Goal: Task Accomplishment & Management: Manage account settings

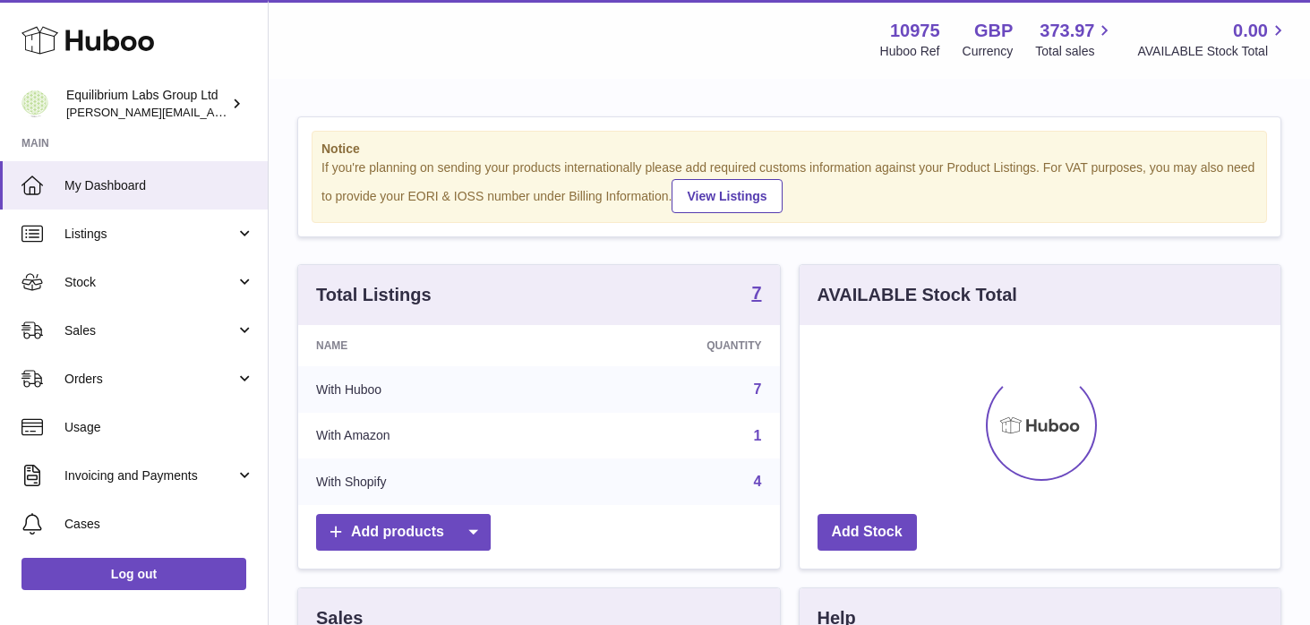
scroll to position [279, 481]
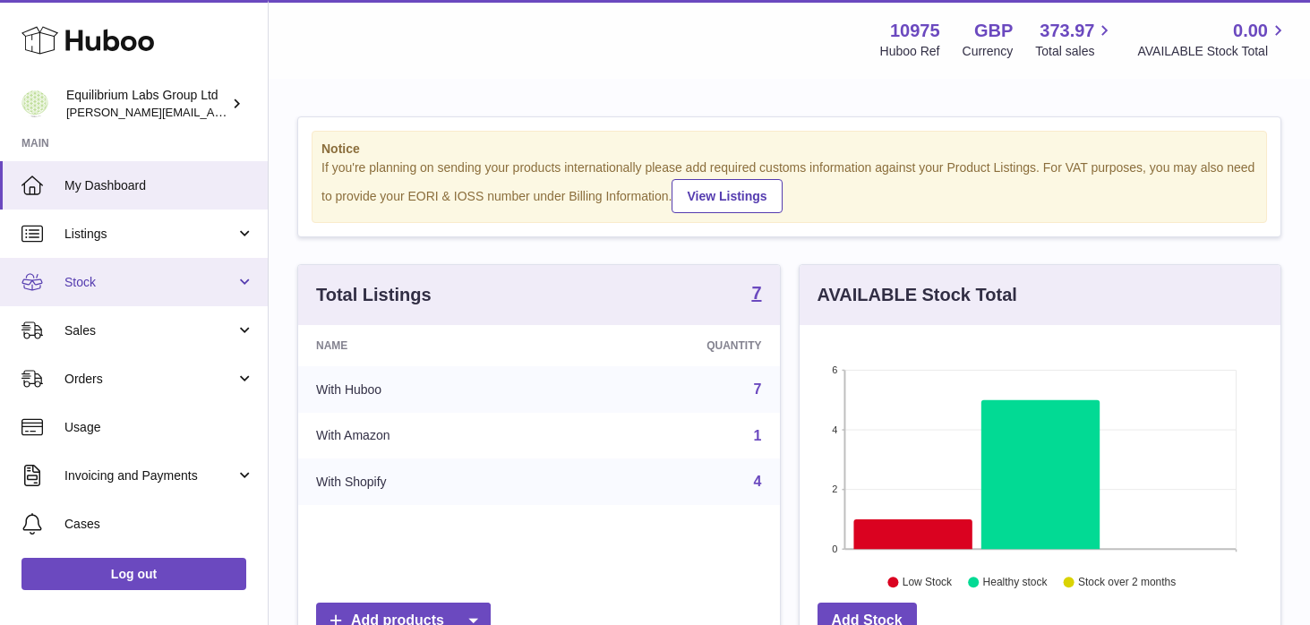
click at [231, 284] on link "Stock" at bounding box center [134, 282] width 268 height 48
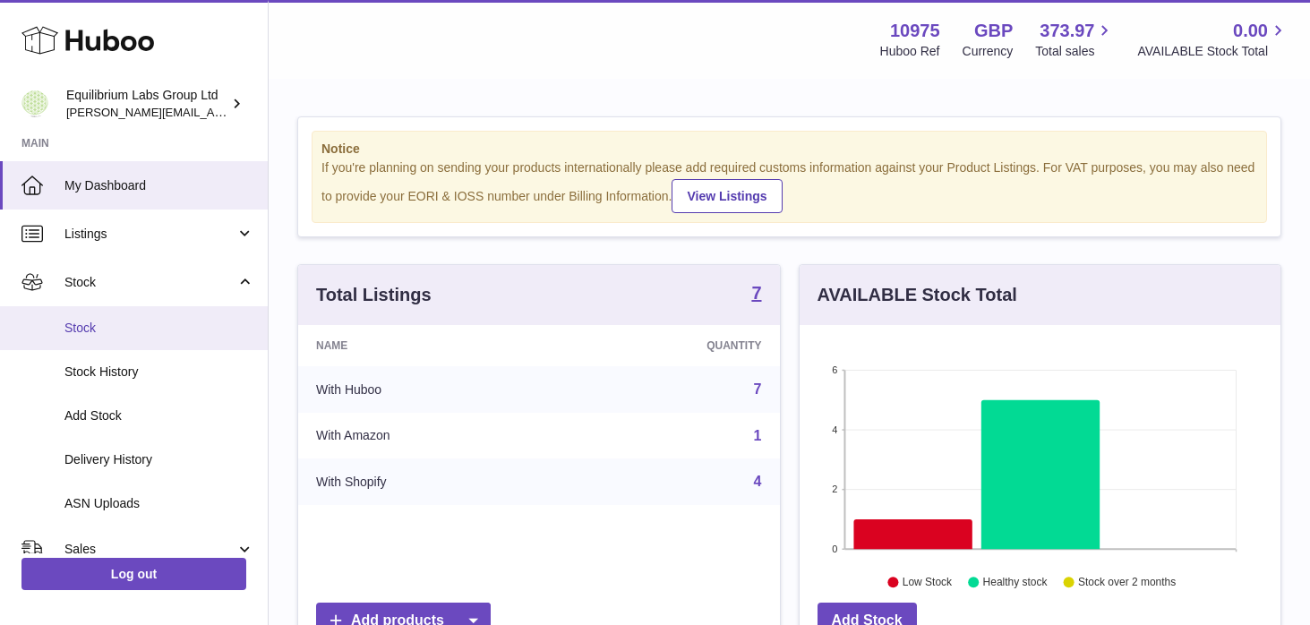
click at [178, 331] on span "Stock" at bounding box center [159, 328] width 190 height 17
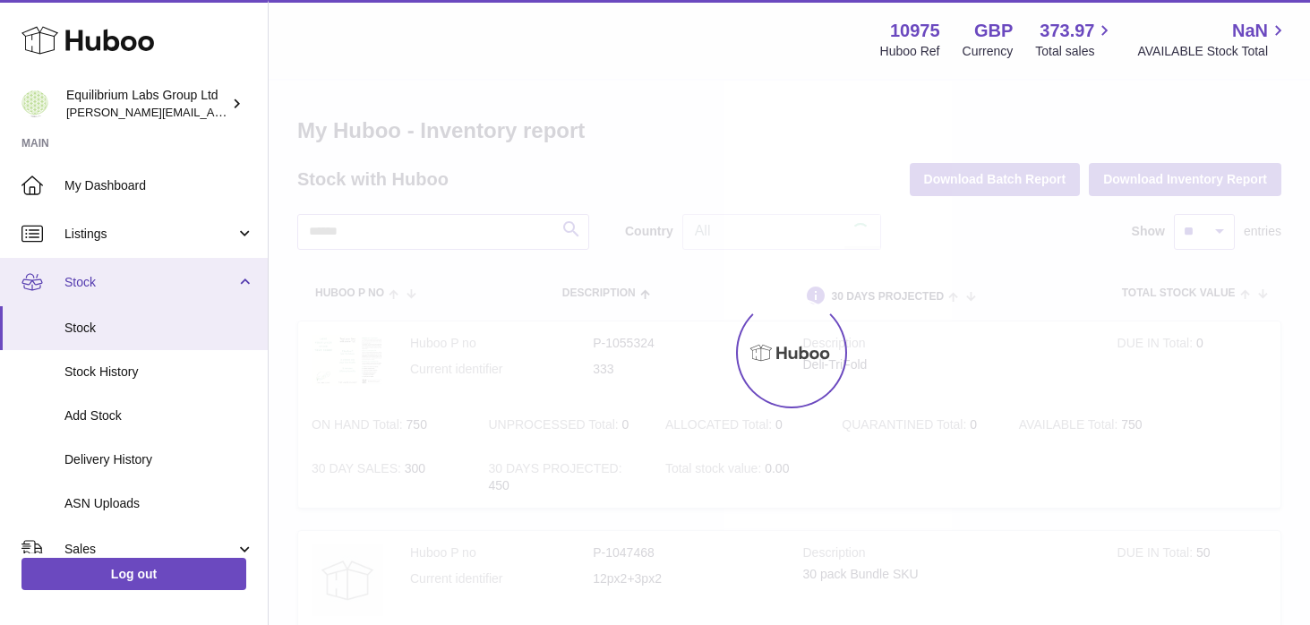
click at [235, 284] on link "Stock" at bounding box center [134, 282] width 268 height 48
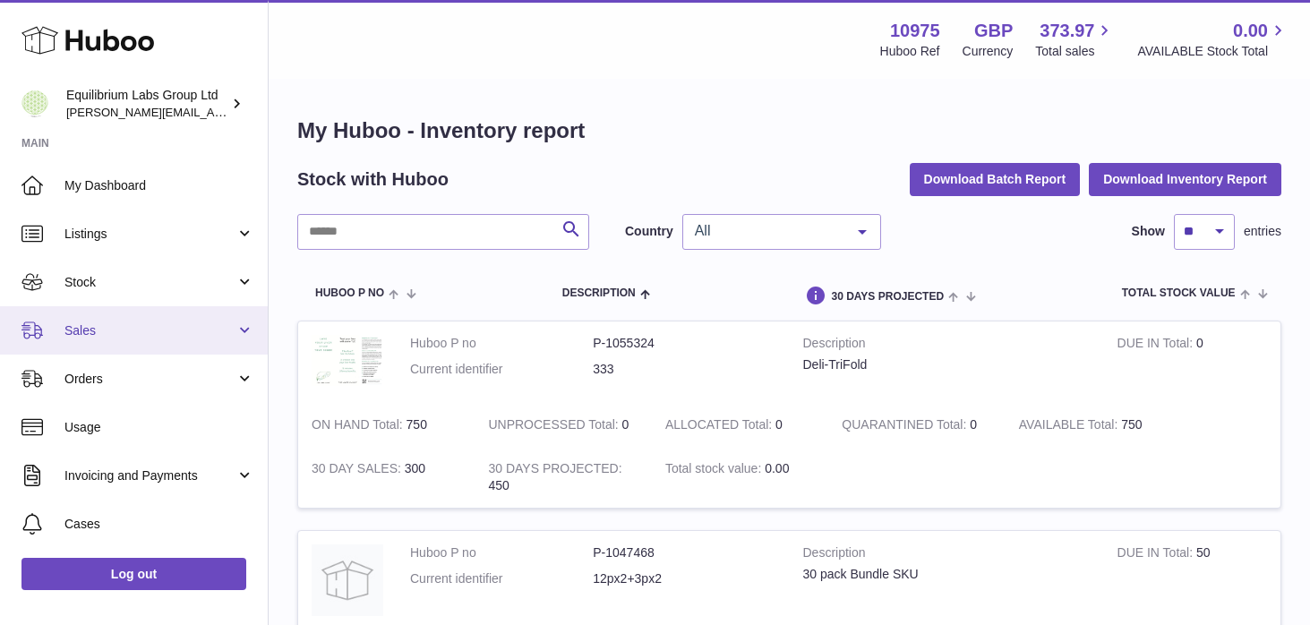
click at [228, 332] on span "Sales" at bounding box center [149, 330] width 171 height 17
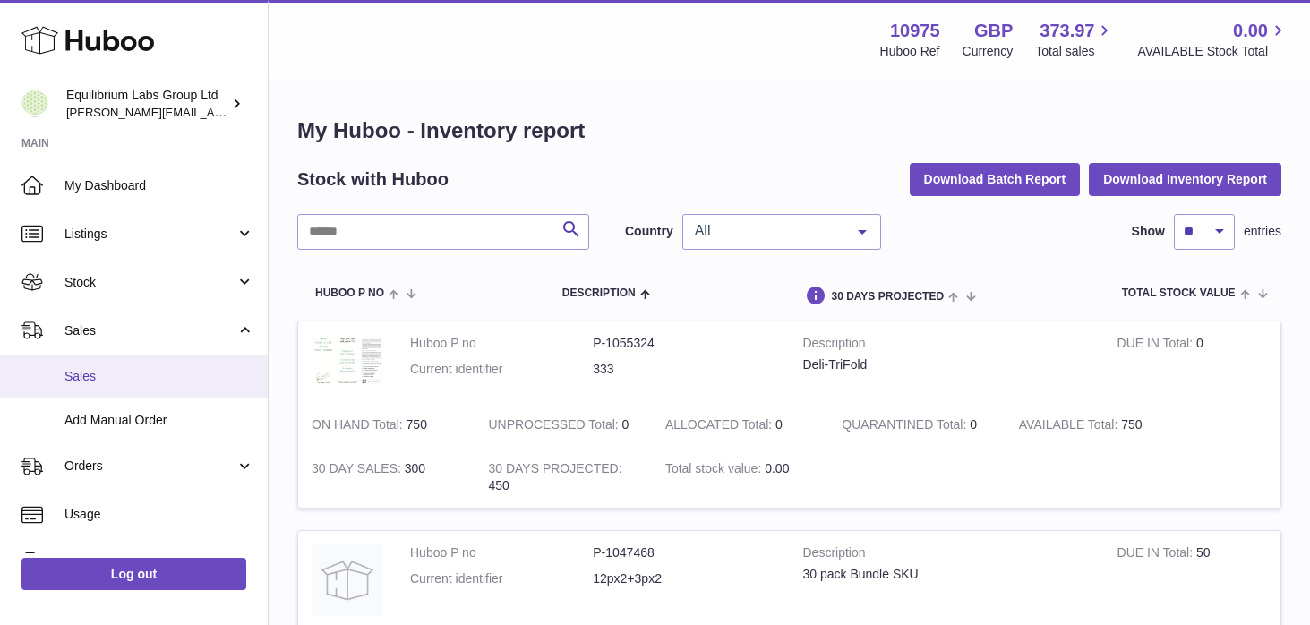
click at [200, 386] on link "Sales" at bounding box center [134, 376] width 268 height 44
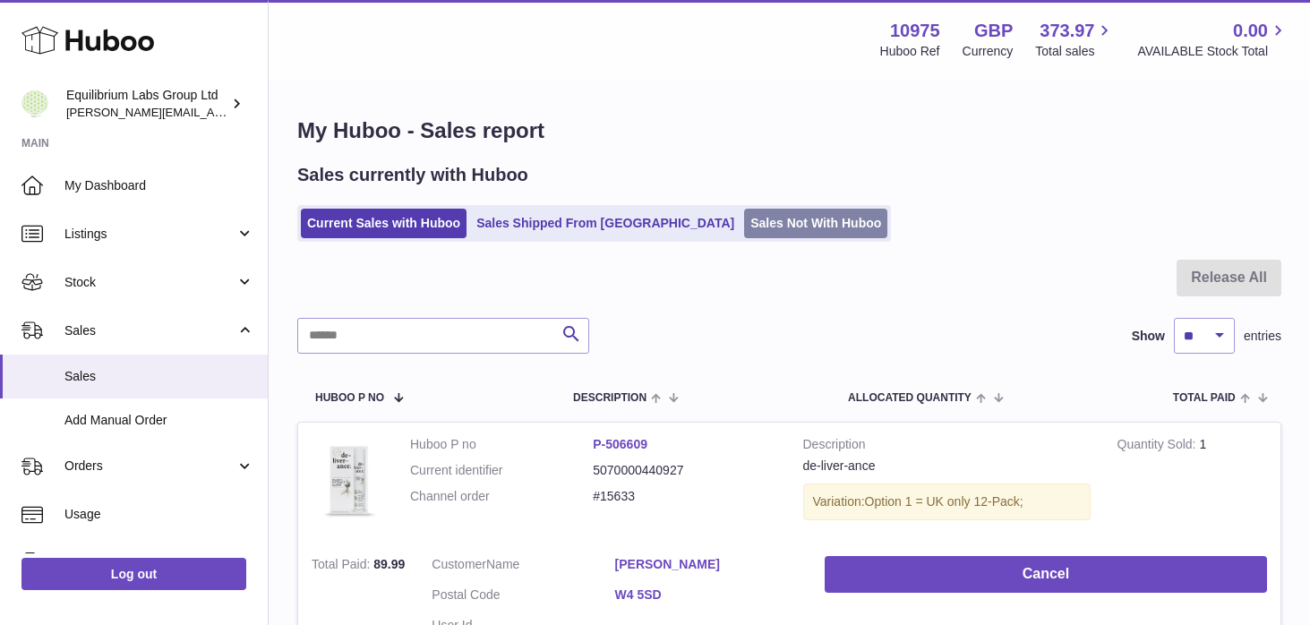
click at [744, 219] on link "Sales Not With Huboo" at bounding box center [815, 224] width 143 height 30
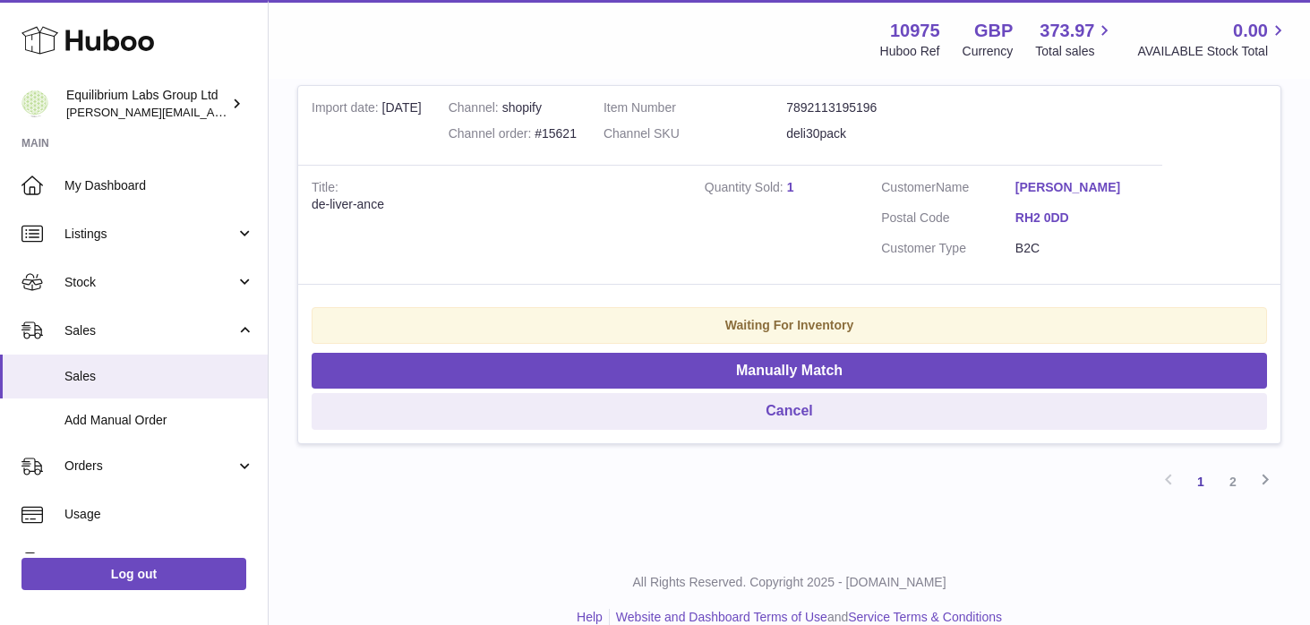
scroll to position [3791, 0]
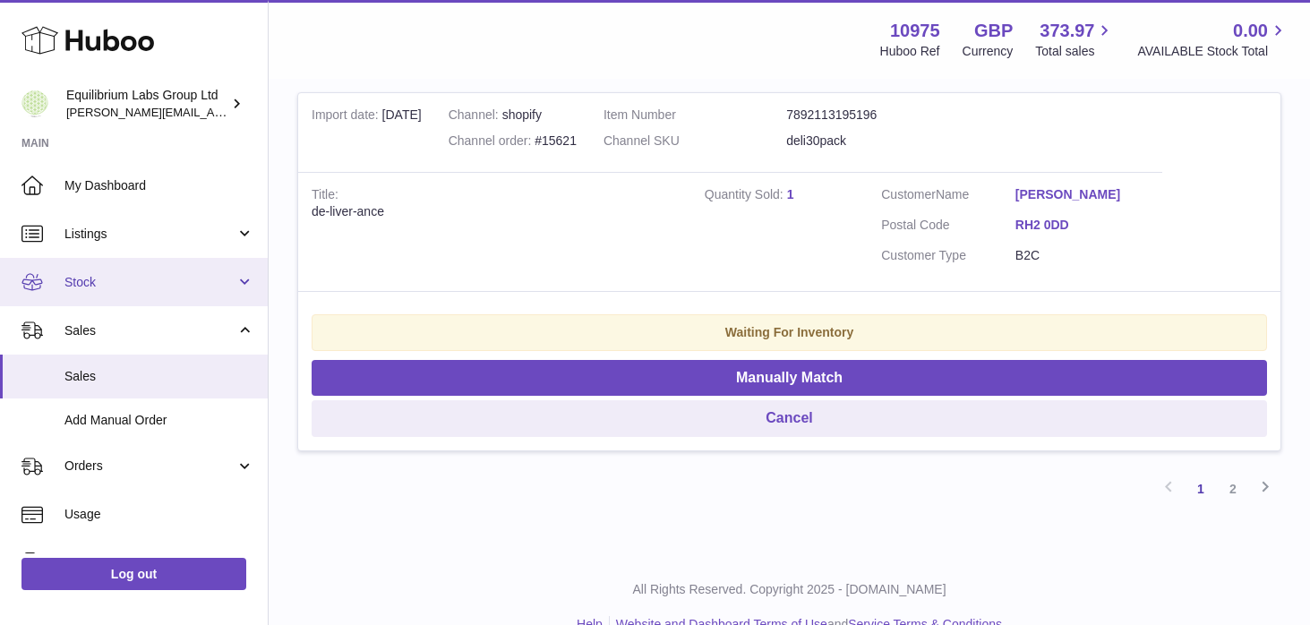
click at [227, 281] on span "Stock" at bounding box center [149, 282] width 171 height 17
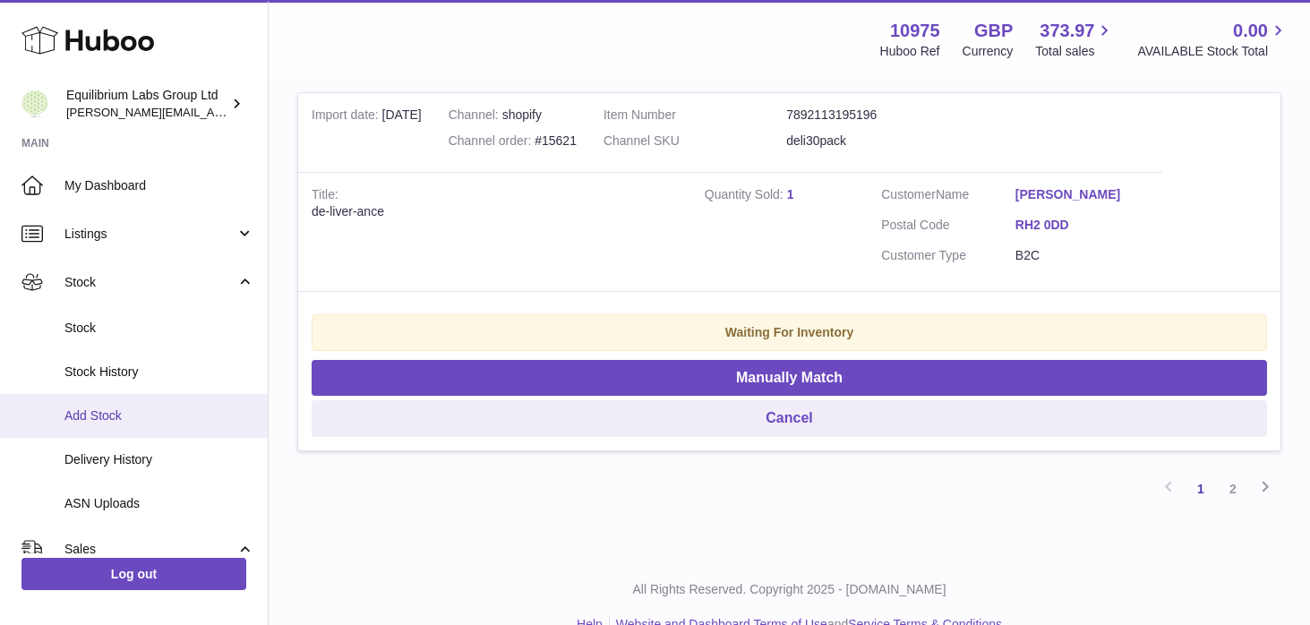
scroll to position [14, 0]
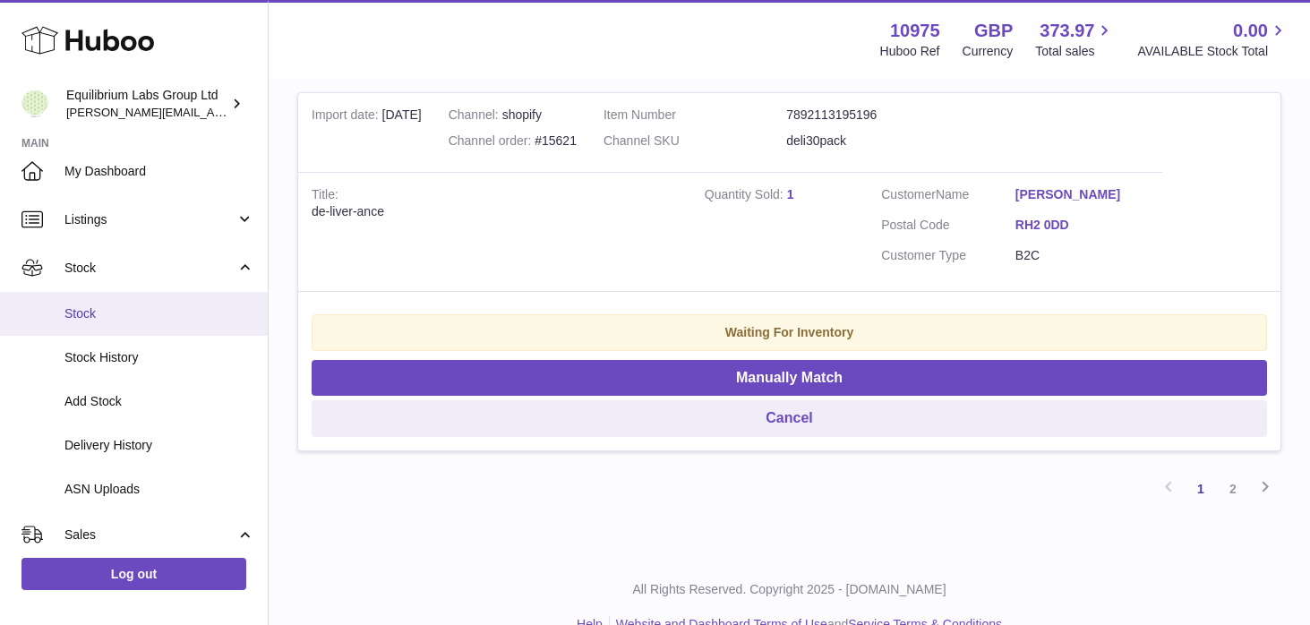
click at [189, 317] on span "Stock" at bounding box center [159, 313] width 190 height 17
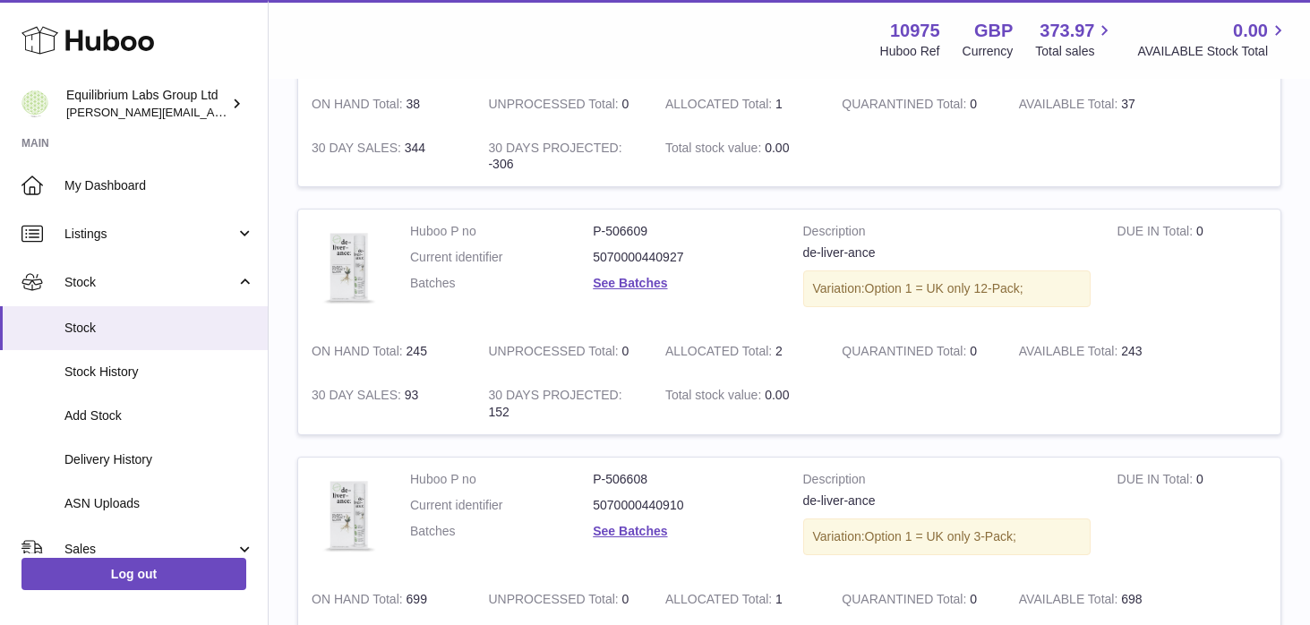
scroll to position [1256, 0]
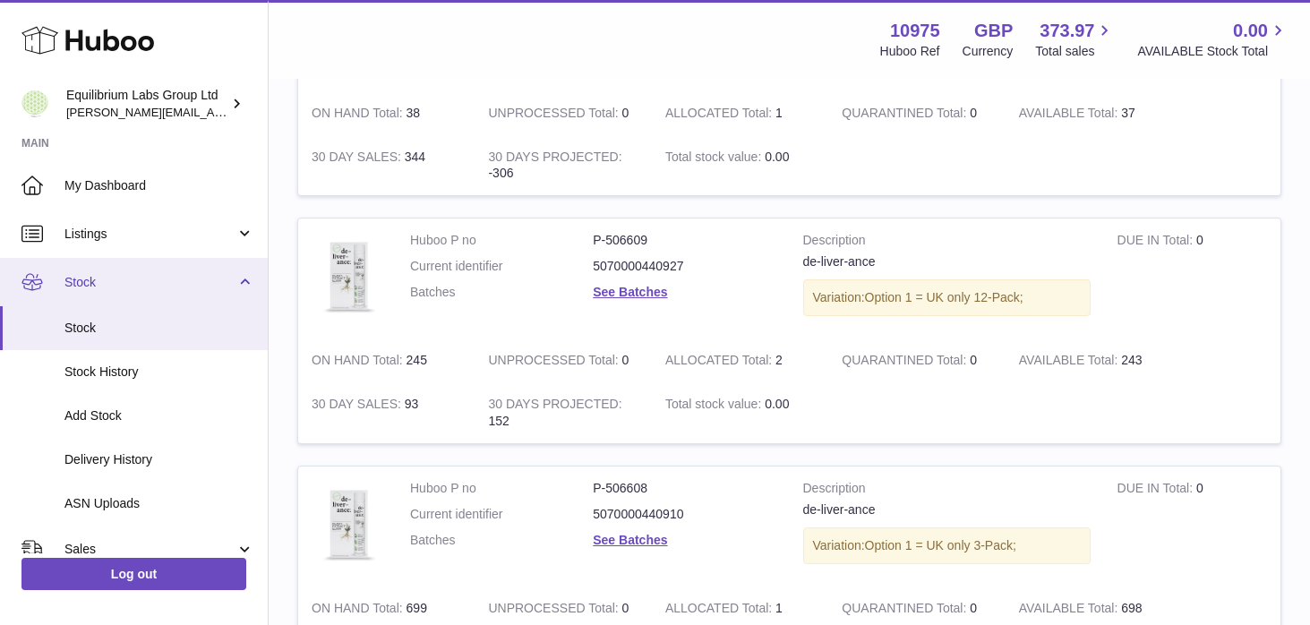
click at [250, 288] on link "Stock" at bounding box center [134, 282] width 268 height 48
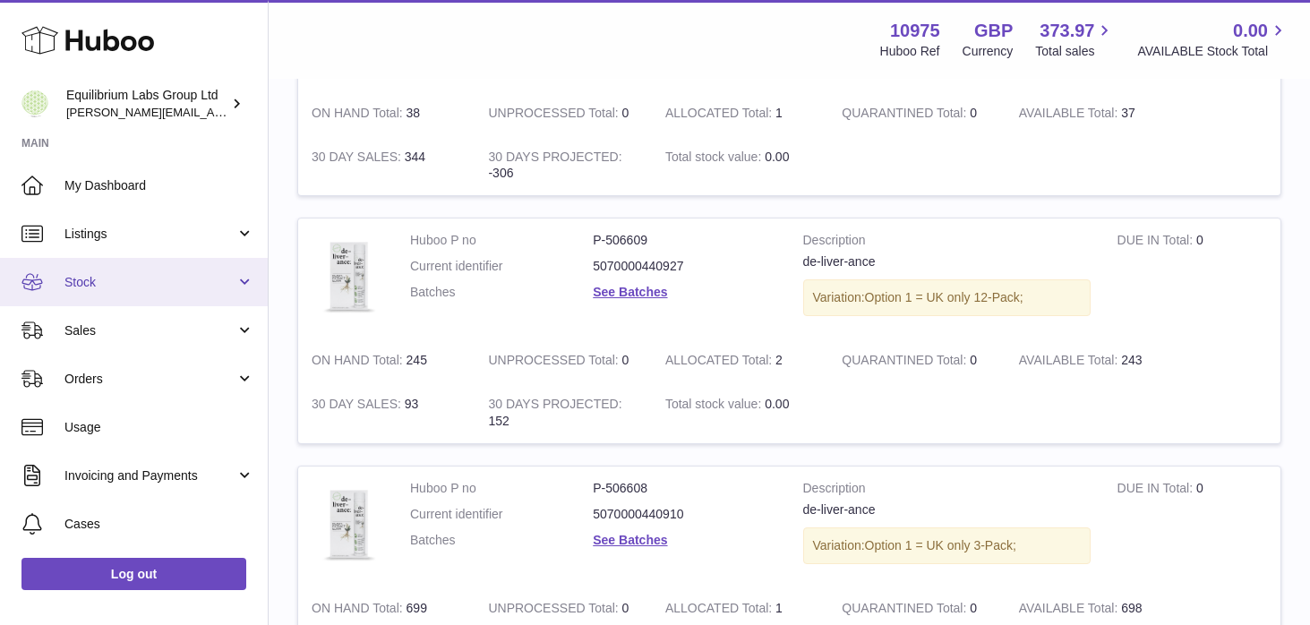
click at [250, 288] on link "Stock" at bounding box center [134, 282] width 268 height 48
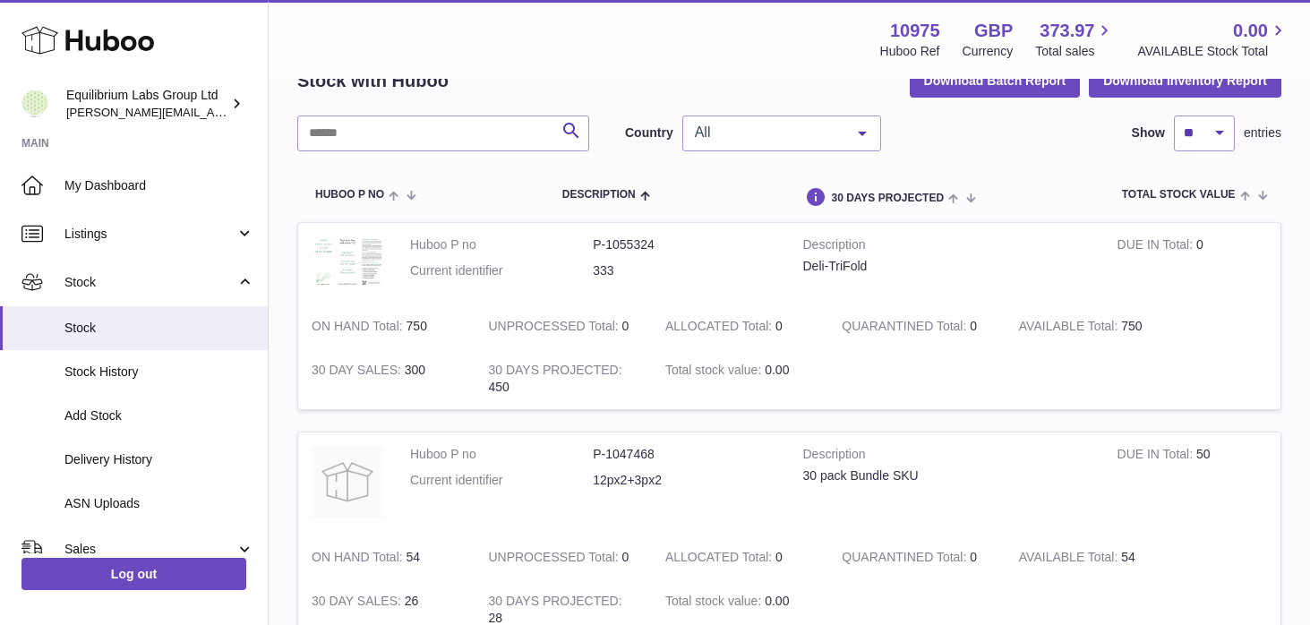
scroll to position [100, 0]
click at [758, 146] on div "All" at bounding box center [781, 132] width 199 height 36
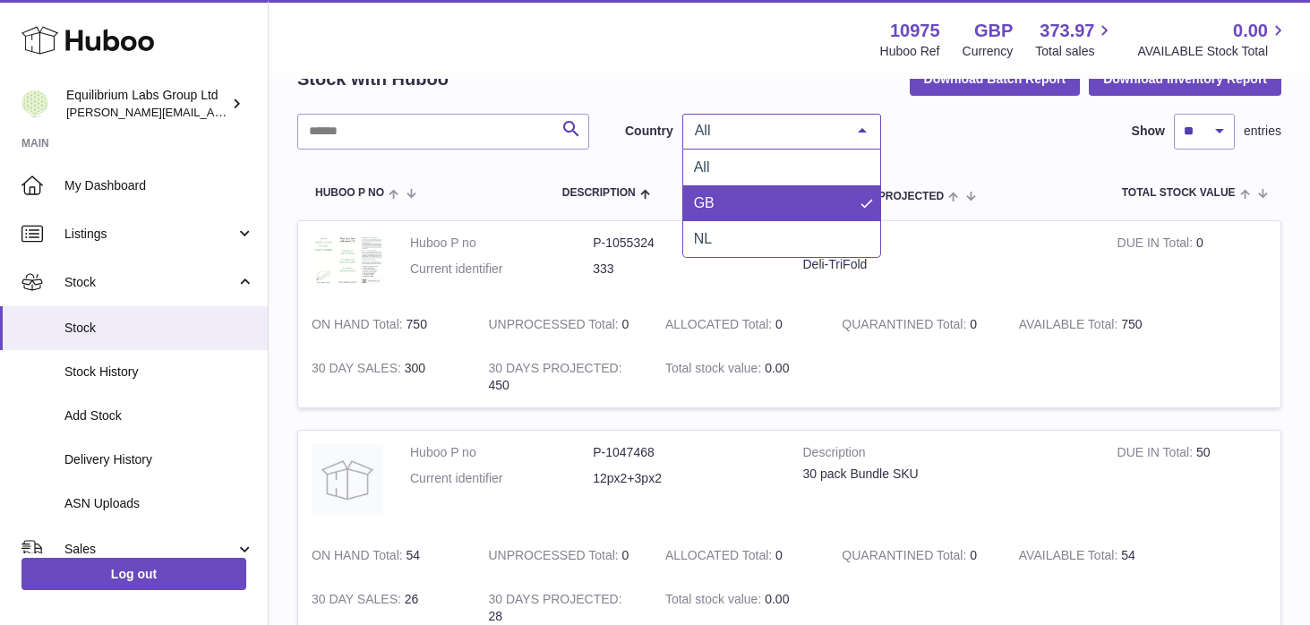
click at [759, 201] on span "GB" at bounding box center [781, 203] width 197 height 36
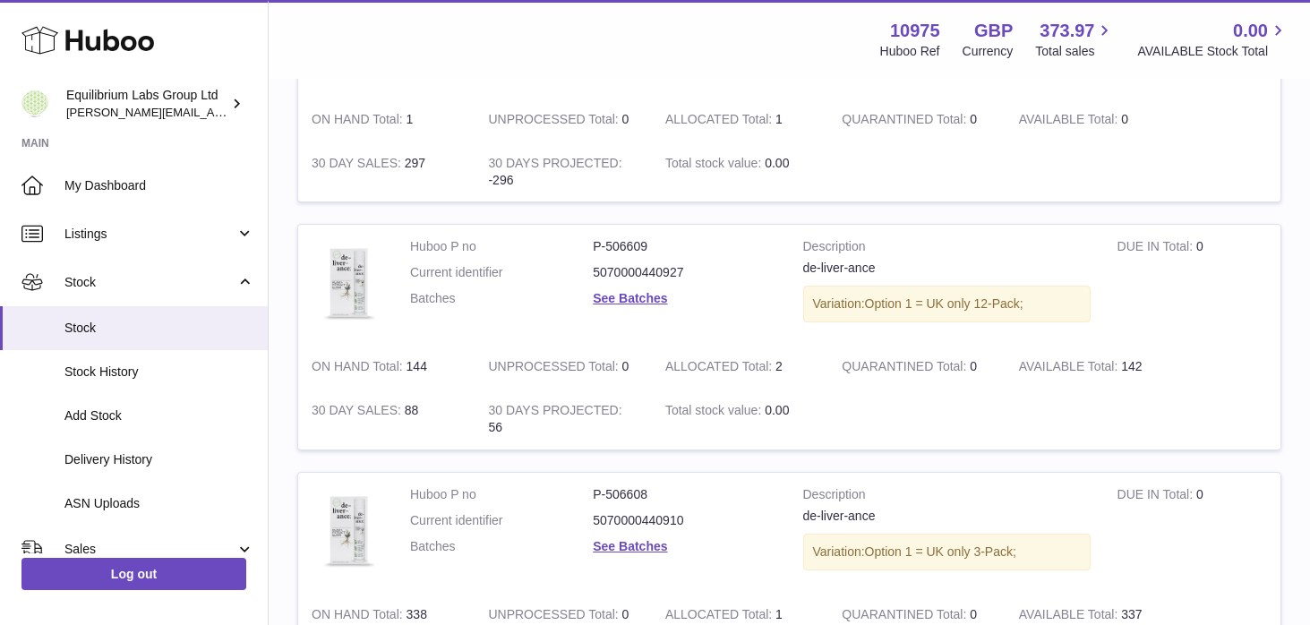
scroll to position [1229, 0]
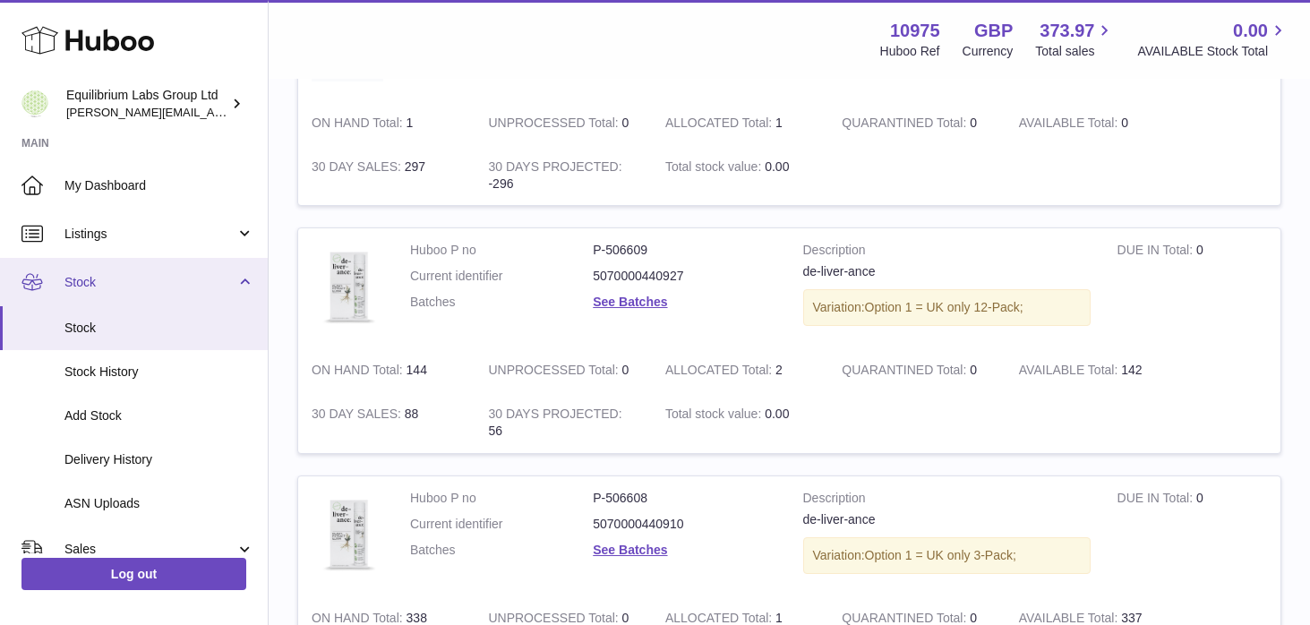
click at [233, 285] on link "Stock" at bounding box center [134, 282] width 268 height 48
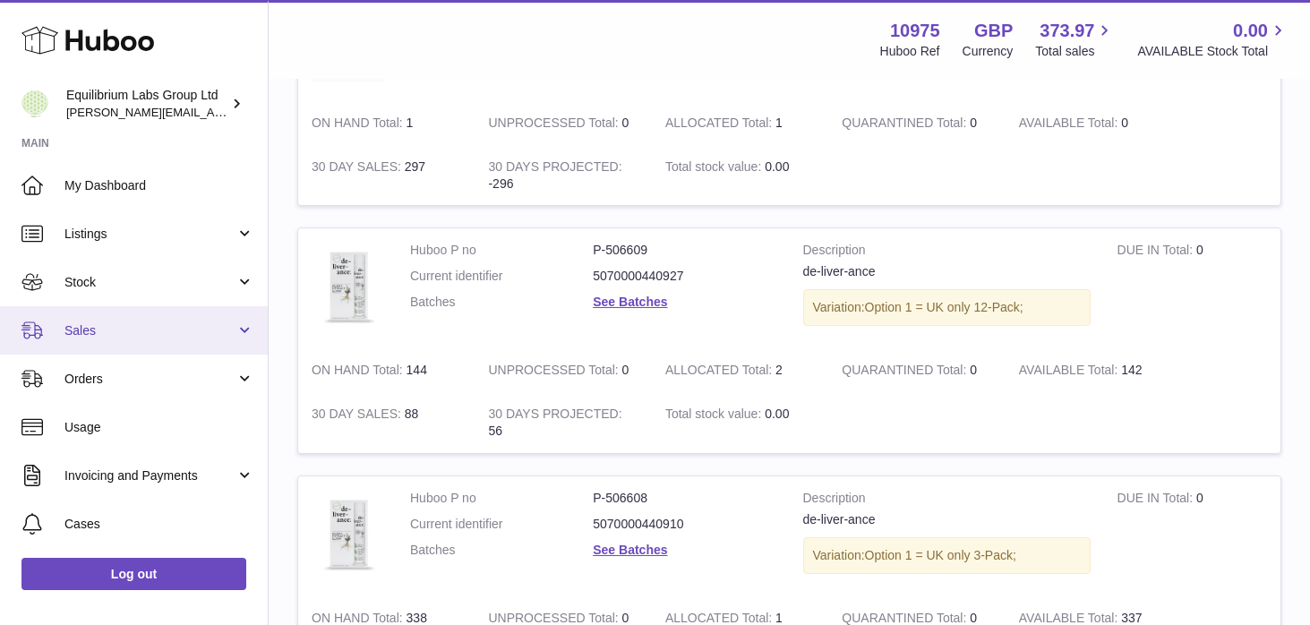
click at [202, 343] on link "Sales" at bounding box center [134, 330] width 268 height 48
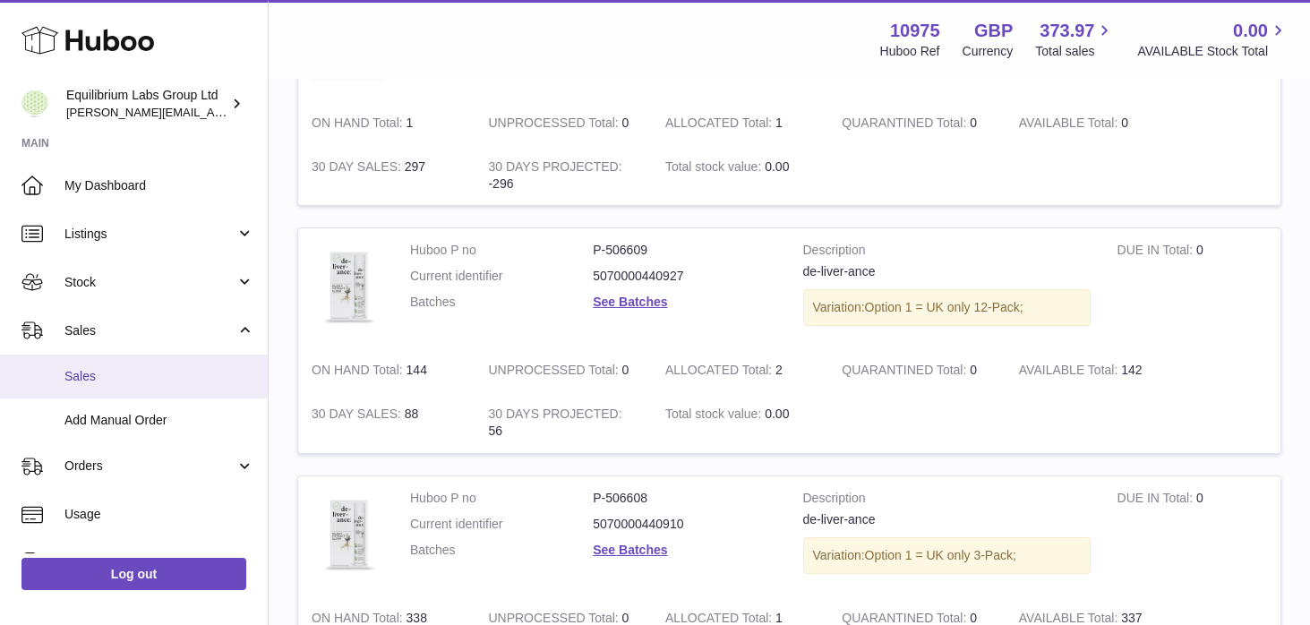
click at [192, 373] on span "Sales" at bounding box center [159, 376] width 190 height 17
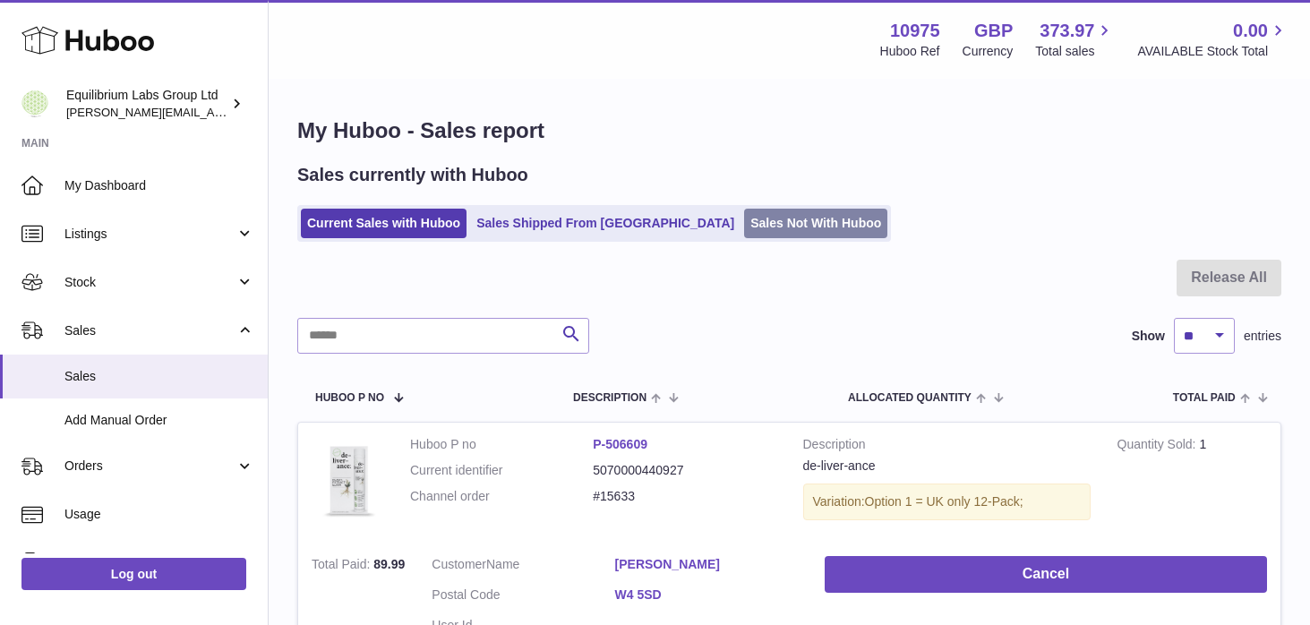
click at [744, 224] on link "Sales Not With Huboo" at bounding box center [815, 224] width 143 height 30
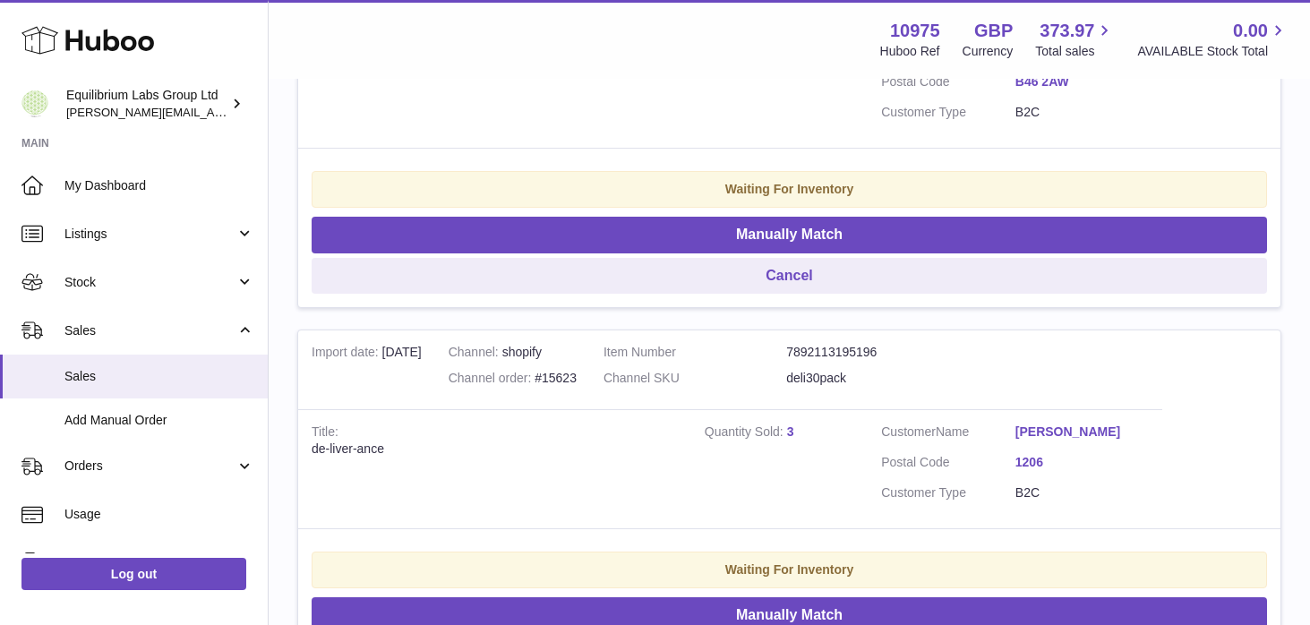
scroll to position [3843, 0]
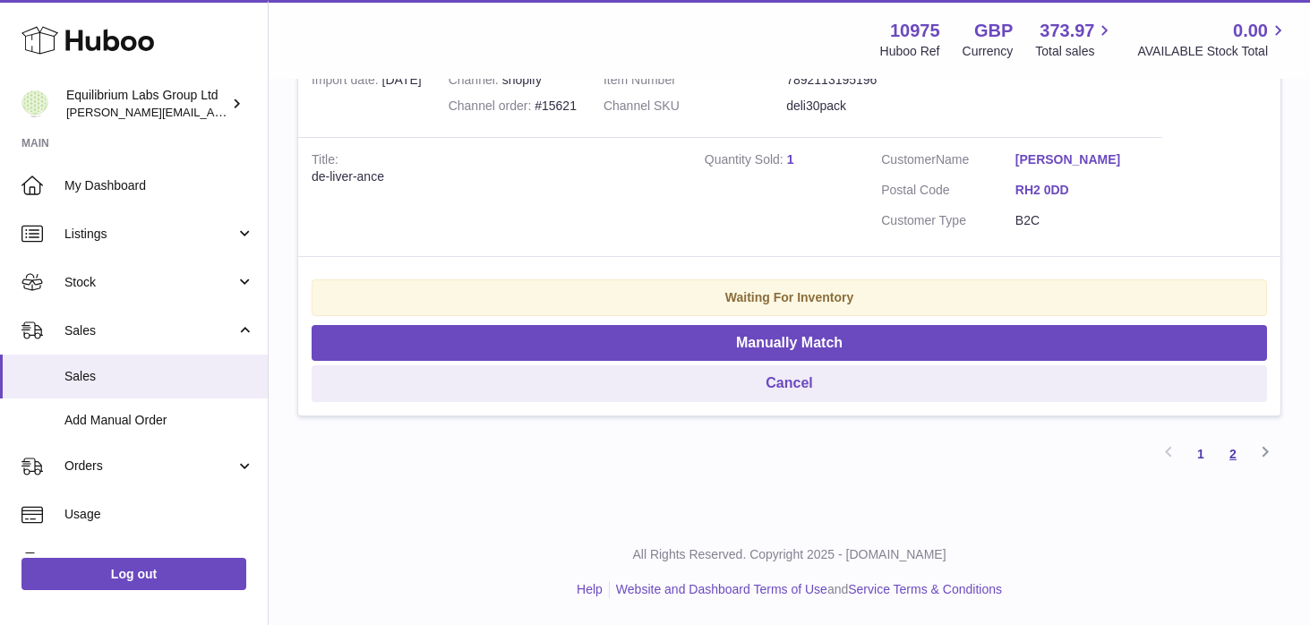
click at [1232, 454] on link "2" at bounding box center [1232, 454] width 32 height 32
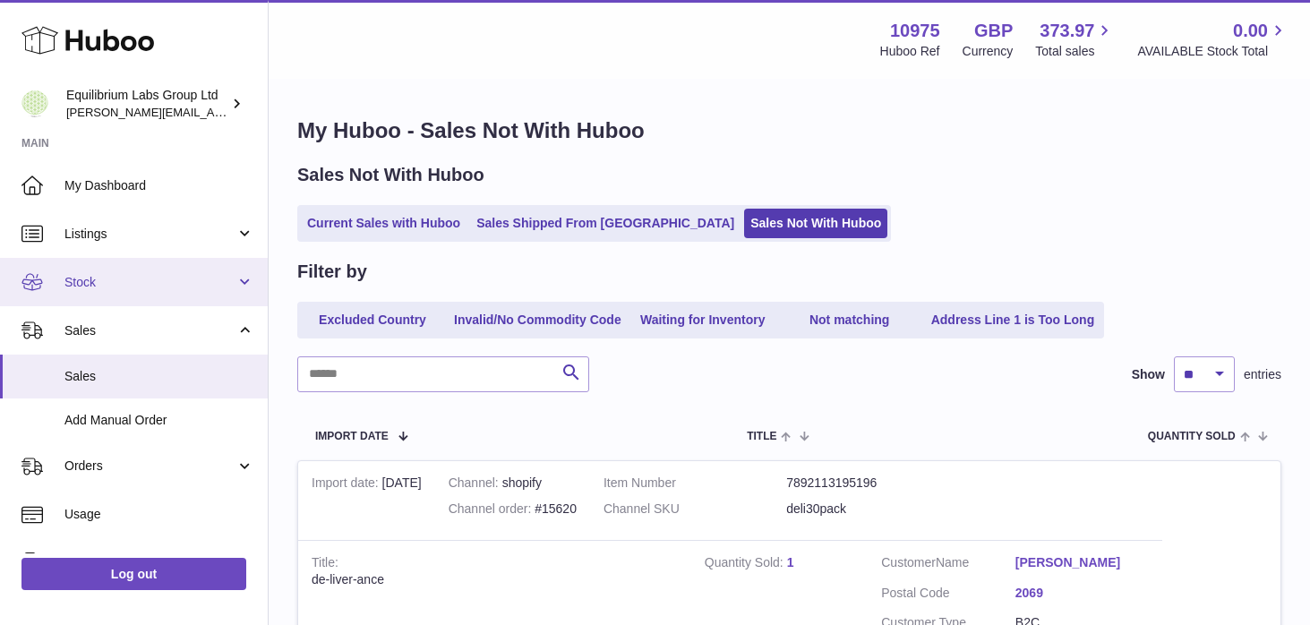
click at [182, 277] on span "Stock" at bounding box center [149, 282] width 171 height 17
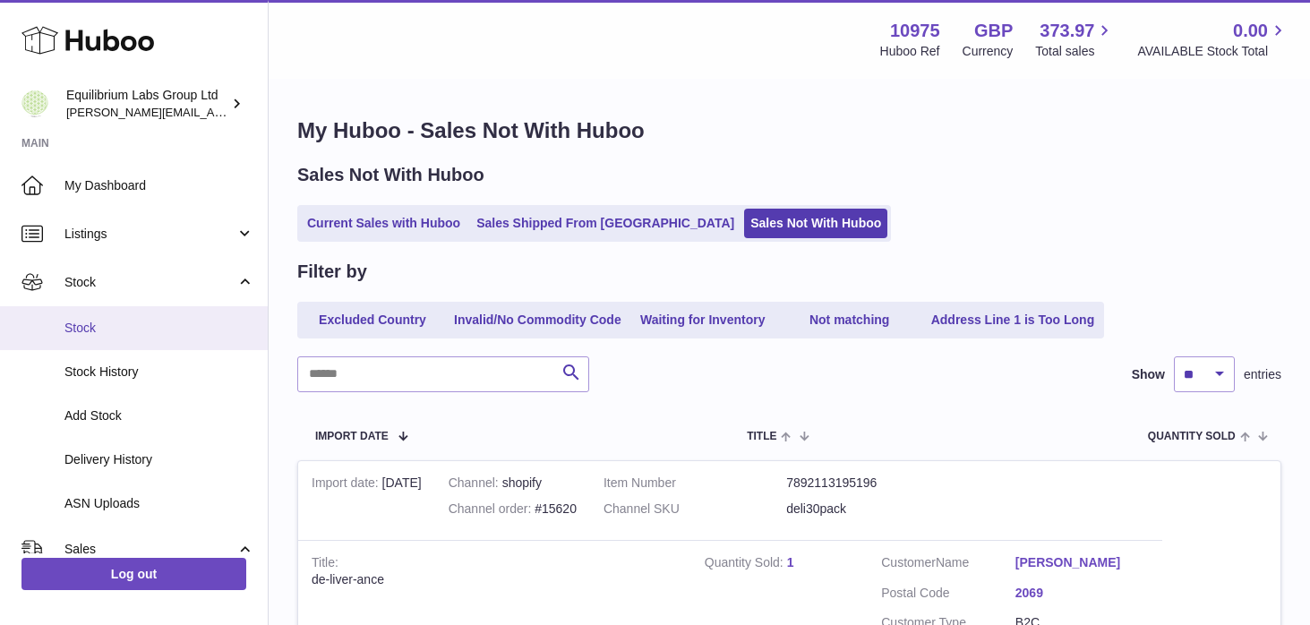
click at [142, 338] on link "Stock" at bounding box center [134, 328] width 268 height 44
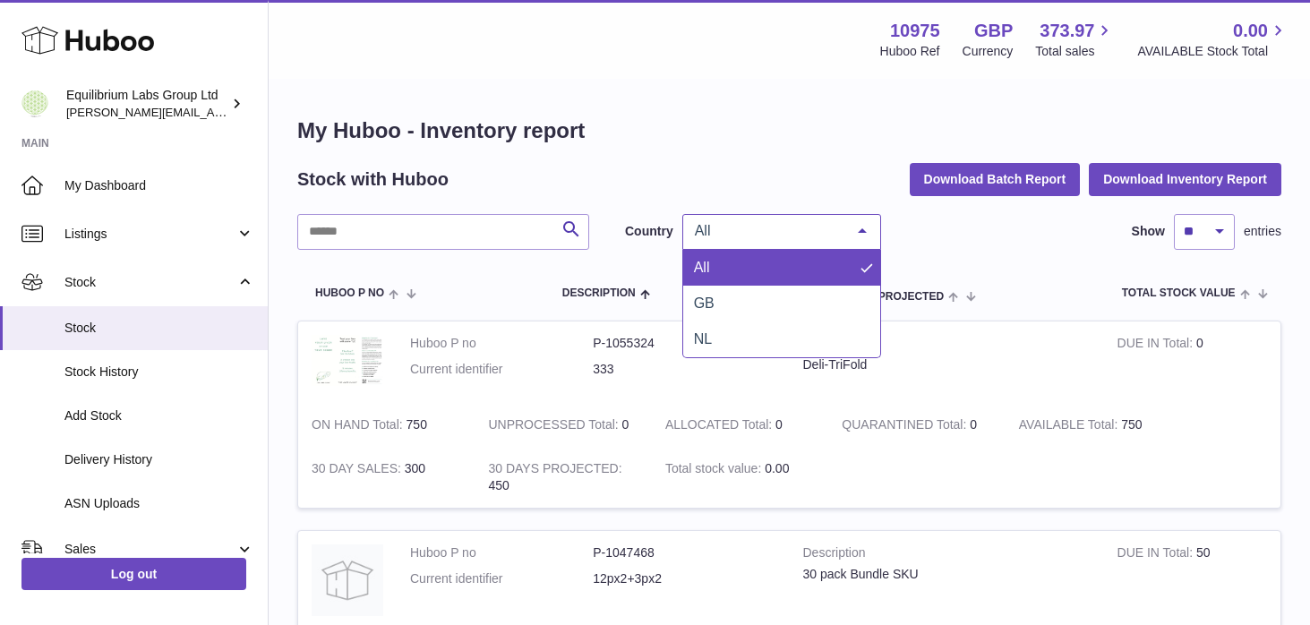
click at [829, 236] on span "All" at bounding box center [767, 231] width 154 height 18
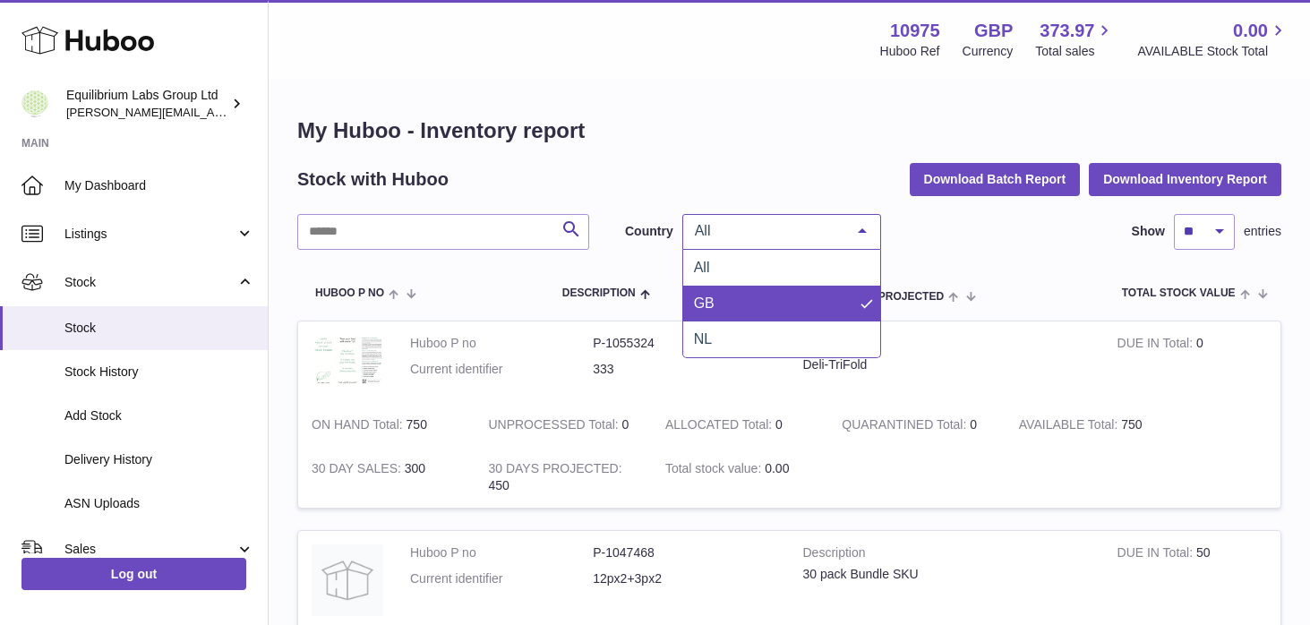
click at [762, 311] on span "GB" at bounding box center [781, 304] width 197 height 36
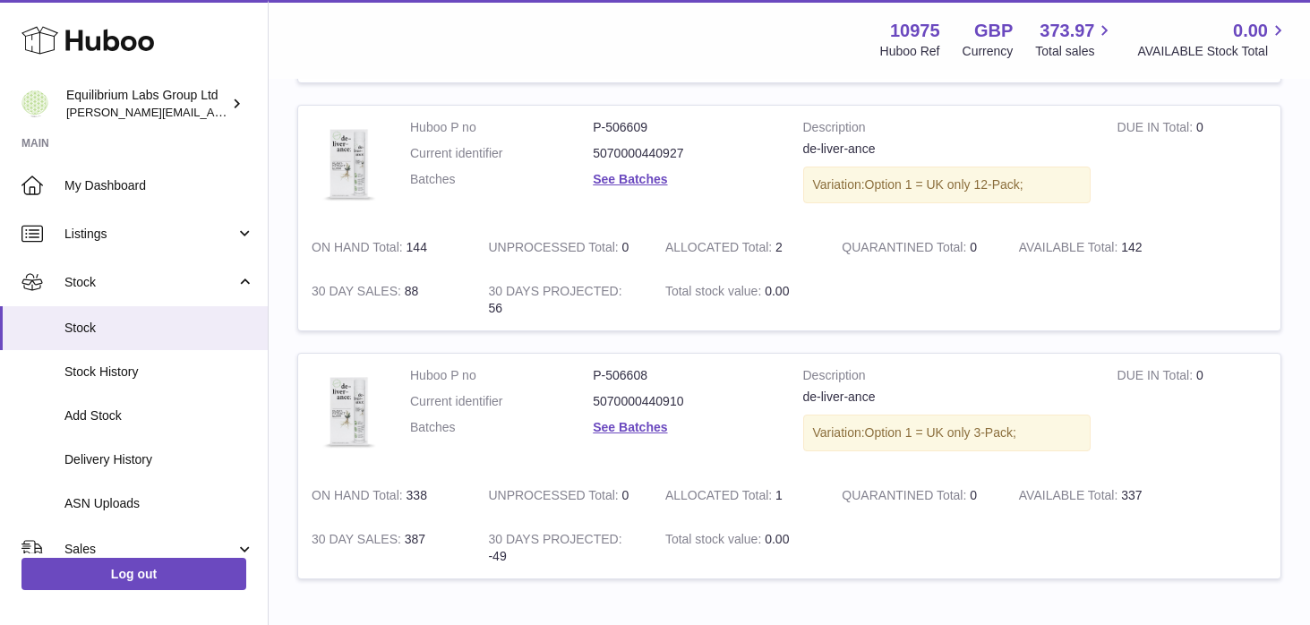
scroll to position [1353, 0]
click at [183, 426] on link "Add Stock" at bounding box center [134, 416] width 268 height 44
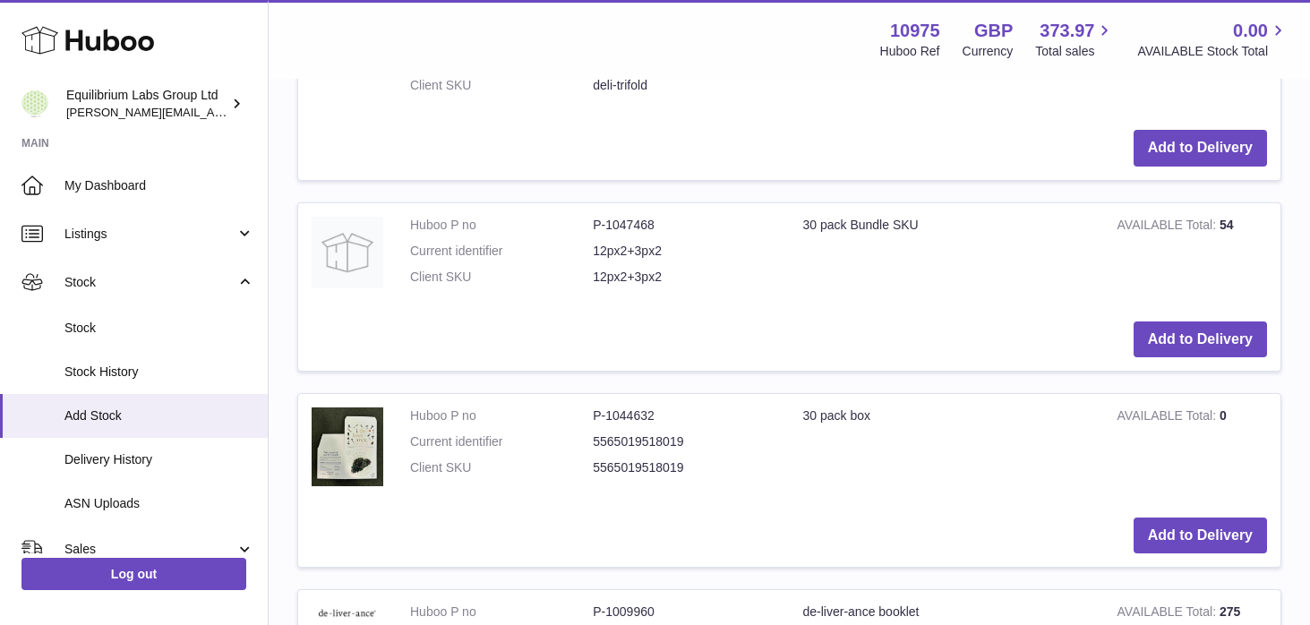
scroll to position [585, 0]
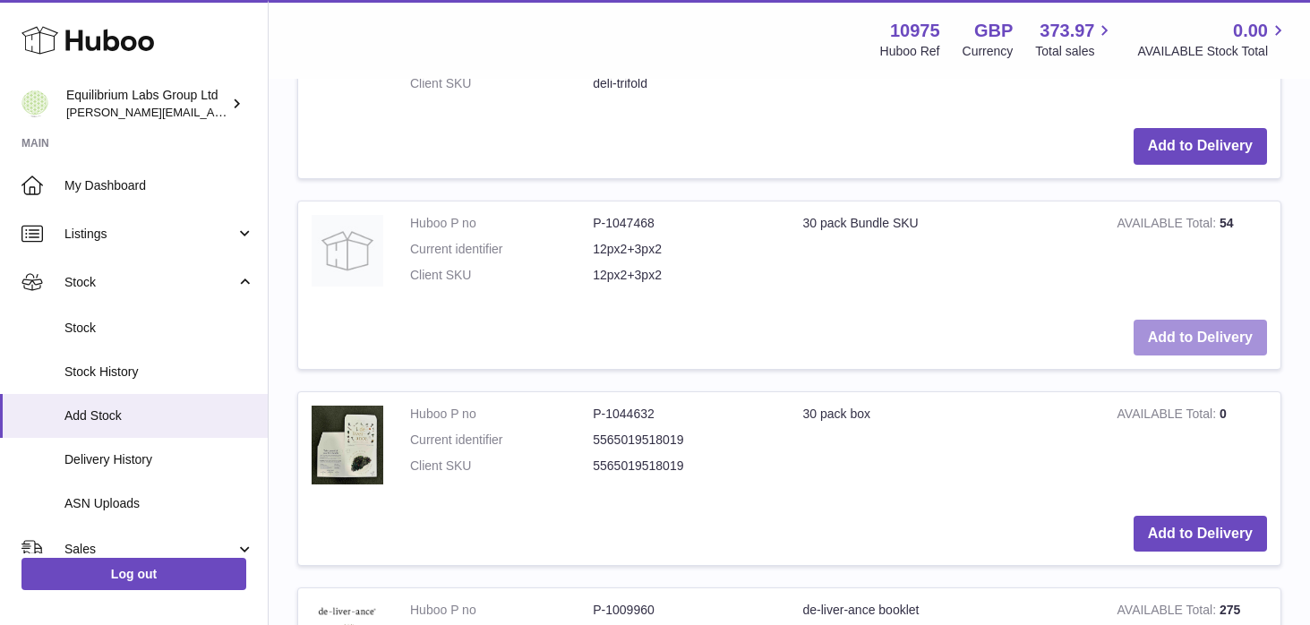
click at [1215, 346] on button "Add to Delivery" at bounding box center [1199, 338] width 133 height 37
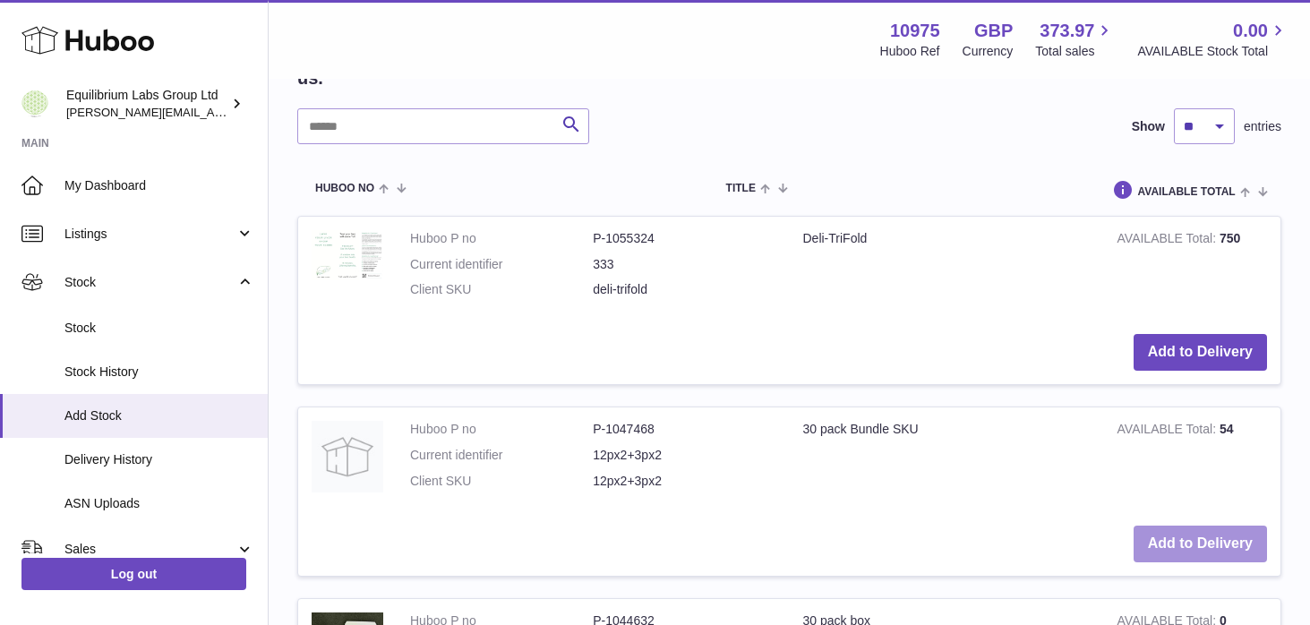
scroll to position [0, 0]
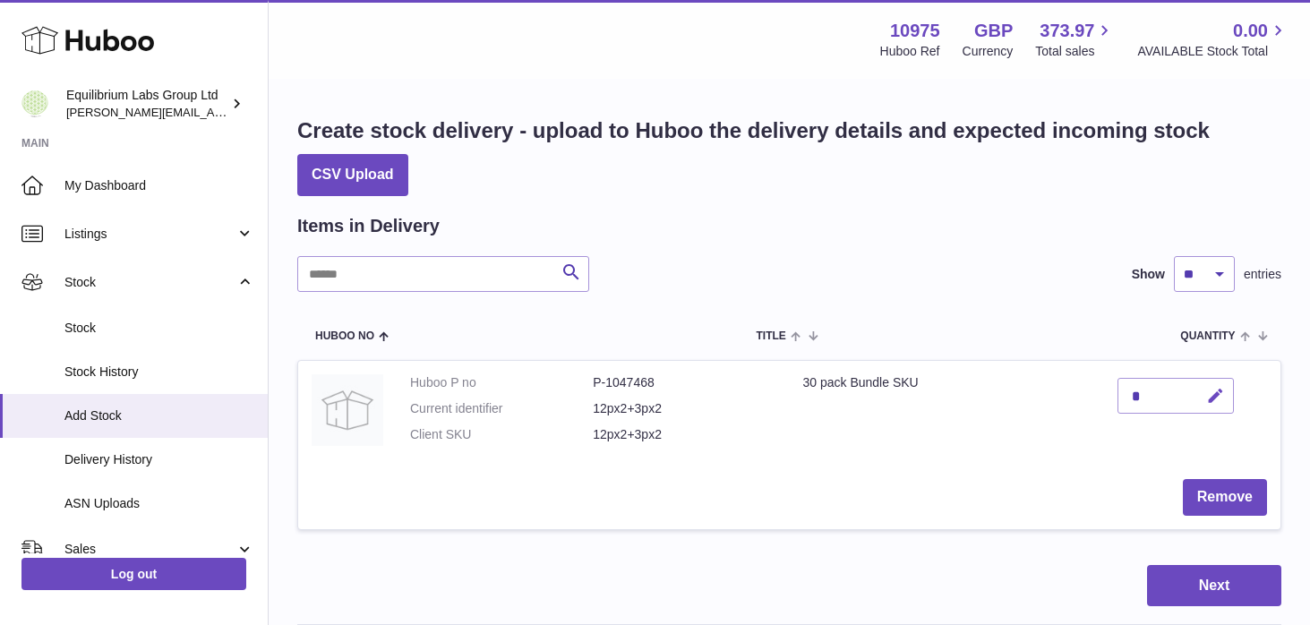
click at [1218, 388] on icon "button" at bounding box center [1215, 396] width 19 height 19
type input "**"
click at [1210, 390] on icon "submit" at bounding box center [1215, 396] width 16 height 16
click at [1197, 582] on button "Next" at bounding box center [1214, 586] width 134 height 42
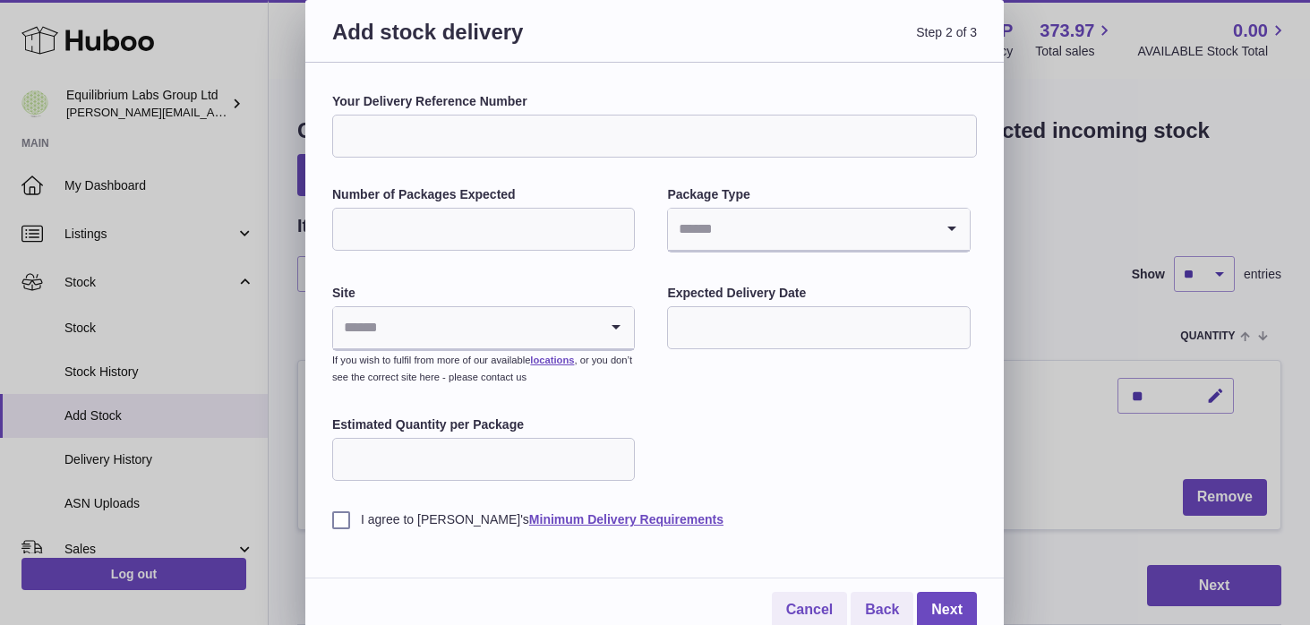
click at [491, 126] on input "Your Delivery Reference Number" at bounding box center [654, 136] width 644 height 43
click at [478, 135] on input "Your Delivery Reference Number" at bounding box center [654, 136] width 644 height 43
type input "**********"
click at [462, 226] on input "Number of Packages Expected" at bounding box center [483, 229] width 303 height 43
type input "*"
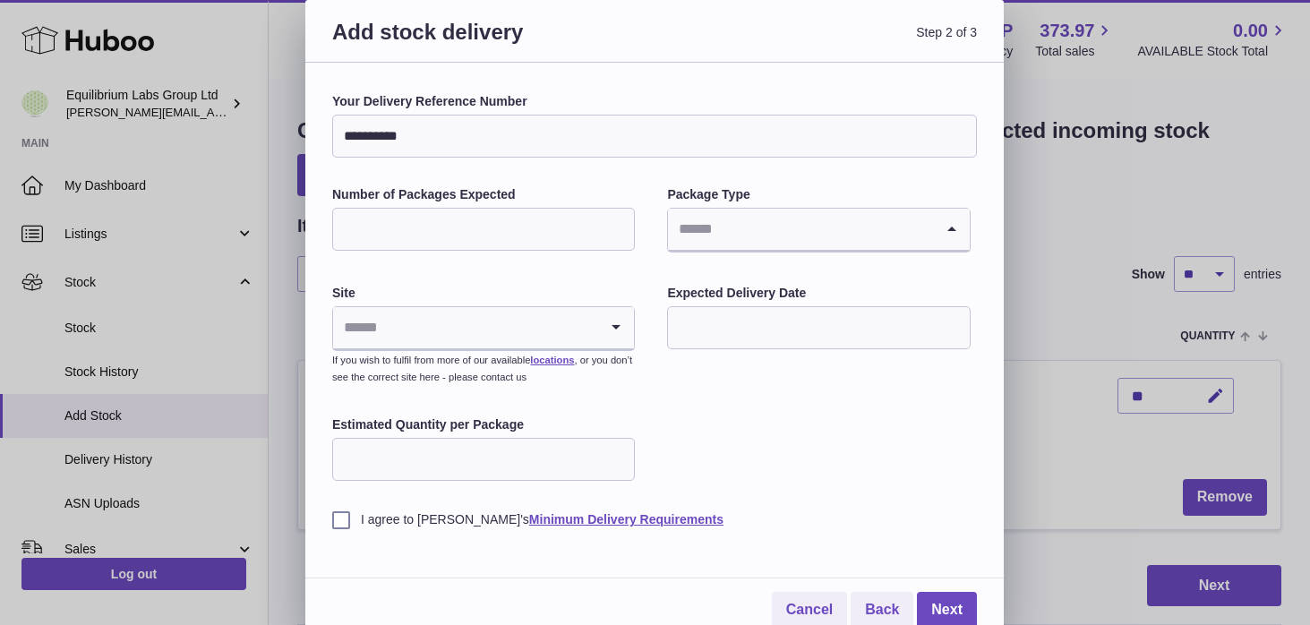
click at [730, 221] on input "Search for option" at bounding box center [800, 229] width 265 height 41
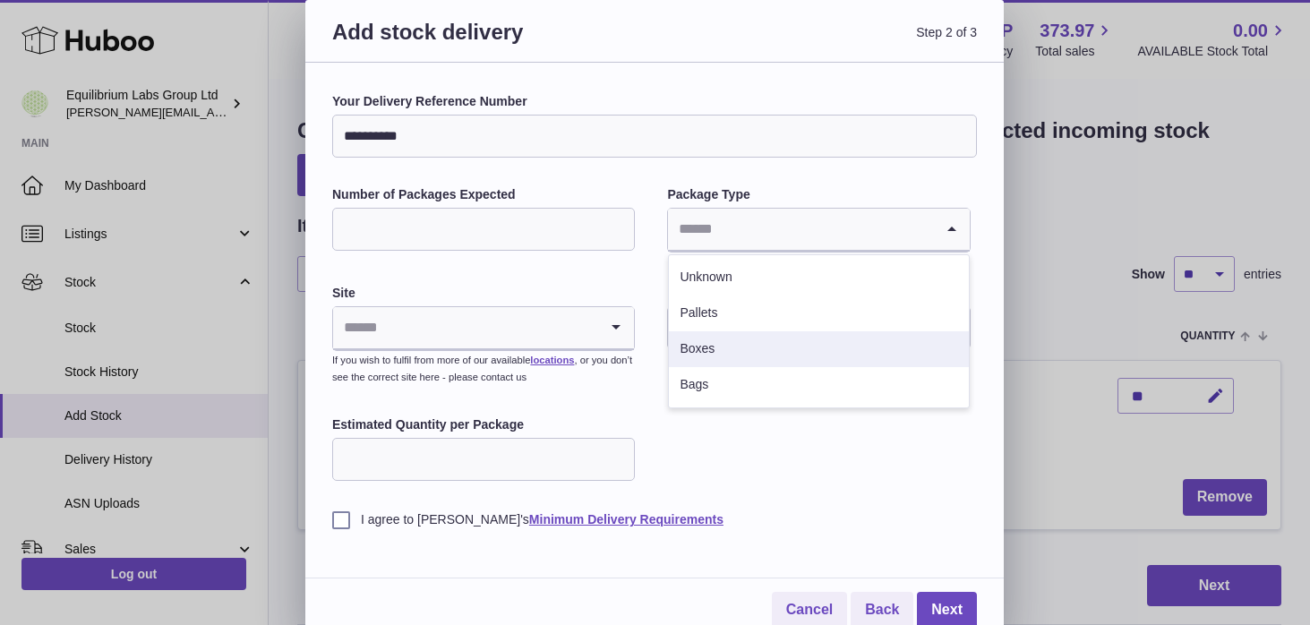
click at [731, 354] on li "Boxes" at bounding box center [818, 349] width 299 height 36
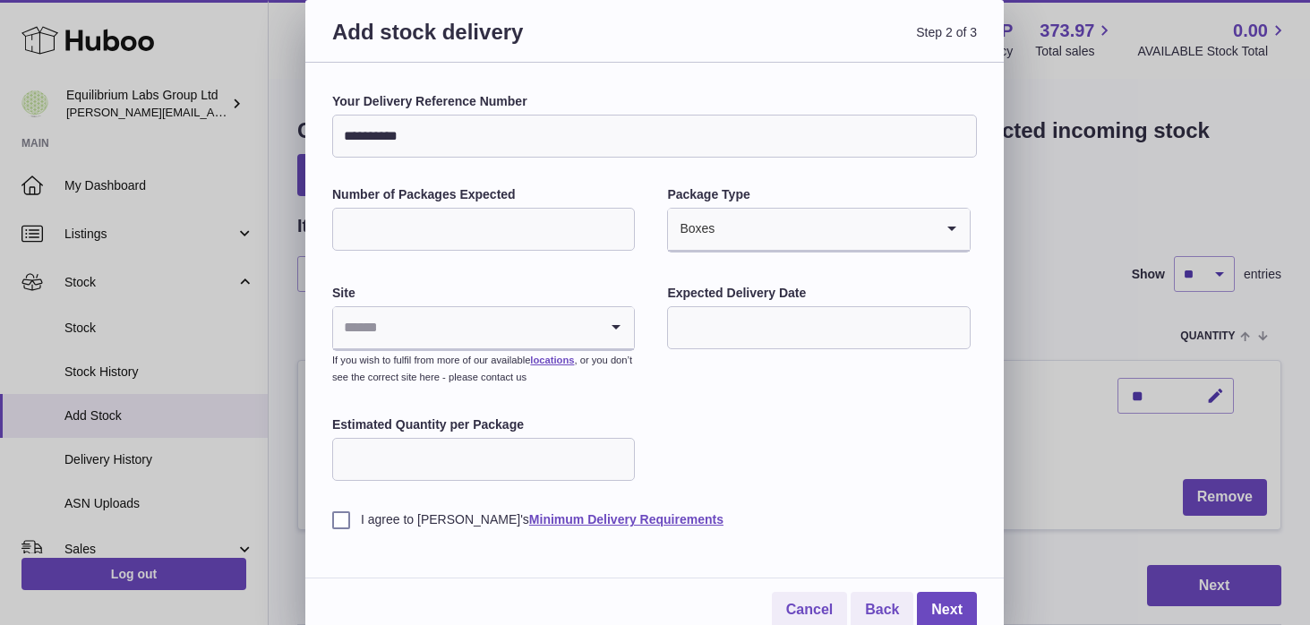
click at [708, 407] on div "**********" at bounding box center [654, 310] width 644 height 435
click at [535, 339] on input "Search for option" at bounding box center [465, 327] width 265 height 41
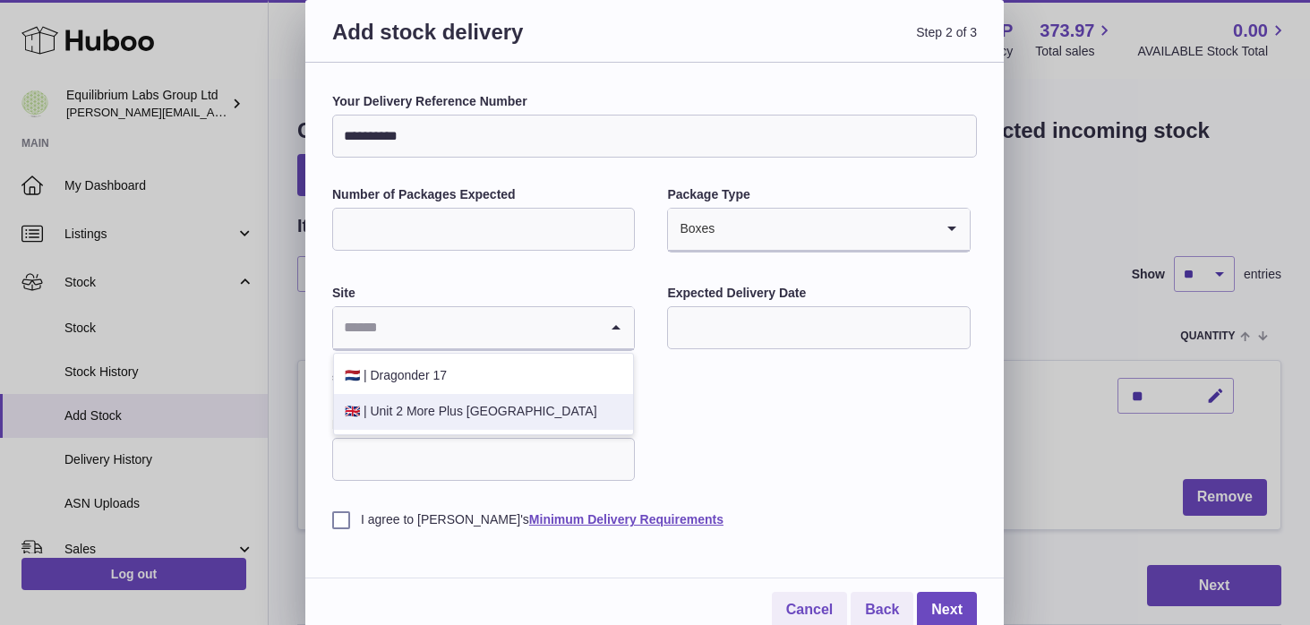
click at [479, 412] on li "🇬🇧 | Unit 2 More Plus Central Park" at bounding box center [483, 412] width 299 height 36
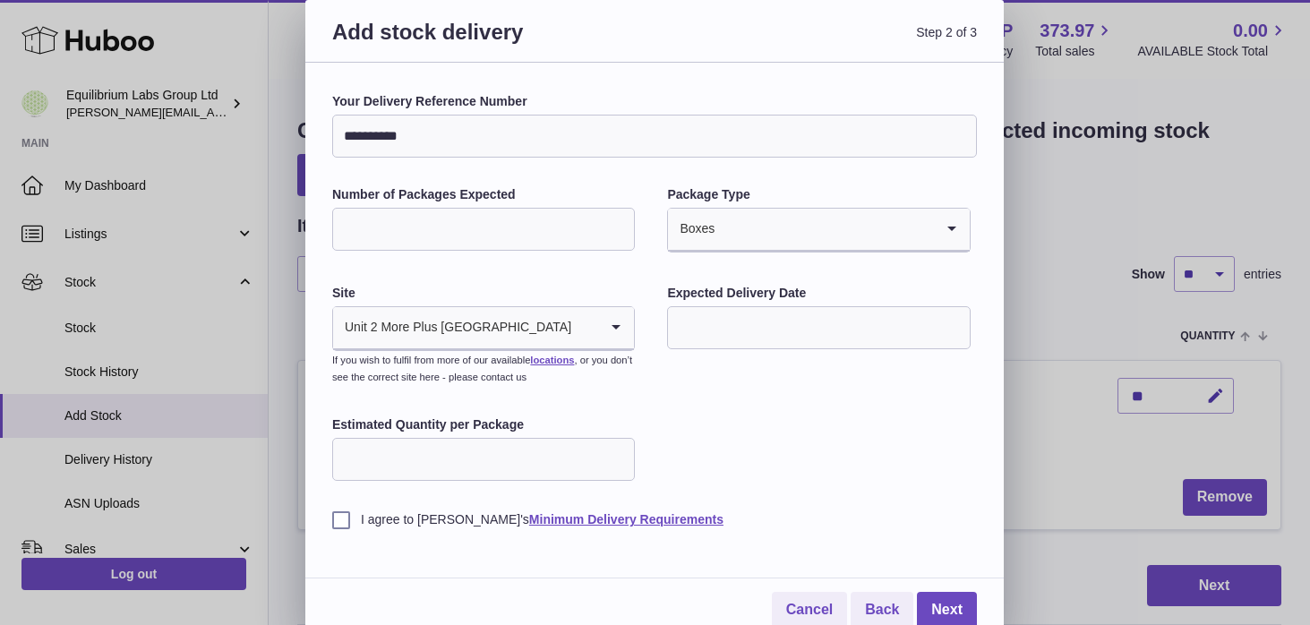
click at [789, 324] on input "text" at bounding box center [818, 327] width 303 height 43
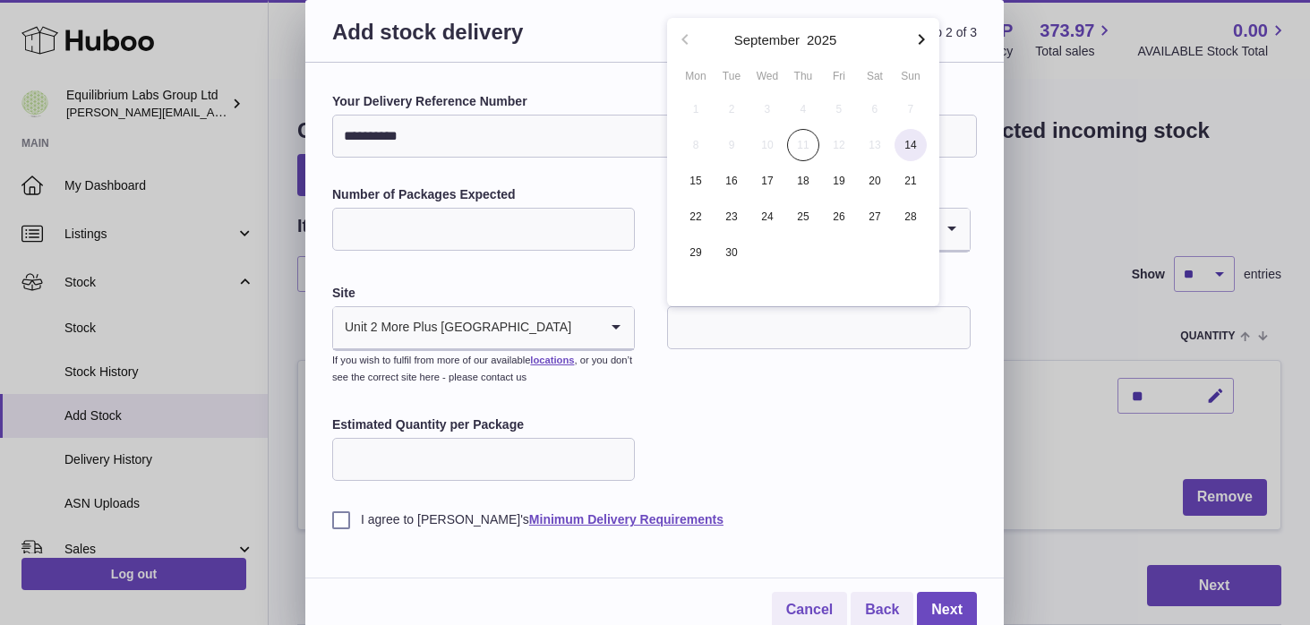
click at [917, 138] on span "14" at bounding box center [910, 145] width 32 height 32
type input "**********"
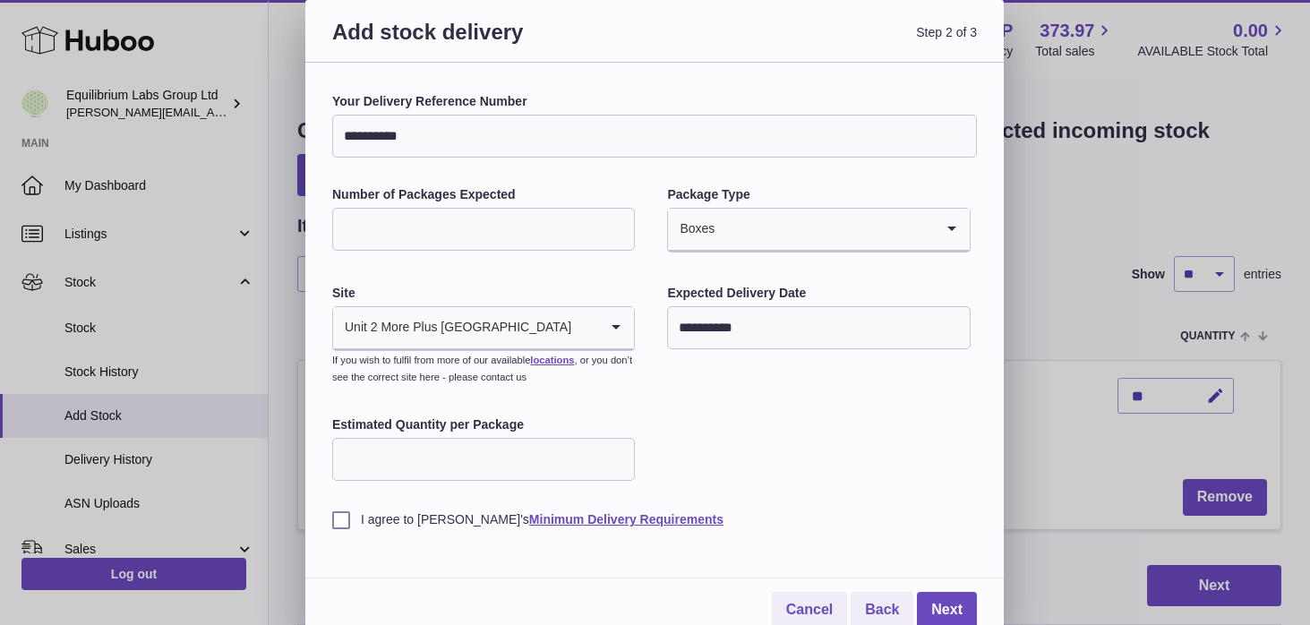
click at [417, 472] on input "Estimated Quantity per Package" at bounding box center [483, 459] width 303 height 43
type input "**"
click at [946, 600] on link "Next" at bounding box center [947, 610] width 60 height 37
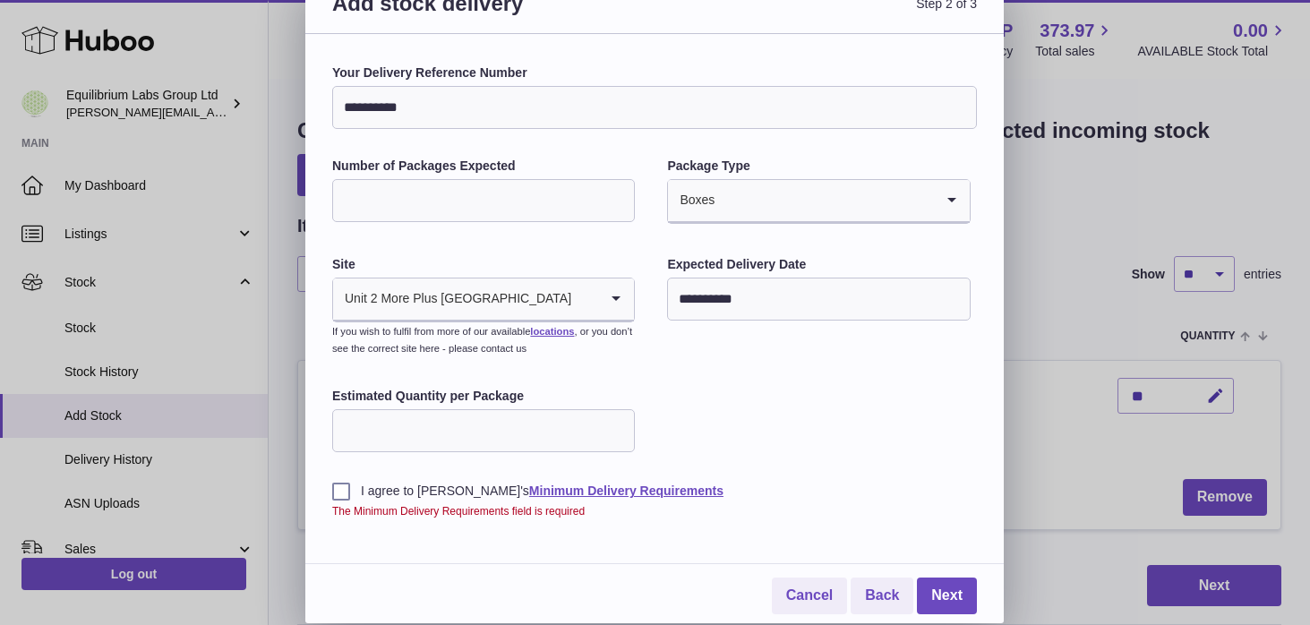
click at [337, 486] on label "I agree to Huboo's Minimum Delivery Requirements" at bounding box center [654, 490] width 644 height 17
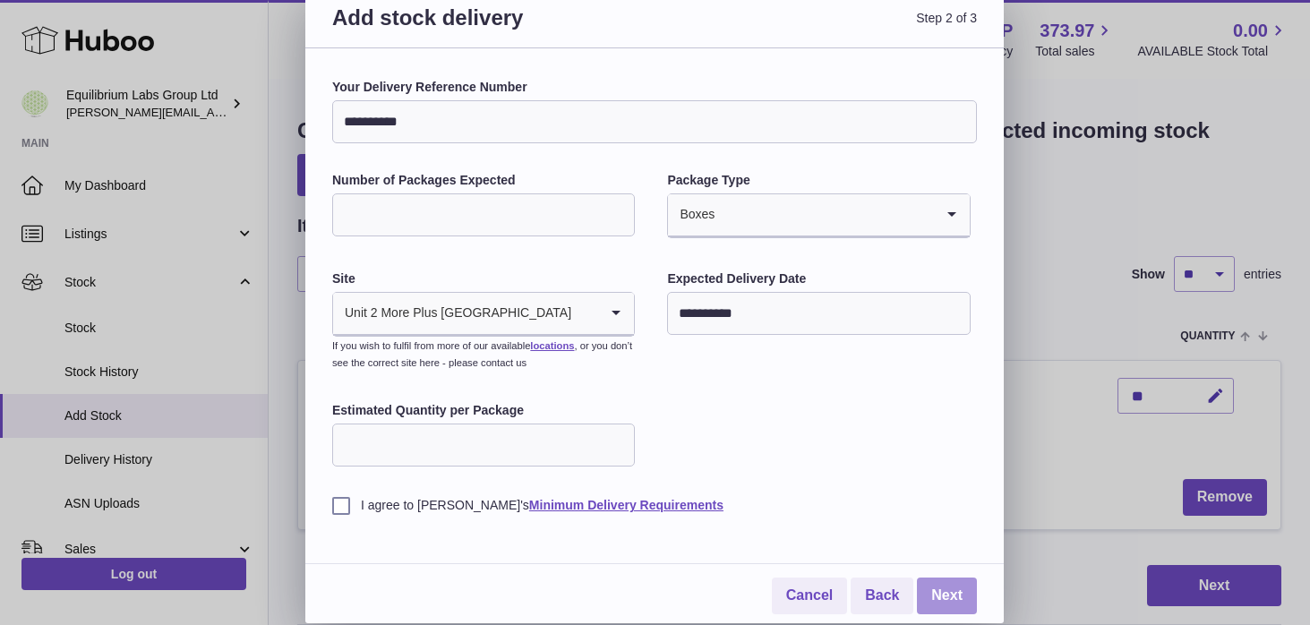
click at [960, 602] on link "Next" at bounding box center [947, 595] width 60 height 37
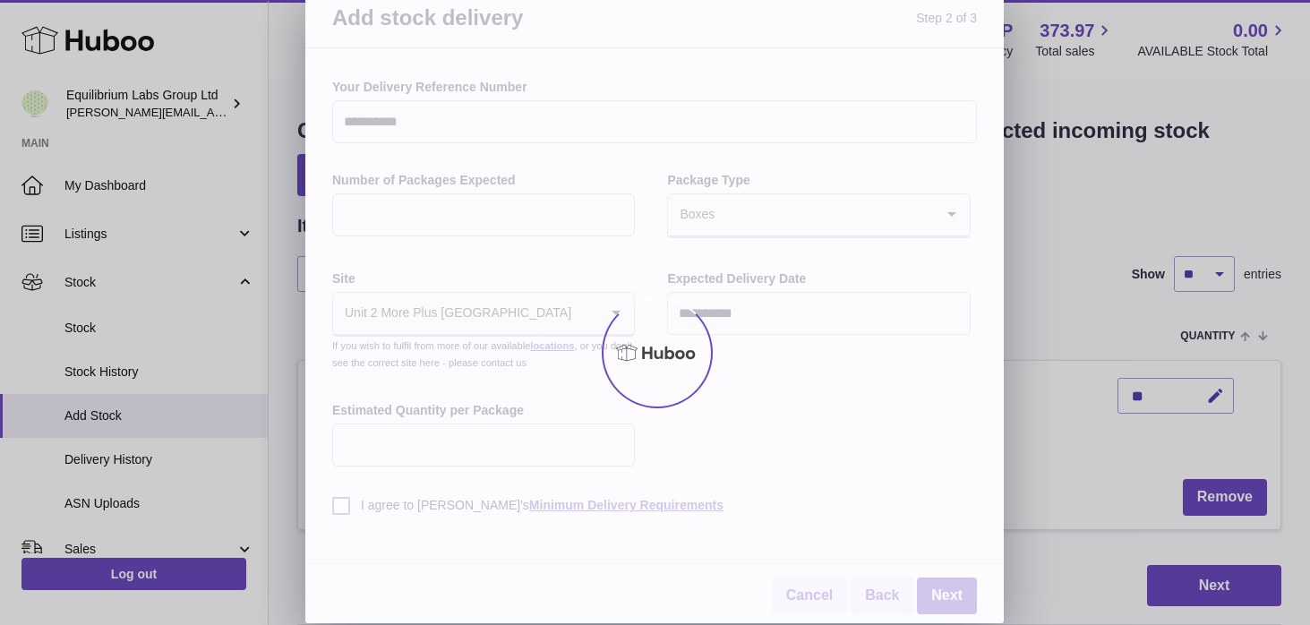
scroll to position [0, 0]
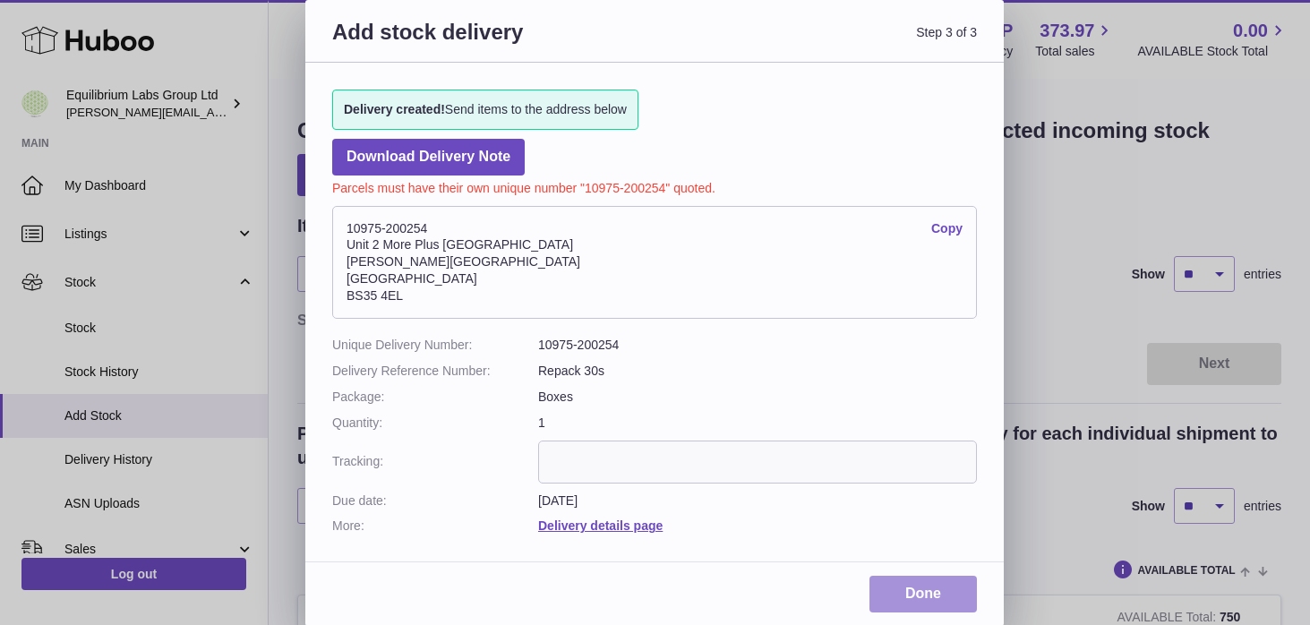
click at [945, 585] on link "Done" at bounding box center [922, 594] width 107 height 37
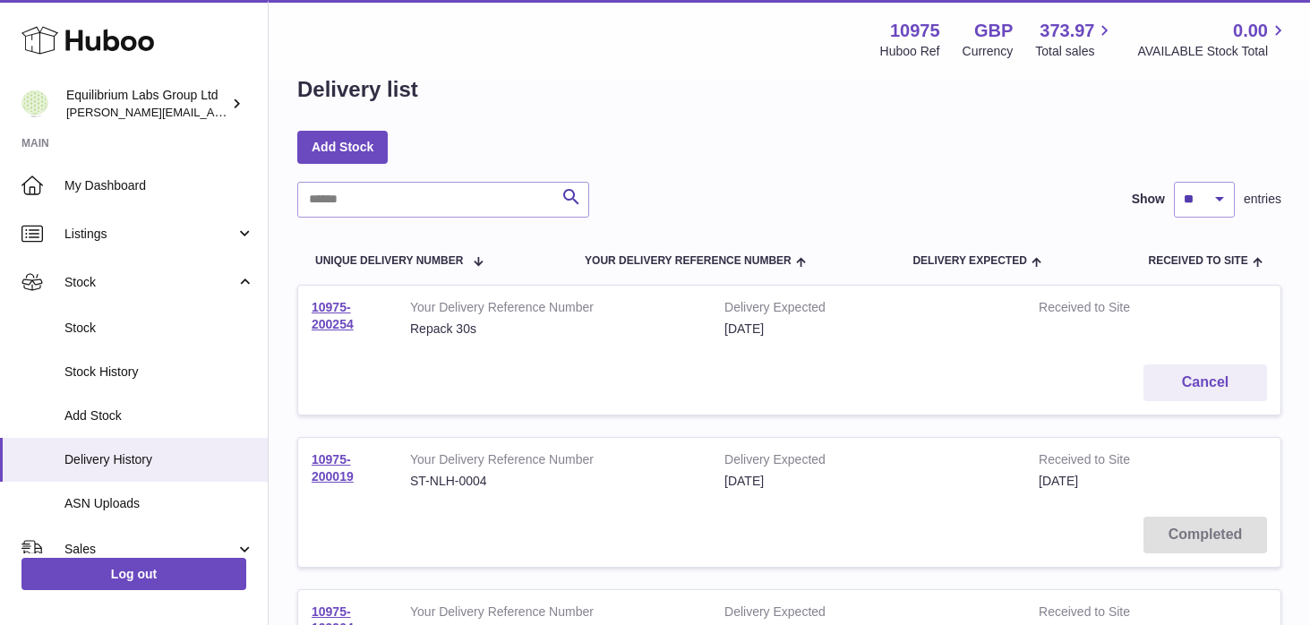
scroll to position [46, 0]
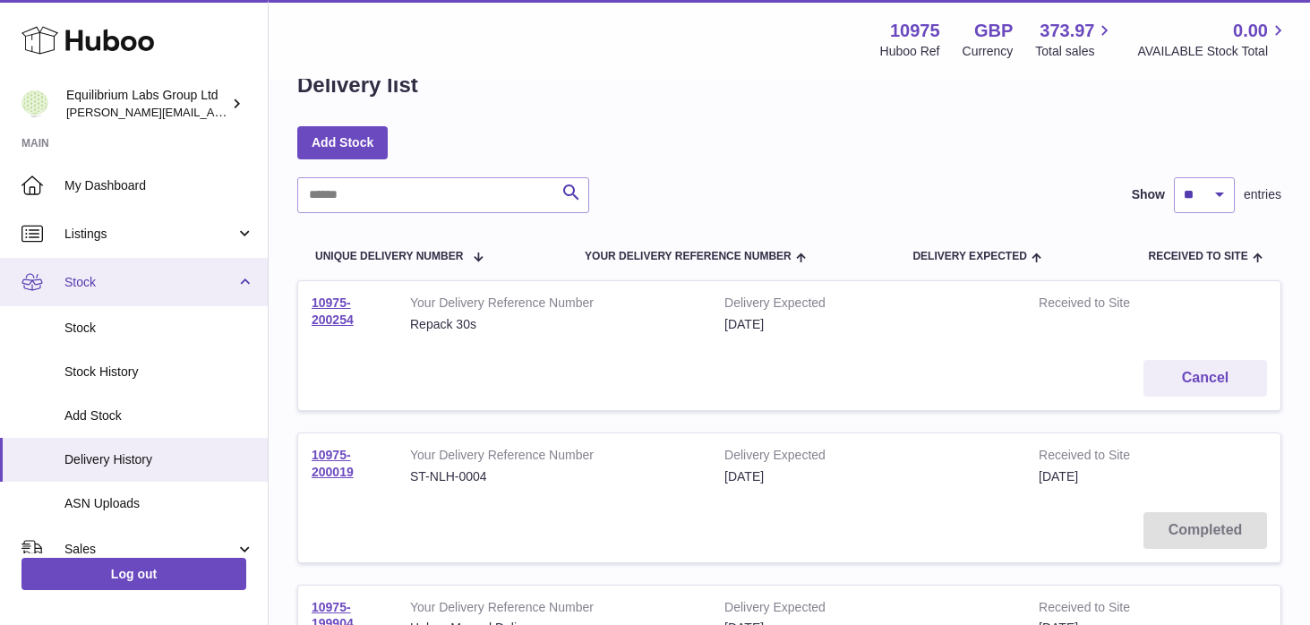
click at [243, 280] on link "Stock" at bounding box center [134, 282] width 268 height 48
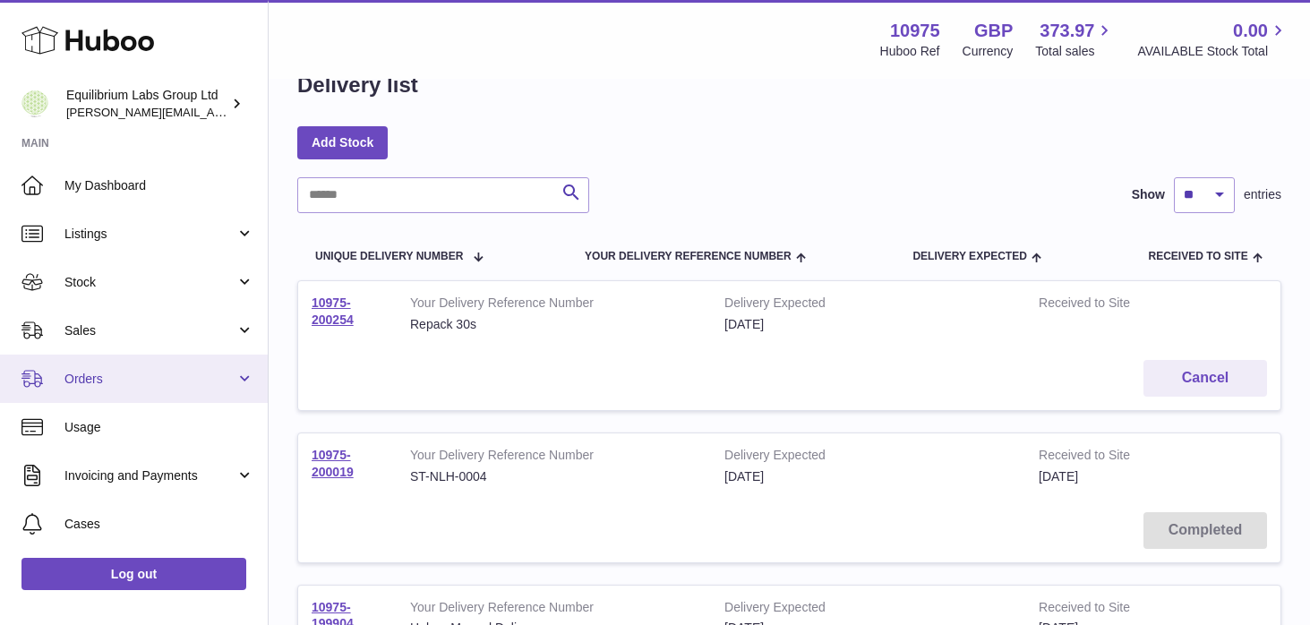
click at [239, 373] on link "Orders" at bounding box center [134, 378] width 268 height 48
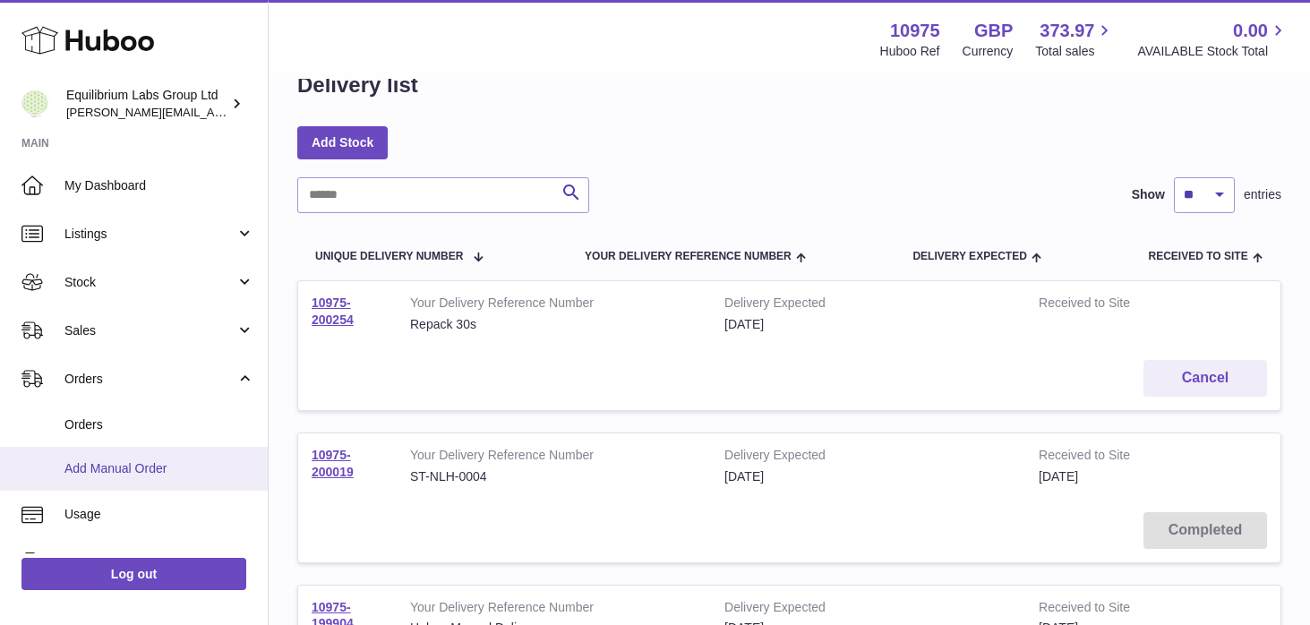
click at [172, 466] on span "Add Manual Order" at bounding box center [159, 468] width 190 height 17
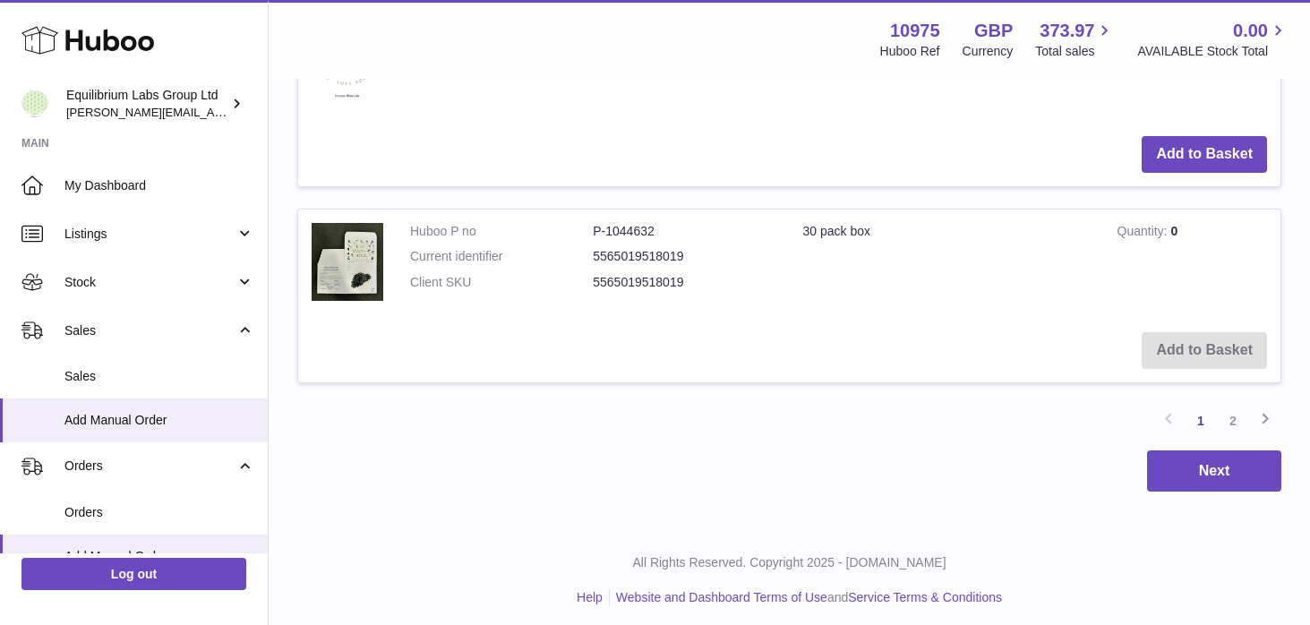
scroll to position [2250, 0]
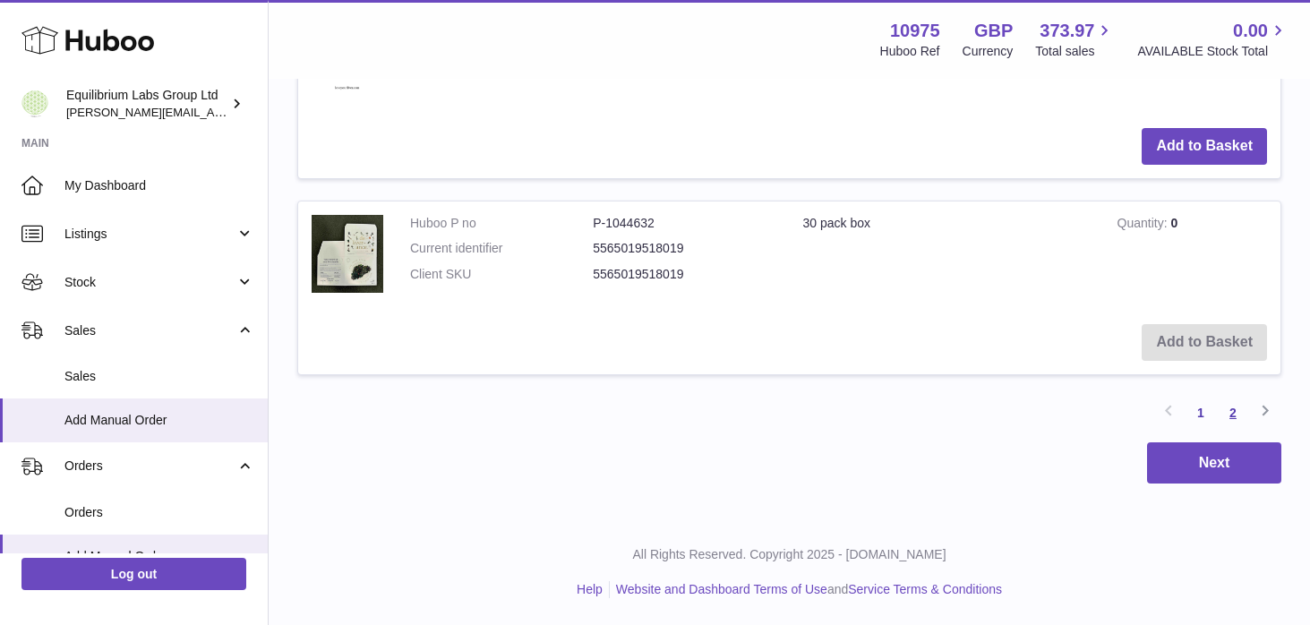
click at [1231, 414] on link "2" at bounding box center [1232, 413] width 32 height 32
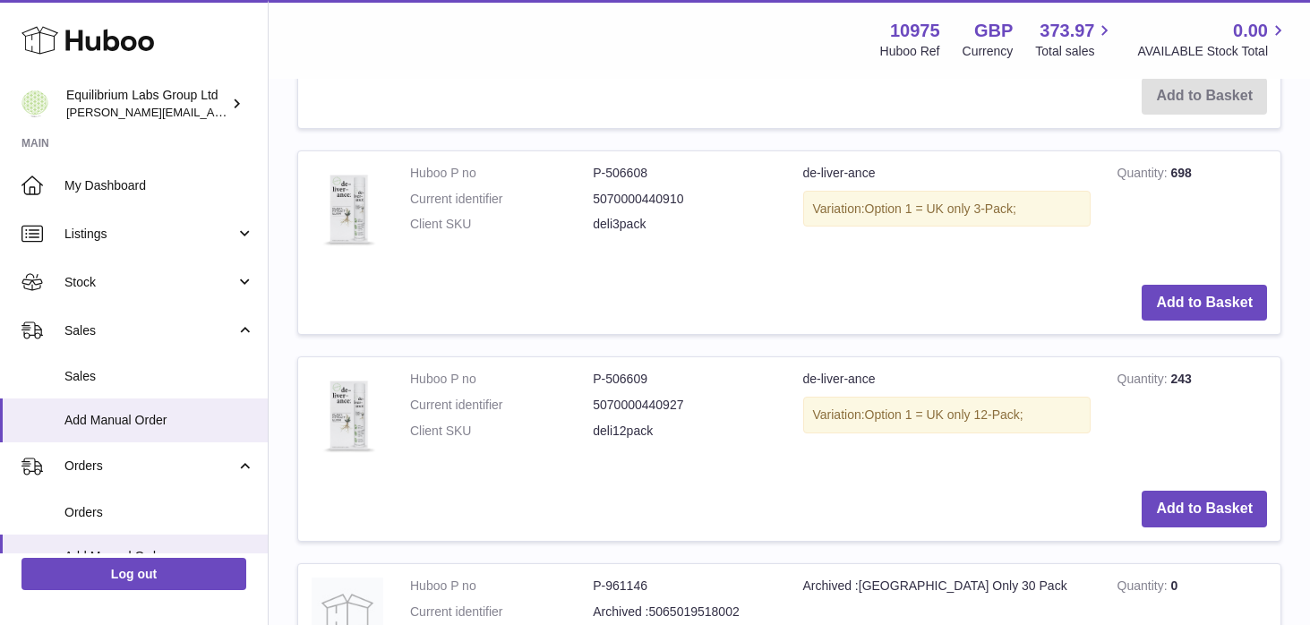
scroll to position [899, 0]
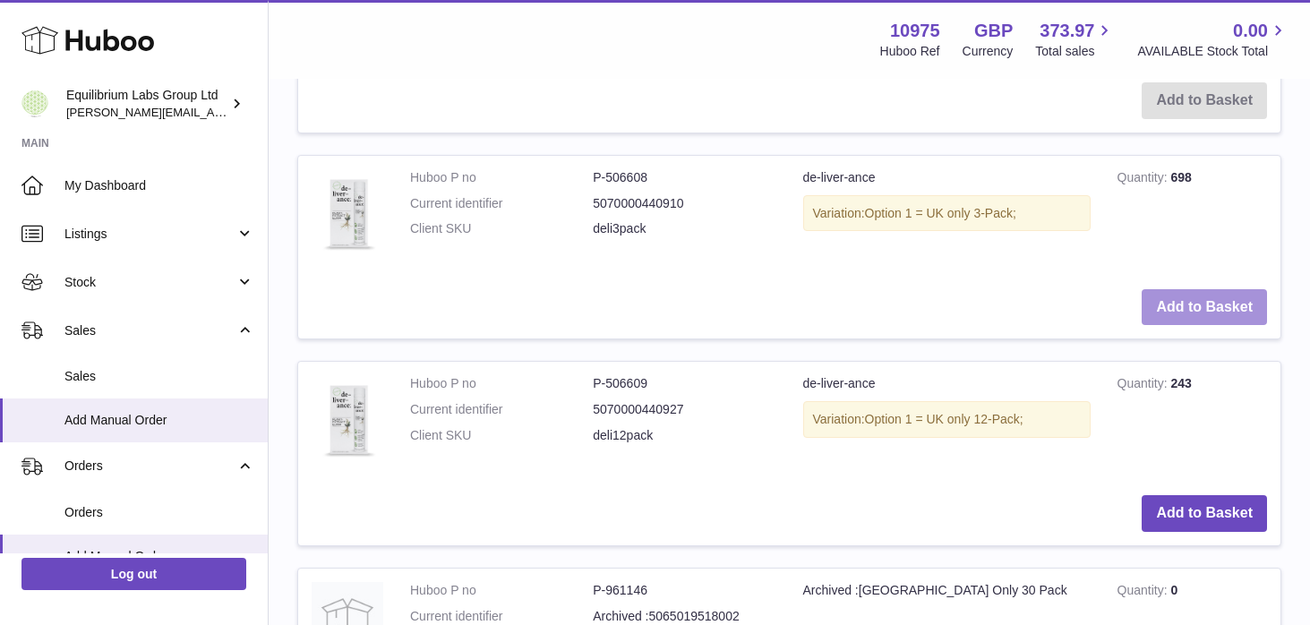
click at [1181, 303] on button "Add to Basket" at bounding box center [1203, 307] width 125 height 37
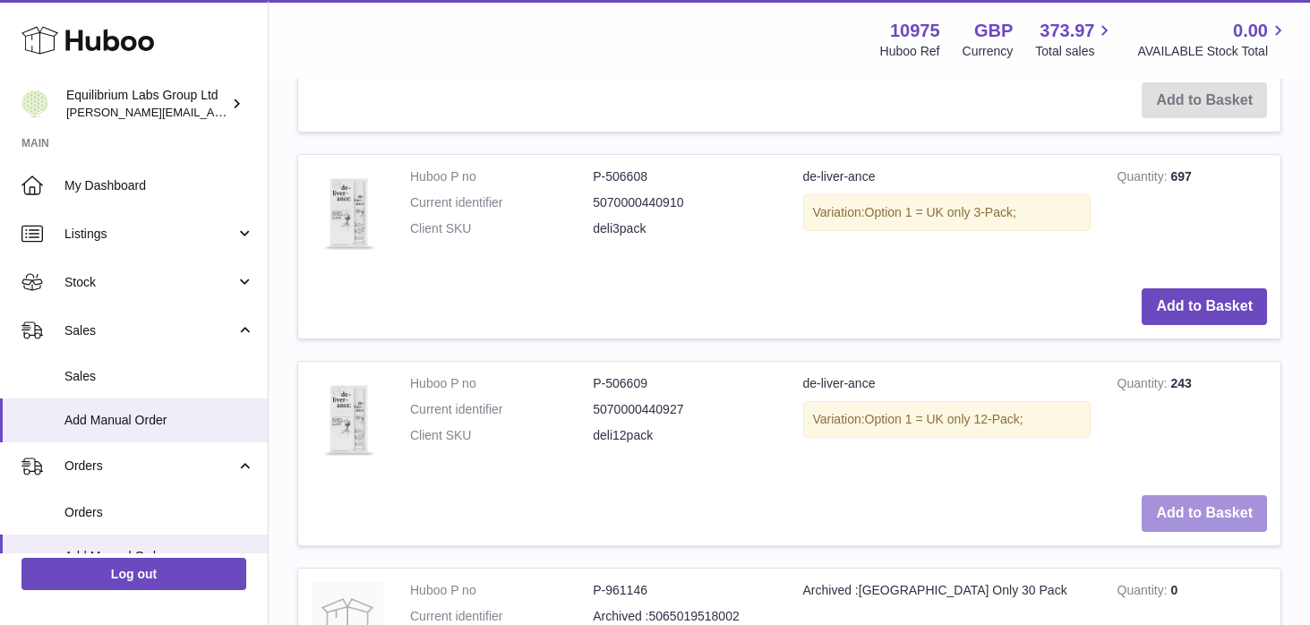
click at [1172, 506] on button "Add to Basket" at bounding box center [1203, 513] width 125 height 37
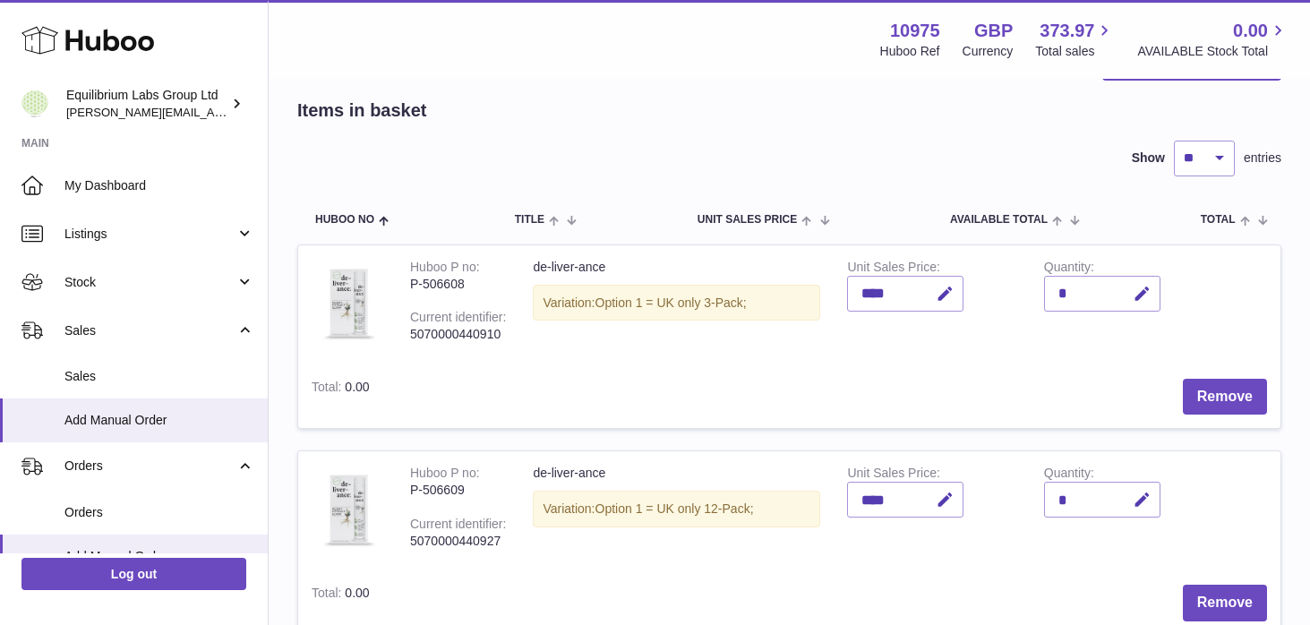
scroll to position [0, 0]
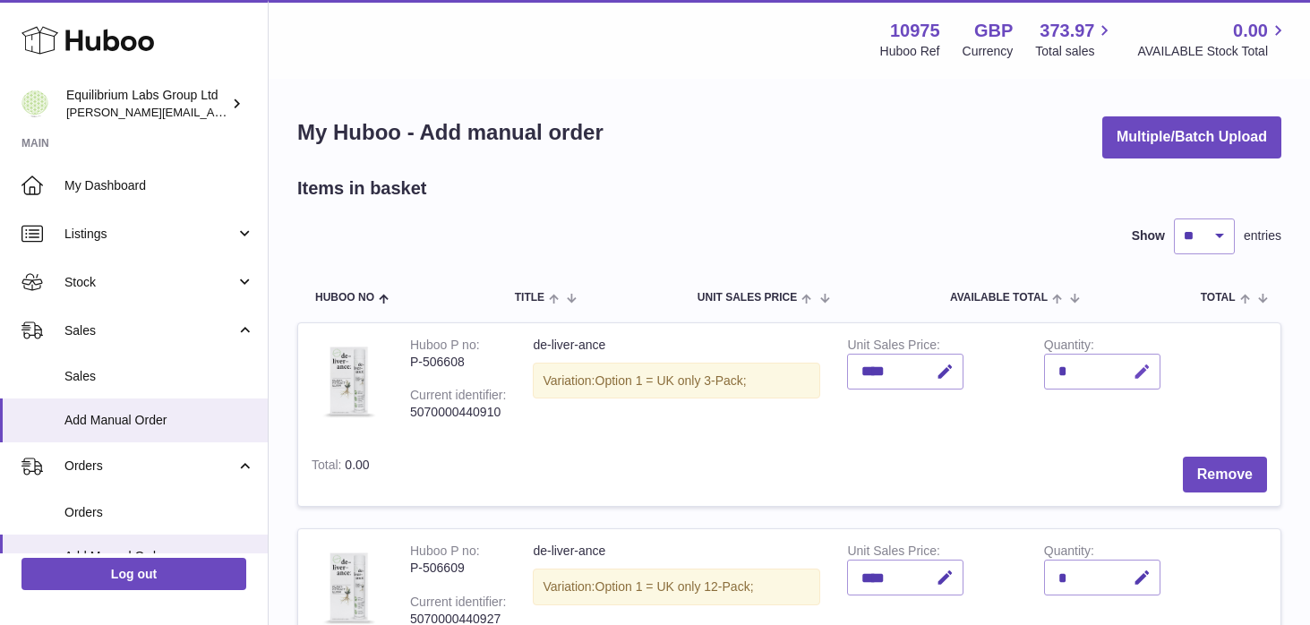
click at [1137, 378] on icon "button" at bounding box center [1141, 372] width 19 height 19
type input "***"
click at [1134, 377] on icon "submit" at bounding box center [1142, 371] width 16 height 16
click at [1143, 581] on icon "button" at bounding box center [1141, 577] width 19 height 19
type input "***"
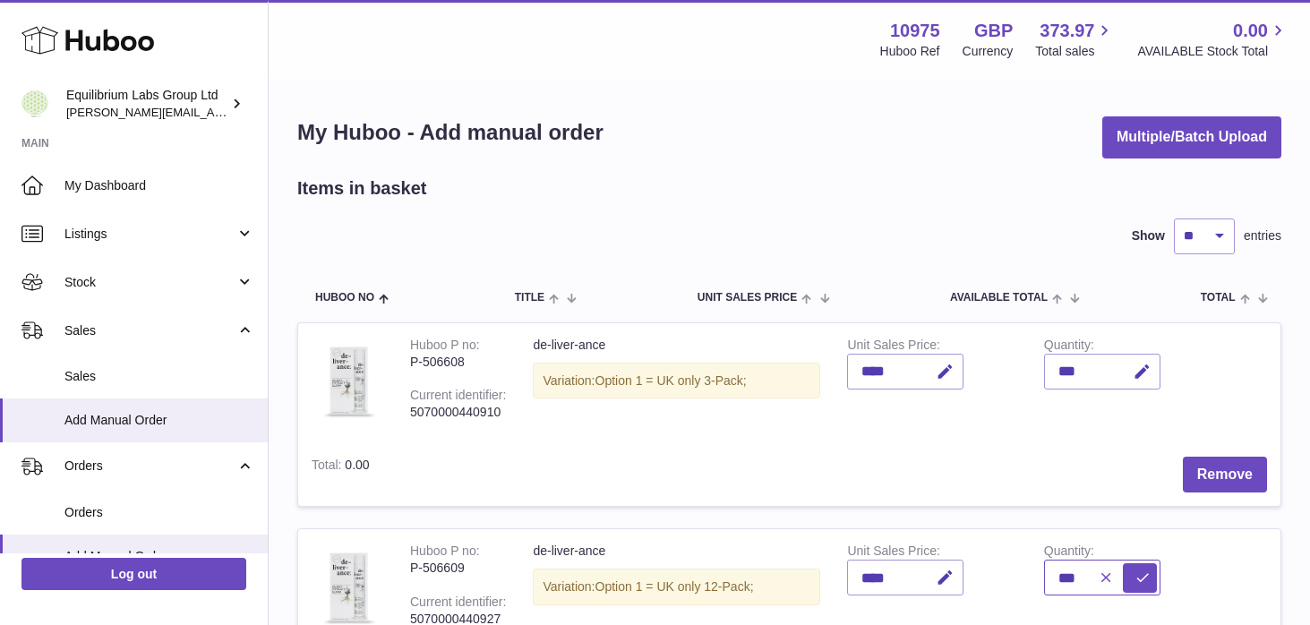
click at [1122, 563] on button "submit" at bounding box center [1139, 577] width 34 height 29
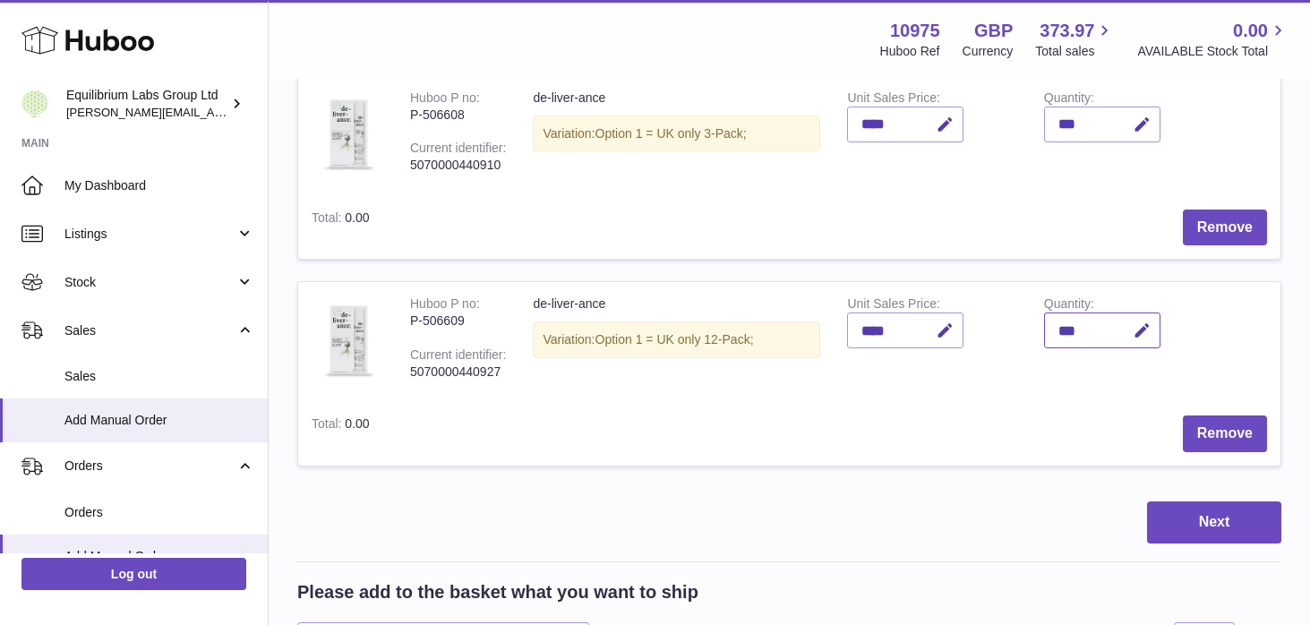
scroll to position [263, 0]
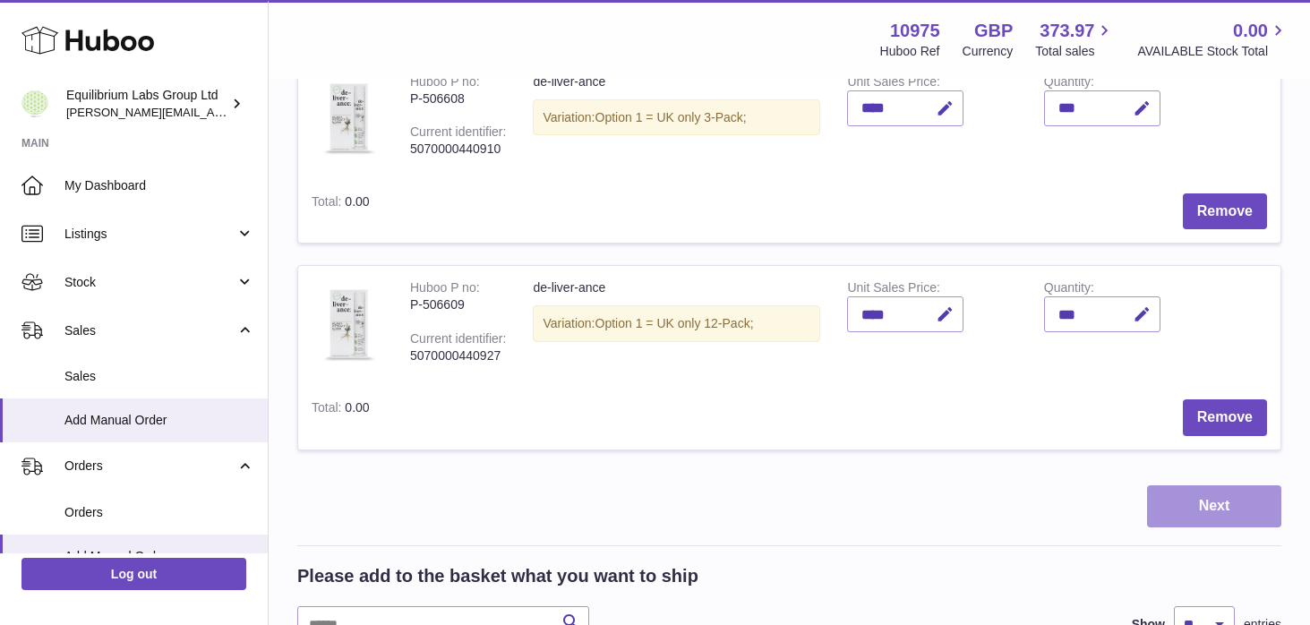
click at [1236, 510] on button "Next" at bounding box center [1214, 506] width 134 height 42
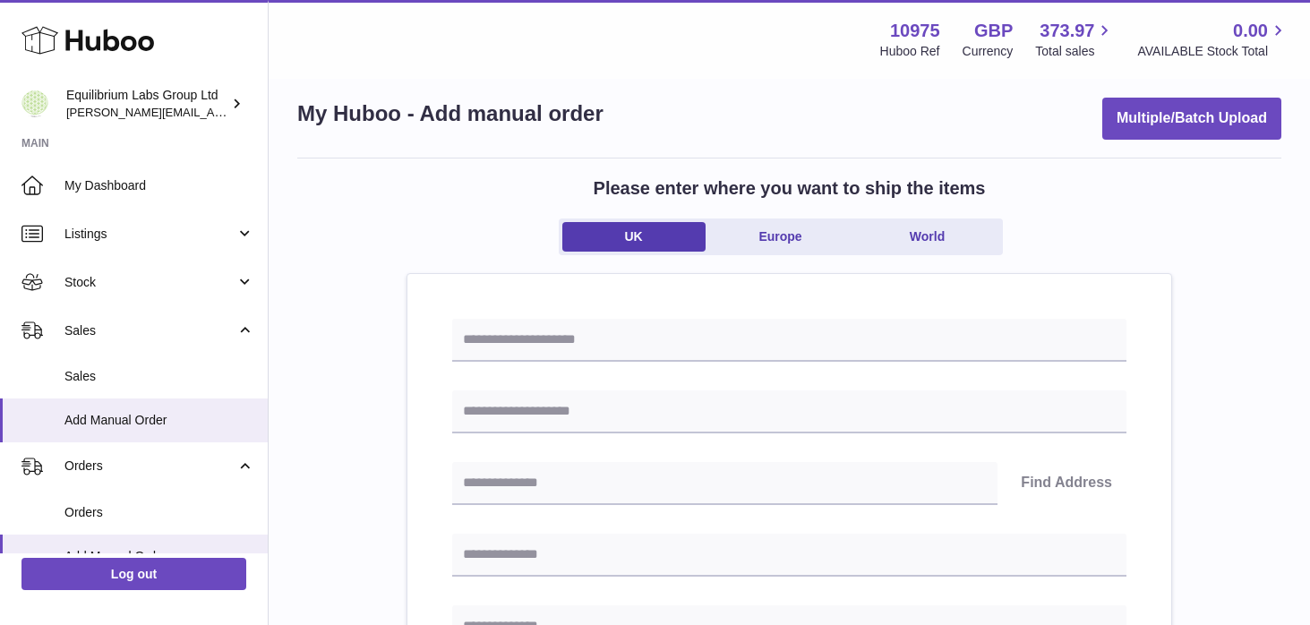
scroll to position [24, 0]
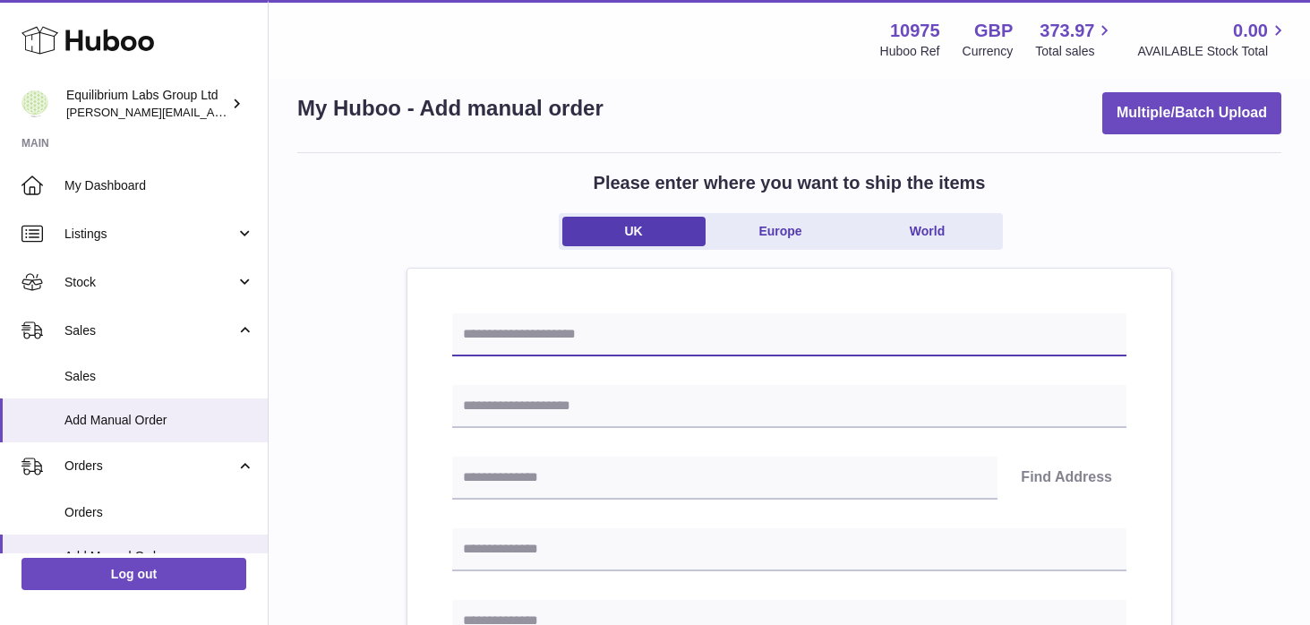
click at [661, 331] on input "text" at bounding box center [789, 334] width 674 height 43
click at [552, 337] on input "**********" at bounding box center [789, 334] width 674 height 43
drag, startPoint x: 624, startPoint y: 330, endPoint x: 432, endPoint y: 324, distance: 191.7
type input "**********"
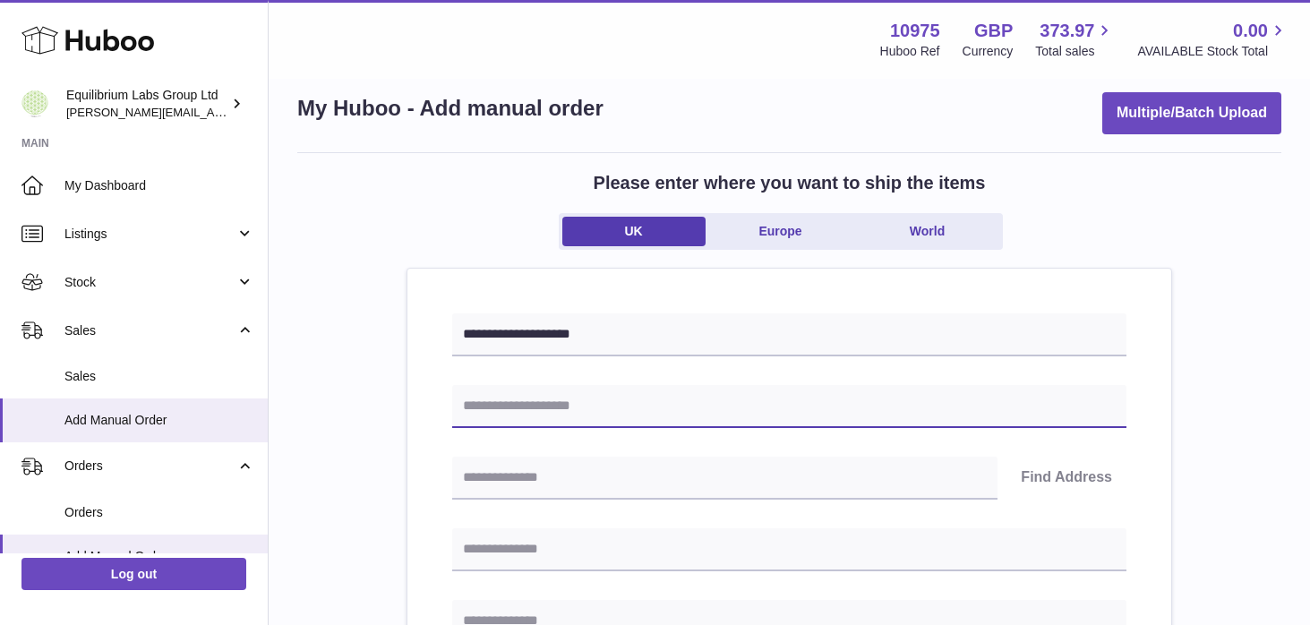
click at [610, 403] on input "text" at bounding box center [789, 406] width 674 height 43
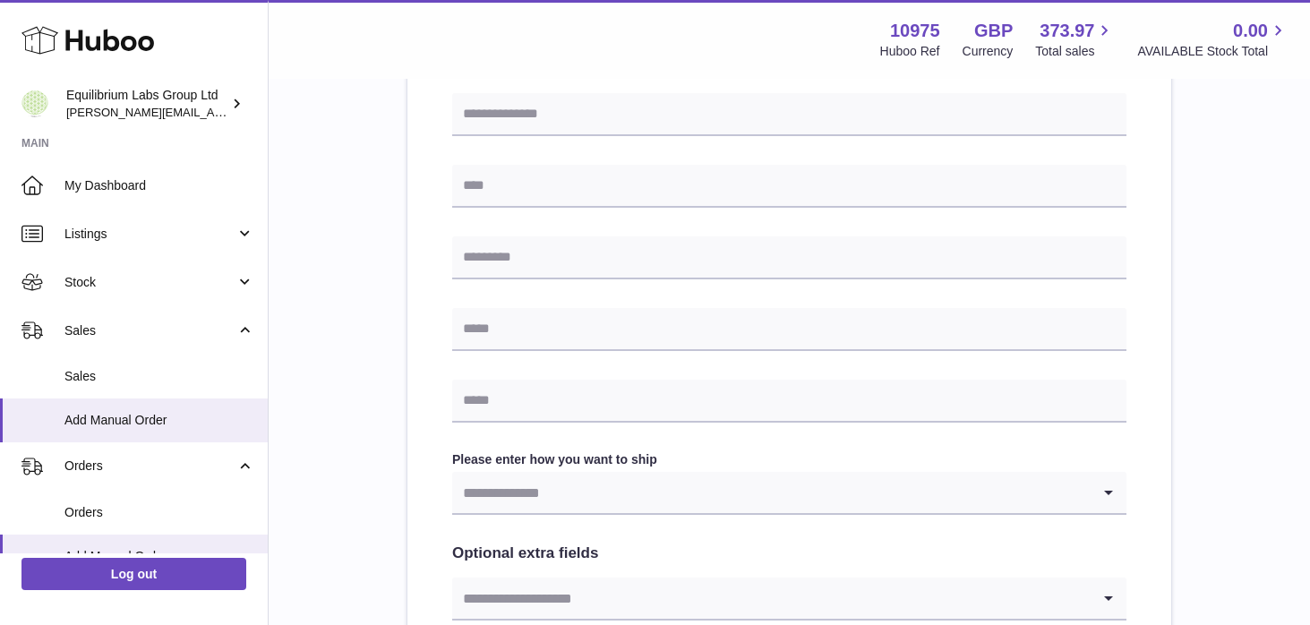
scroll to position [761, 0]
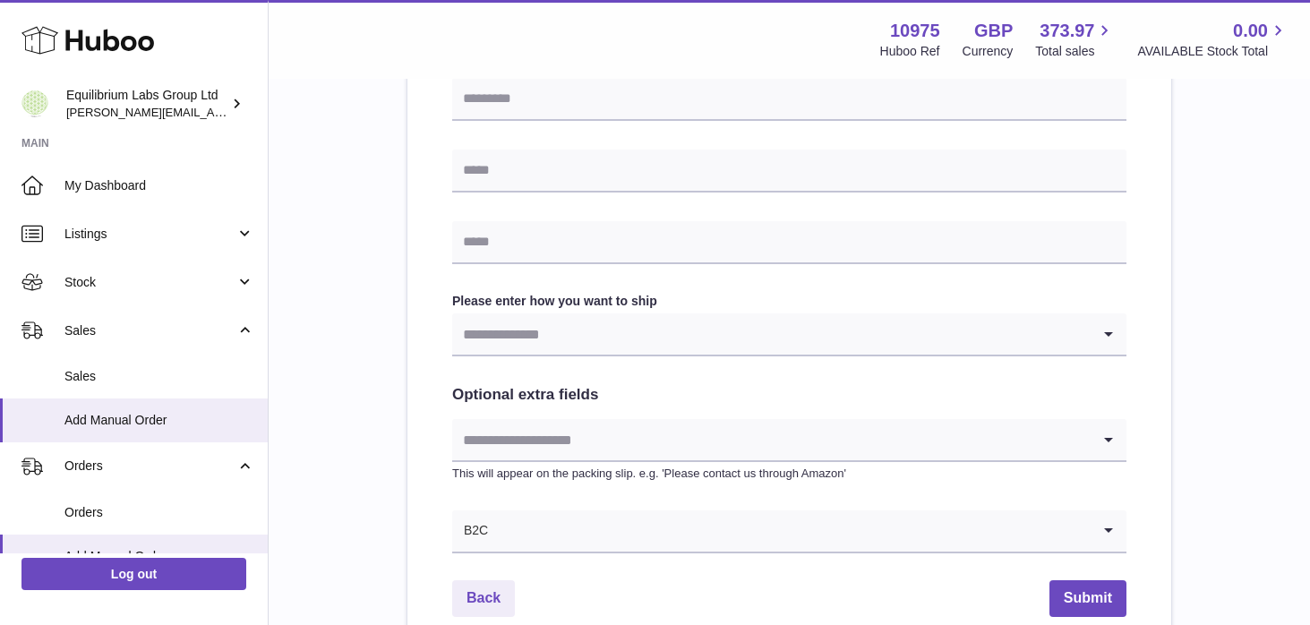
click at [618, 337] on input "Search for option" at bounding box center [771, 333] width 638 height 41
click at [407, 380] on div "**********" at bounding box center [789, 97] width 764 height 1130
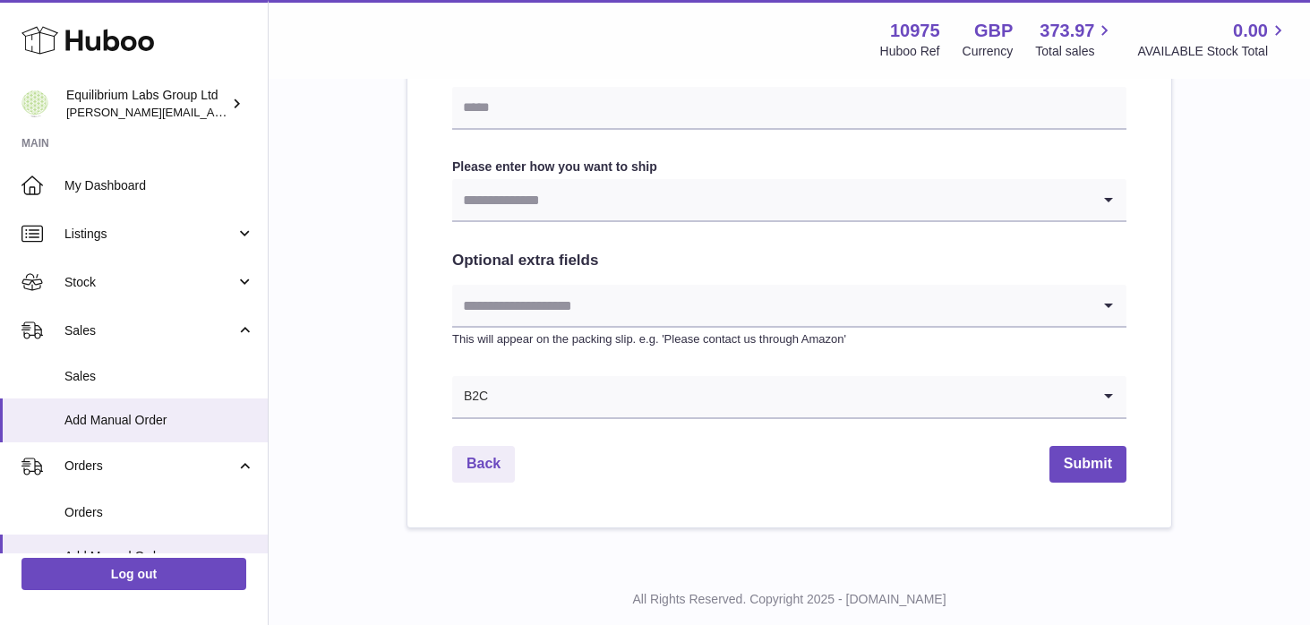
scroll to position [908, 0]
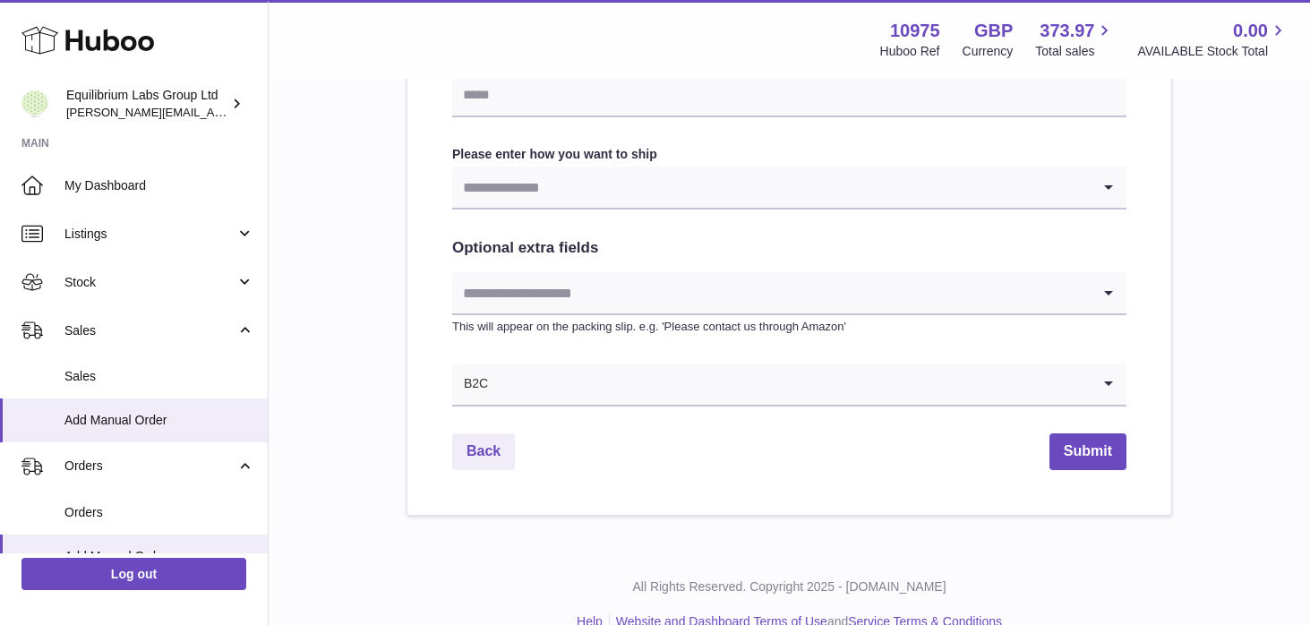
click at [558, 389] on input "Search for option" at bounding box center [771, 383] width 638 height 41
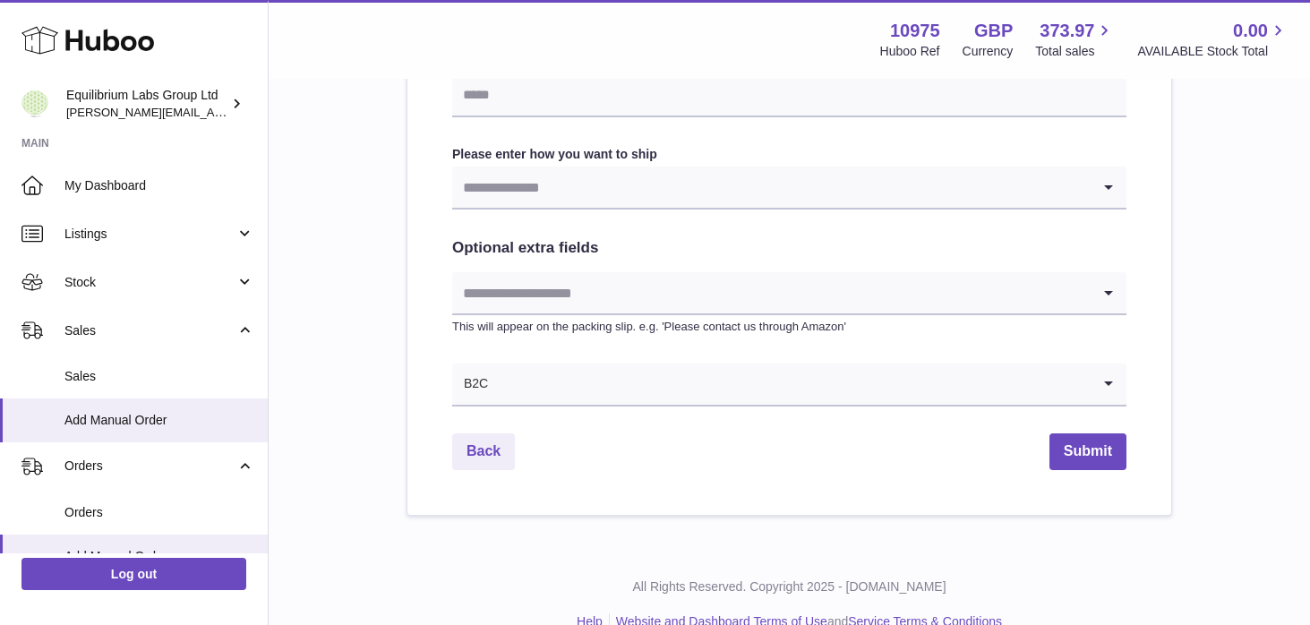
click at [576, 301] on input "Search for option" at bounding box center [771, 292] width 638 height 41
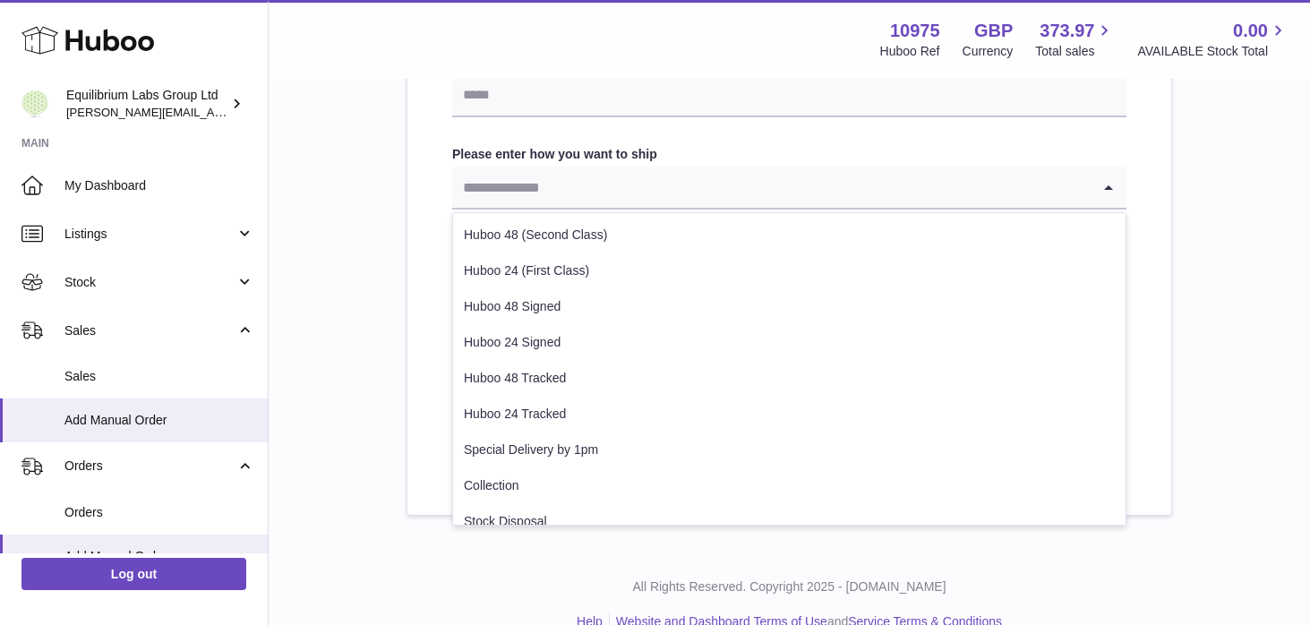
click at [502, 190] on input "Search for option" at bounding box center [771, 186] width 638 height 41
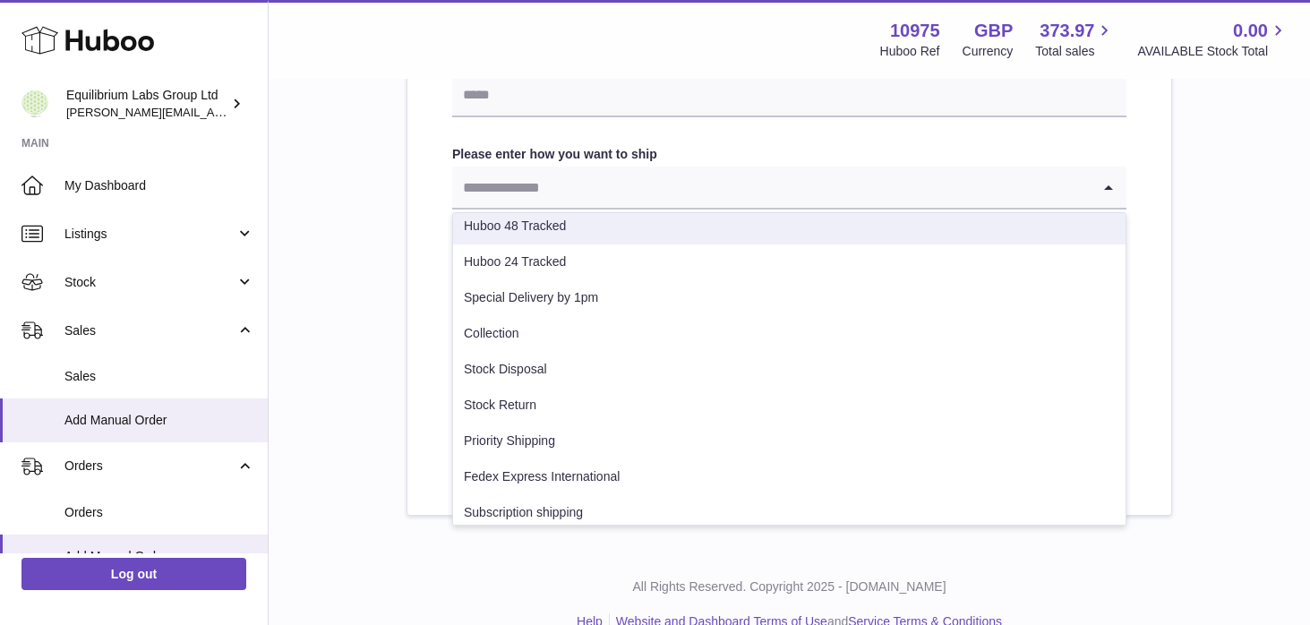
scroll to position [167, 0]
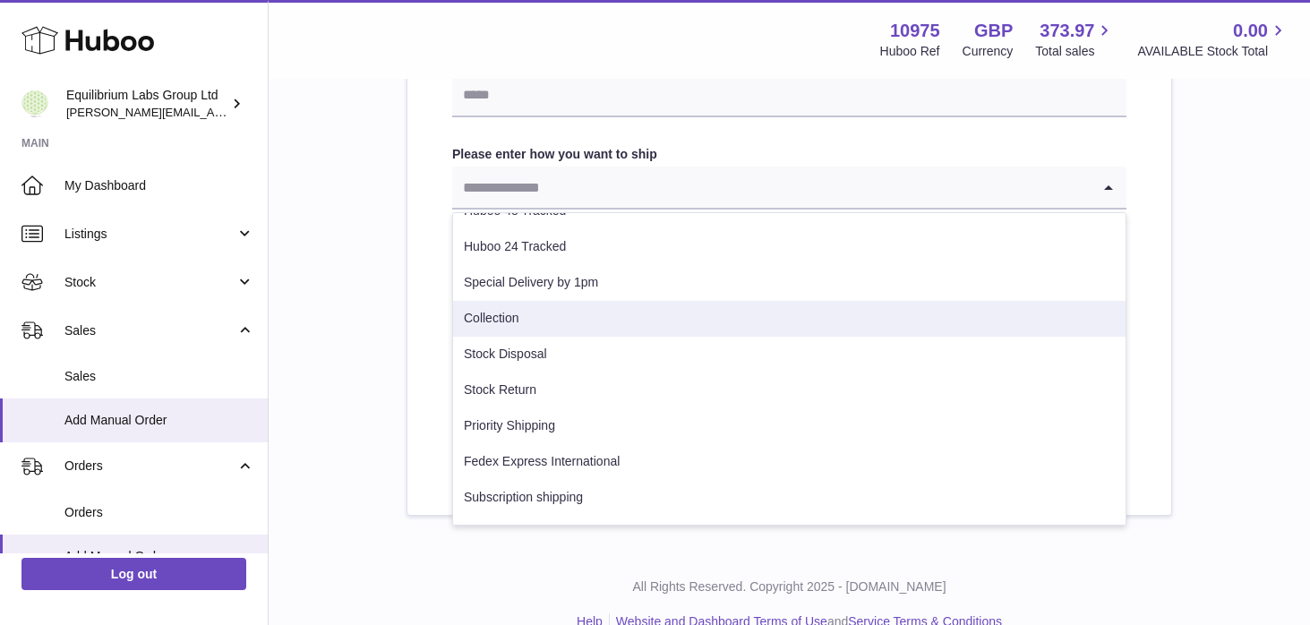
click at [511, 323] on li "Collection" at bounding box center [789, 319] width 672 height 36
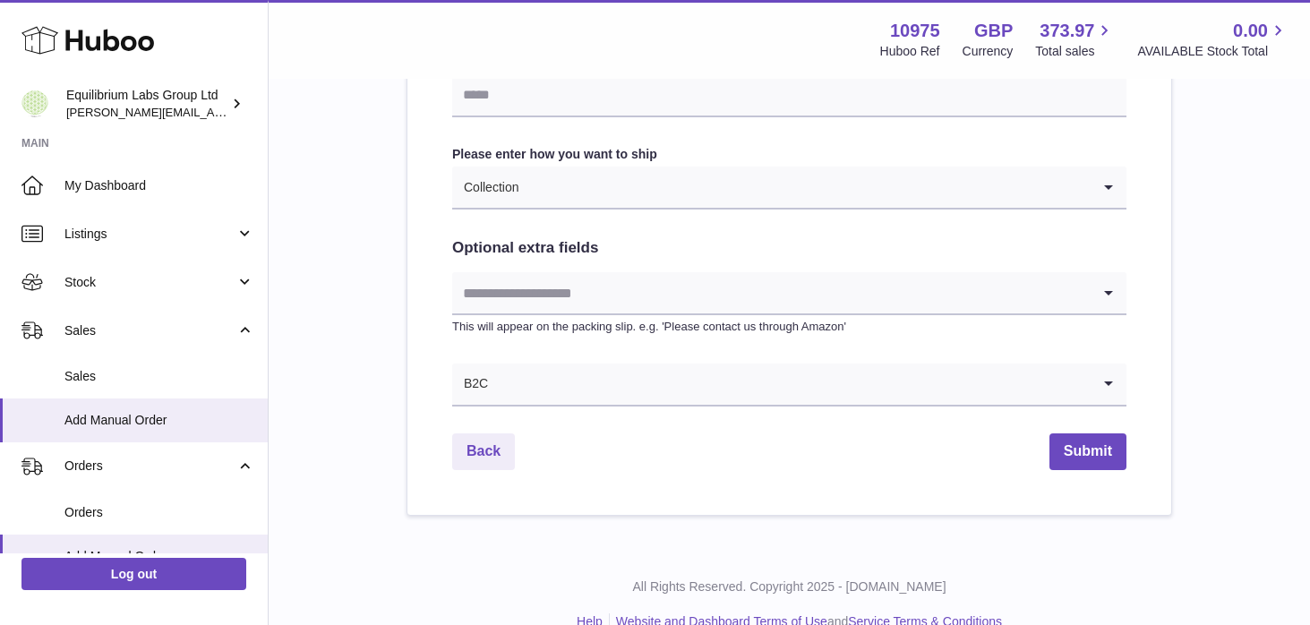
click at [549, 179] on input "Search for option" at bounding box center [804, 186] width 571 height 41
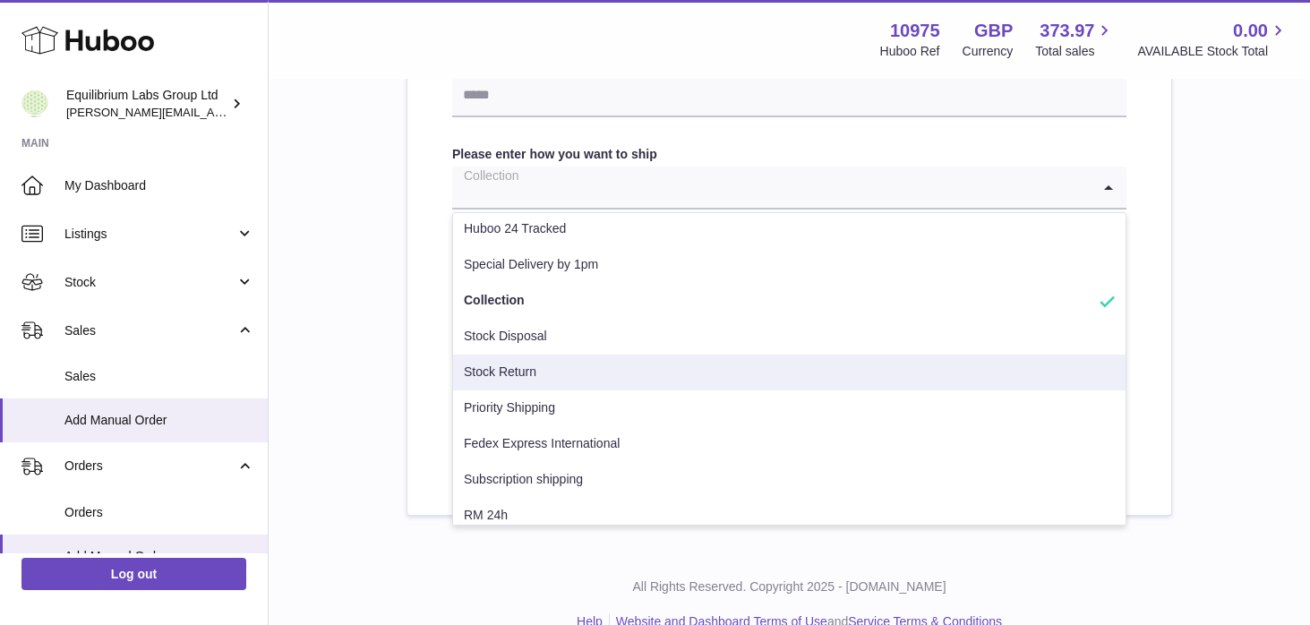
scroll to position [199, 0]
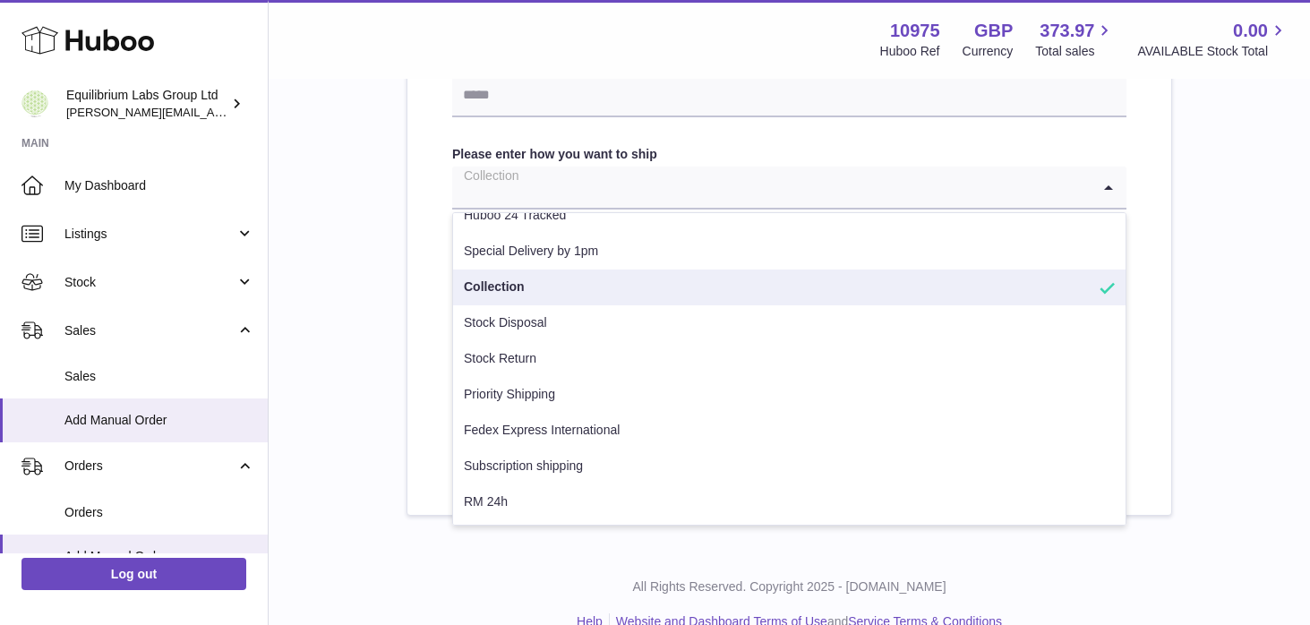
click at [542, 292] on li "Collection" at bounding box center [789, 287] width 672 height 36
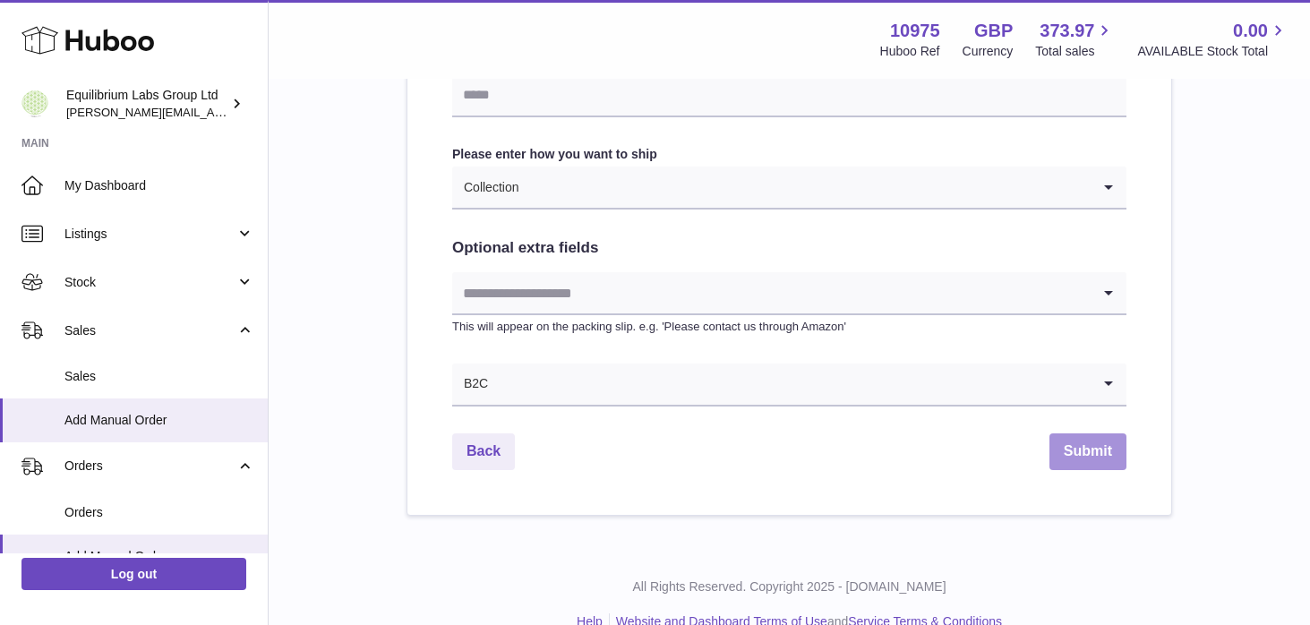
click at [1092, 439] on button "Submit" at bounding box center [1087, 451] width 77 height 37
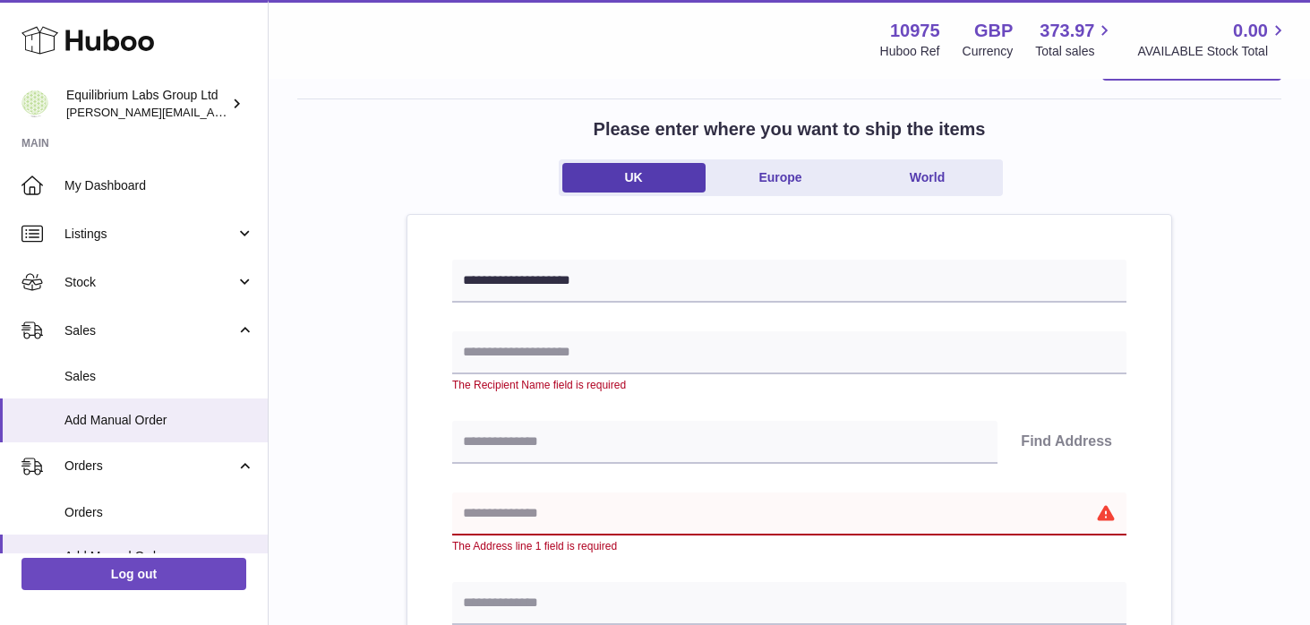
scroll to position [63, 0]
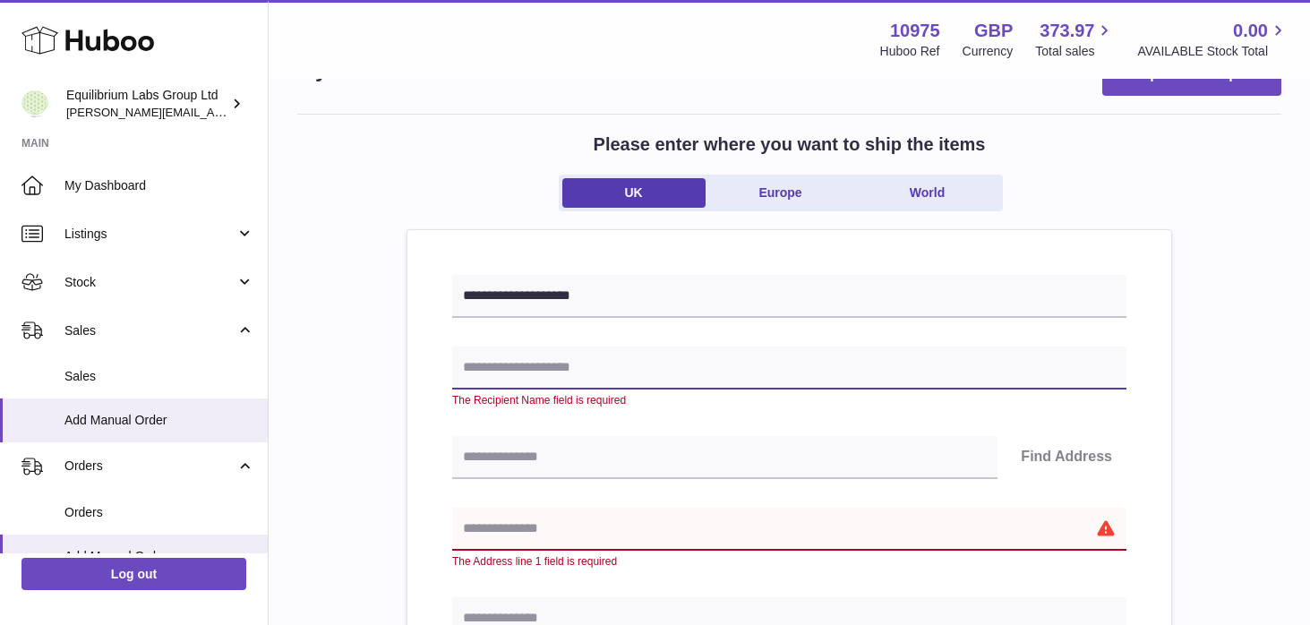
click at [636, 368] on input "text" at bounding box center [789, 367] width 674 height 43
paste input "**********"
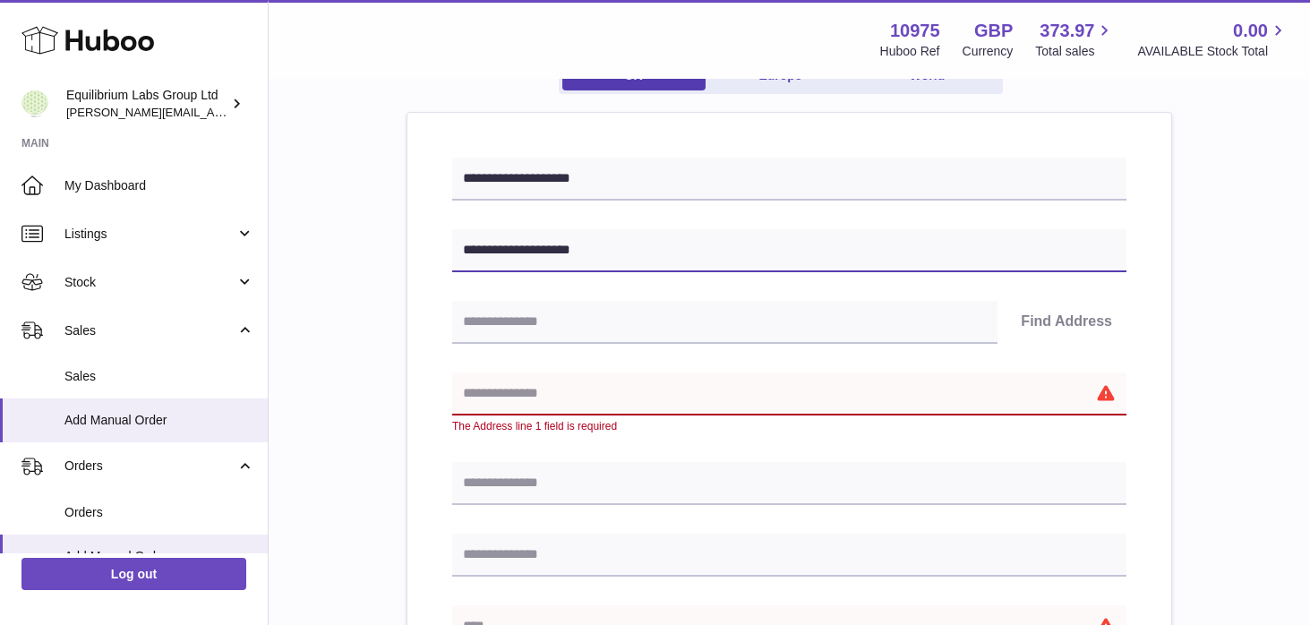
scroll to position [195, 0]
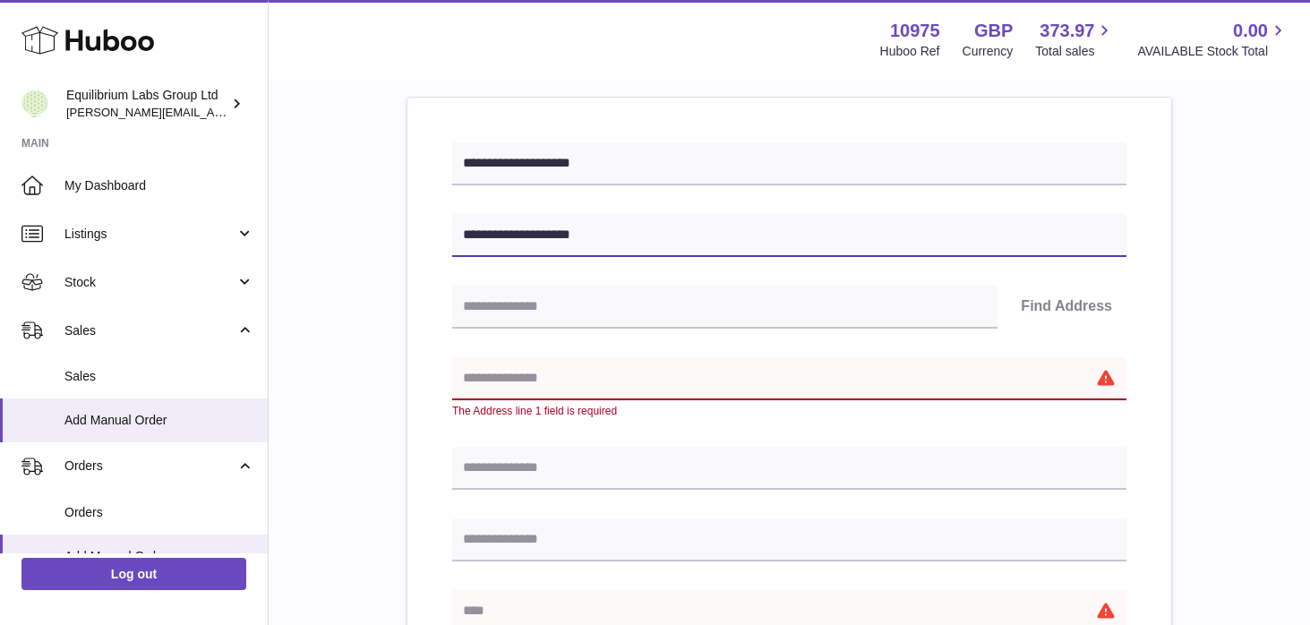
type input "**********"
click at [572, 376] on input "text" at bounding box center [789, 378] width 674 height 43
paste input "**********"
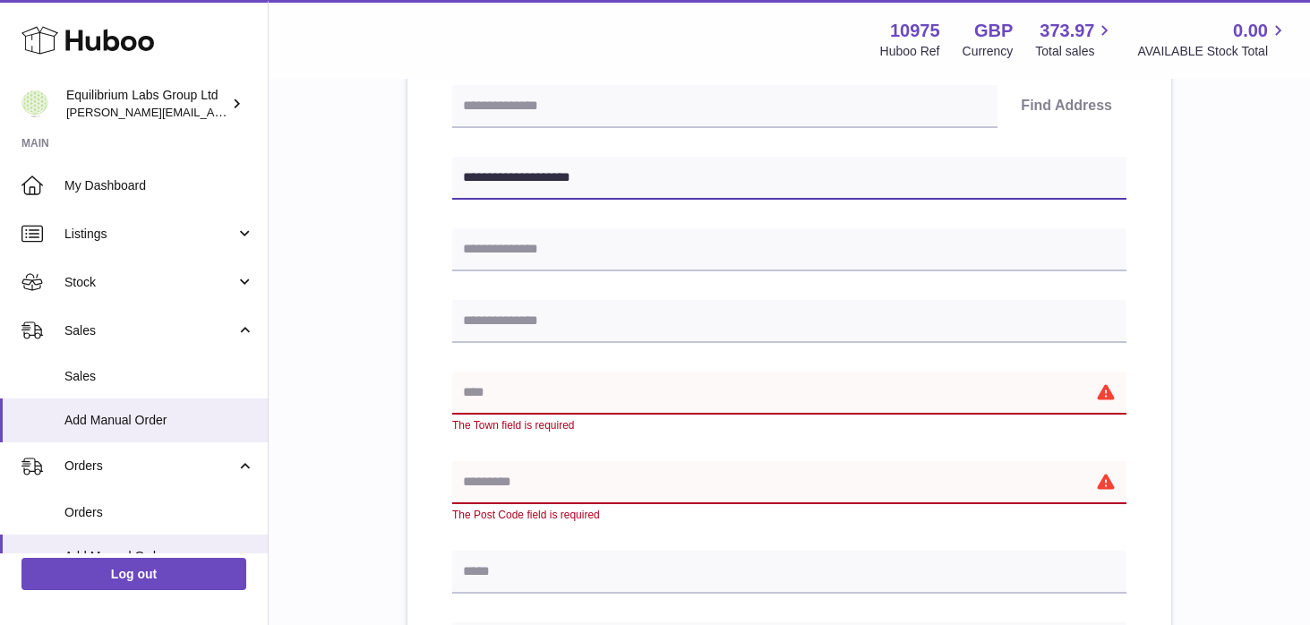
scroll to position [408, 0]
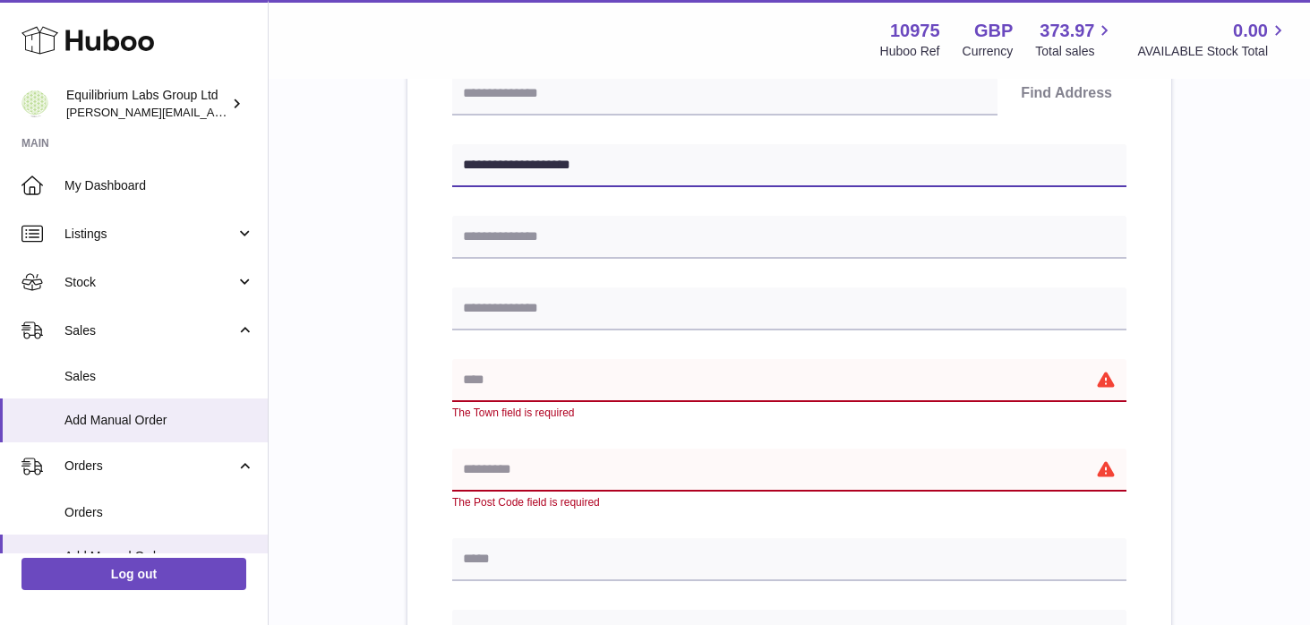
type input "**********"
click at [525, 389] on input "text" at bounding box center [789, 380] width 674 height 43
paste input "**********"
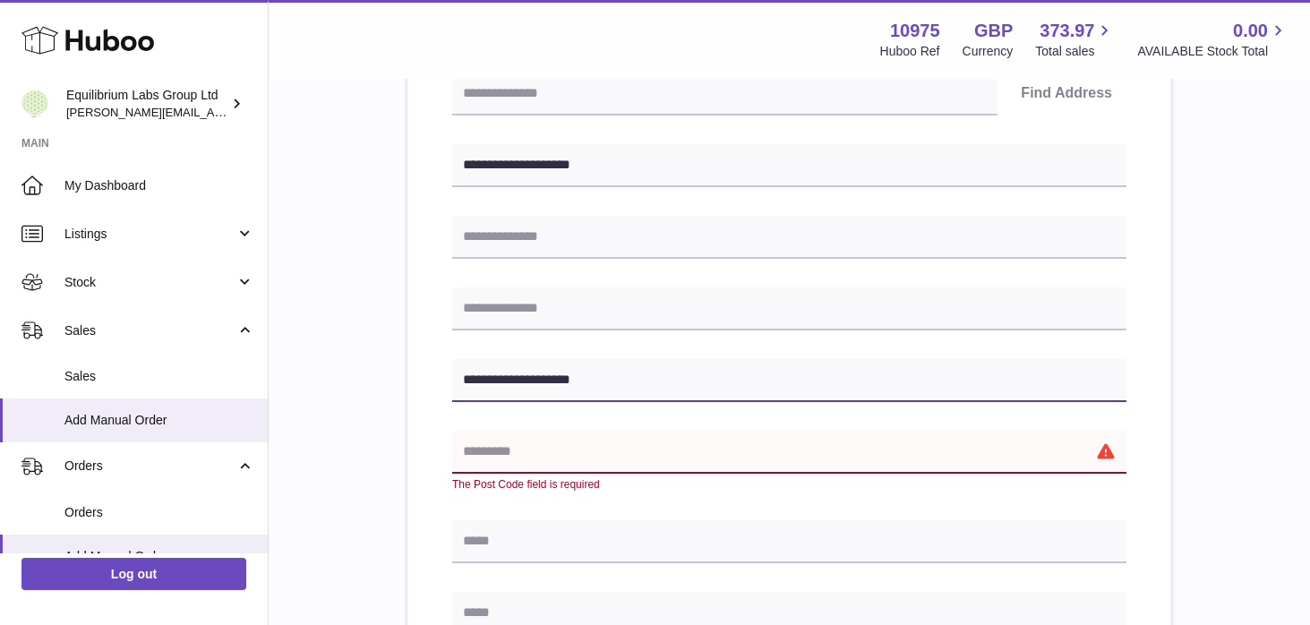
type input "**********"
click at [504, 470] on input "text" at bounding box center [789, 452] width 674 height 43
paste input "**********"
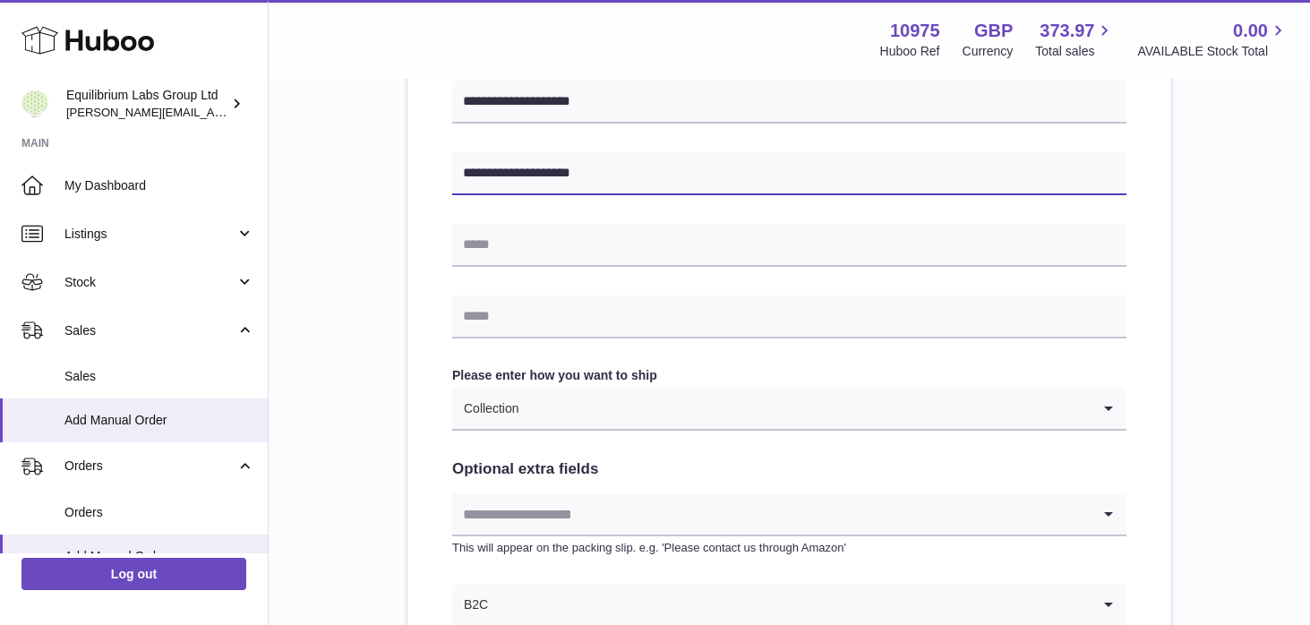
scroll to position [939, 0]
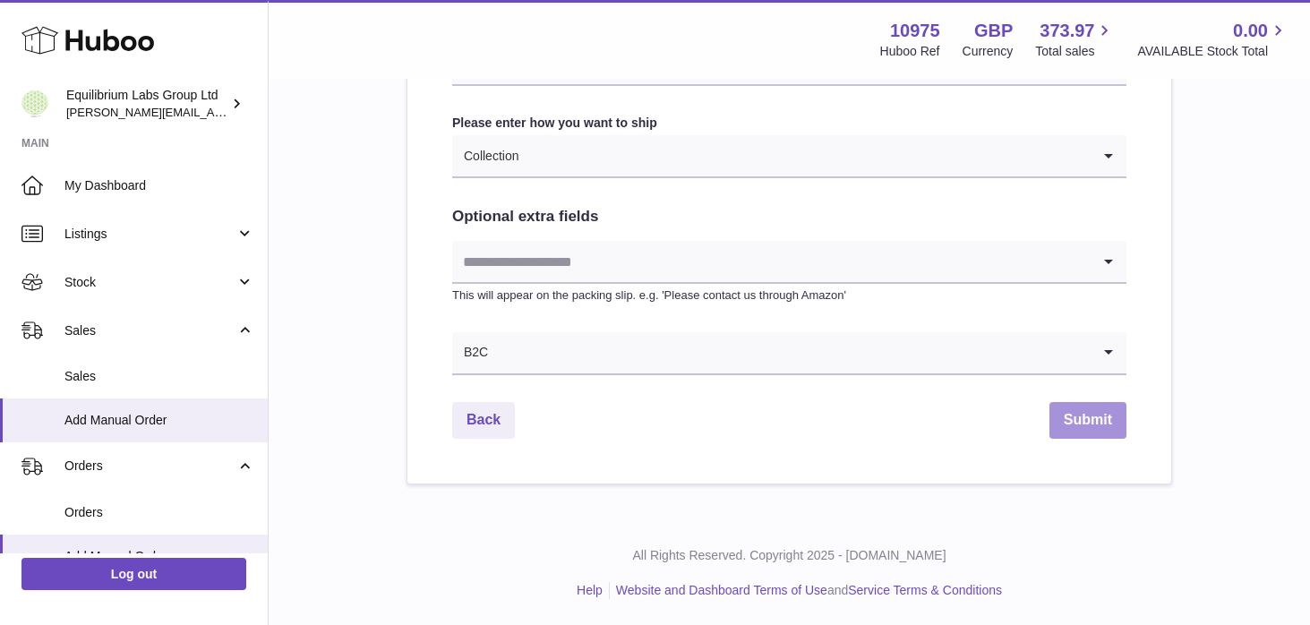
type input "**********"
click at [1064, 422] on button "Submit" at bounding box center [1087, 420] width 77 height 37
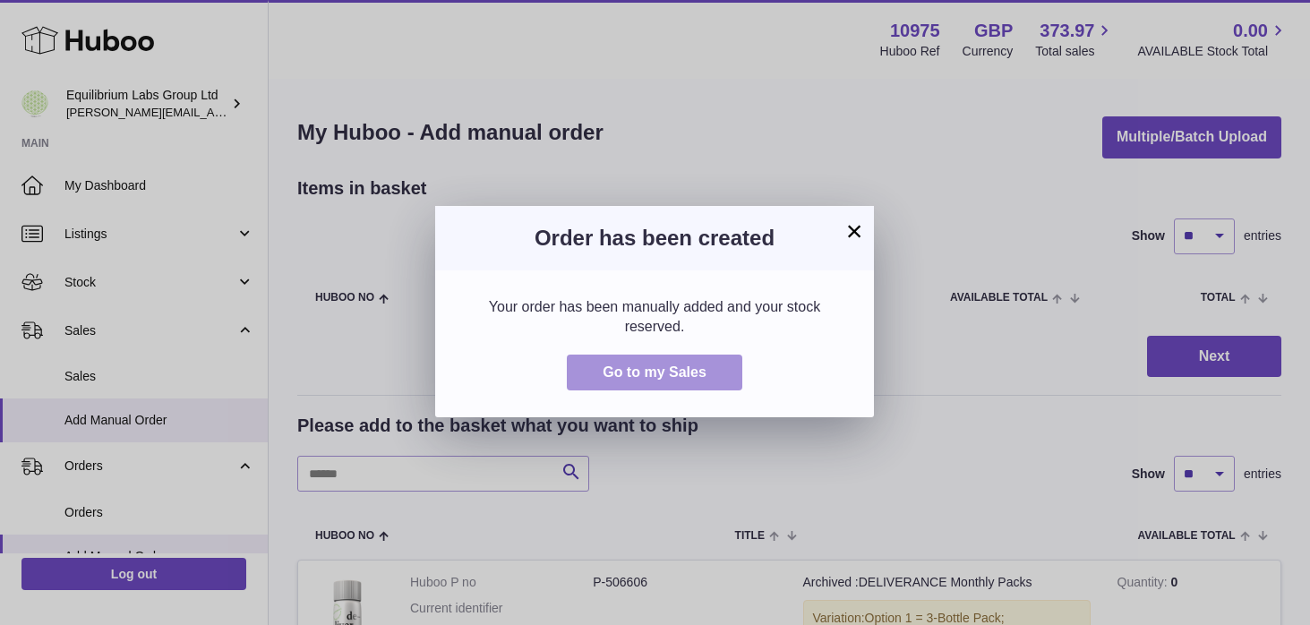
click at [678, 371] on span "Go to my Sales" at bounding box center [654, 371] width 104 height 15
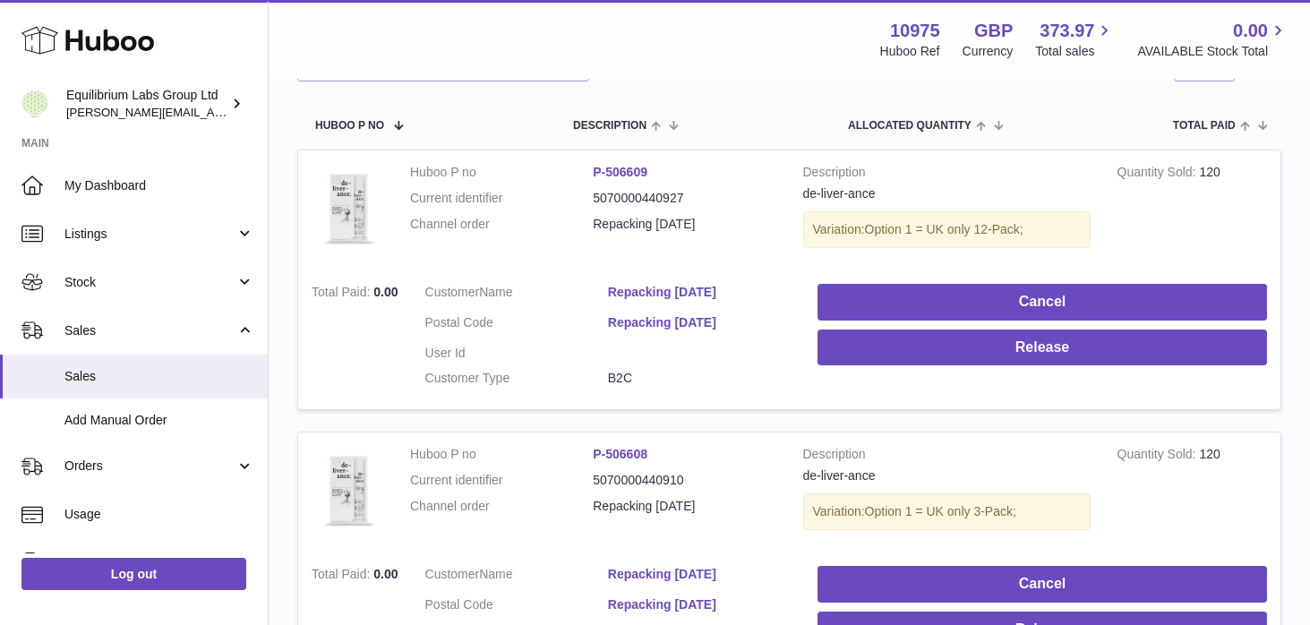
scroll to position [257, 0]
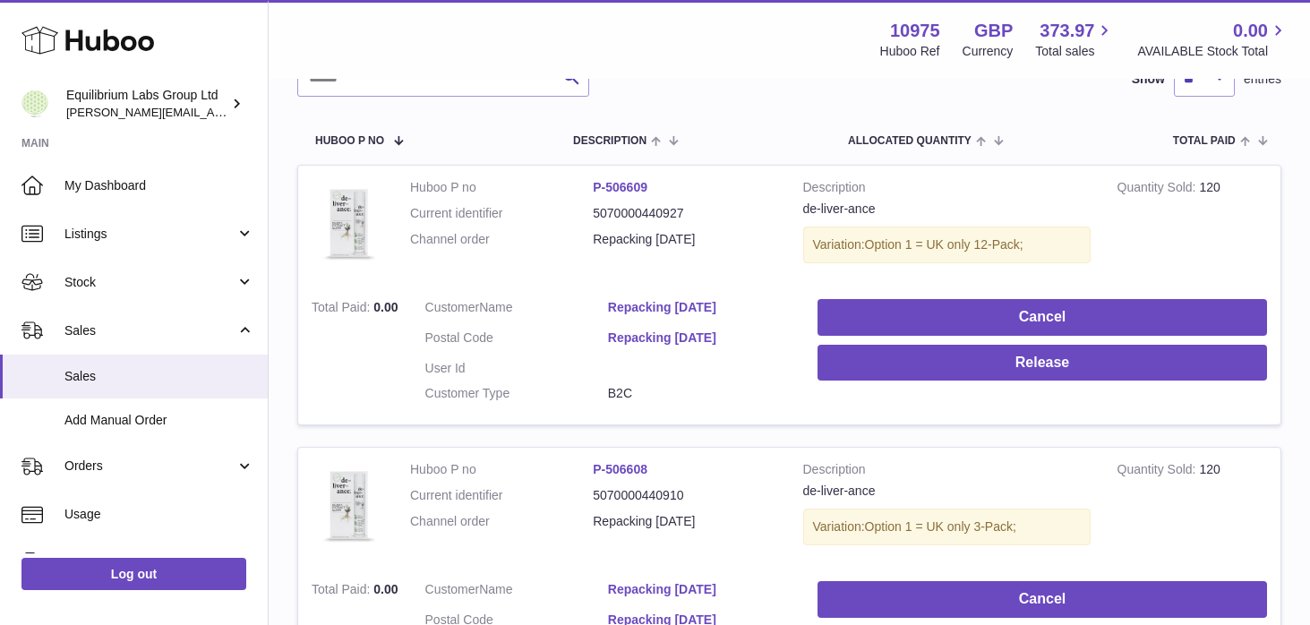
drag, startPoint x: 661, startPoint y: 195, endPoint x: 574, endPoint y: 181, distance: 88.9
click at [574, 181] on dl "Huboo P no P-506609 Current identifier 5070000440927 Channel order Repacking [D…" at bounding box center [593, 218] width 366 height 78
copy dl "P-506609"
drag, startPoint x: 661, startPoint y: 473, endPoint x: 569, endPoint y: 471, distance: 91.3
click at [569, 471] on dl "Huboo P no P-506608 Current identifier 5070000440910 Channel order Repacking [D…" at bounding box center [593, 500] width 366 height 78
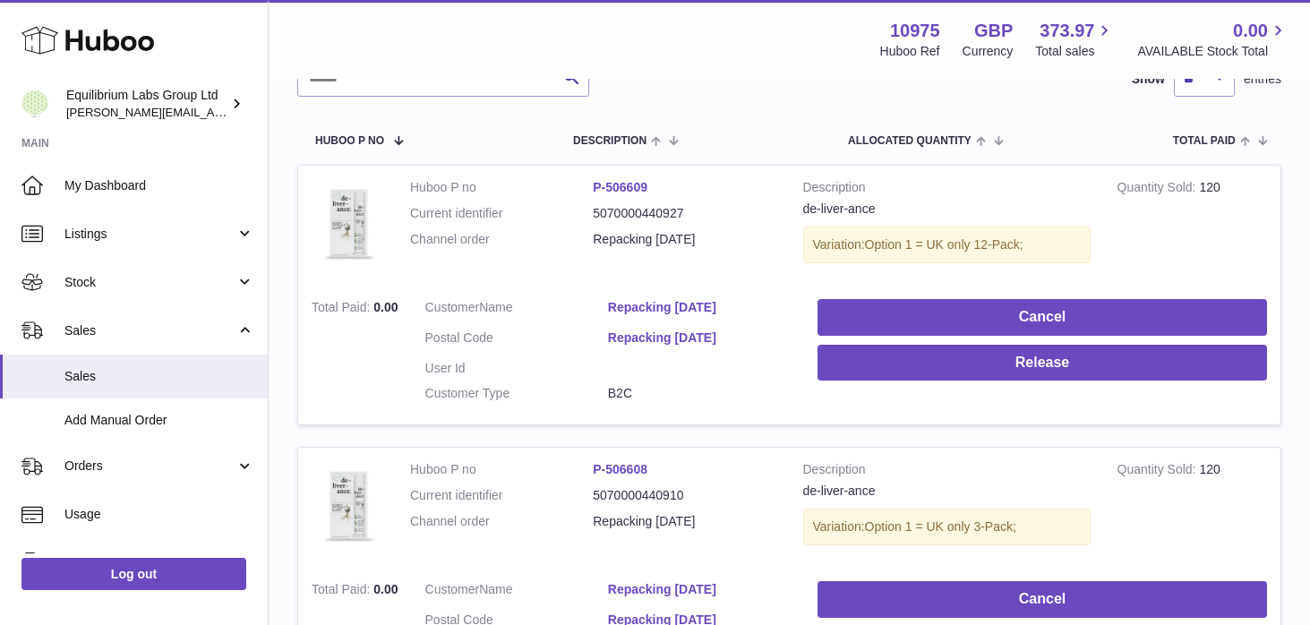
copy dl "P-506608"
click at [243, 471] on link "Orders" at bounding box center [134, 466] width 268 height 48
click at [162, 502] on link "Orders" at bounding box center [134, 513] width 268 height 44
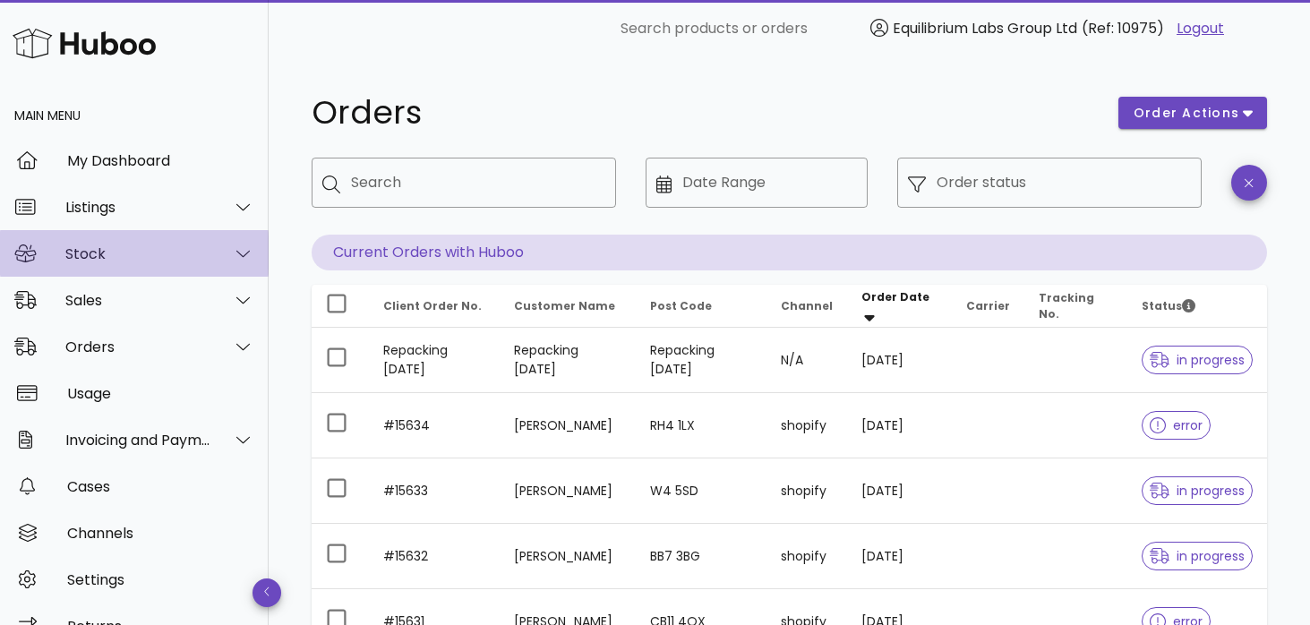
click at [229, 260] on div at bounding box center [232, 253] width 43 height 45
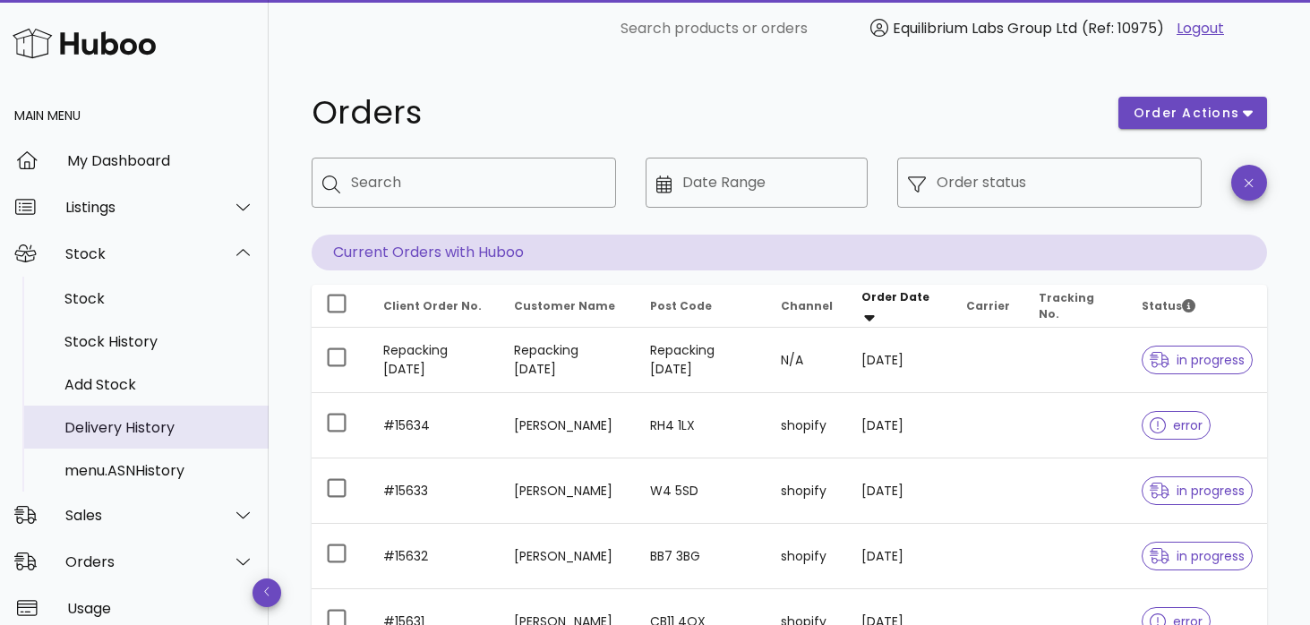
click at [192, 422] on div "Delivery History" at bounding box center [159, 427] width 190 height 17
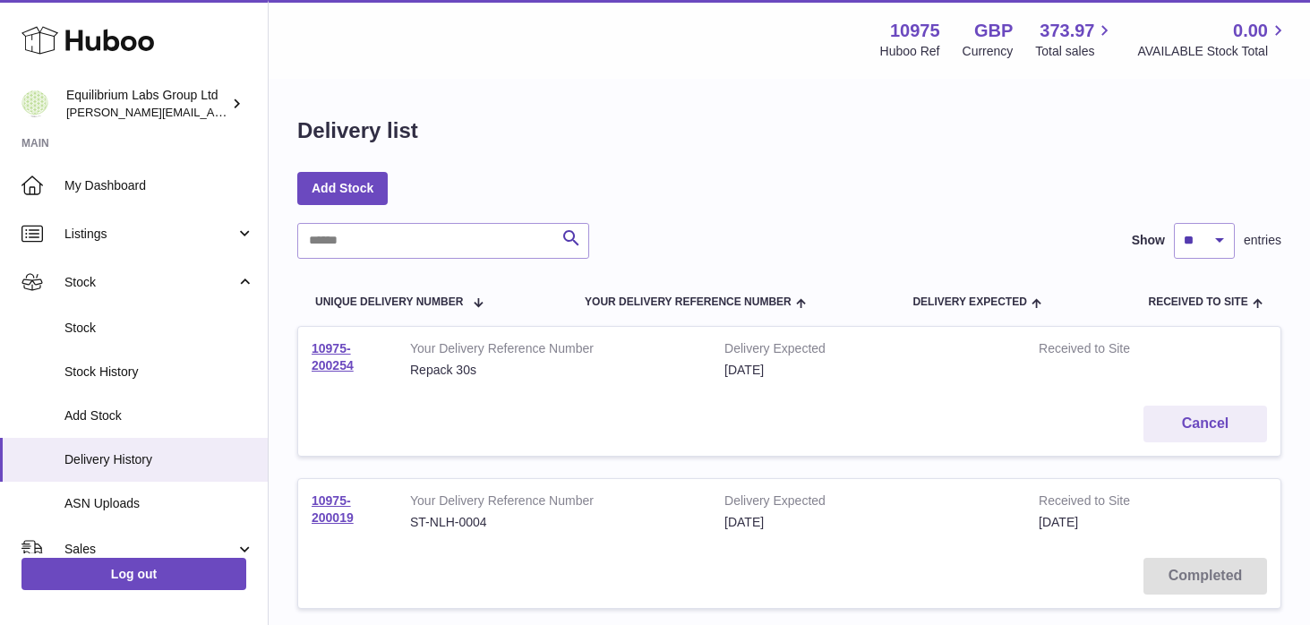
drag, startPoint x: 367, startPoint y: 373, endPoint x: 307, endPoint y: 348, distance: 65.0
click at [307, 348] on td "10975-200254" at bounding box center [347, 359] width 98 height 65
copy link "10975-200254"
click at [339, 351] on link "10975-200254" at bounding box center [332, 356] width 42 height 31
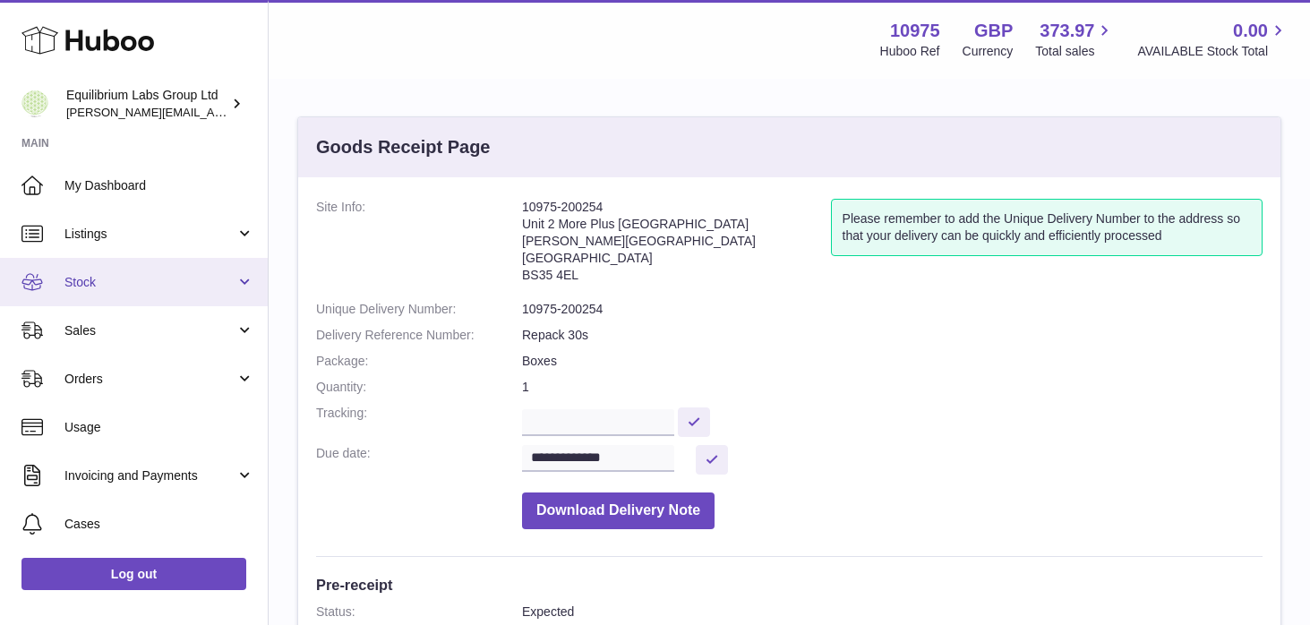
click at [225, 281] on span "Stock" at bounding box center [149, 282] width 171 height 17
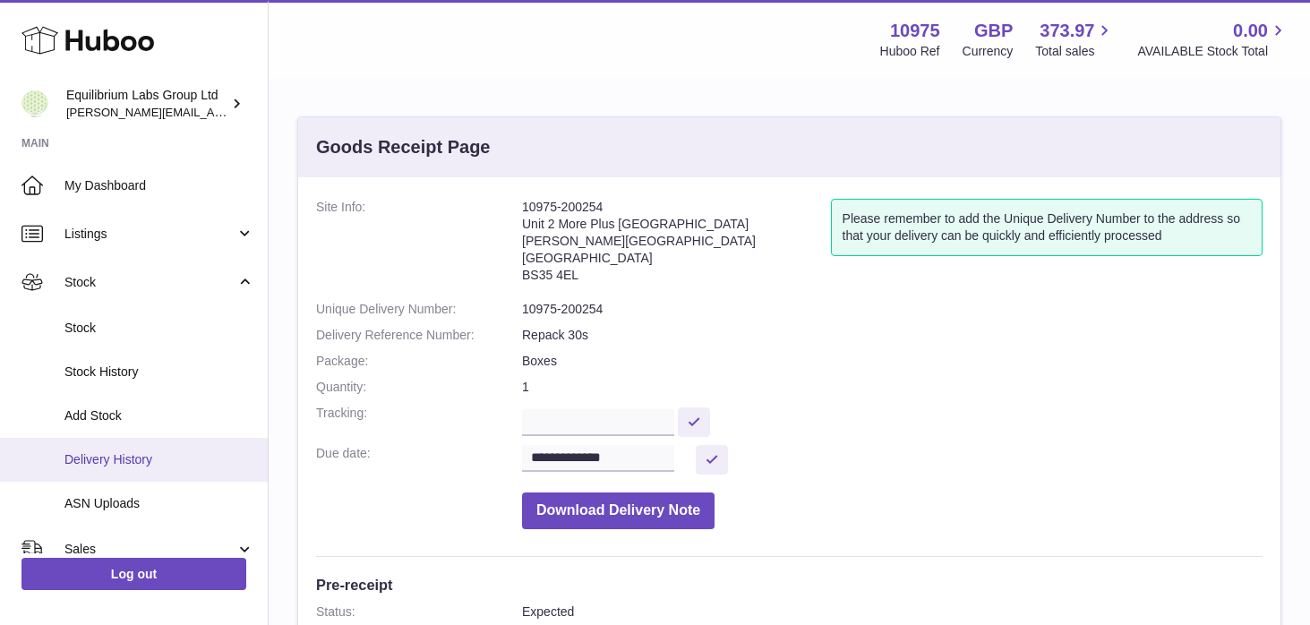
click at [172, 452] on span "Delivery History" at bounding box center [159, 459] width 190 height 17
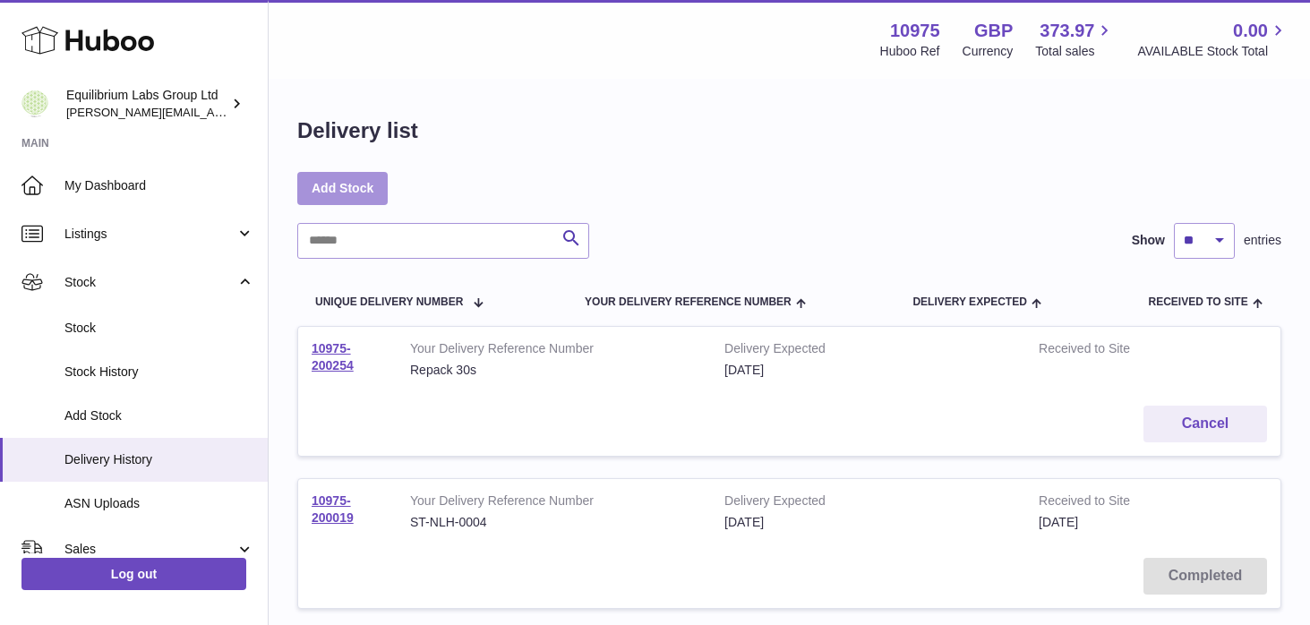
click at [357, 199] on link "Add Stock" at bounding box center [342, 188] width 90 height 32
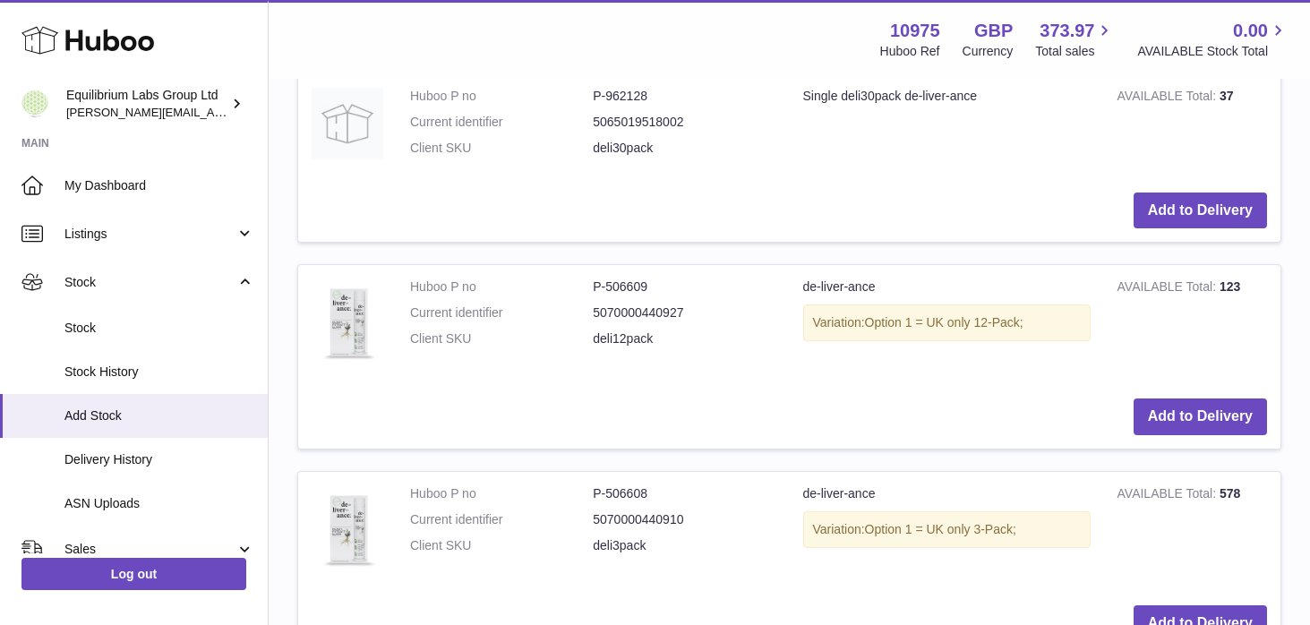
scroll to position [1326, 0]
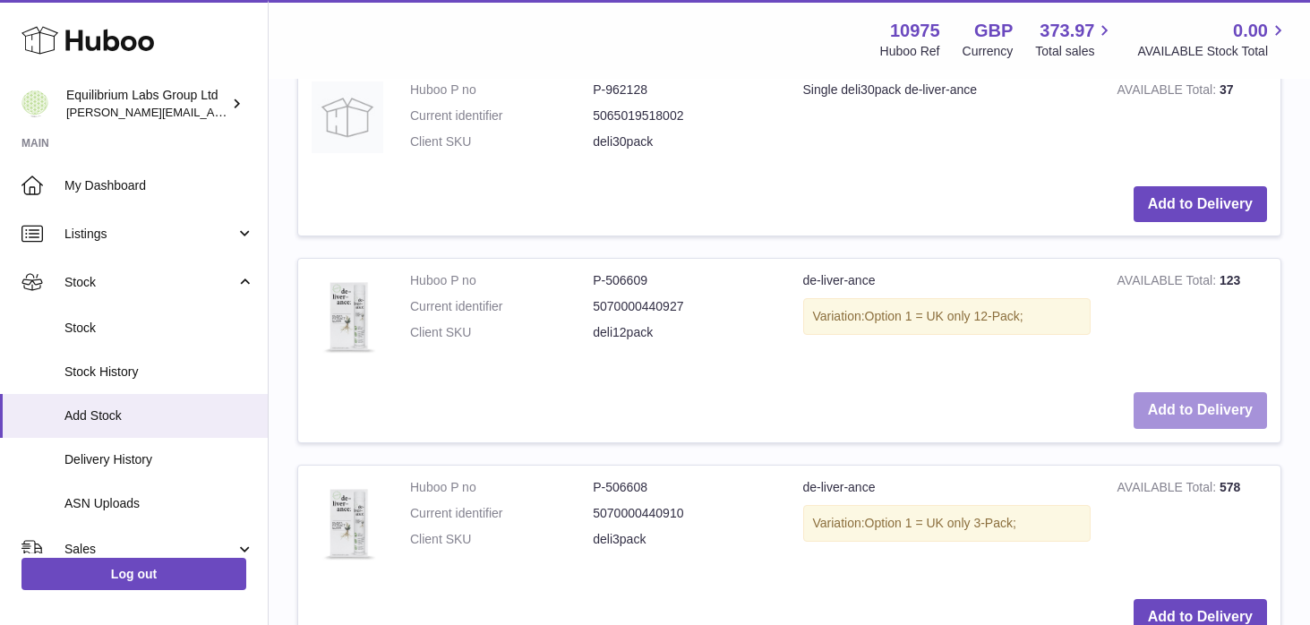
click at [1198, 418] on button "Add to Delivery" at bounding box center [1199, 410] width 133 height 37
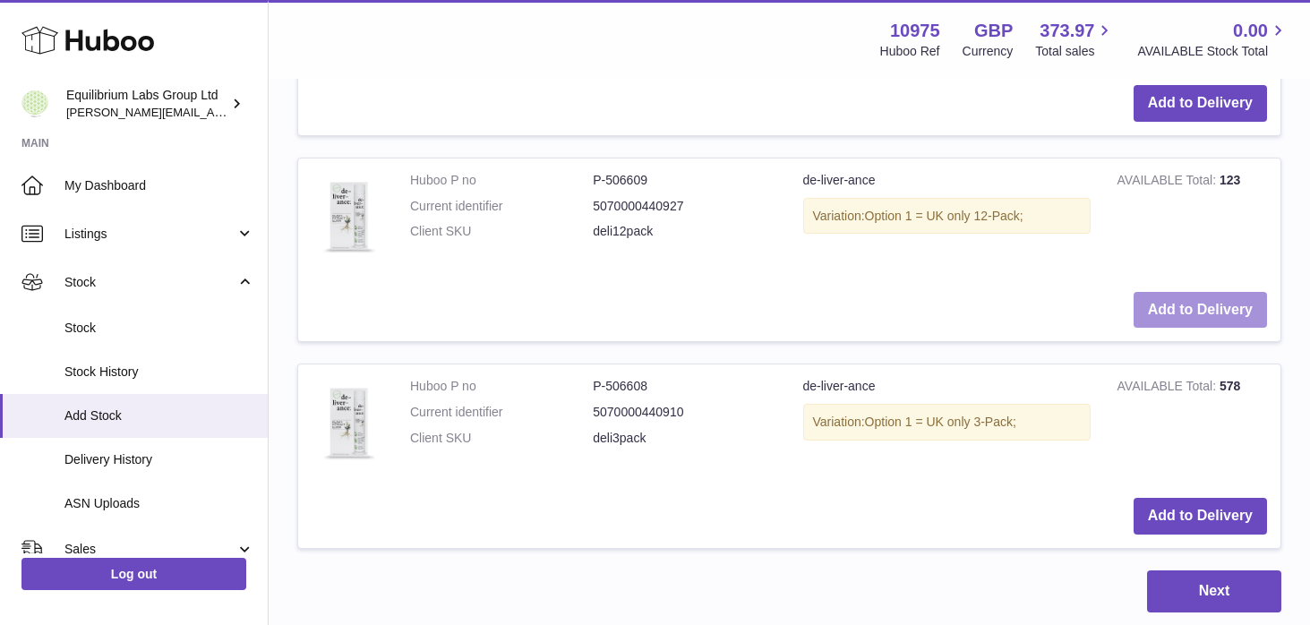
scroll to position [1700, 0]
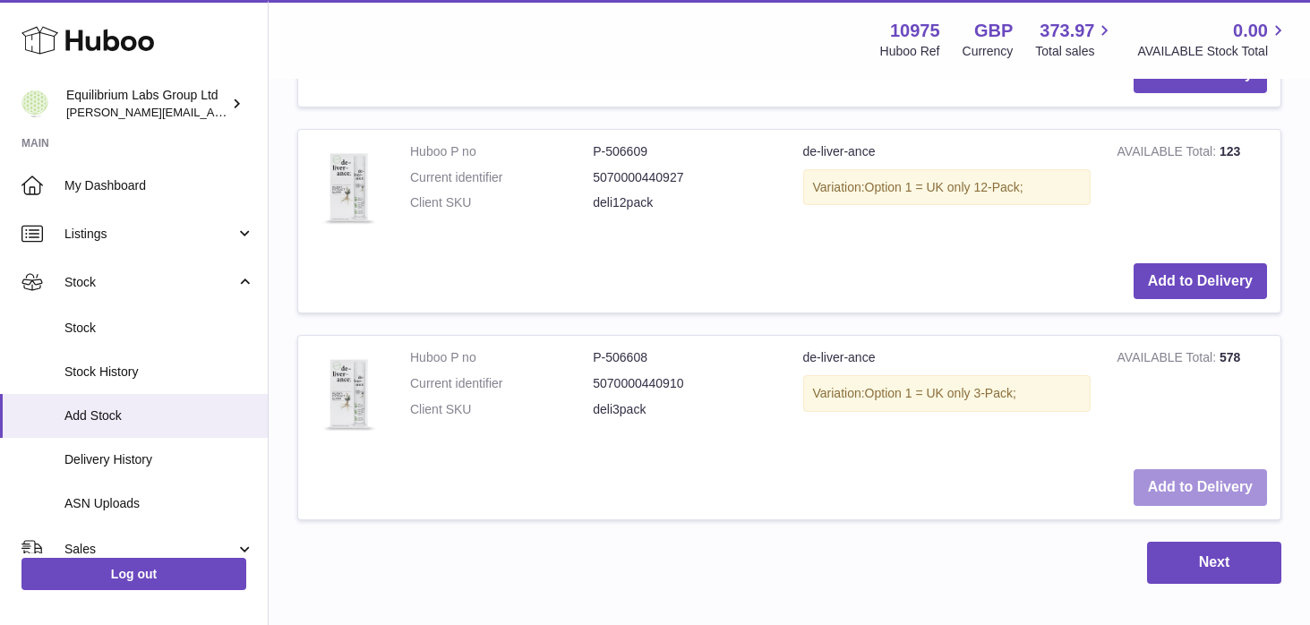
click at [1186, 485] on button "Add to Delivery" at bounding box center [1199, 487] width 133 height 37
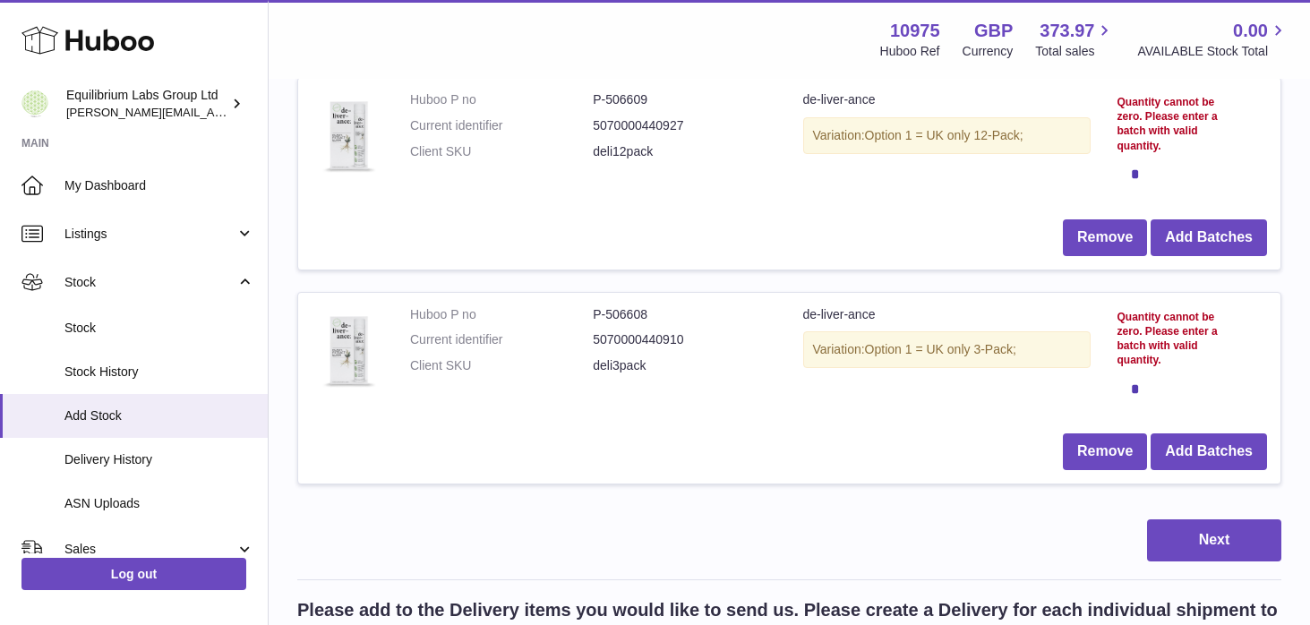
scroll to position [276, 0]
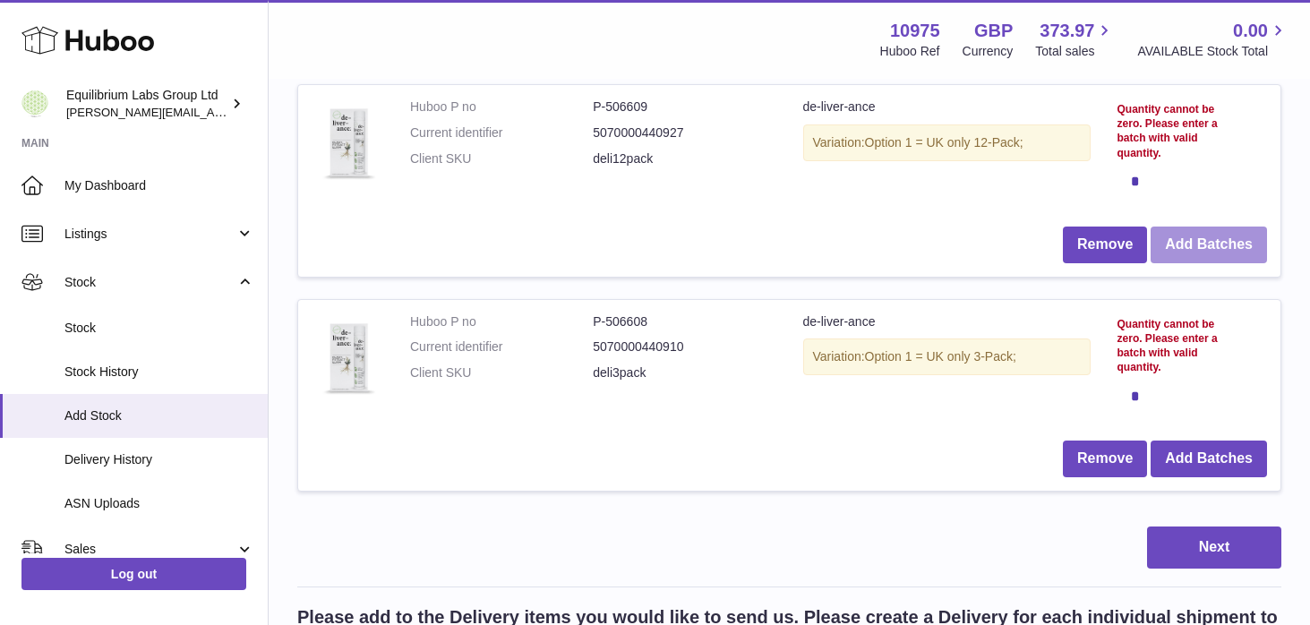
click at [1193, 257] on button "Add Batches" at bounding box center [1208, 244] width 116 height 37
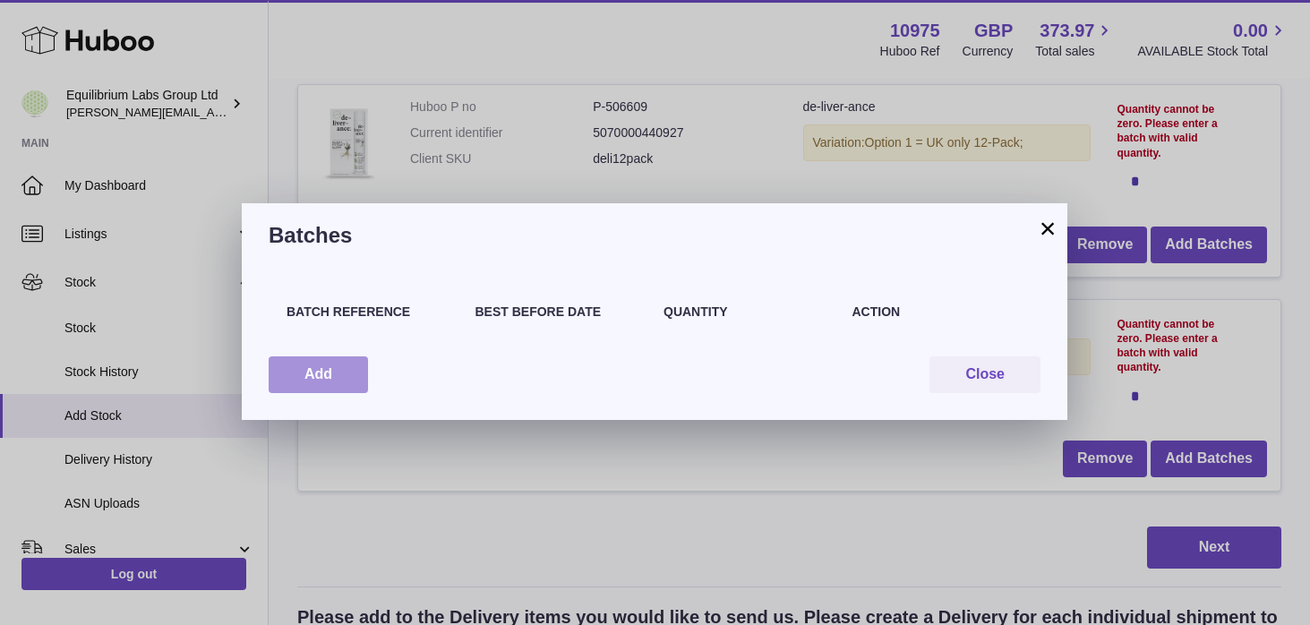
click at [321, 384] on button "Add" at bounding box center [318, 374] width 99 height 37
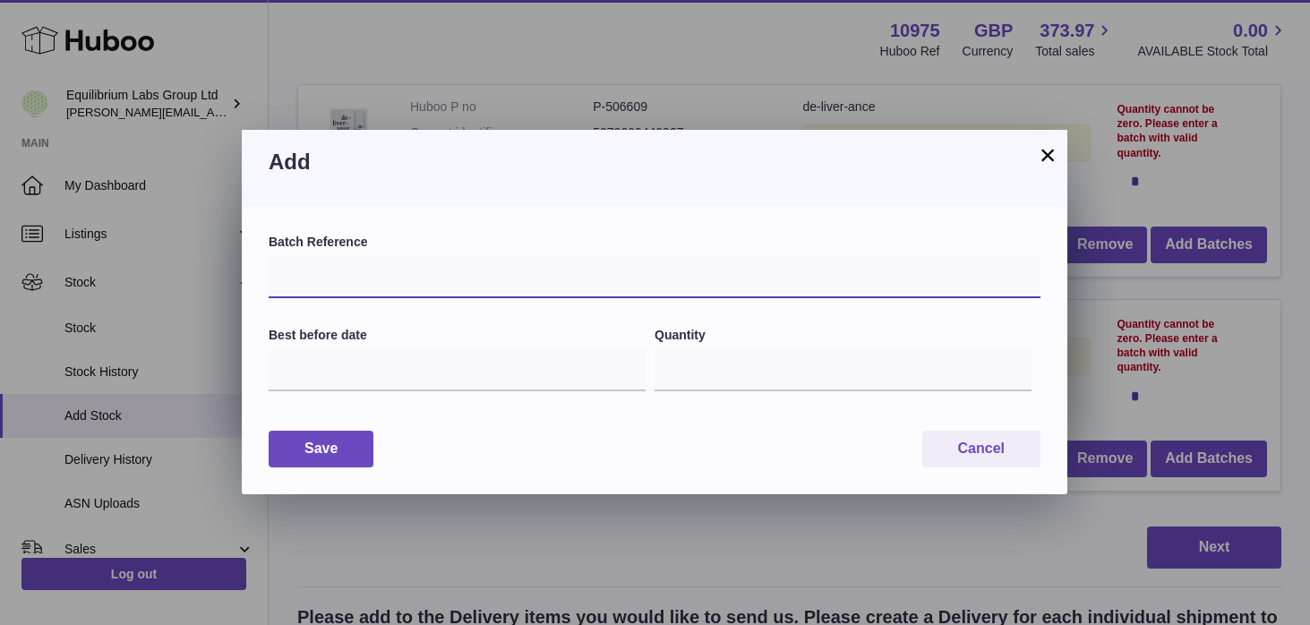
click at [368, 277] on input "text" at bounding box center [655, 276] width 772 height 43
type input "***"
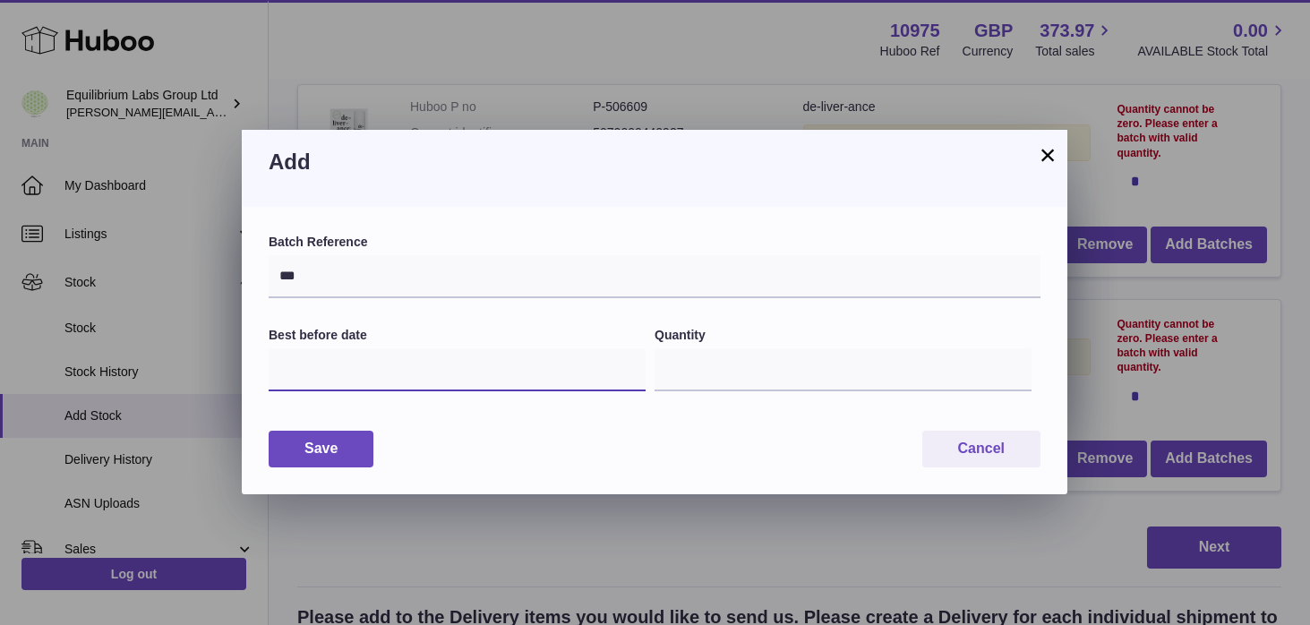
click at [336, 368] on input "text" at bounding box center [457, 369] width 377 height 43
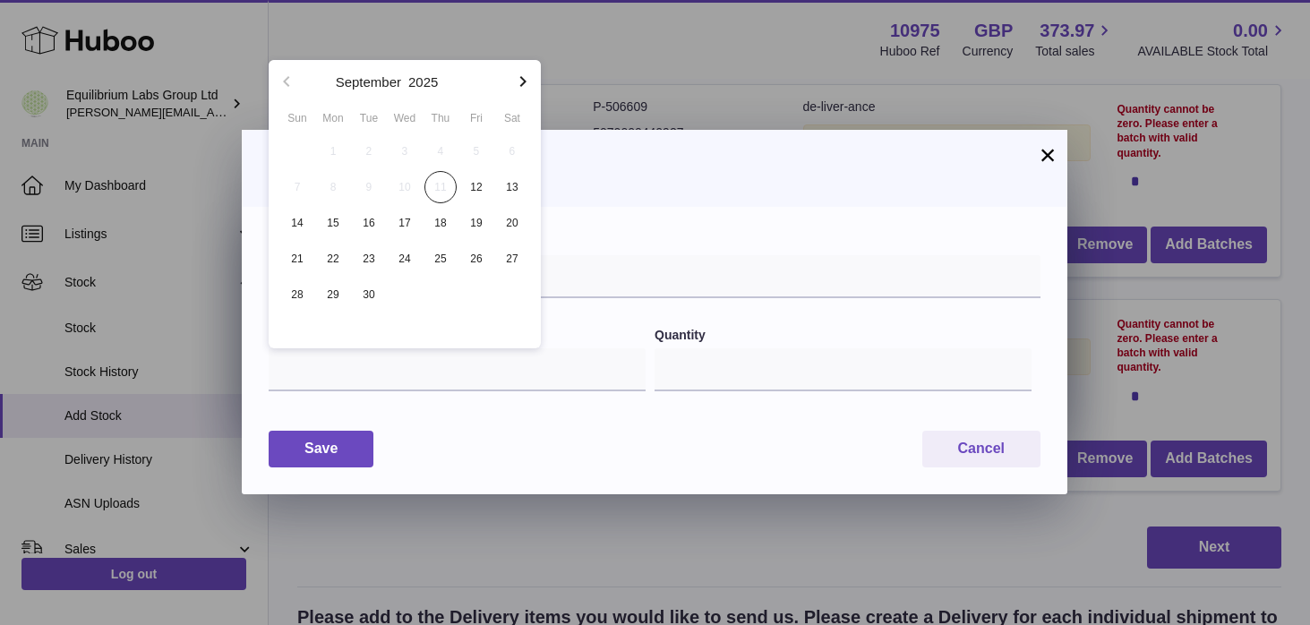
click at [725, 329] on label "Quantity" at bounding box center [842, 335] width 377 height 17
click at [725, 348] on input "*" at bounding box center [842, 369] width 377 height 43
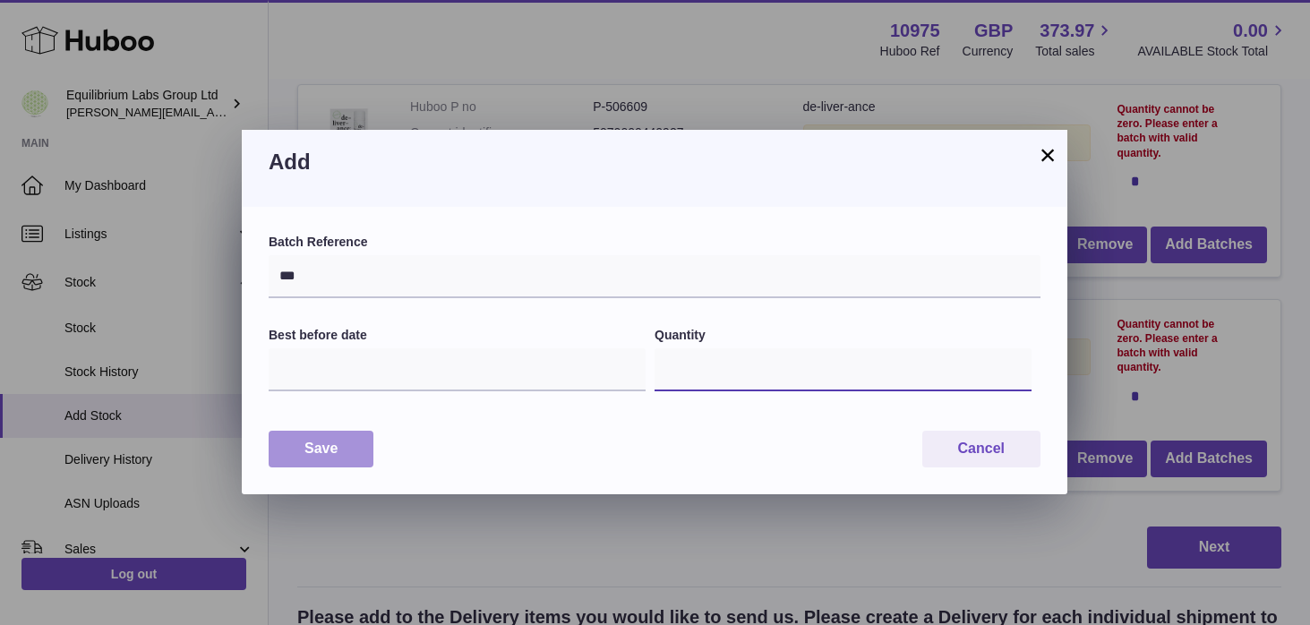
type input "***"
click at [323, 445] on button "Save" at bounding box center [321, 449] width 105 height 37
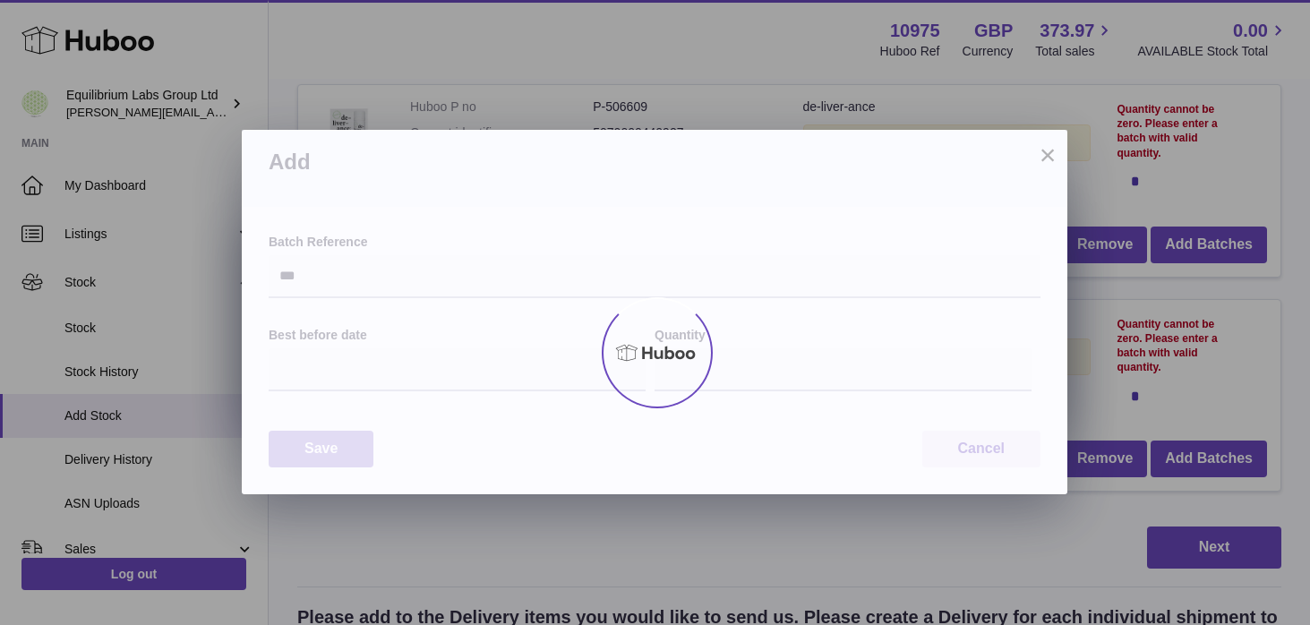
type input "***"
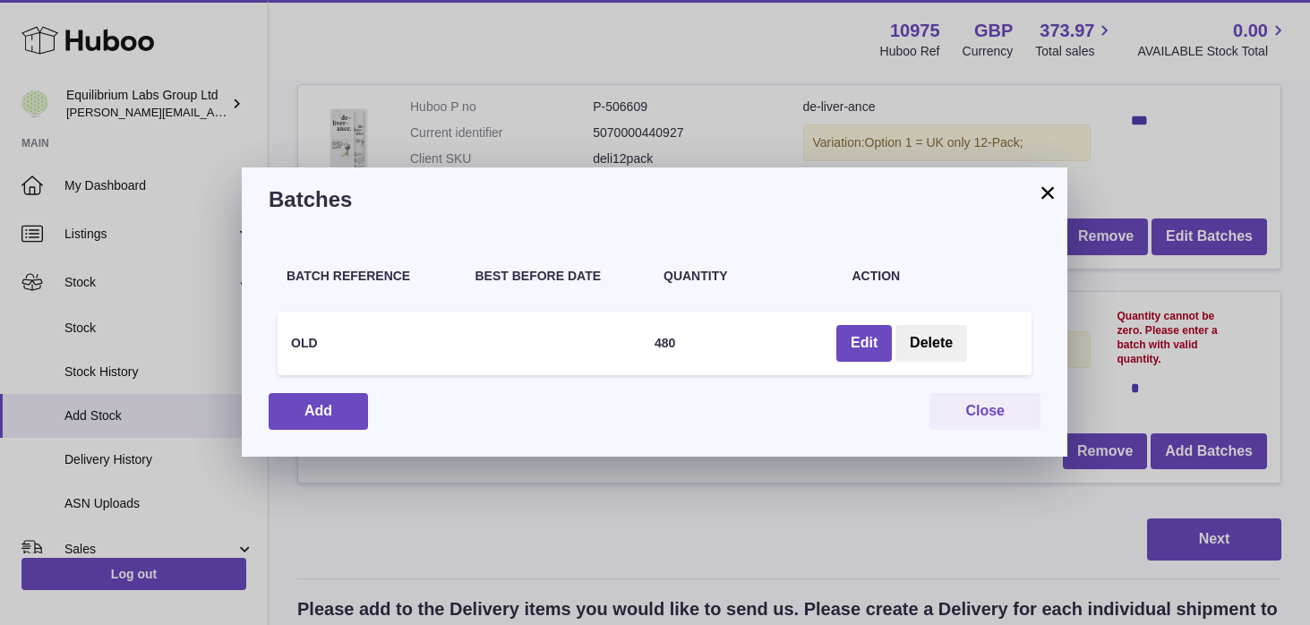
click at [1047, 197] on button "×" at bounding box center [1047, 192] width 21 height 21
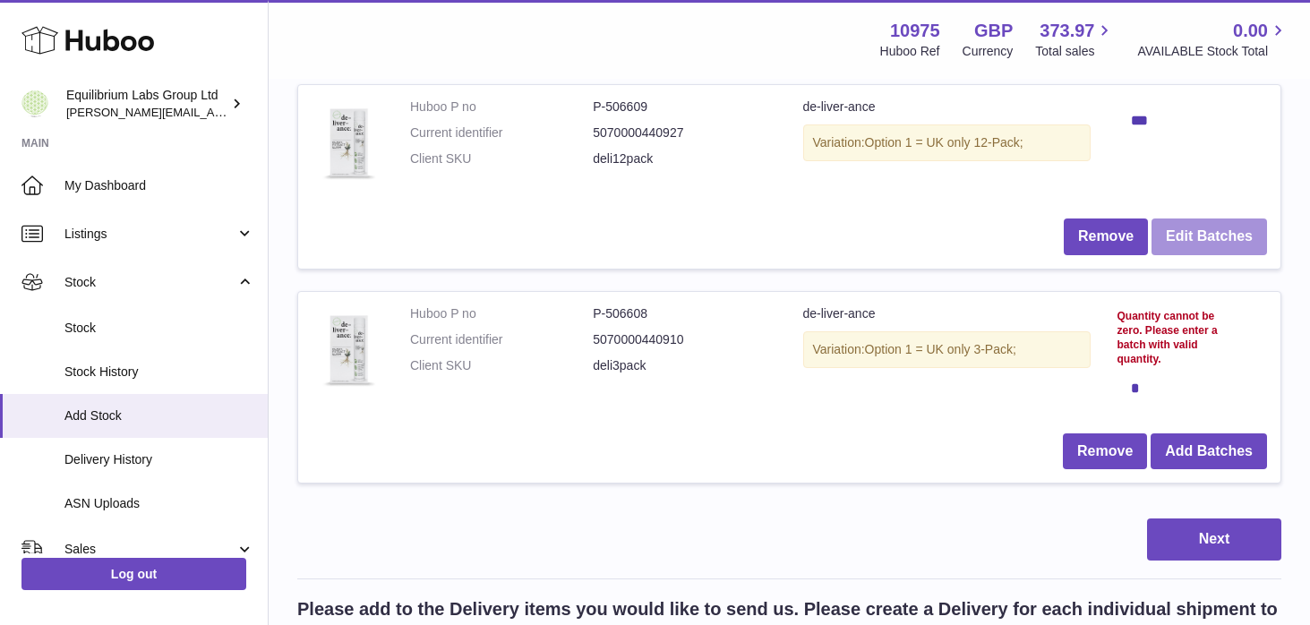
click at [1184, 236] on button "Edit Batches" at bounding box center [1208, 236] width 115 height 37
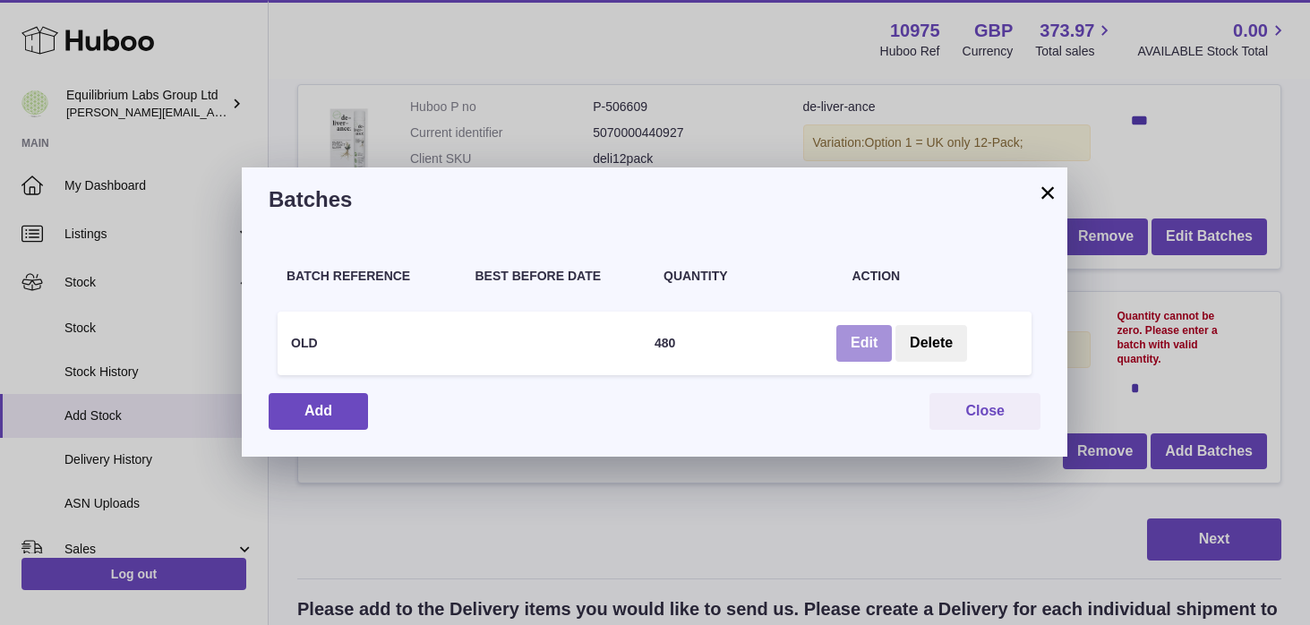
click at [867, 336] on button "Edit" at bounding box center [863, 343] width 55 height 37
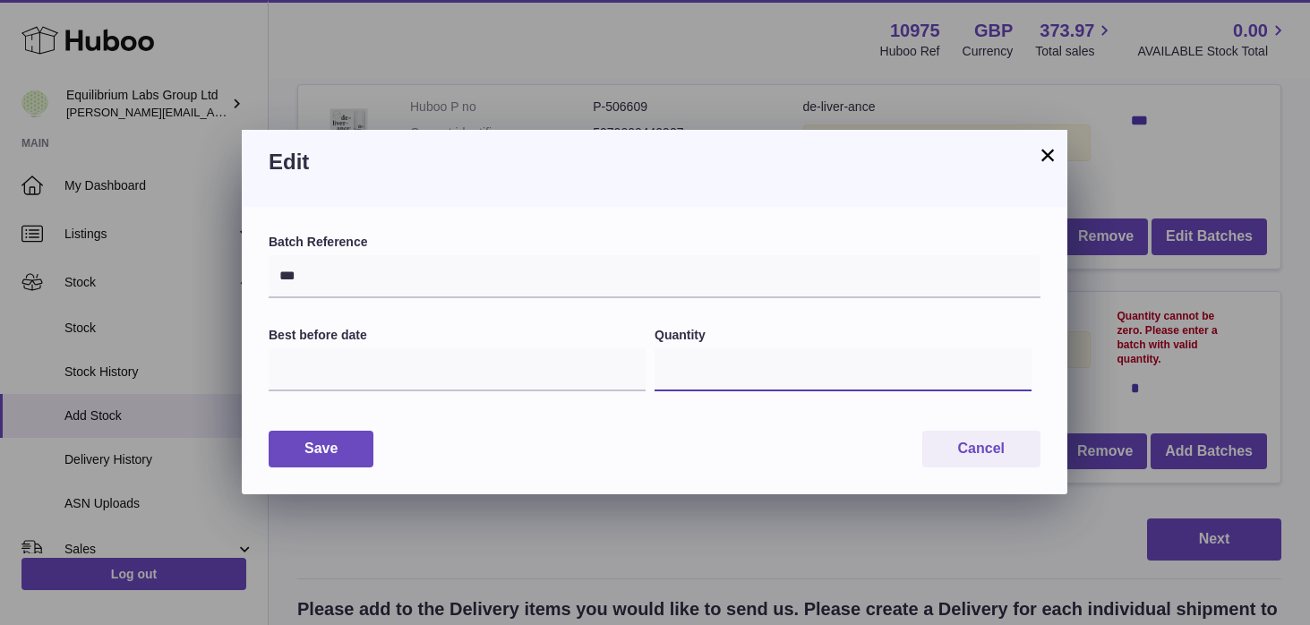
click at [746, 369] on input "***" at bounding box center [842, 369] width 377 height 43
type input "*"
type input "***"
click at [325, 455] on button "Save" at bounding box center [321, 449] width 105 height 37
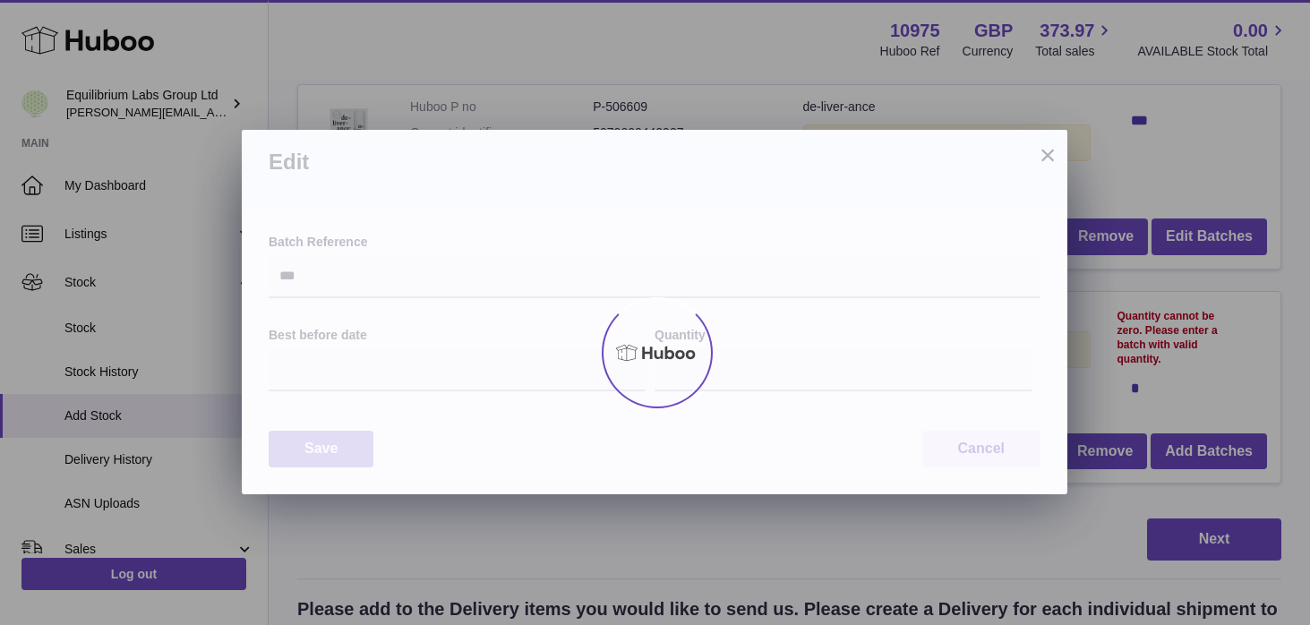
type input "***"
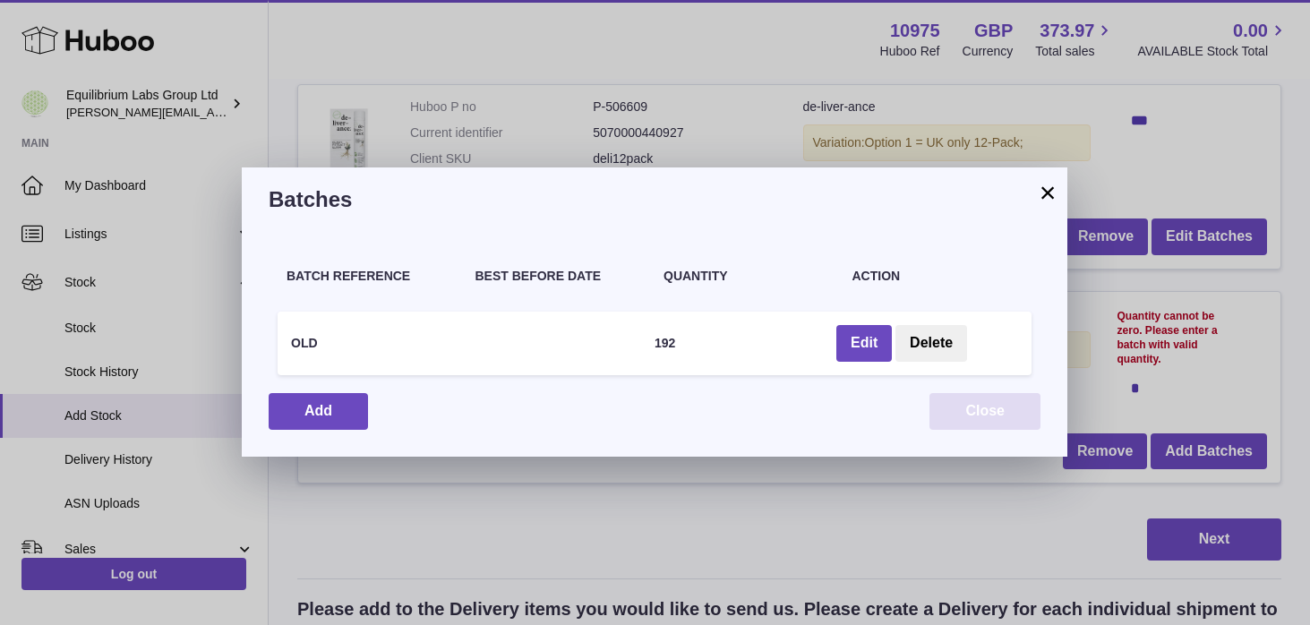
click at [1000, 414] on button "Close" at bounding box center [984, 411] width 111 height 37
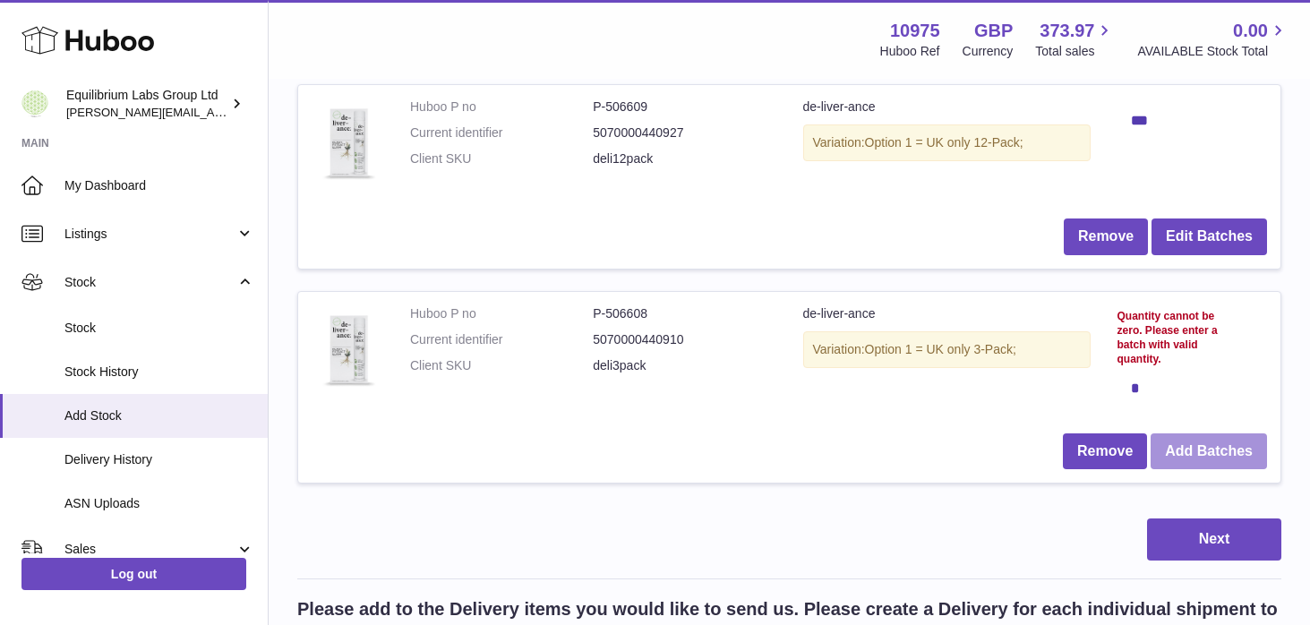
click at [1202, 462] on button "Add Batches" at bounding box center [1208, 451] width 116 height 37
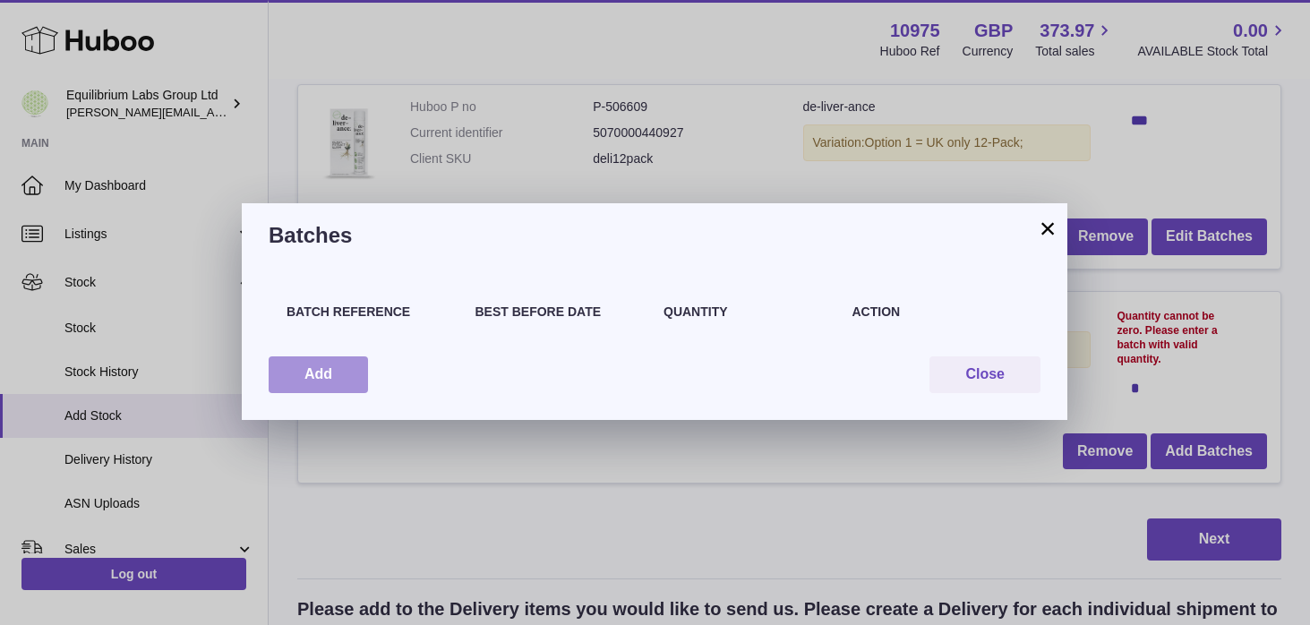
click at [355, 375] on button "Add" at bounding box center [318, 374] width 99 height 37
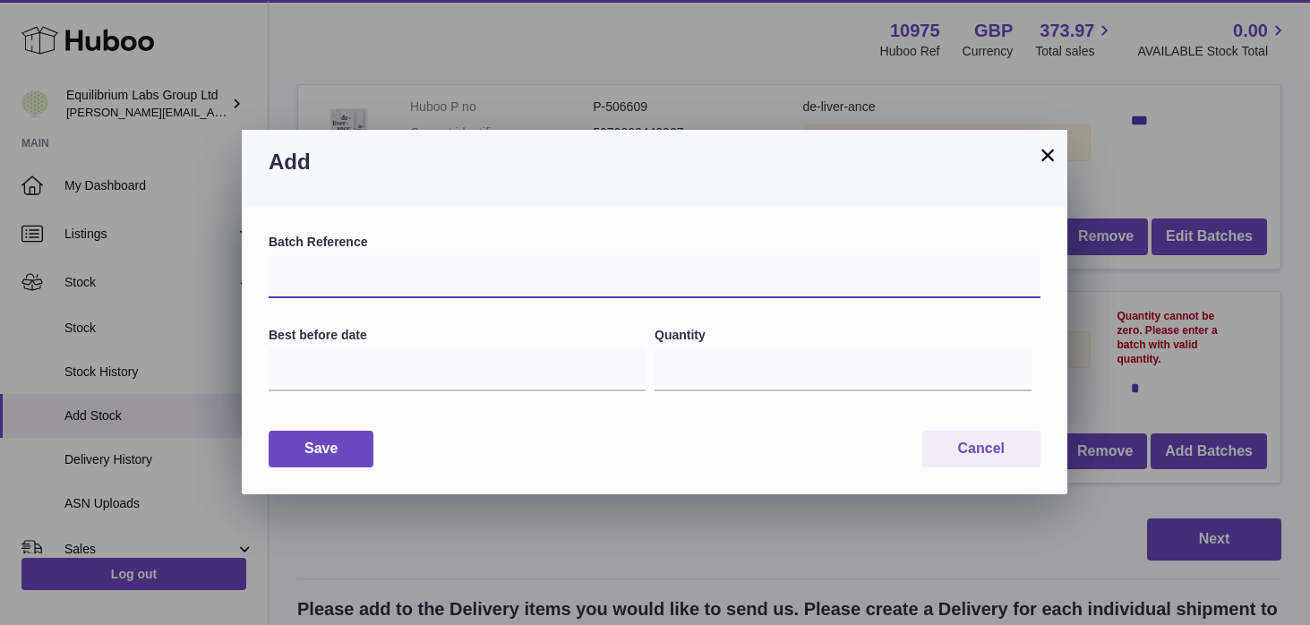
click at [368, 277] on input "text" at bounding box center [655, 276] width 772 height 43
type input "***"
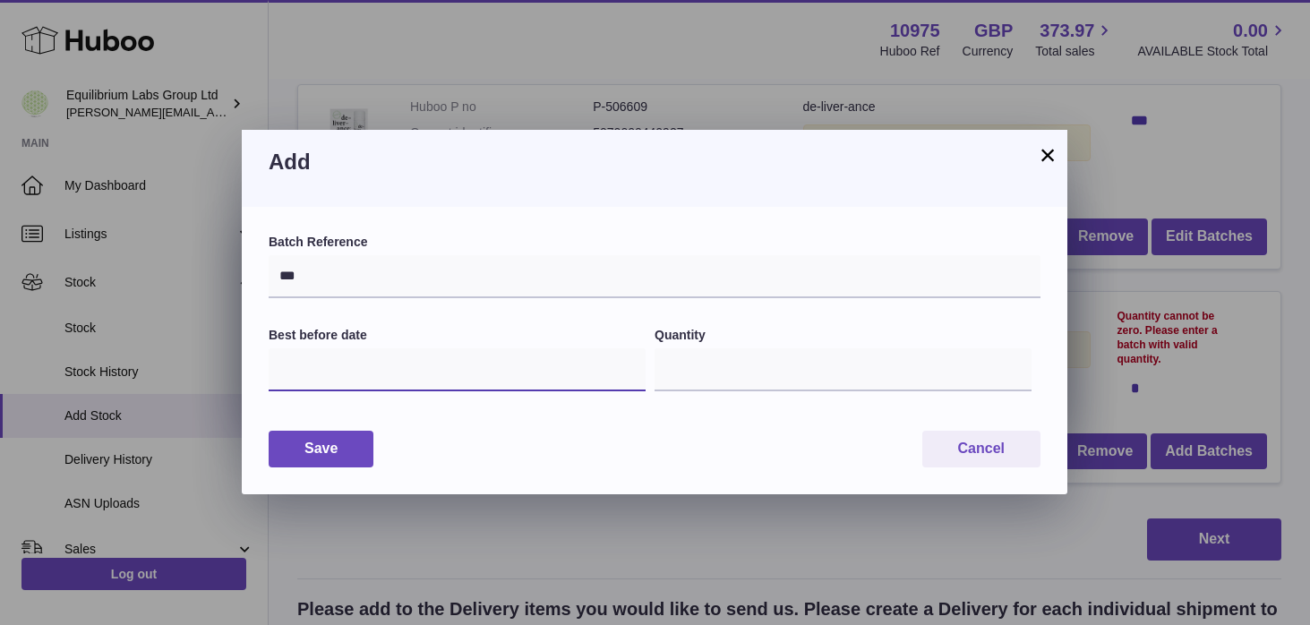
click at [482, 385] on input "text" at bounding box center [457, 369] width 377 height 43
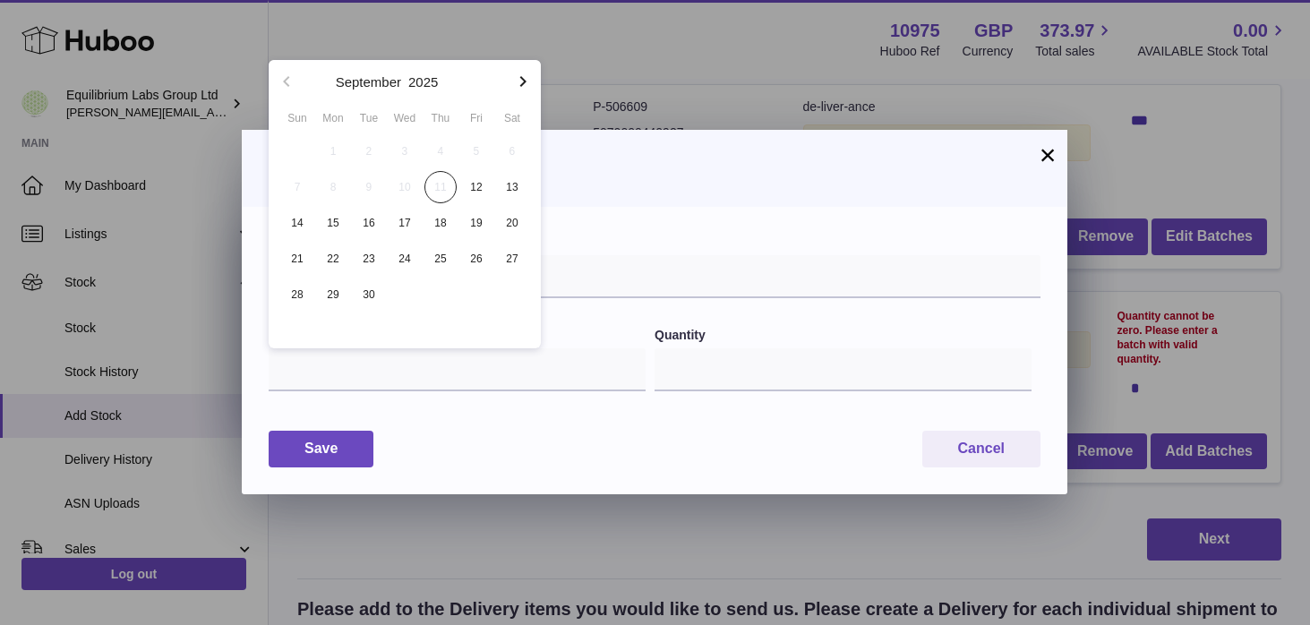
click at [695, 310] on div "Batch Reference *** Best before date Quantity *" at bounding box center [655, 323] width 772 height 179
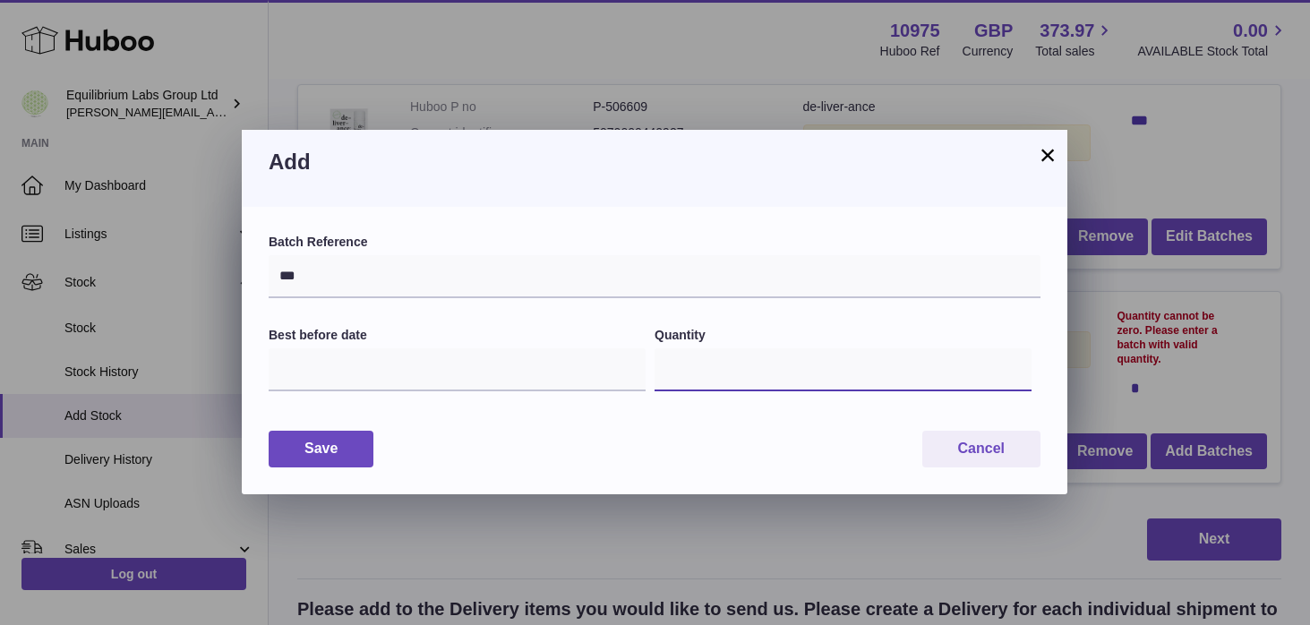
click at [705, 388] on input "*" at bounding box center [842, 369] width 377 height 43
type input "***"
click at [318, 455] on button "Save" at bounding box center [321, 449] width 105 height 37
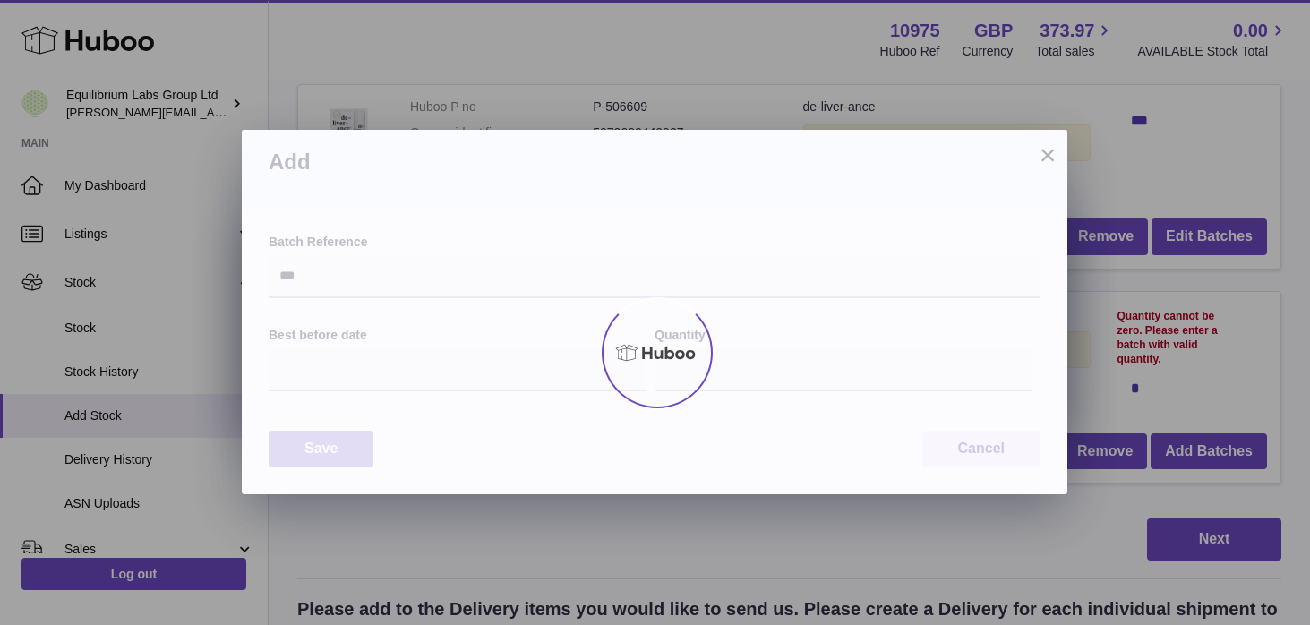
type input "***"
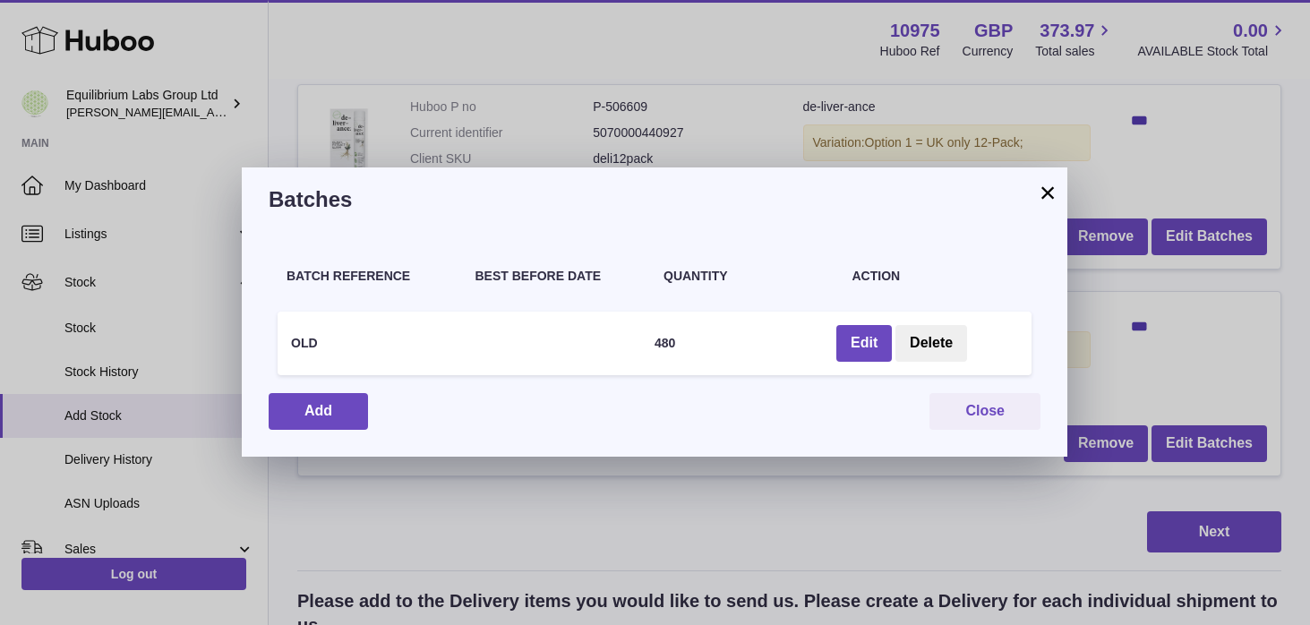
click at [1043, 191] on button "×" at bounding box center [1047, 192] width 21 height 21
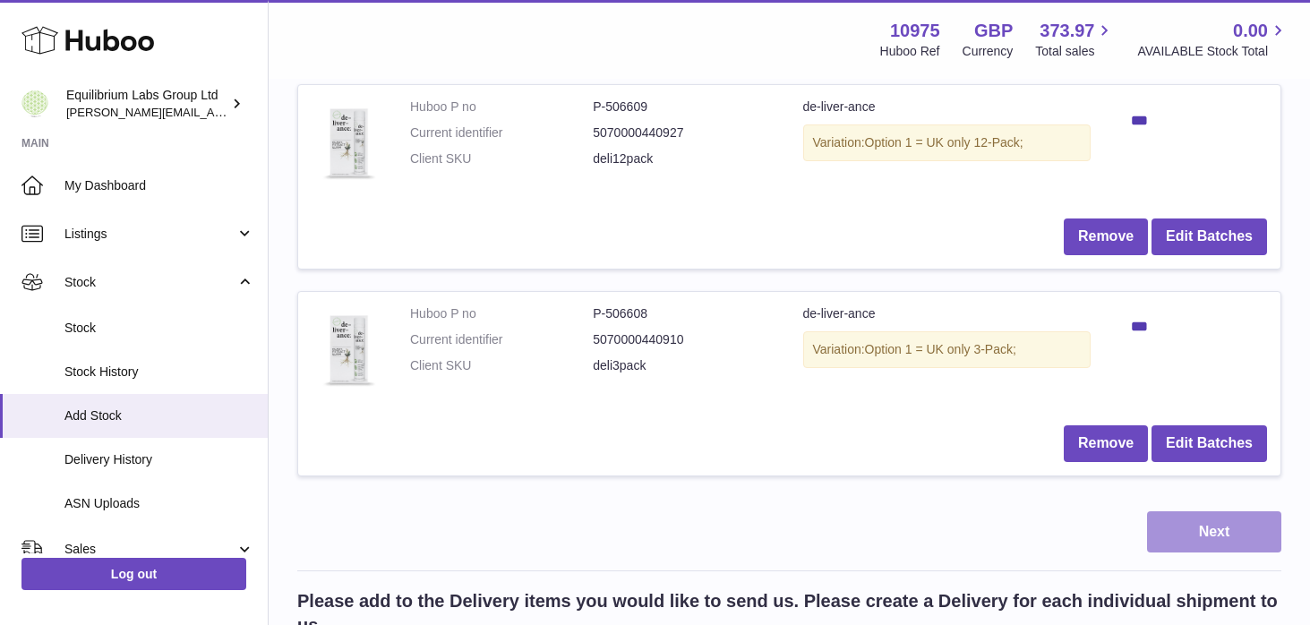
click at [1203, 546] on button "Next" at bounding box center [1214, 532] width 134 height 42
click at [1226, 532] on button "Next" at bounding box center [1214, 532] width 134 height 42
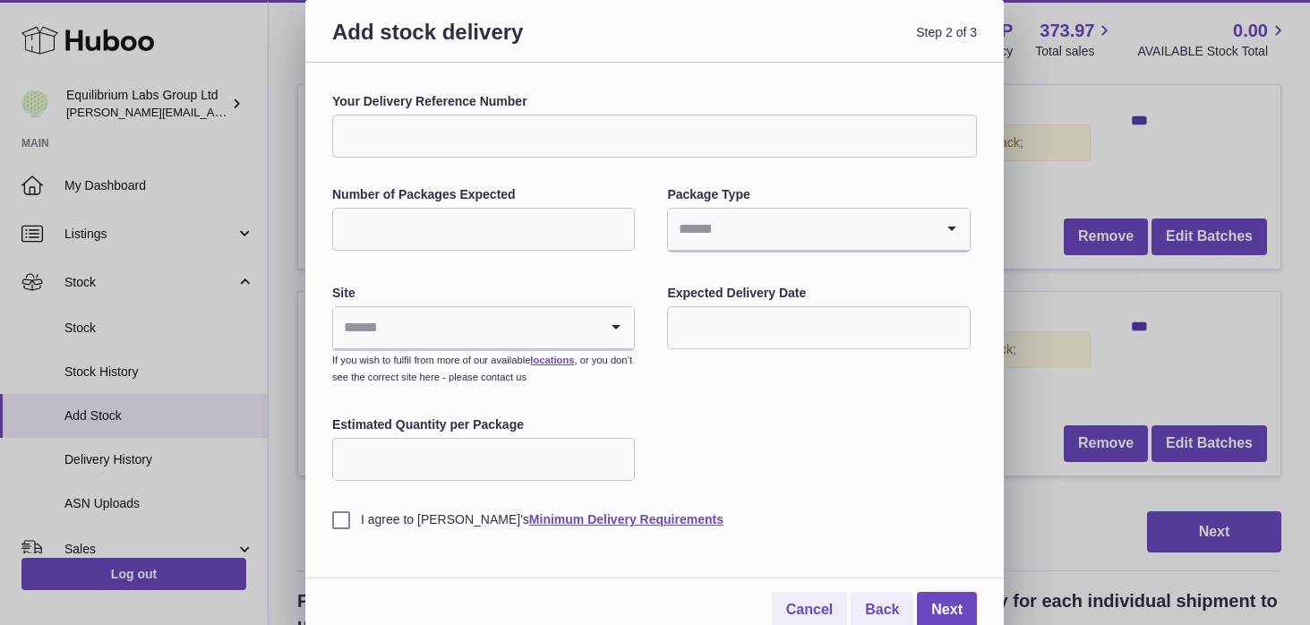
click at [433, 132] on input "Your Delivery Reference Number" at bounding box center [654, 136] width 644 height 43
paste input "**********"
type input "**********"
click at [435, 226] on input "Number of Packages Expected" at bounding box center [483, 229] width 303 height 43
click at [744, 251] on div "Loading..." at bounding box center [818, 230] width 301 height 43
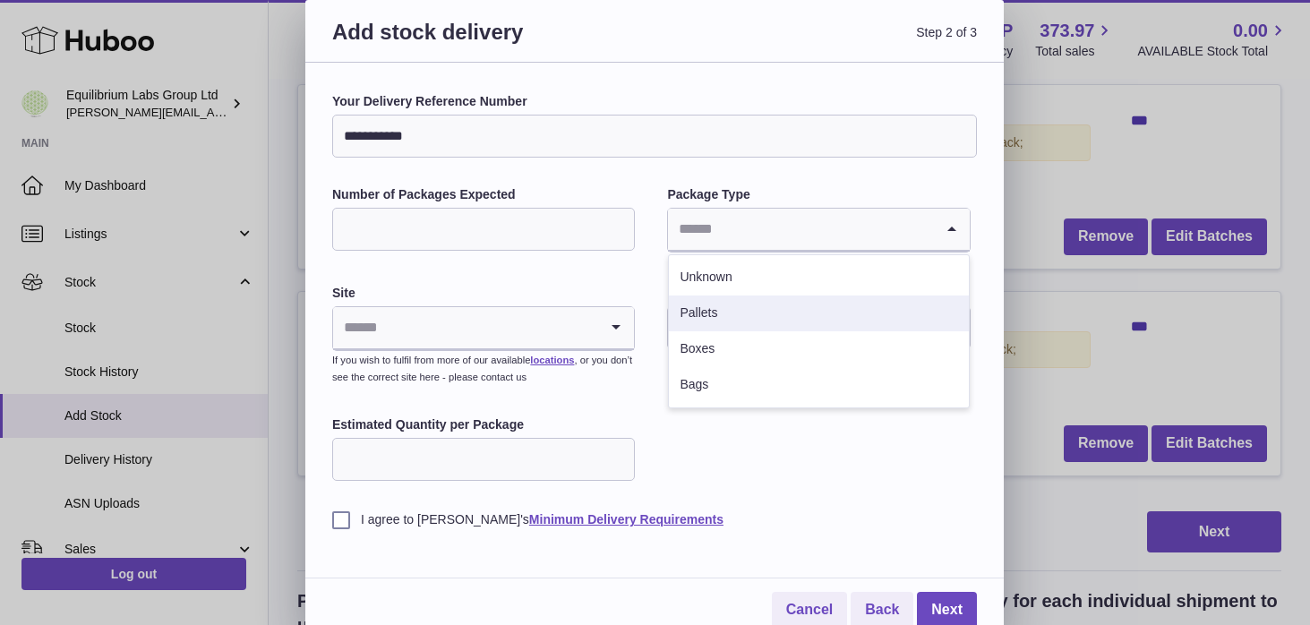
click at [723, 303] on li "Pallets" at bounding box center [818, 313] width 299 height 36
click at [475, 241] on input "**" at bounding box center [483, 229] width 303 height 43
type input "*"
click at [365, 322] on input "Search for option" at bounding box center [465, 327] width 265 height 41
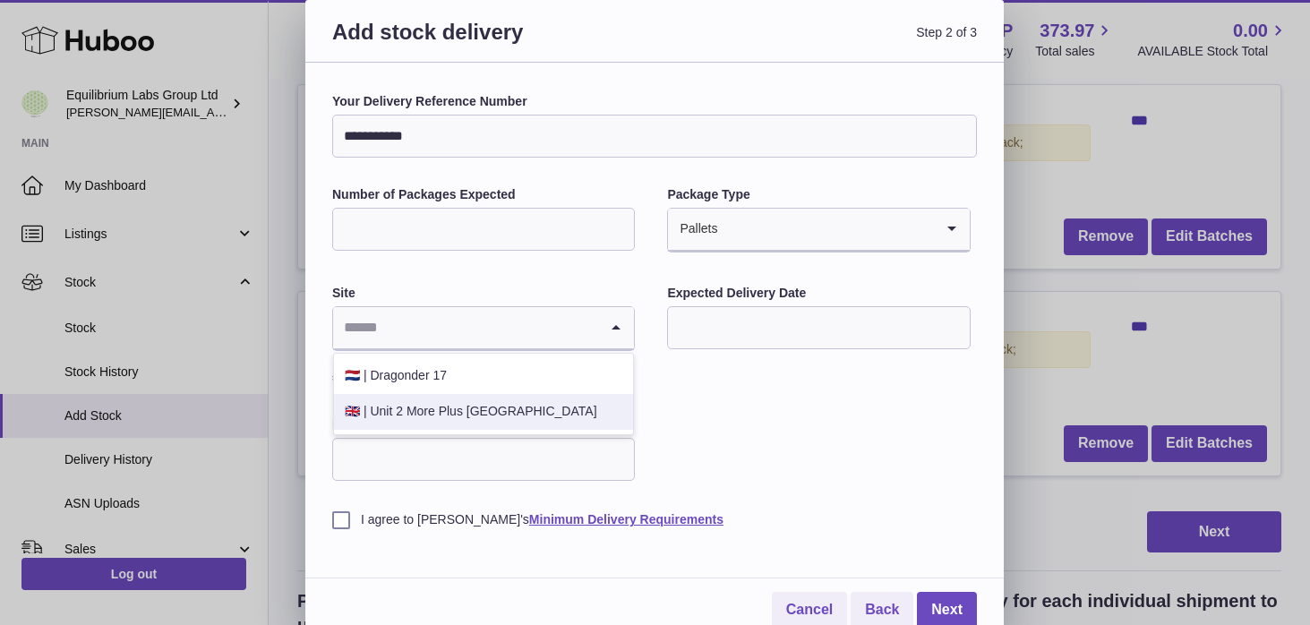
click at [483, 415] on li "🇬🇧 | Unit 2 More Plus Central Park" at bounding box center [483, 412] width 299 height 36
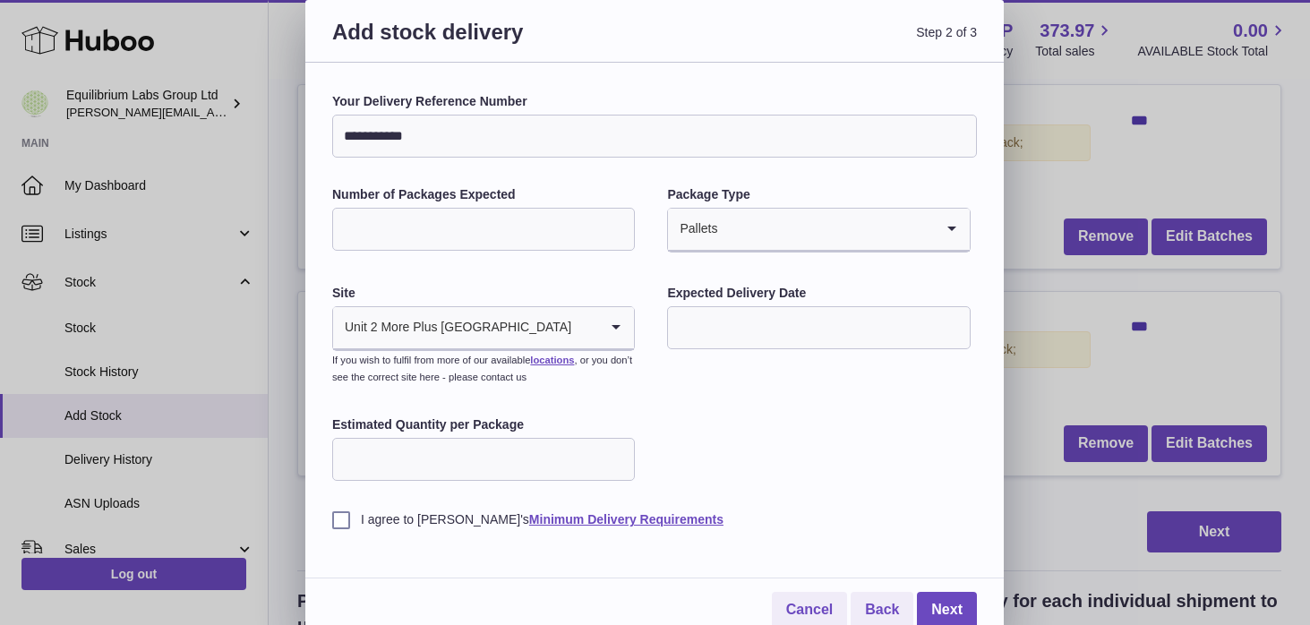
click at [747, 328] on input "text" at bounding box center [818, 327] width 303 height 43
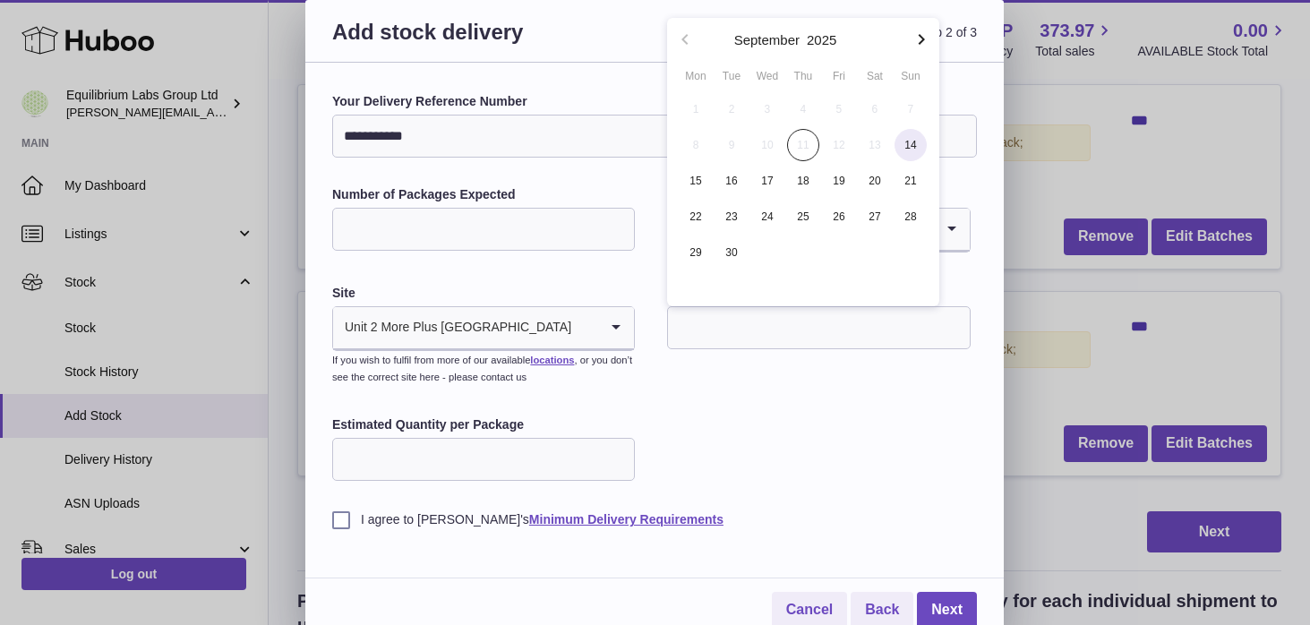
click at [922, 136] on span "14" at bounding box center [910, 145] width 32 height 32
type input "**********"
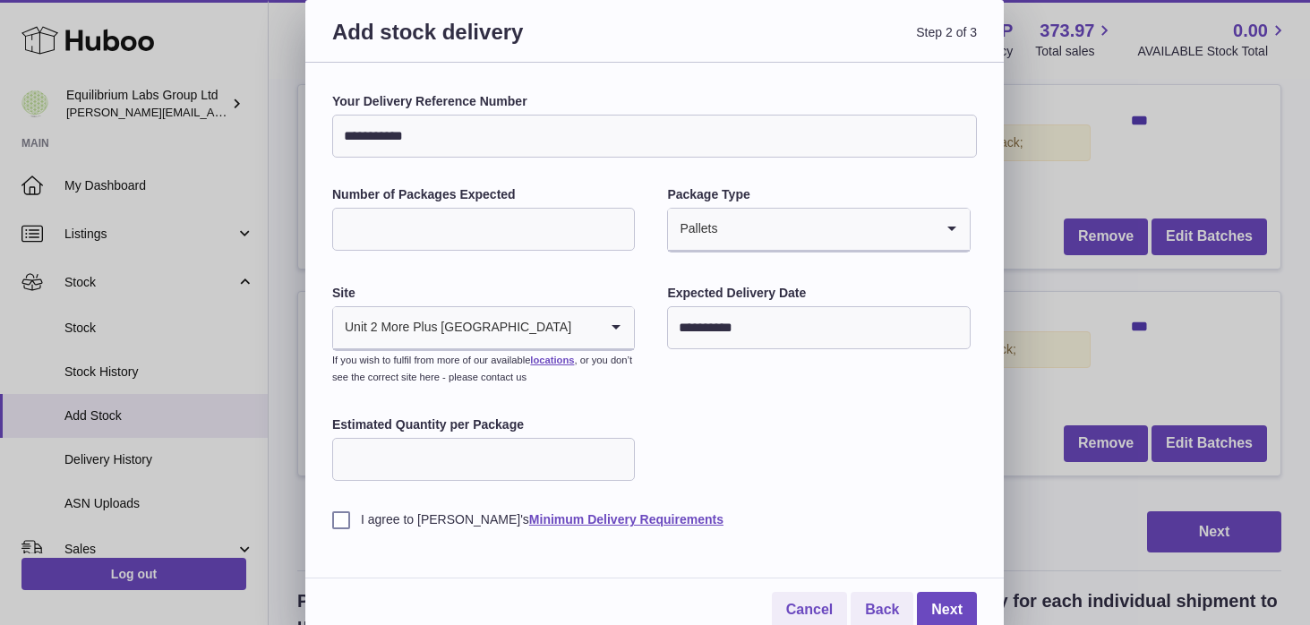
click at [388, 466] on input "Estimated Quantity per Package" at bounding box center [483, 459] width 303 height 43
click at [702, 448] on div "**********" at bounding box center [654, 310] width 644 height 435
click at [960, 616] on link "Next" at bounding box center [947, 610] width 60 height 37
click at [339, 512] on label "I agree to Huboo's Minimum Delivery Requirements" at bounding box center [654, 519] width 644 height 17
click at [962, 604] on link "Next" at bounding box center [947, 610] width 60 height 37
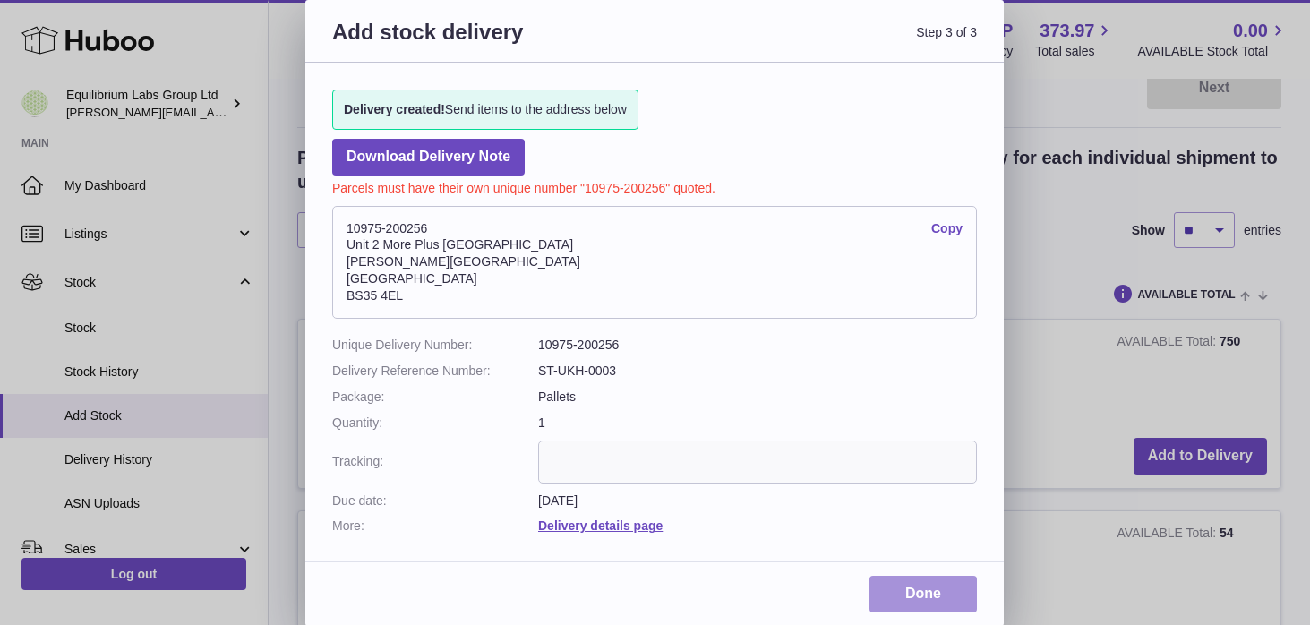
click at [937, 595] on link "Done" at bounding box center [922, 594] width 107 height 37
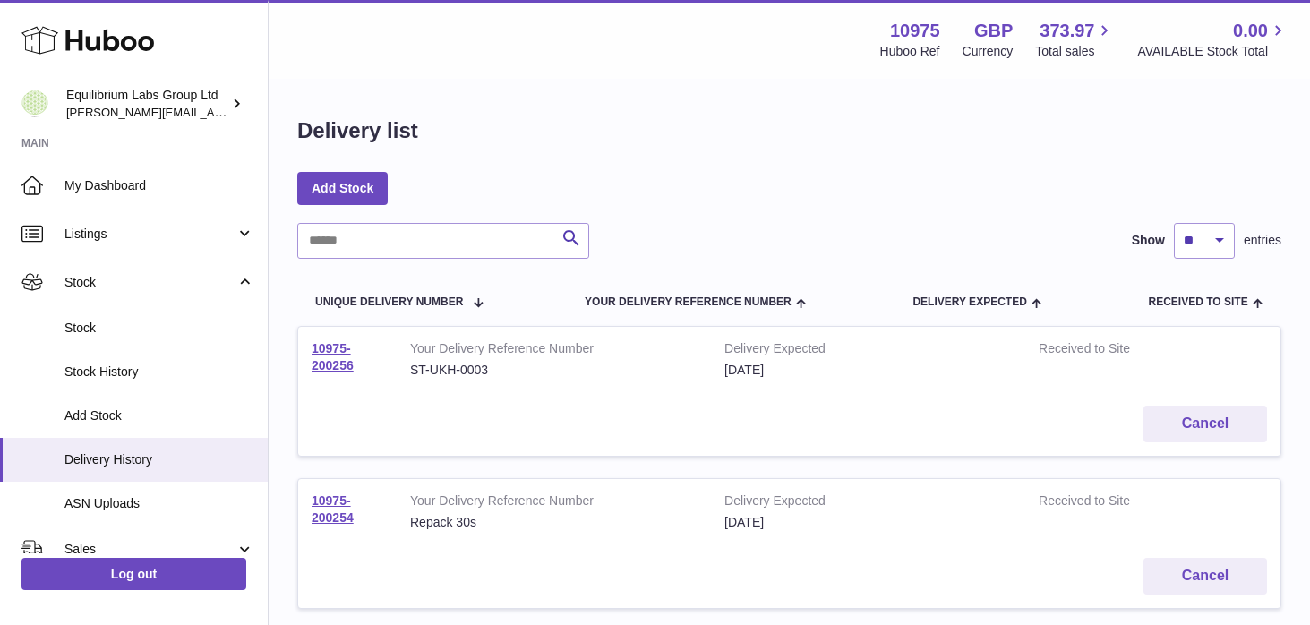
click at [340, 356] on td "10975-200256" at bounding box center [347, 359] width 98 height 65
click at [339, 359] on link "10975-200256" at bounding box center [332, 356] width 42 height 31
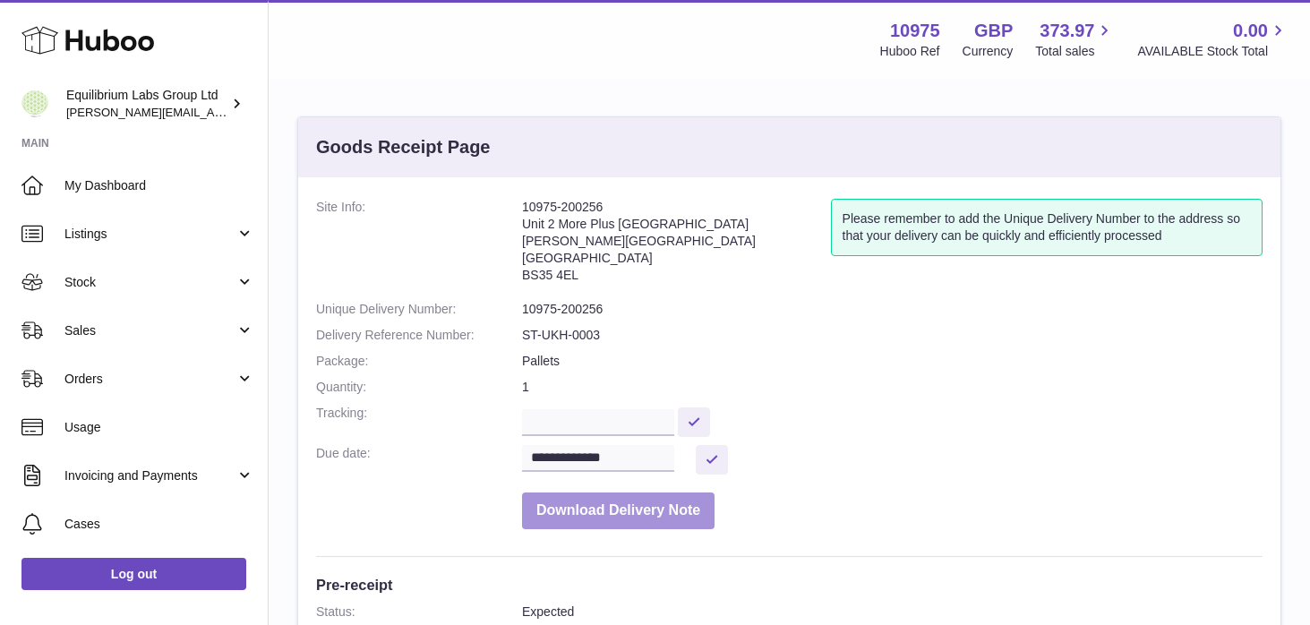
click at [636, 509] on button "Download Delivery Note" at bounding box center [618, 510] width 192 height 37
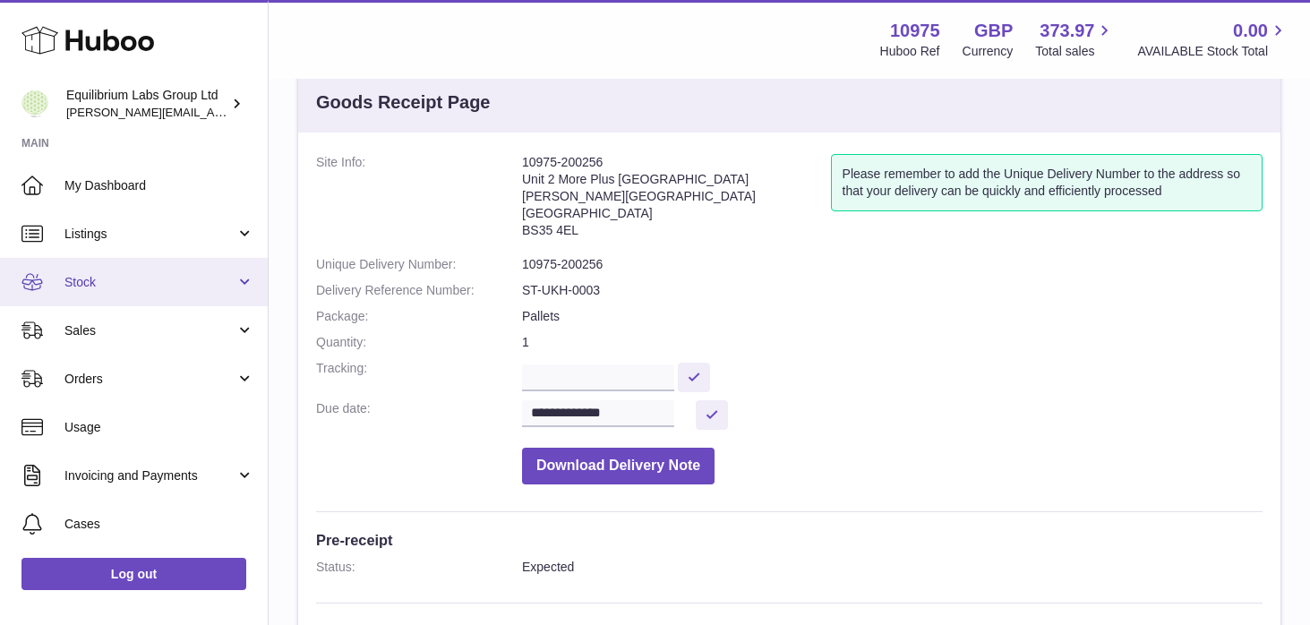
click at [186, 289] on span "Stock" at bounding box center [149, 282] width 171 height 17
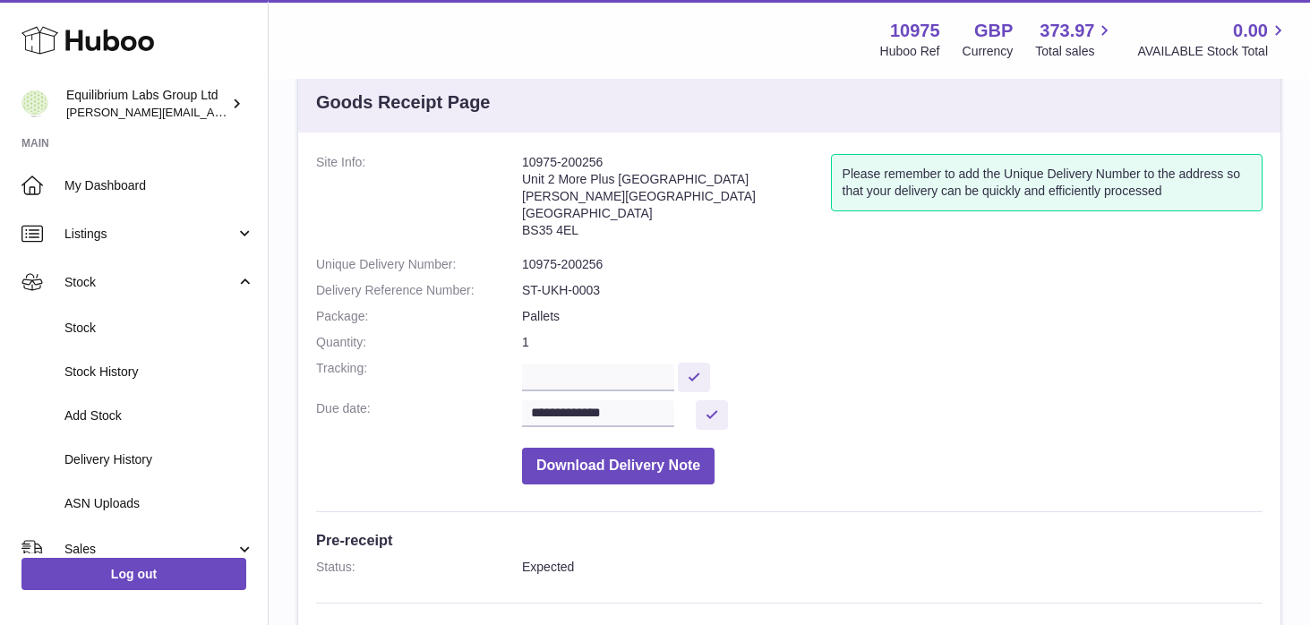
click at [658, 274] on dl "**********" at bounding box center [789, 323] width 946 height 339
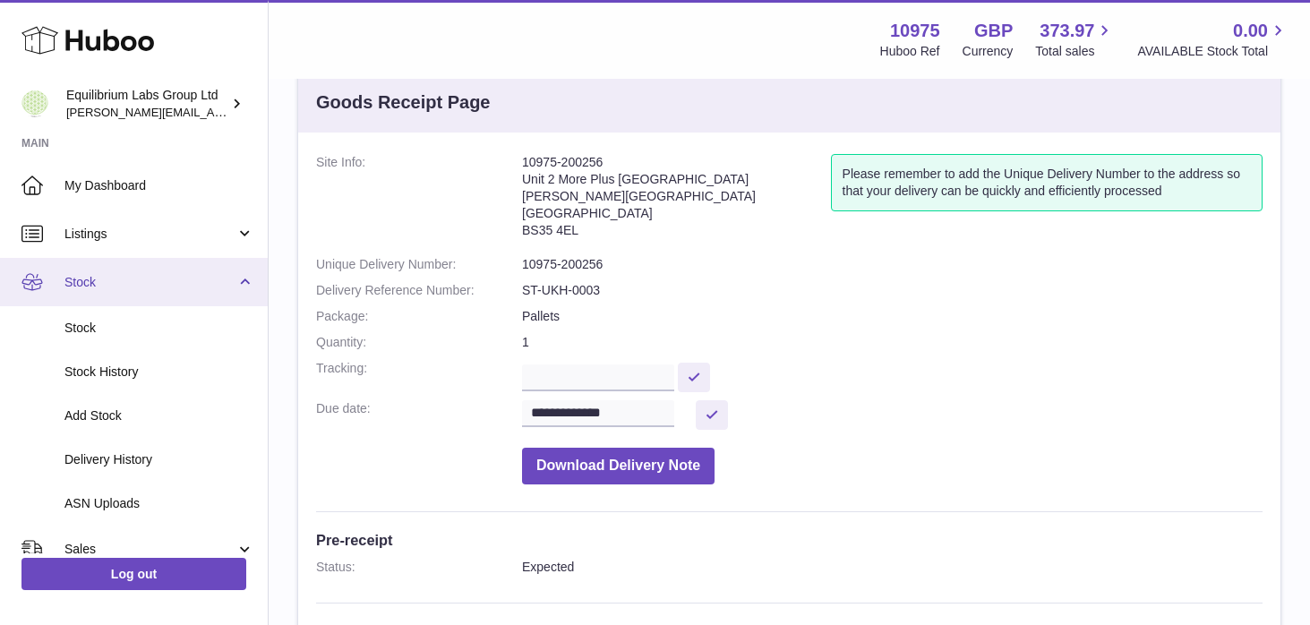
click at [223, 274] on span "Stock" at bounding box center [149, 282] width 171 height 17
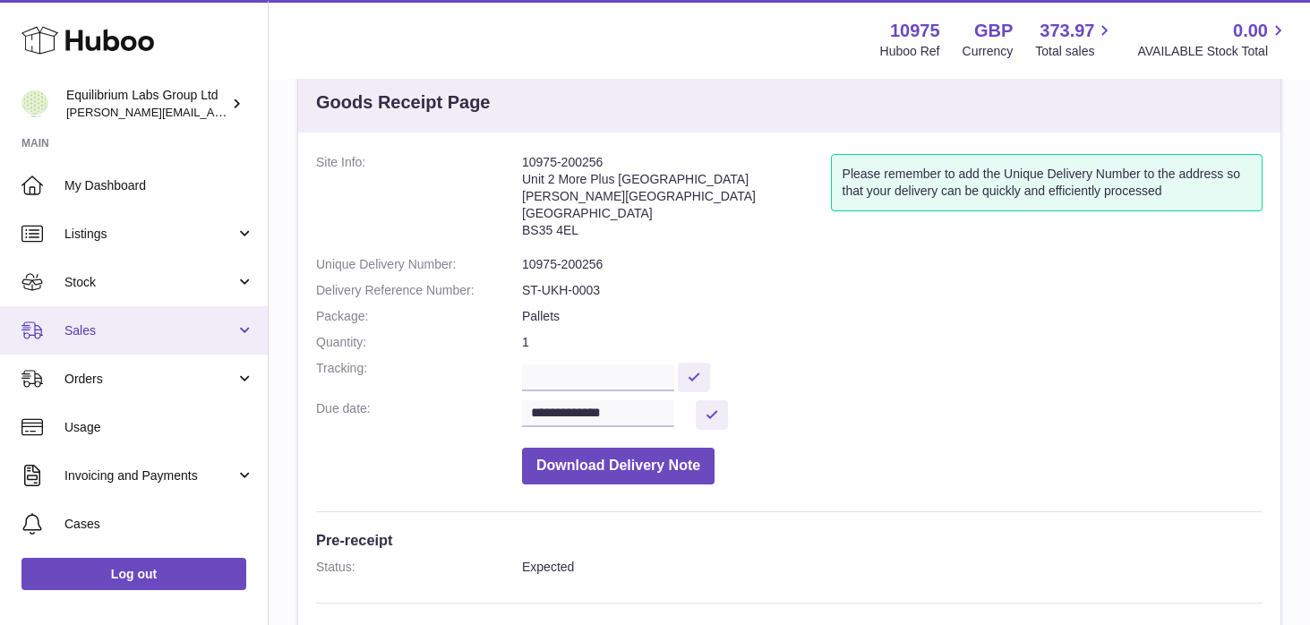
click at [199, 328] on span "Sales" at bounding box center [149, 330] width 171 height 17
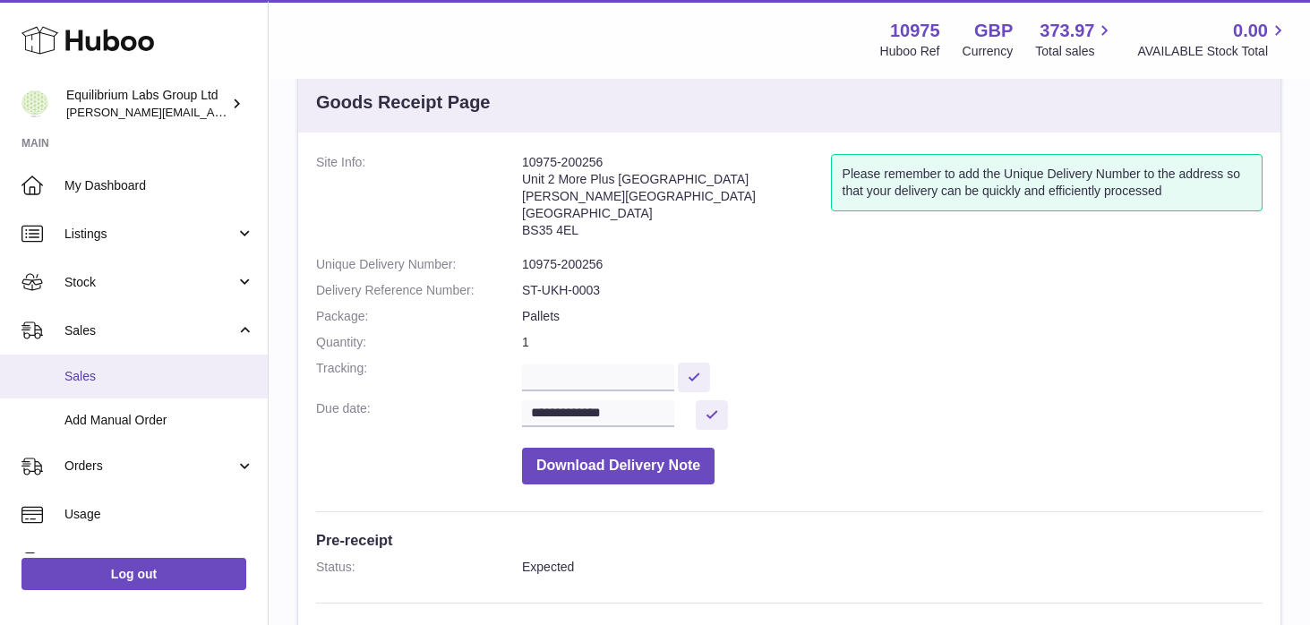
click at [178, 390] on link "Sales" at bounding box center [134, 376] width 268 height 44
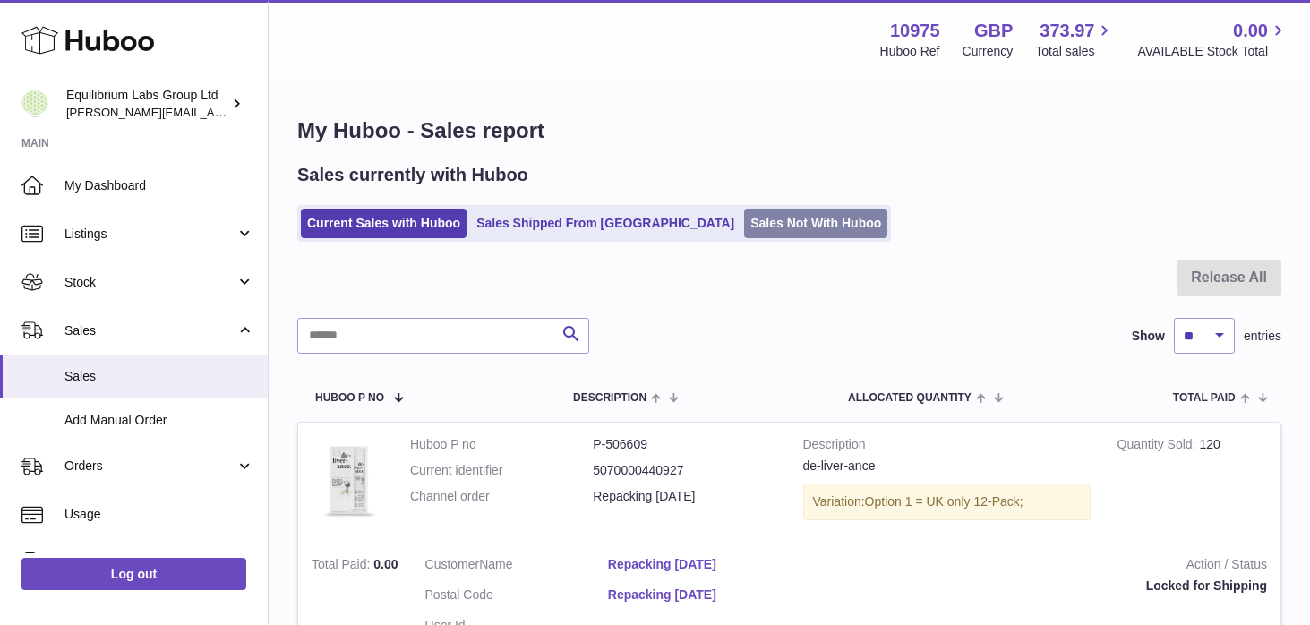
click at [744, 224] on link "Sales Not With Huboo" at bounding box center [815, 224] width 143 height 30
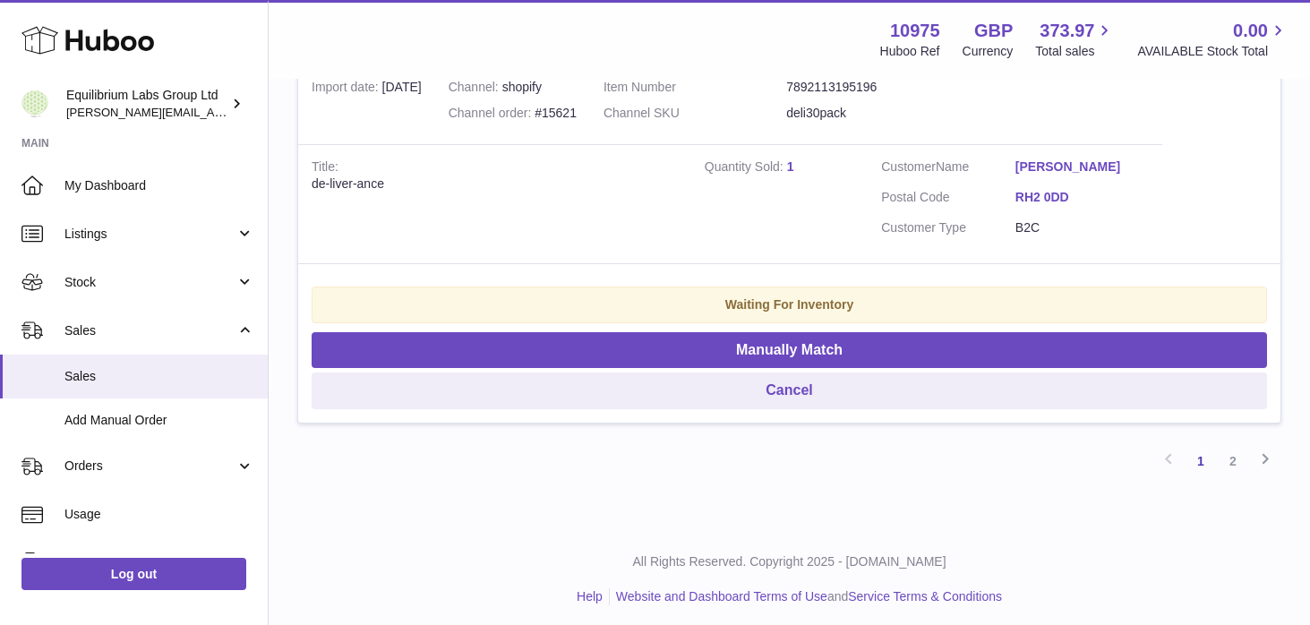
scroll to position [3843, 0]
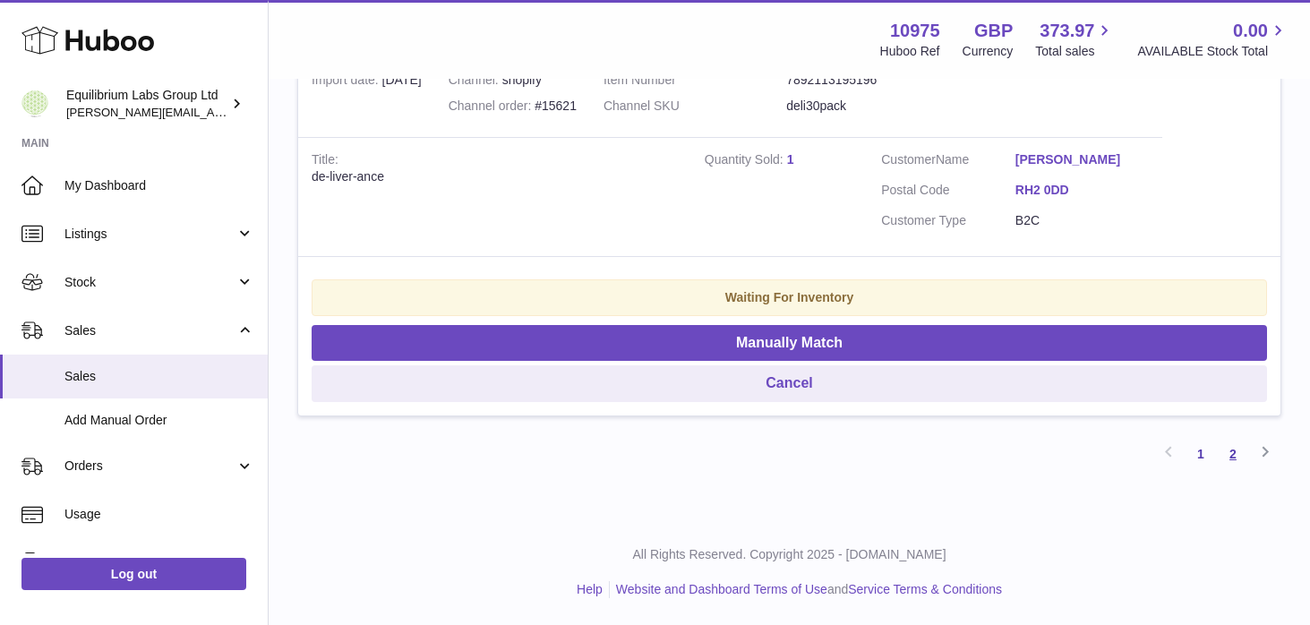
click at [1229, 444] on link "2" at bounding box center [1232, 454] width 32 height 32
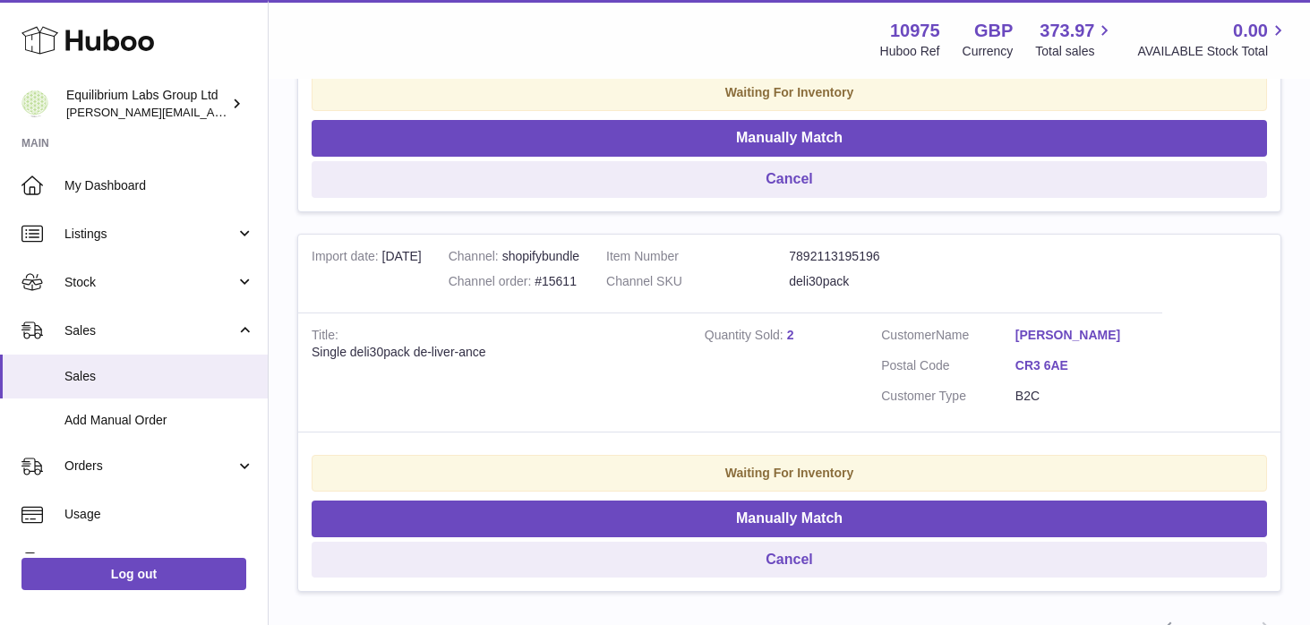
scroll to position [2128, 0]
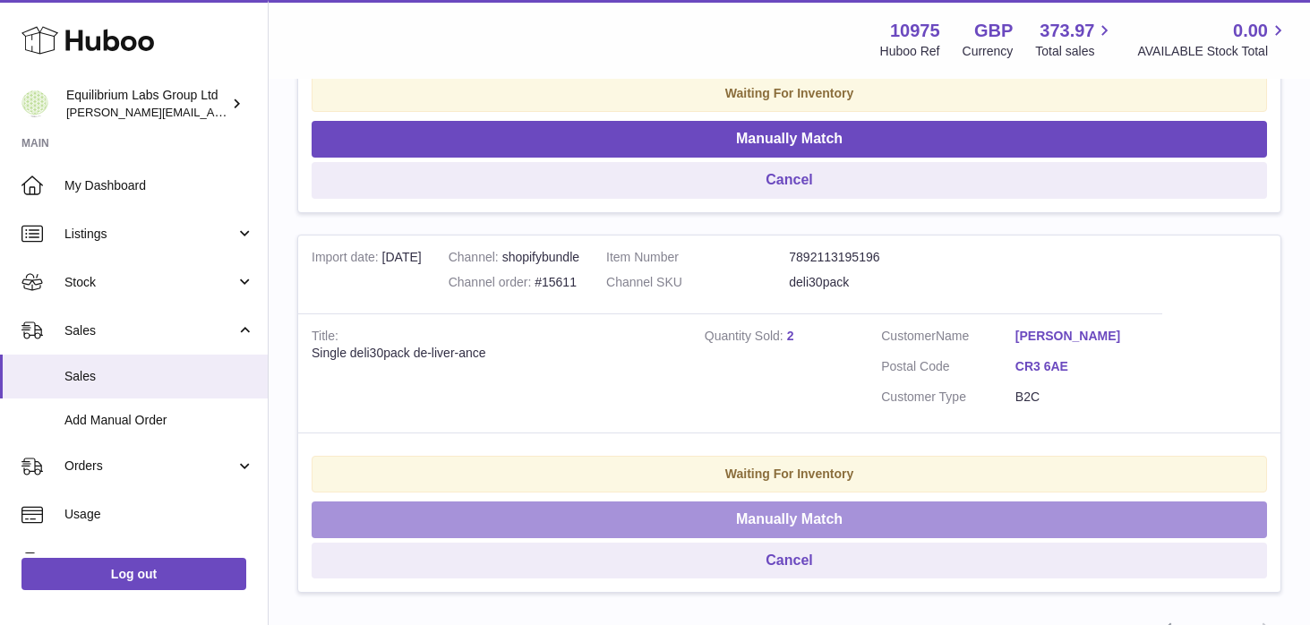
click at [812, 516] on button "Manually Match" at bounding box center [788, 519] width 955 height 37
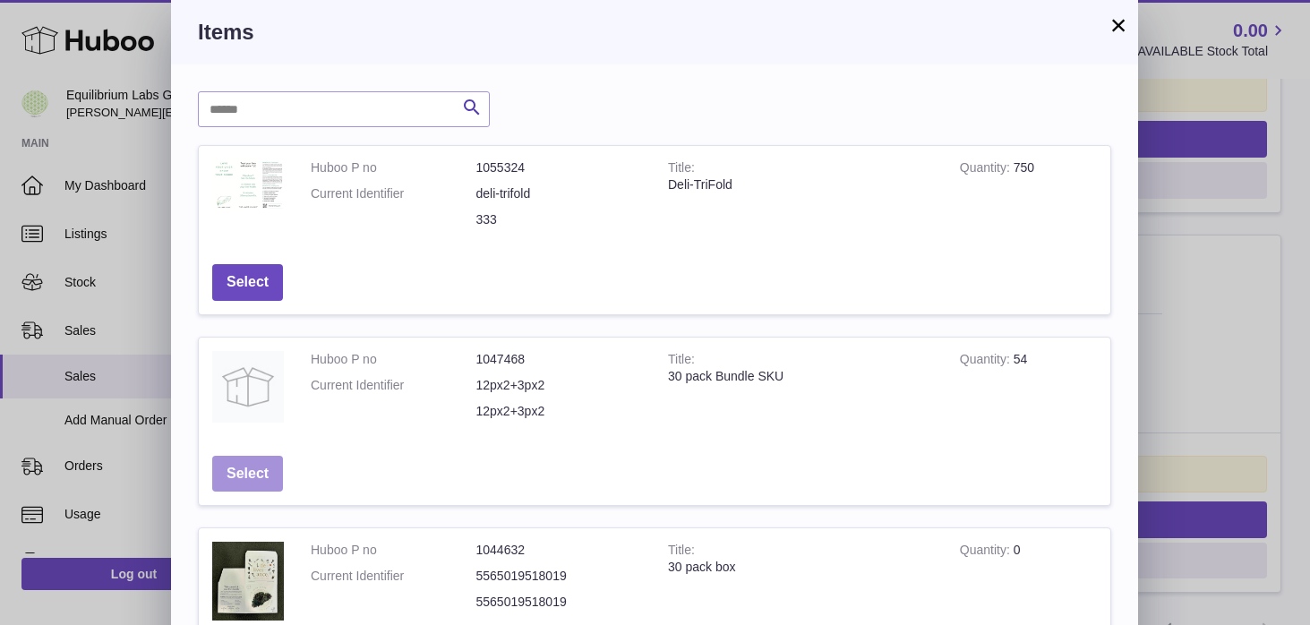
click at [273, 473] on button "Select" at bounding box center [247, 474] width 71 height 37
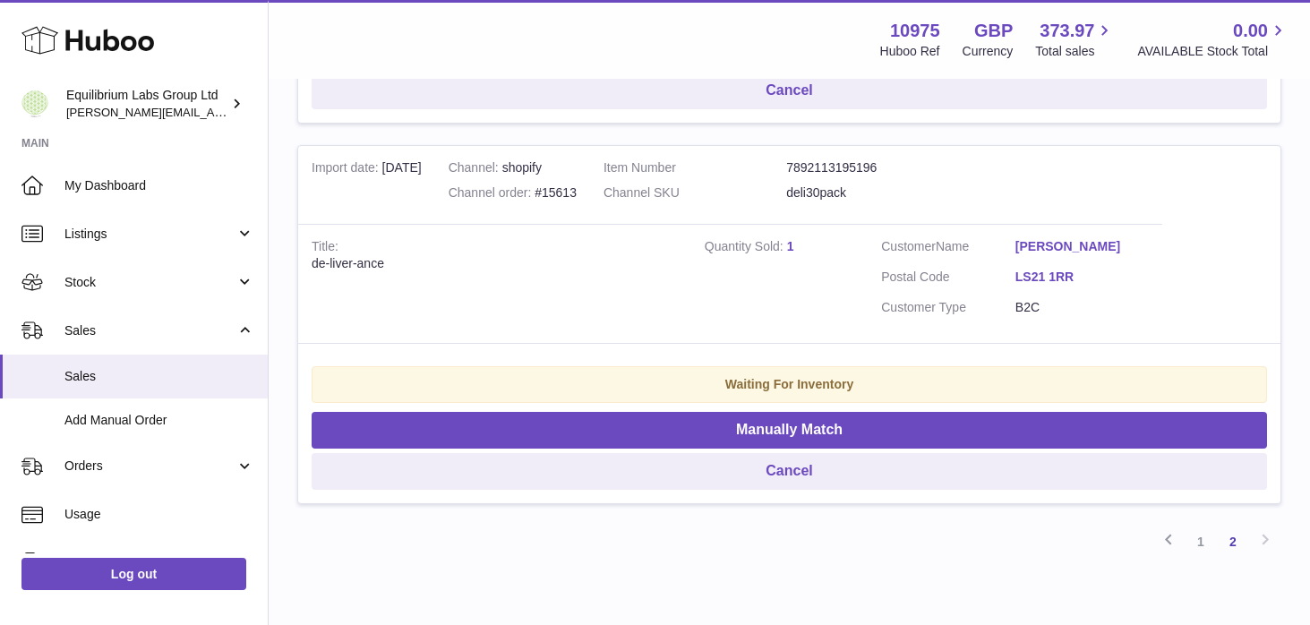
scroll to position [1839, 0]
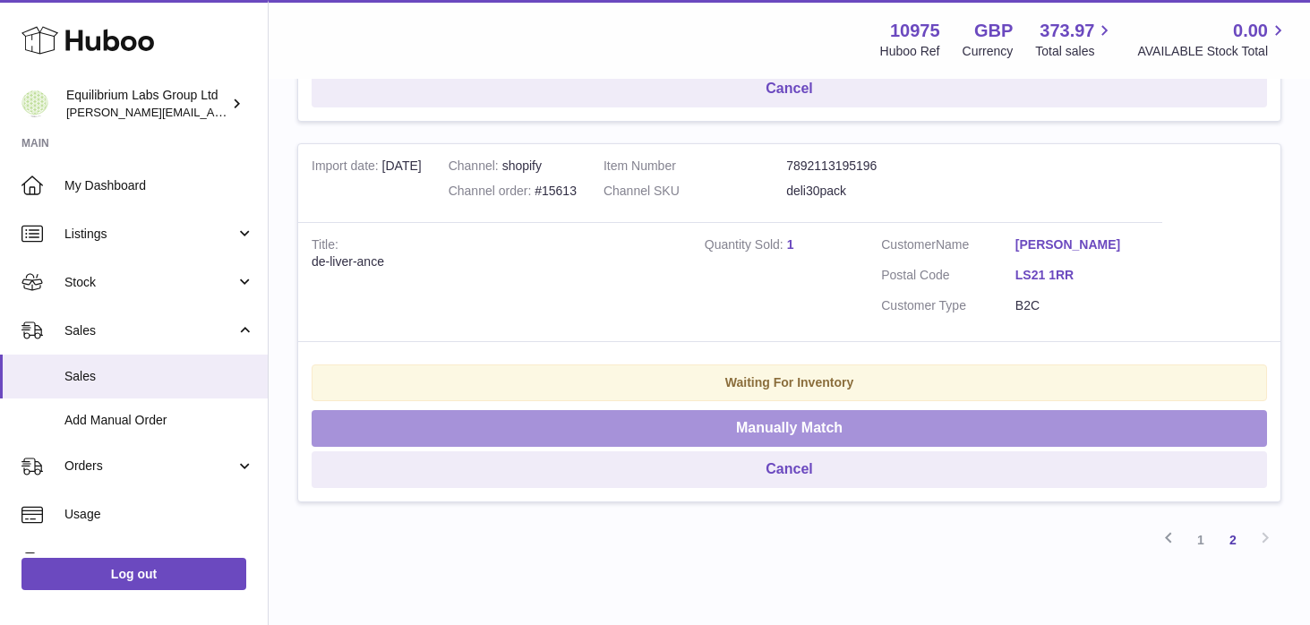
click at [858, 438] on button "Manually Match" at bounding box center [788, 428] width 955 height 37
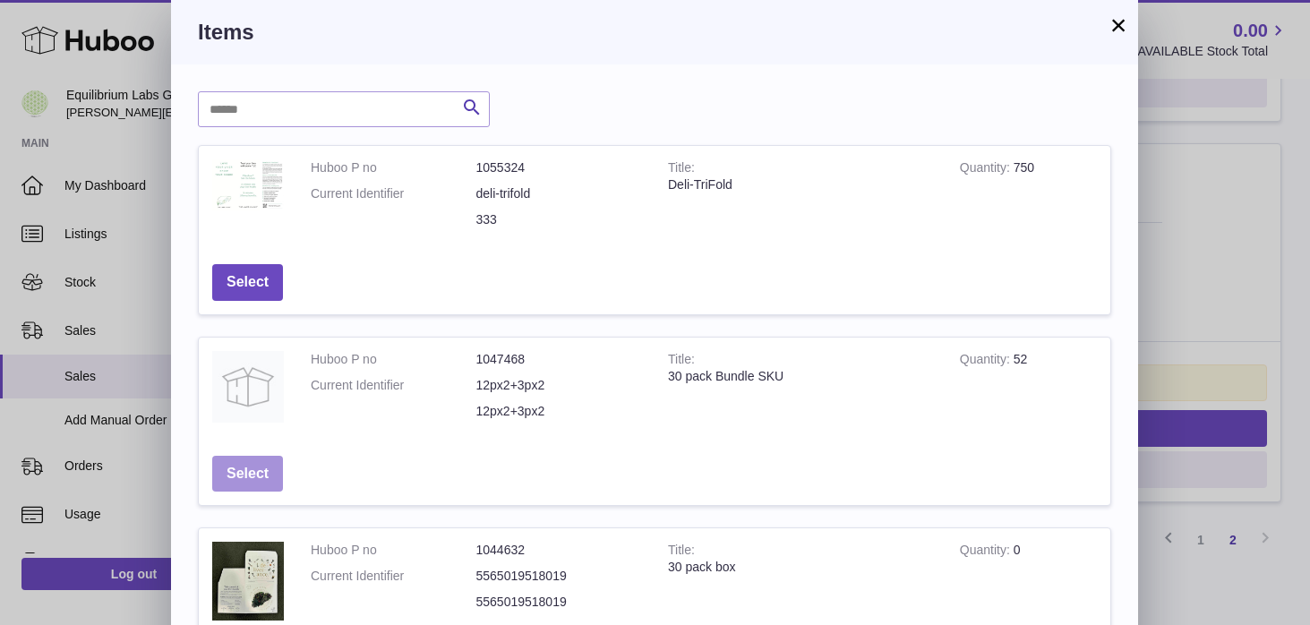
click at [238, 471] on button "Select" at bounding box center [247, 474] width 71 height 37
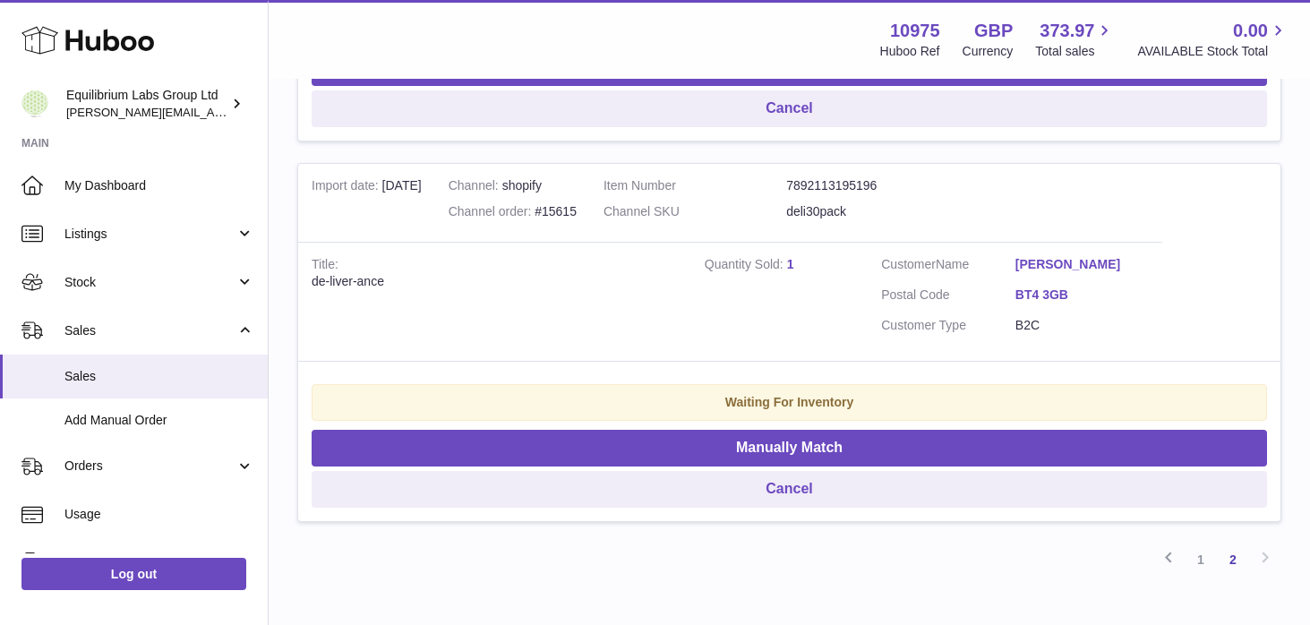
scroll to position [1410, 0]
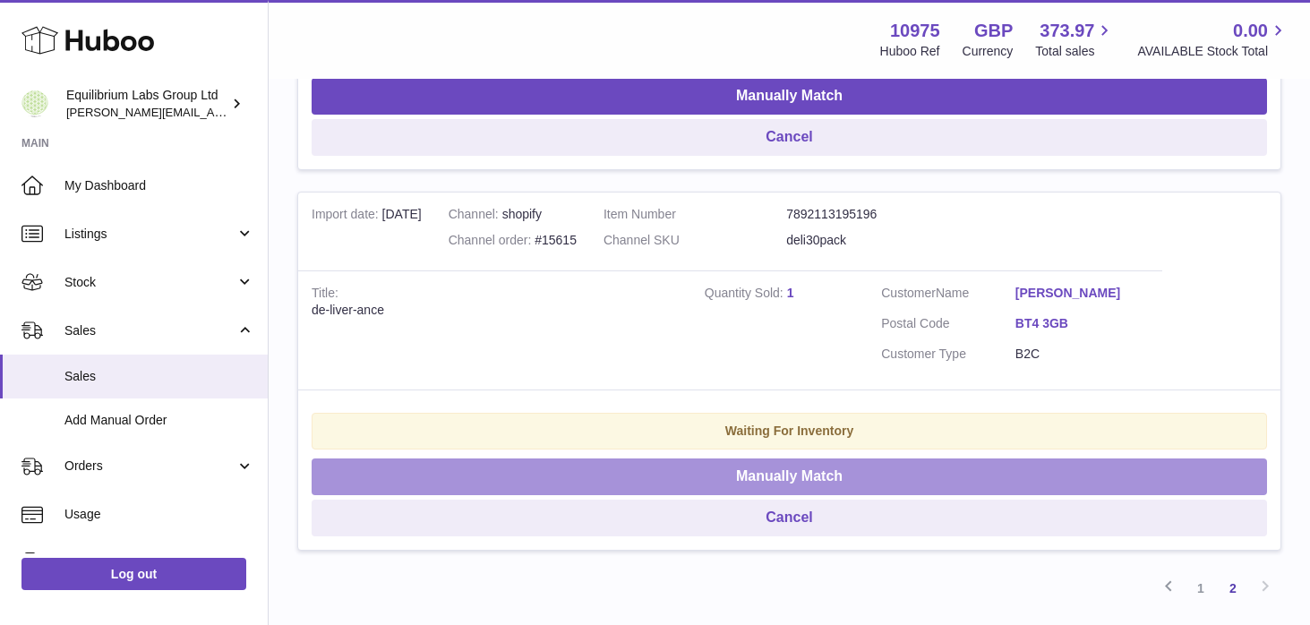
click at [824, 463] on button "Manually Match" at bounding box center [788, 476] width 955 height 37
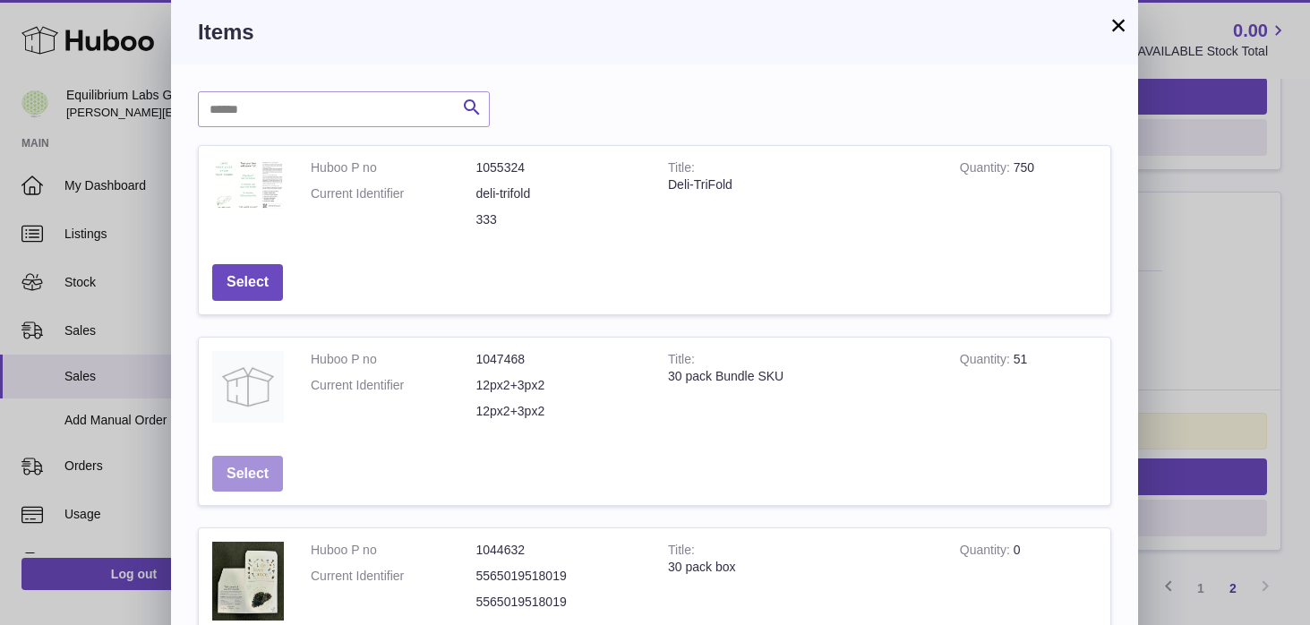
click at [254, 470] on button "Select" at bounding box center [247, 474] width 71 height 37
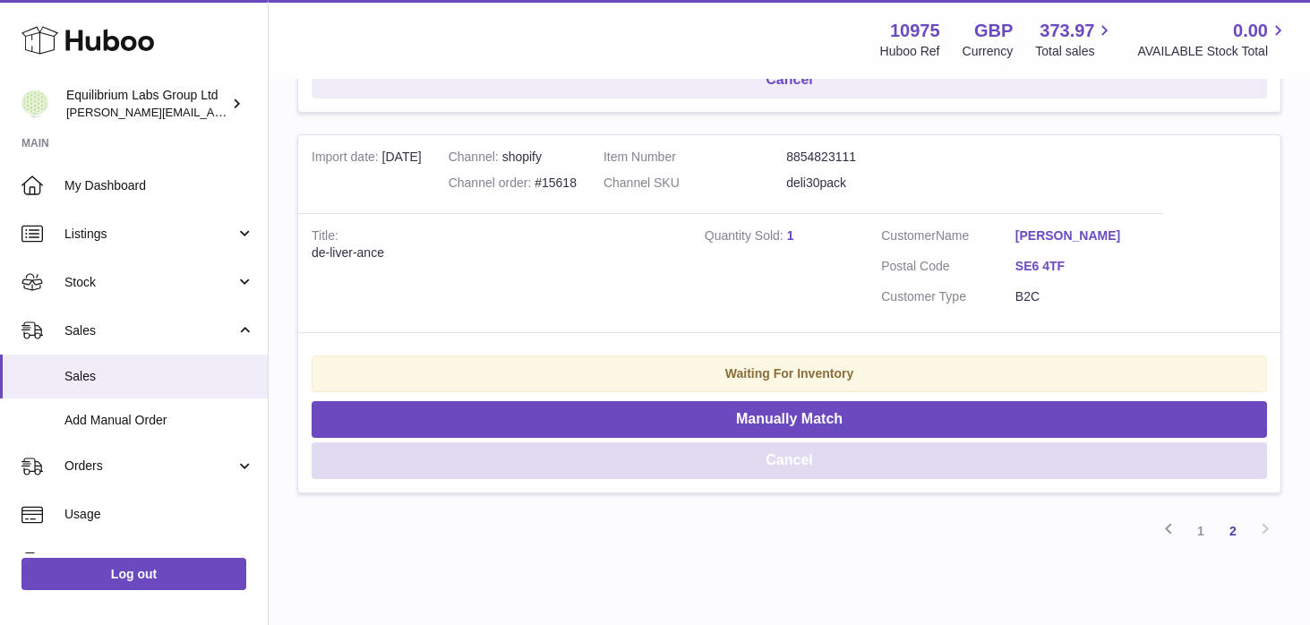
scroll to position [1084, 0]
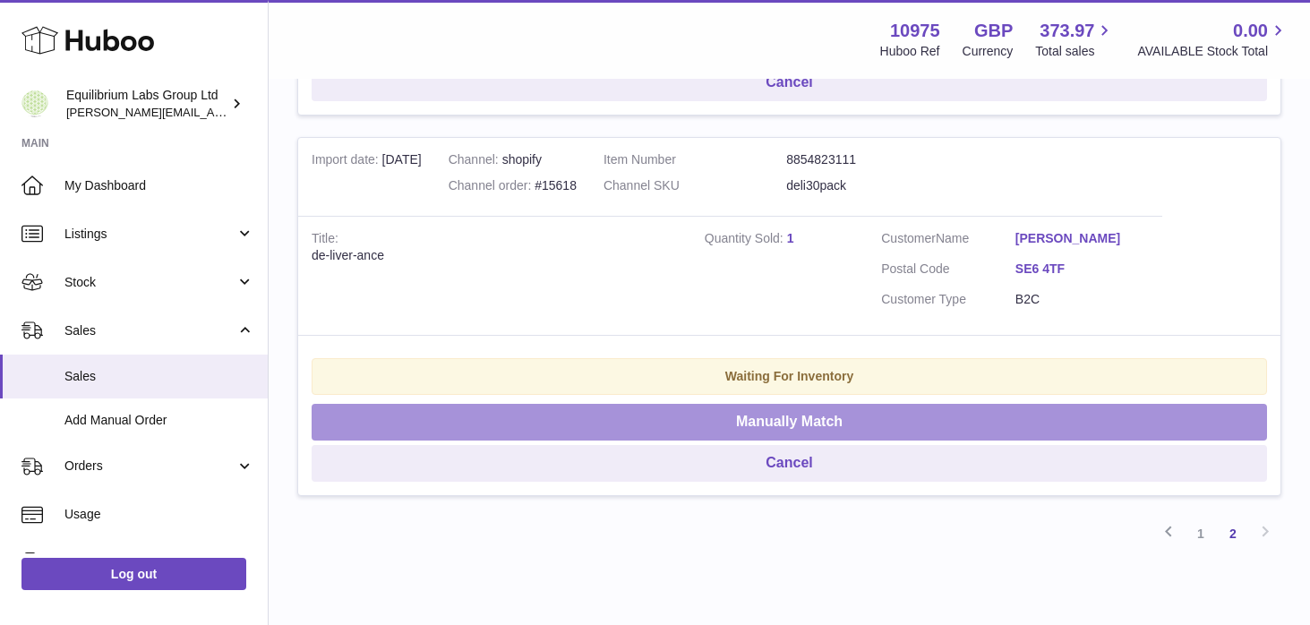
click at [754, 419] on button "Manually Match" at bounding box center [788, 422] width 955 height 37
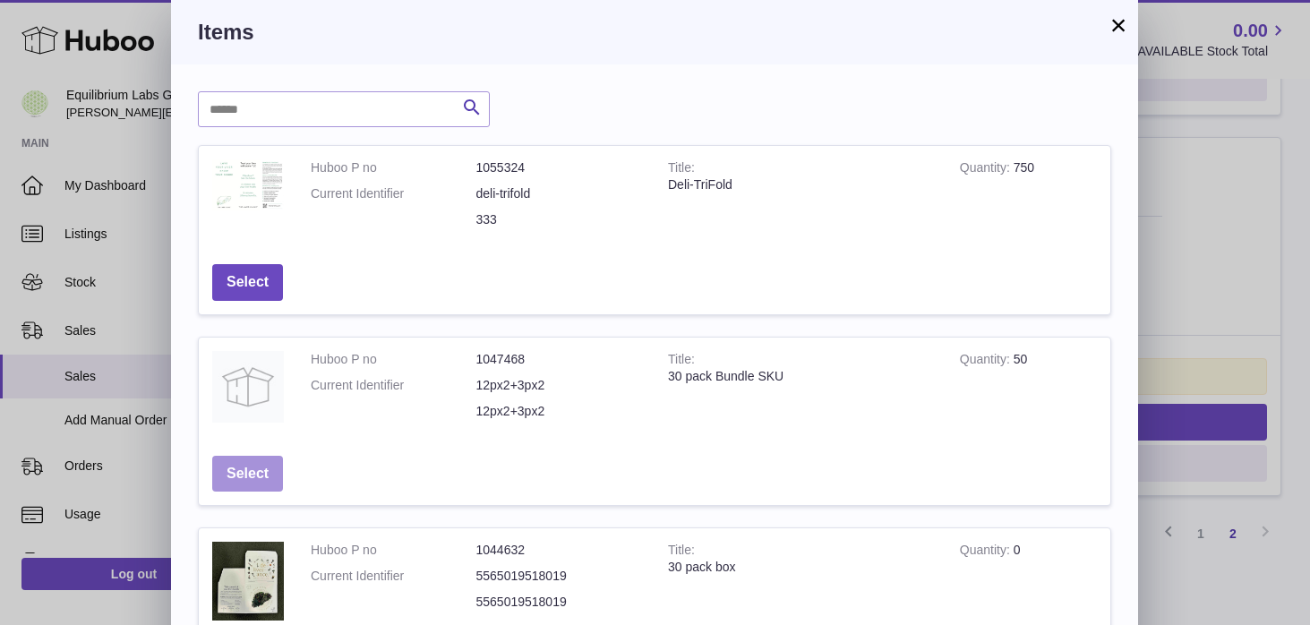
click at [252, 479] on button "Select" at bounding box center [247, 474] width 71 height 37
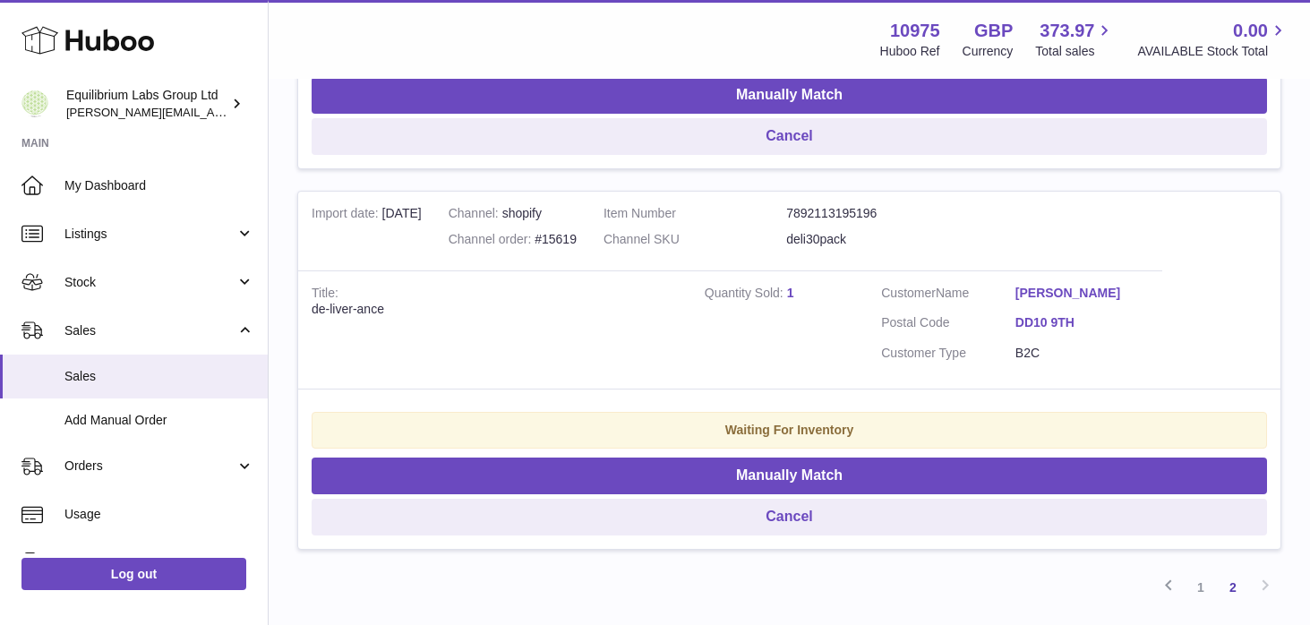
scroll to position [653, 0]
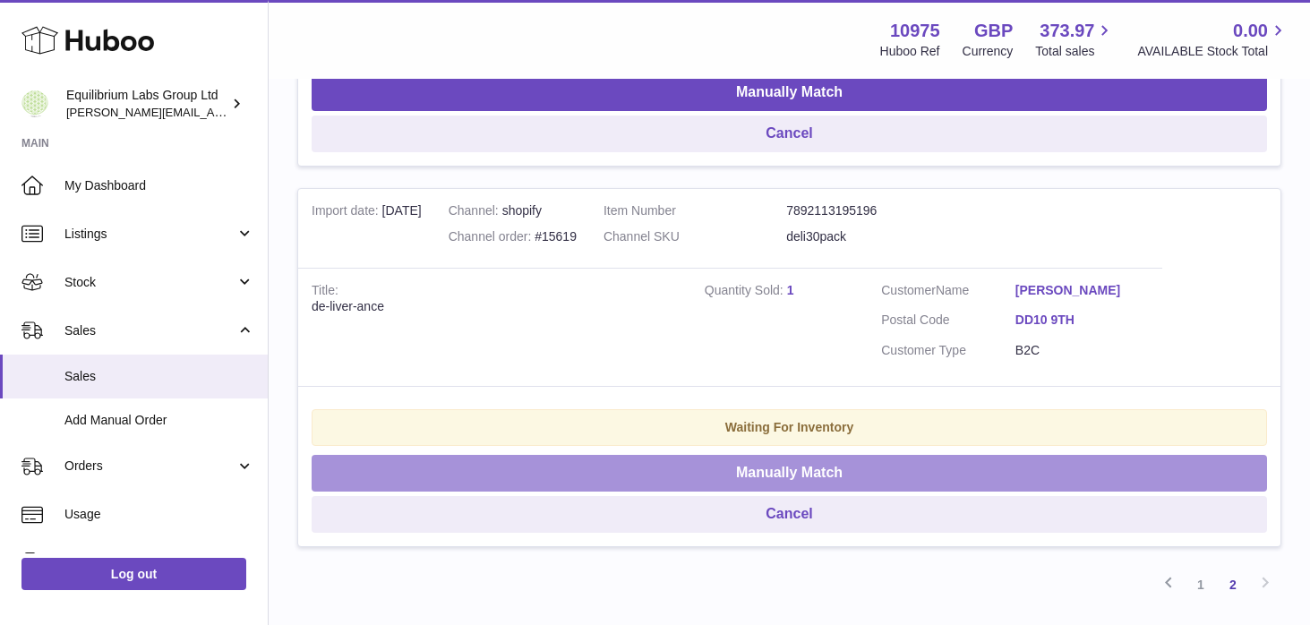
click at [798, 457] on button "Manually Match" at bounding box center [788, 473] width 955 height 37
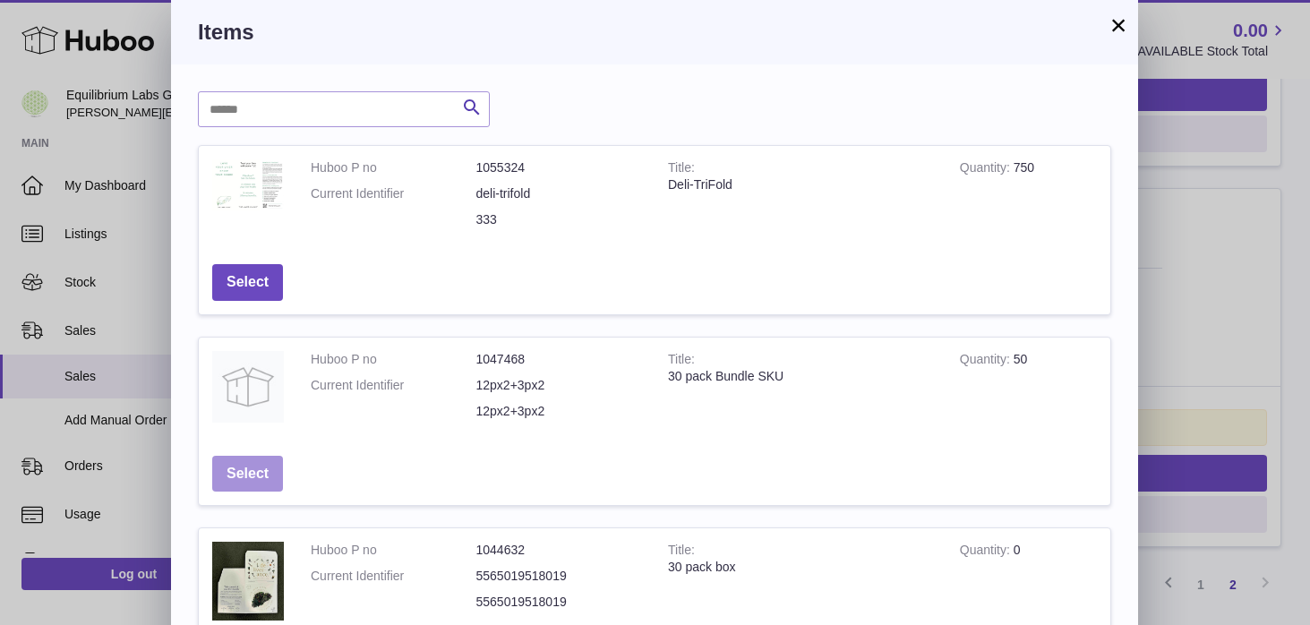
click at [253, 463] on button "Select" at bounding box center [247, 474] width 71 height 37
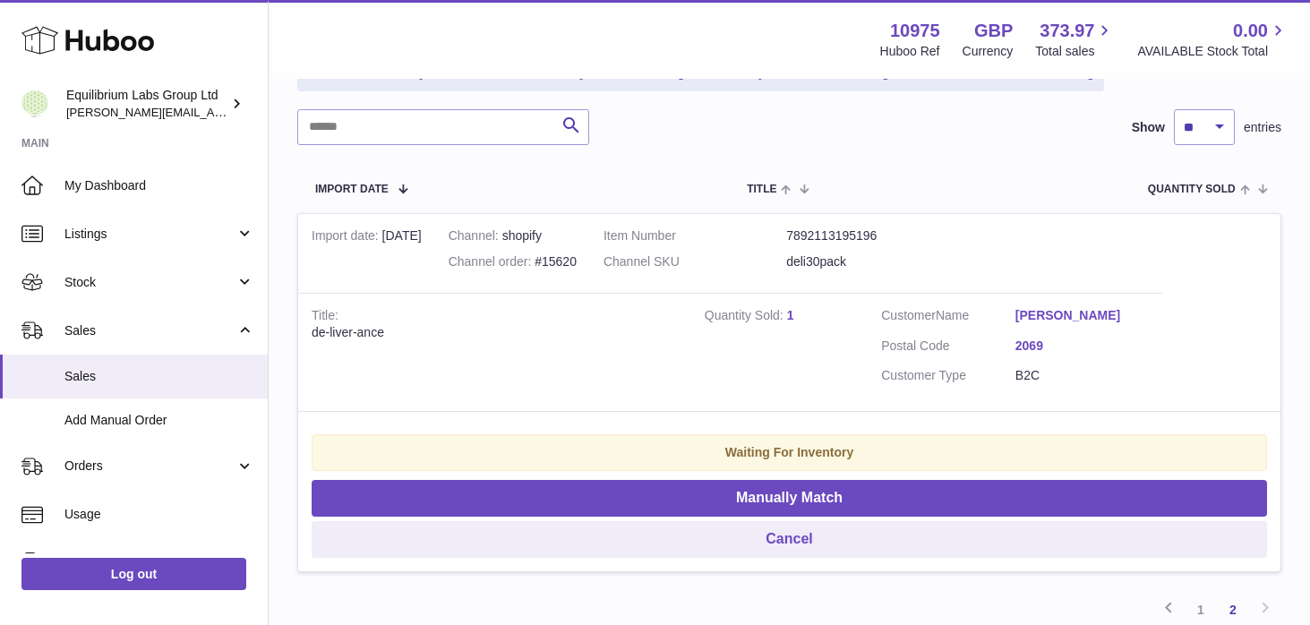
scroll to position [244, 0]
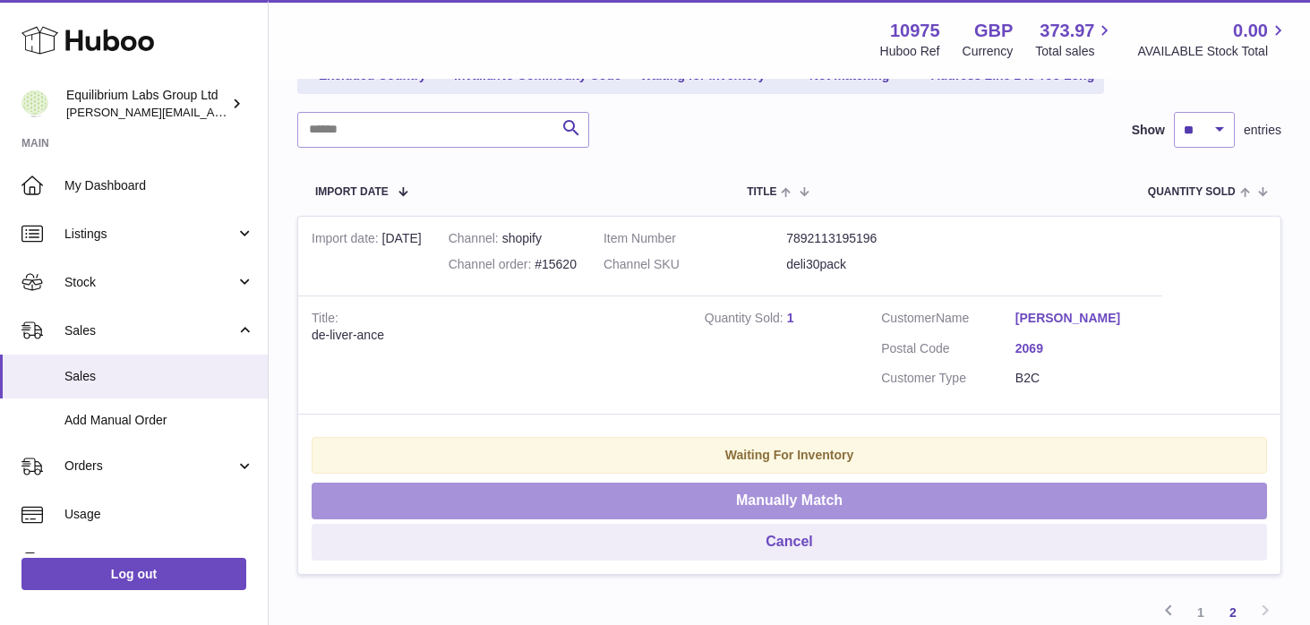
click at [712, 491] on button "Manually Match" at bounding box center [788, 500] width 955 height 37
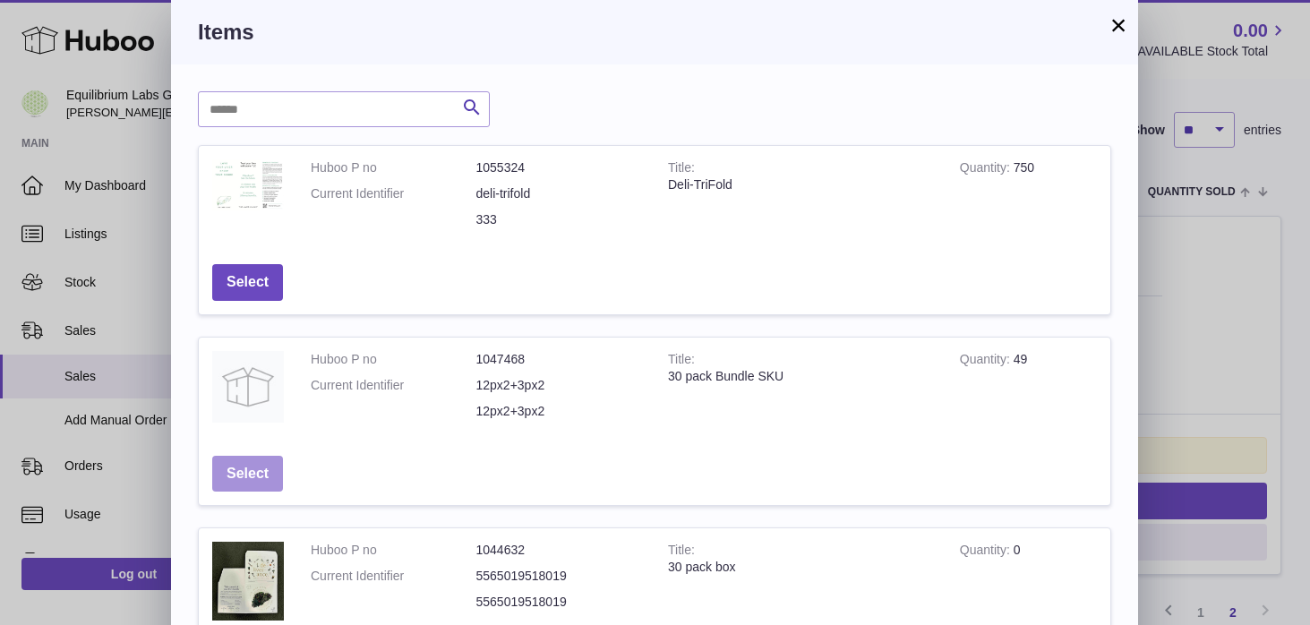
click at [261, 470] on button "Select" at bounding box center [247, 474] width 71 height 37
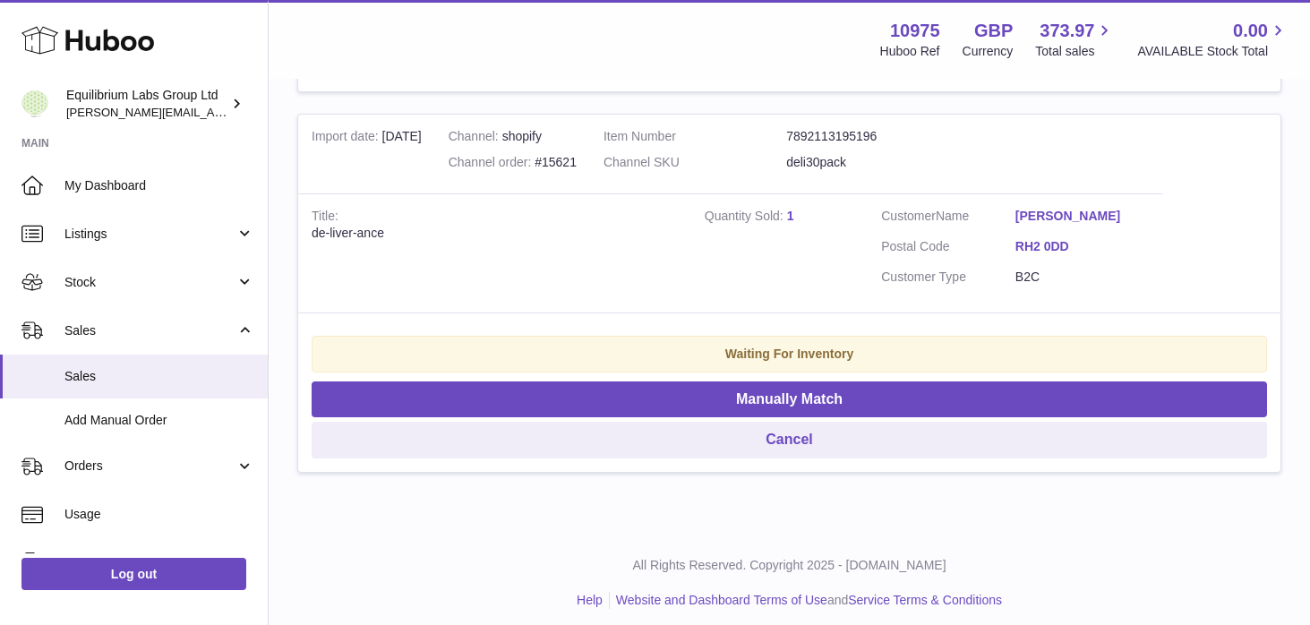
scroll to position [3767, 0]
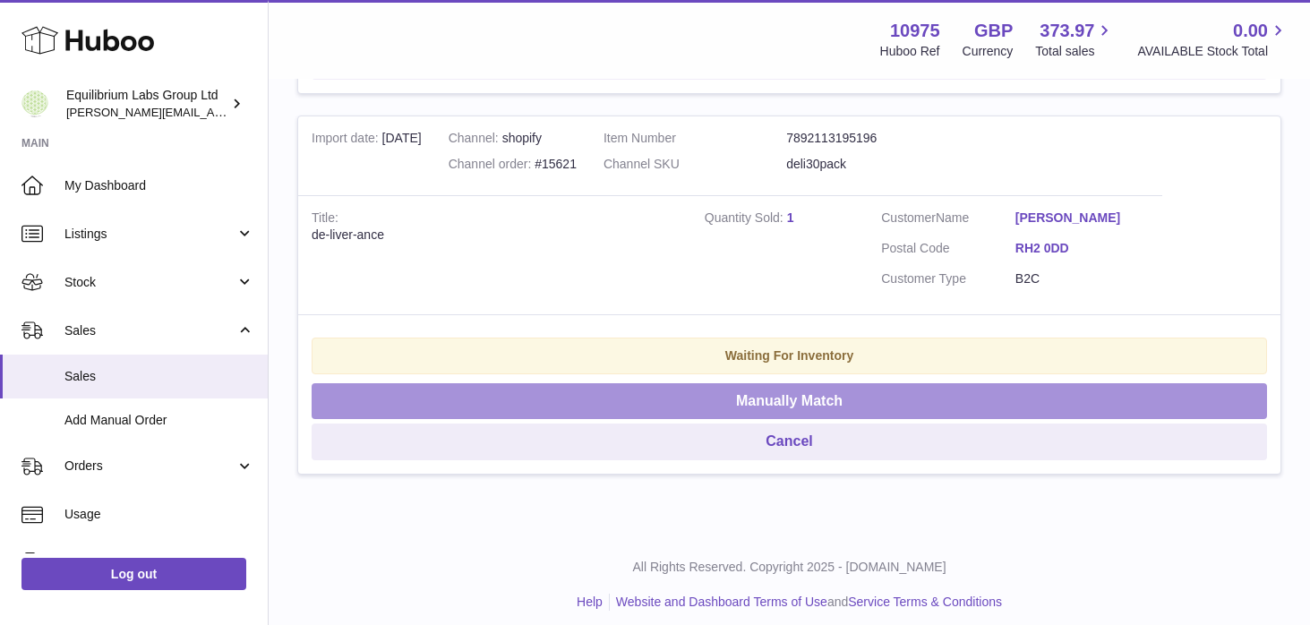
click at [752, 409] on button "Manually Match" at bounding box center [788, 401] width 955 height 37
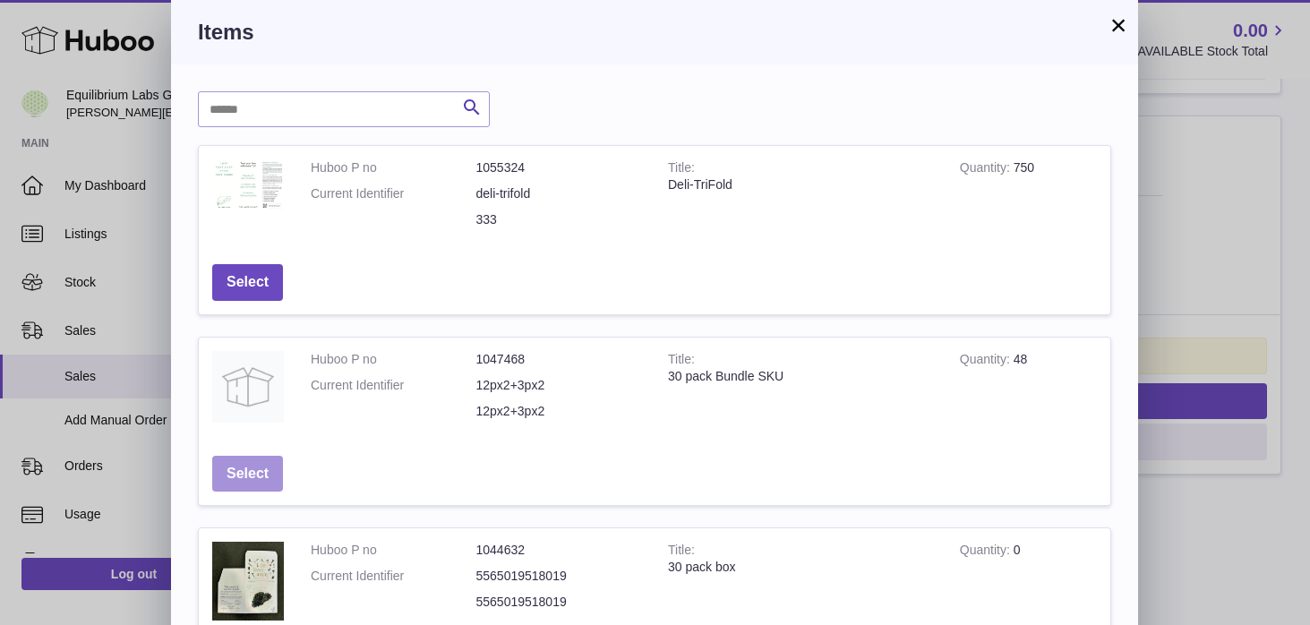
click at [268, 477] on button "Select" at bounding box center [247, 474] width 71 height 37
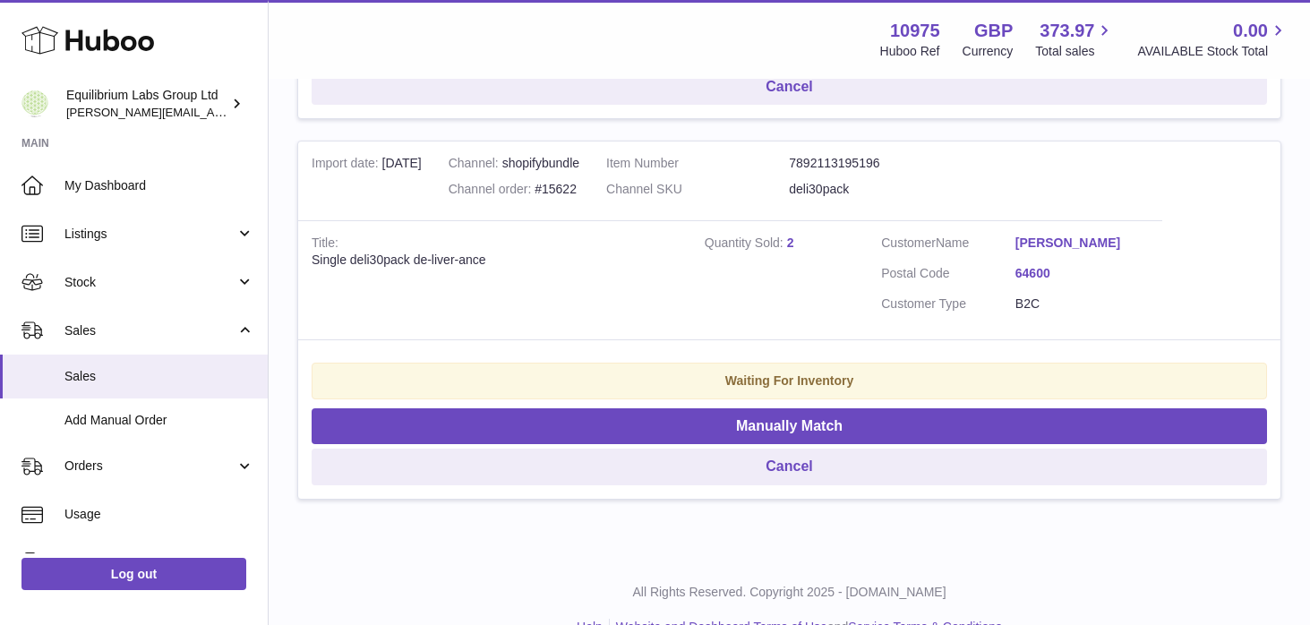
scroll to position [3343, 0]
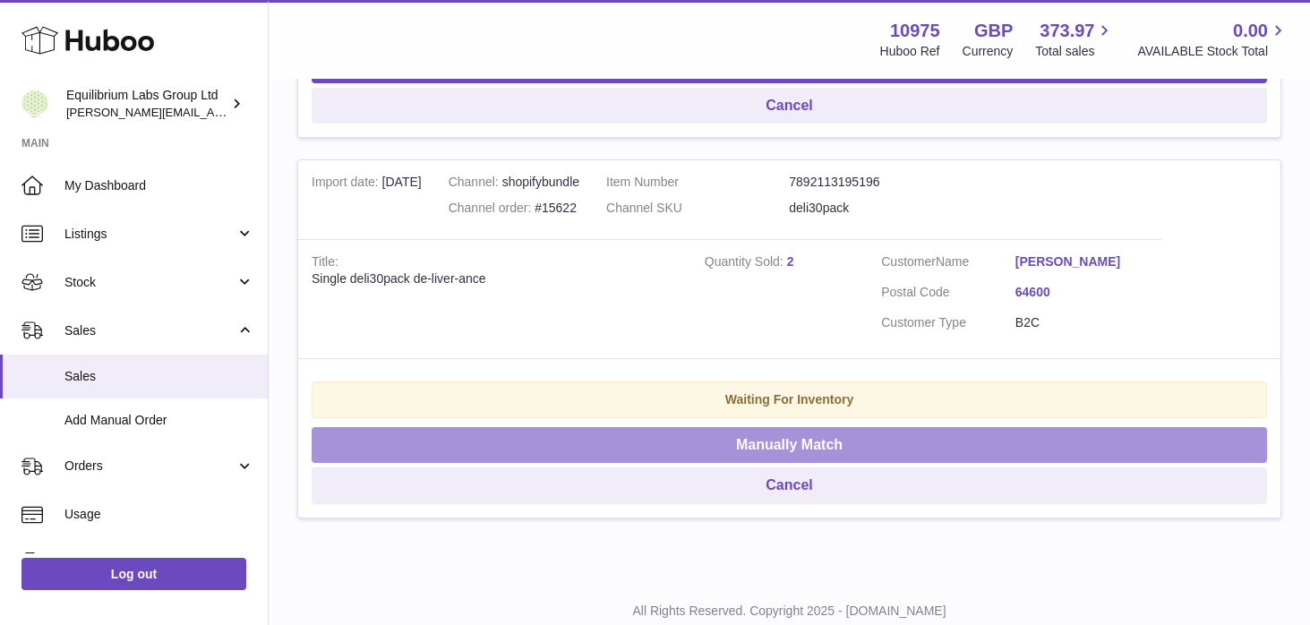
click at [801, 464] on button "Manually Match" at bounding box center [788, 445] width 955 height 37
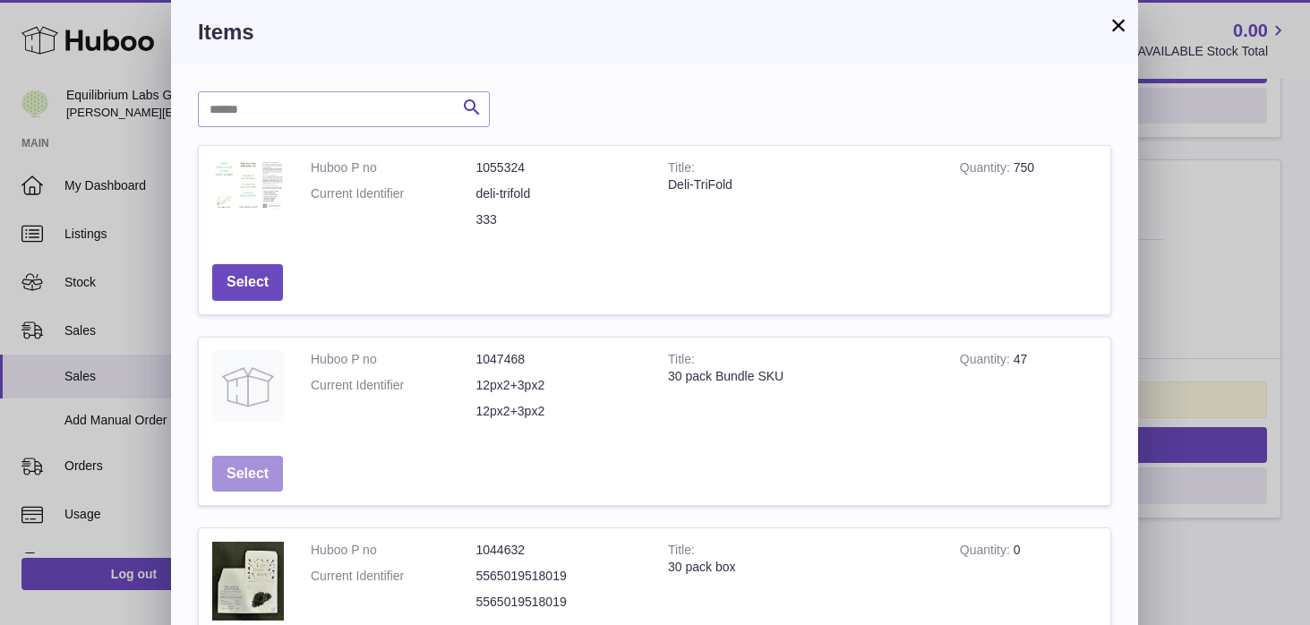
click at [252, 479] on button "Select" at bounding box center [247, 474] width 71 height 37
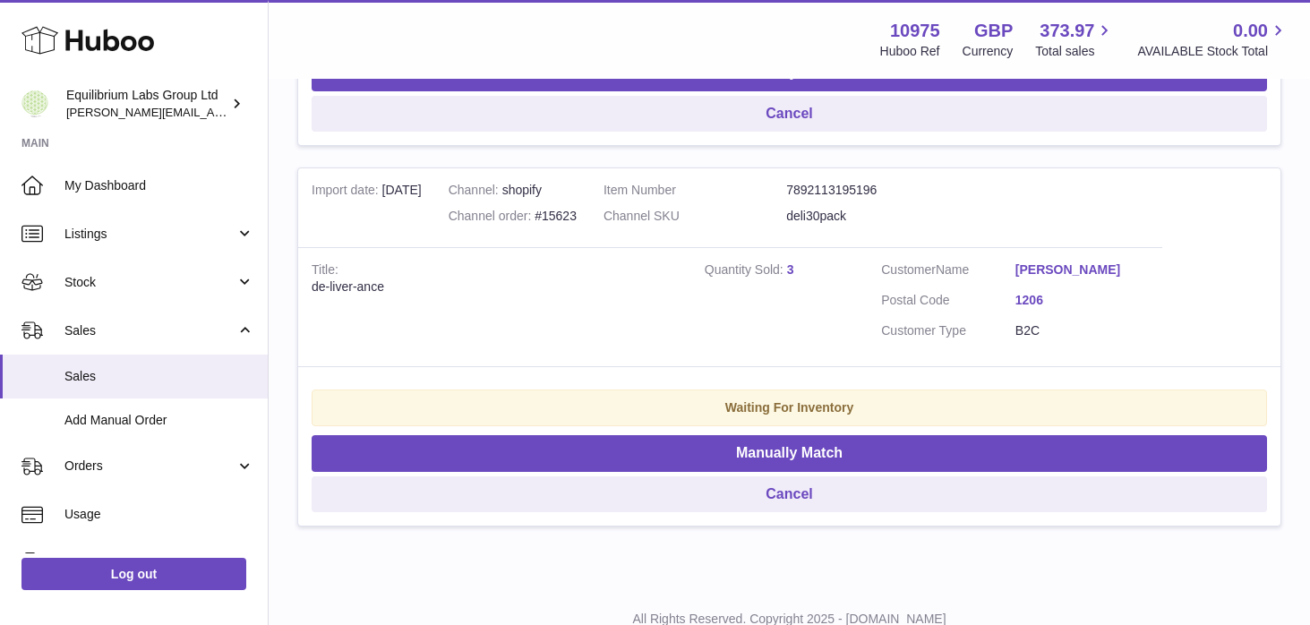
scroll to position [2956, 0]
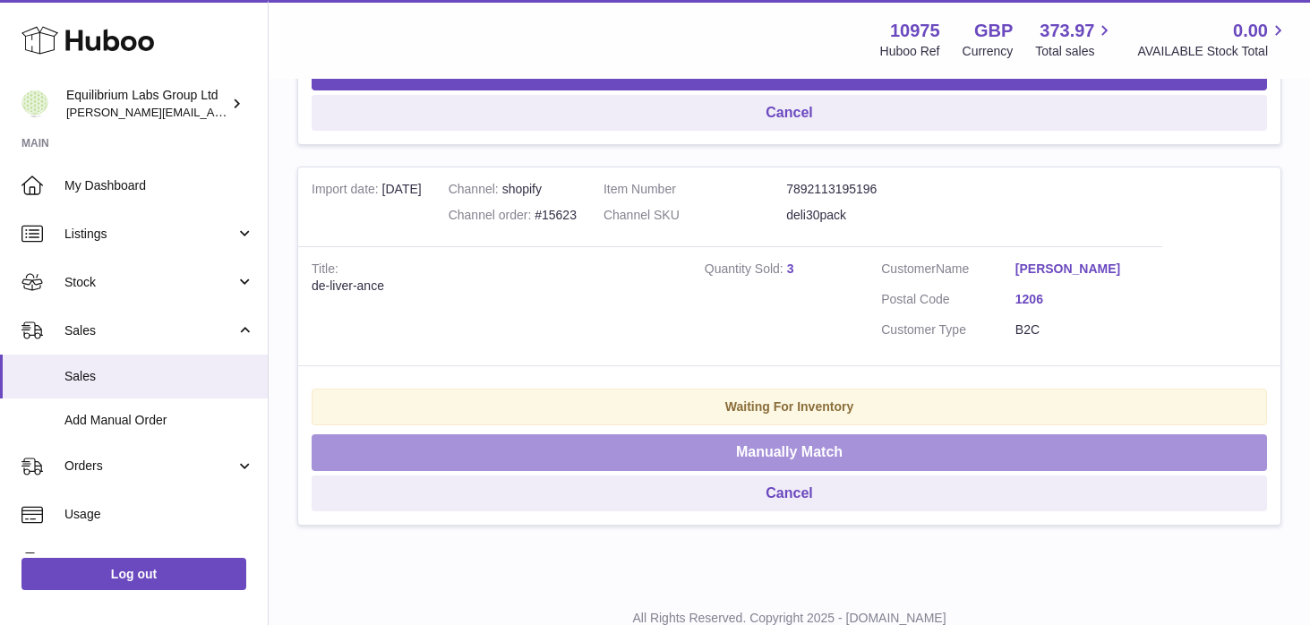
click at [730, 465] on button "Manually Match" at bounding box center [788, 452] width 955 height 37
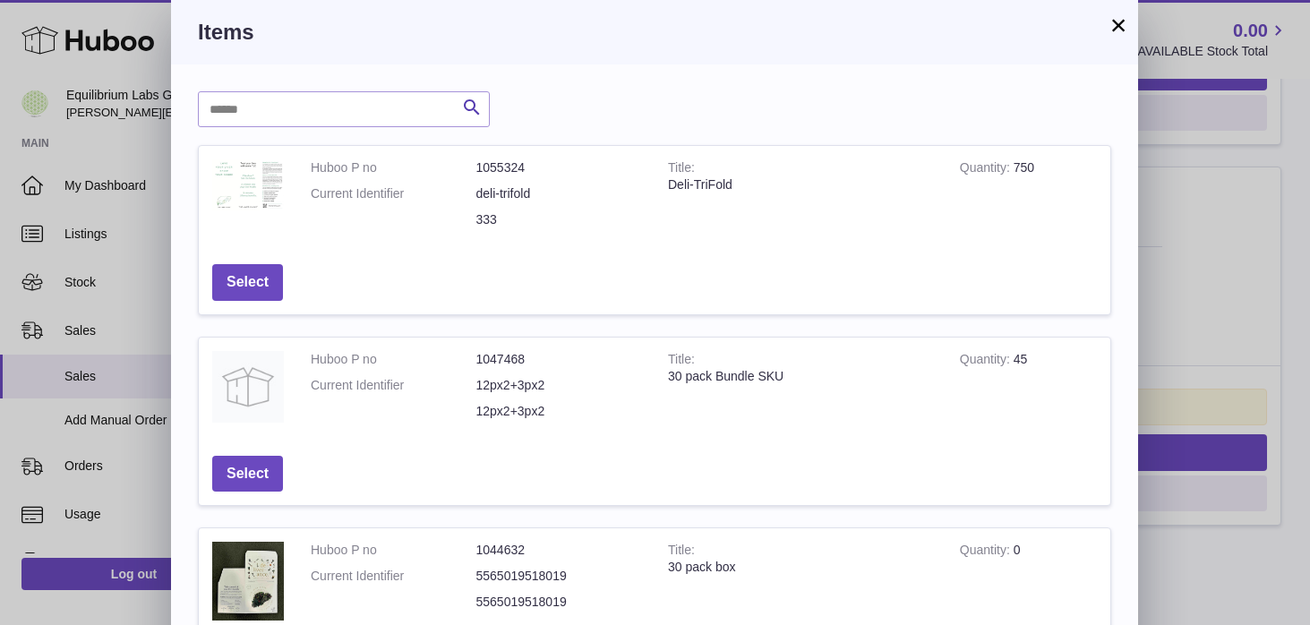
click at [1121, 20] on button "×" at bounding box center [1117, 24] width 21 height 21
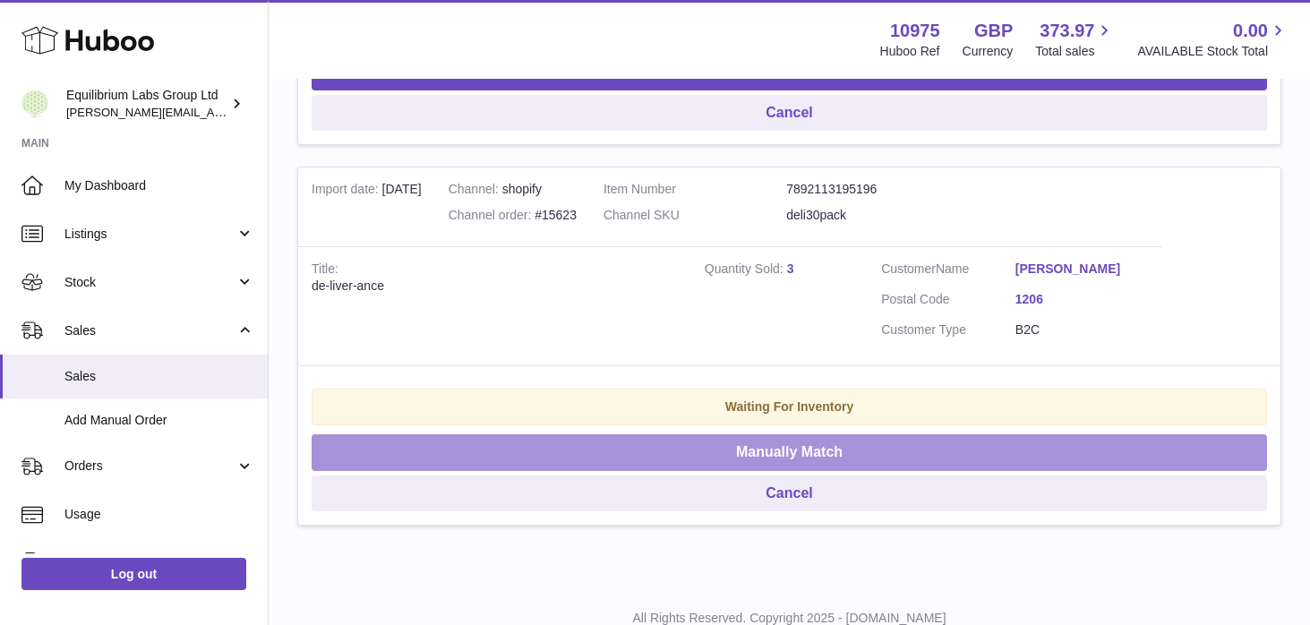
click at [747, 468] on button "Manually Match" at bounding box center [788, 452] width 955 height 37
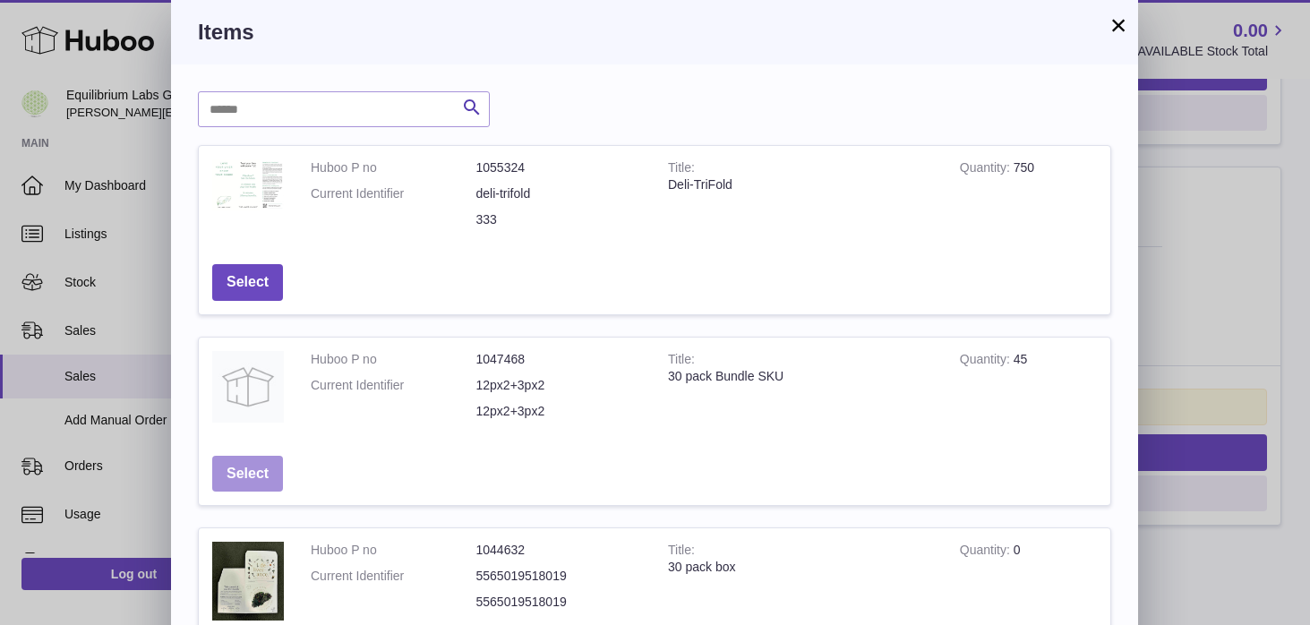
click at [261, 465] on button "Select" at bounding box center [247, 474] width 71 height 37
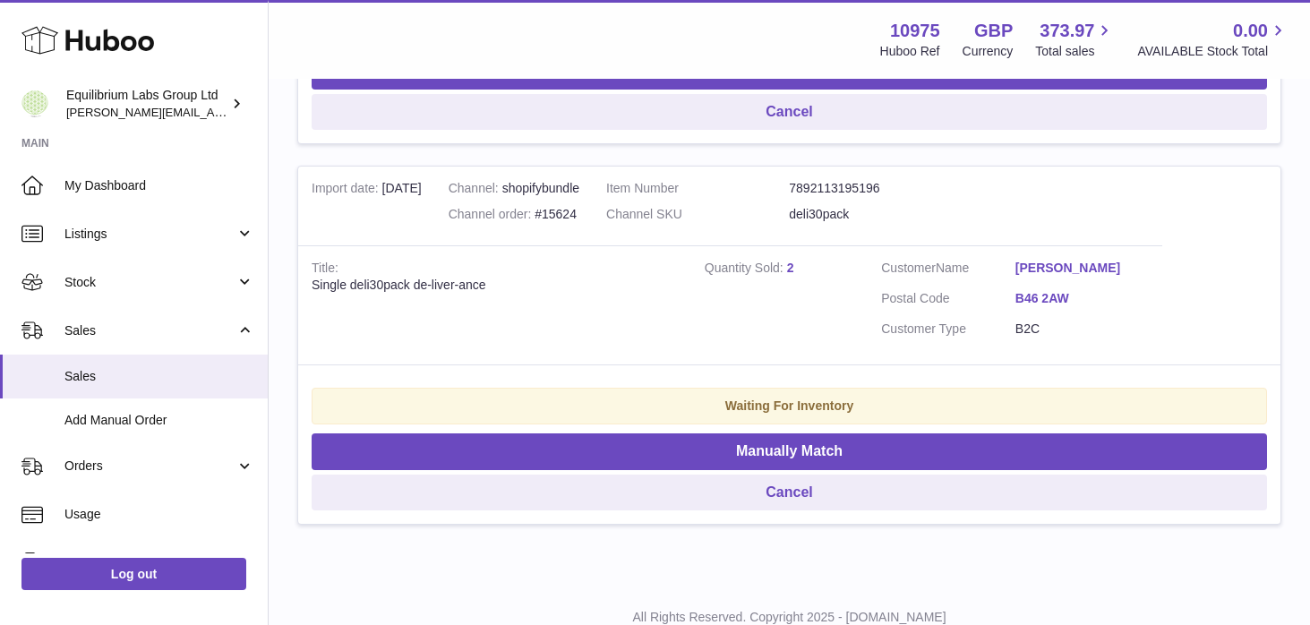
scroll to position [2574, 0]
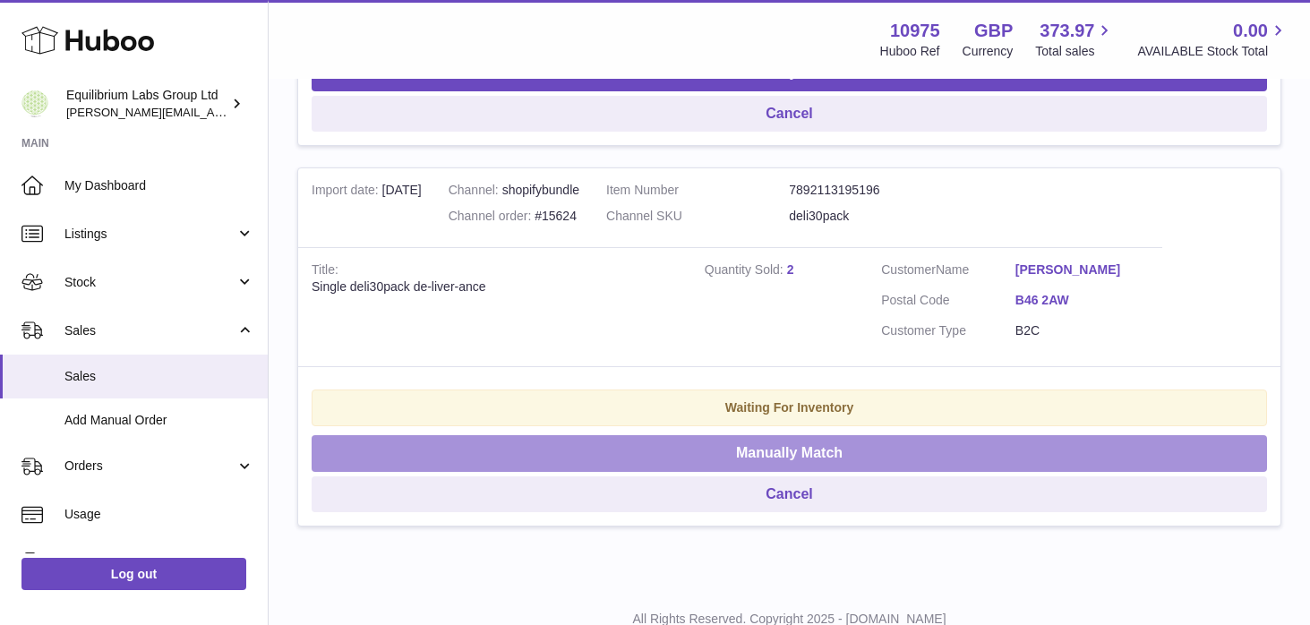
click at [749, 472] on button "Manually Match" at bounding box center [788, 453] width 955 height 37
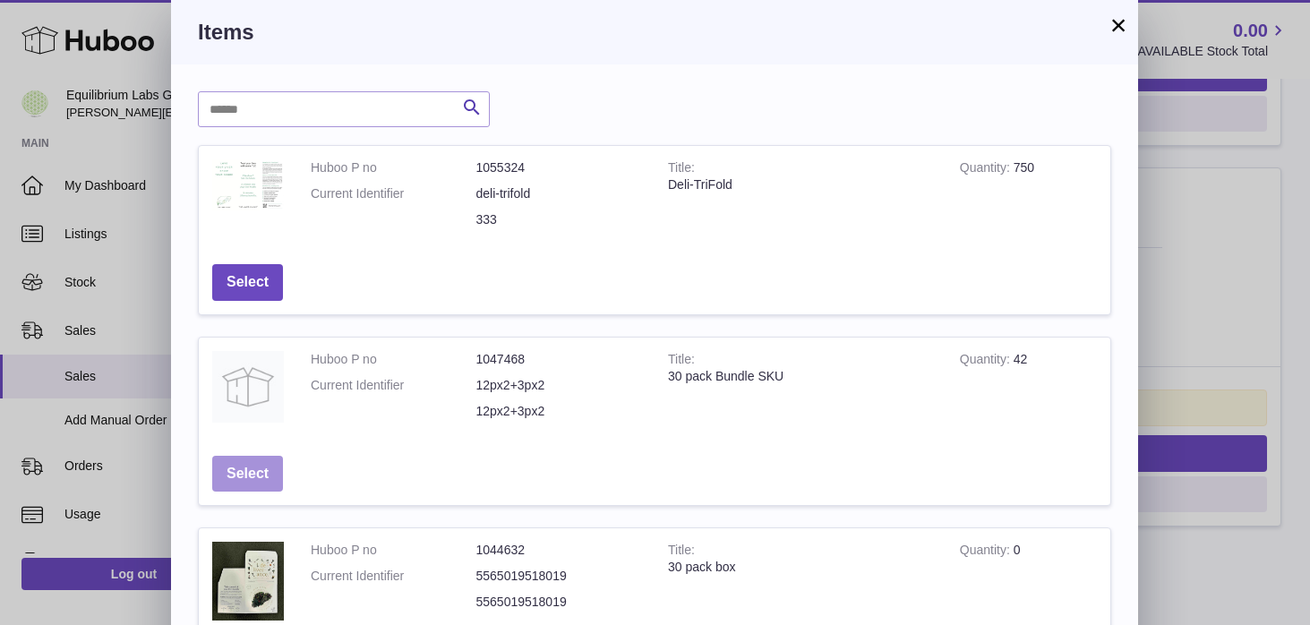
click at [260, 483] on button "Select" at bounding box center [247, 474] width 71 height 37
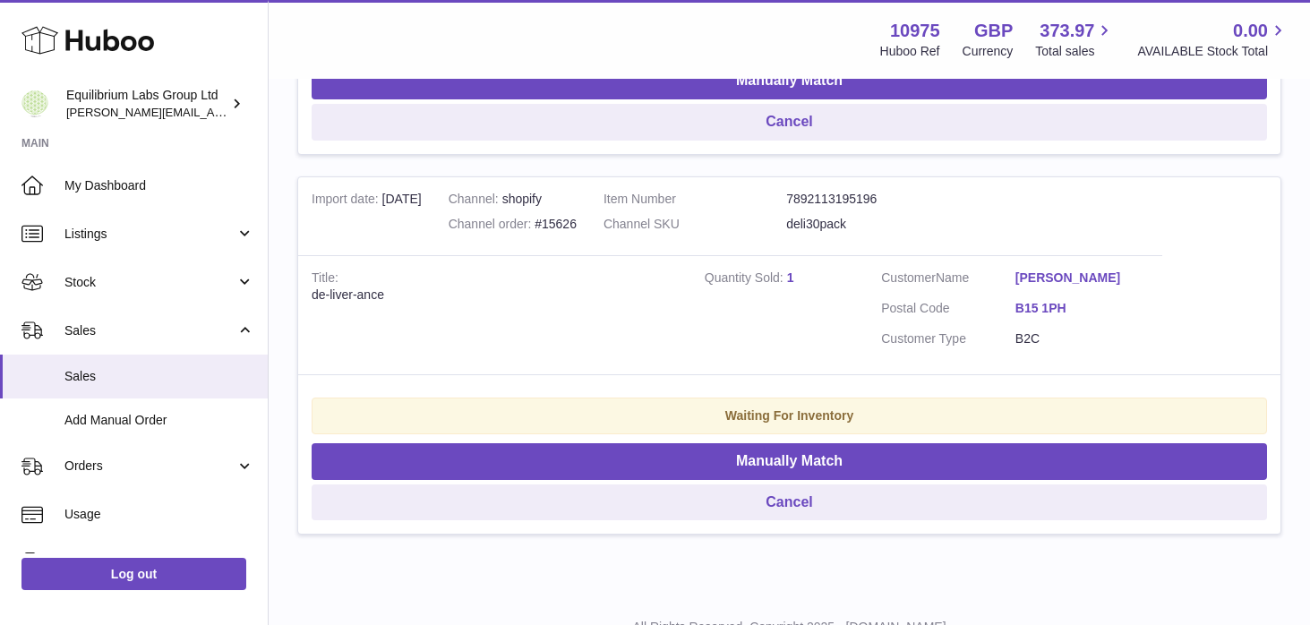
scroll to position [2162, 0]
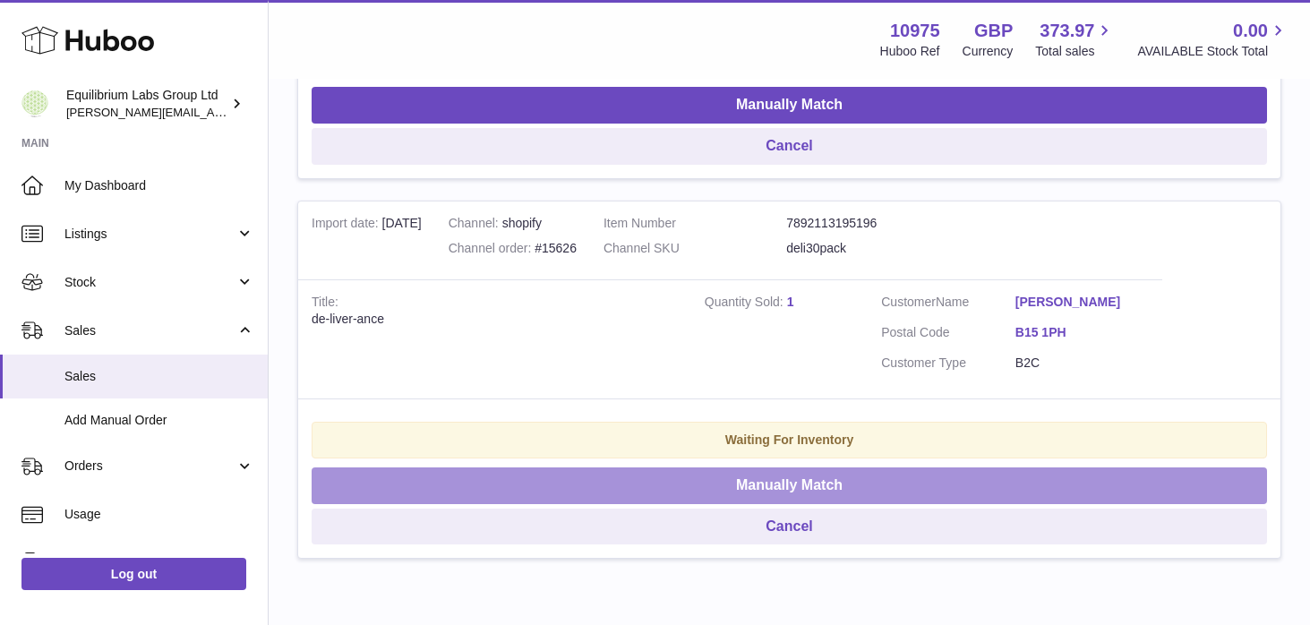
click at [743, 485] on button "Manually Match" at bounding box center [788, 485] width 955 height 37
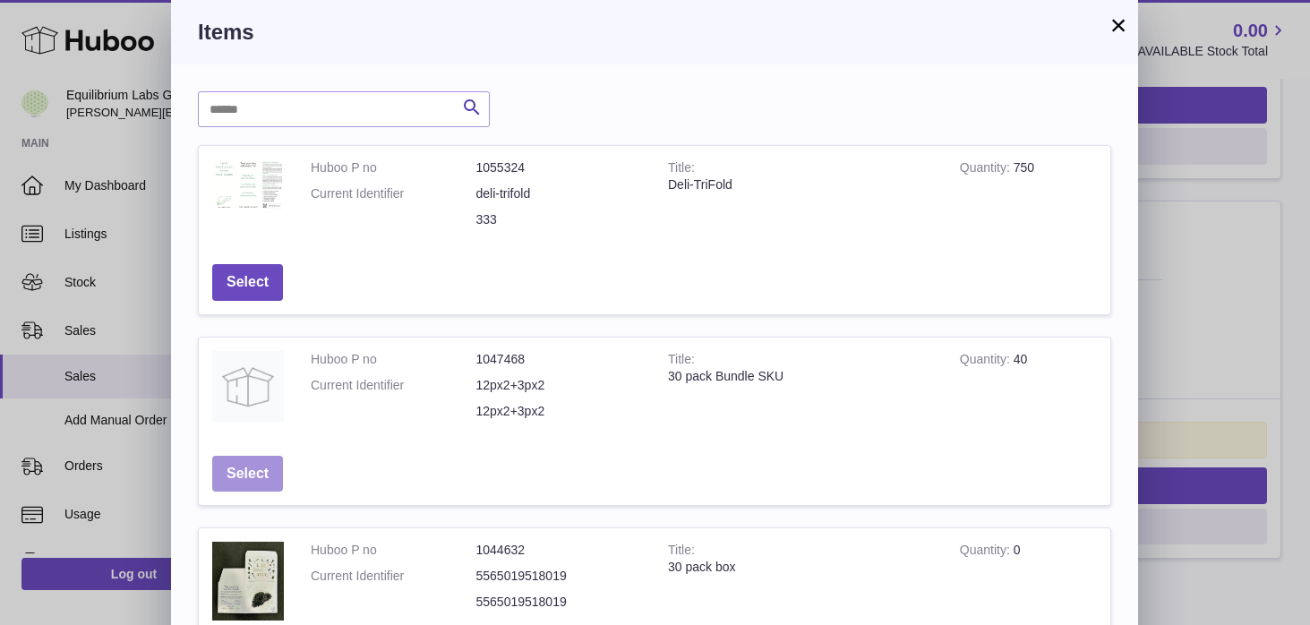
click at [264, 469] on button "Select" at bounding box center [247, 474] width 71 height 37
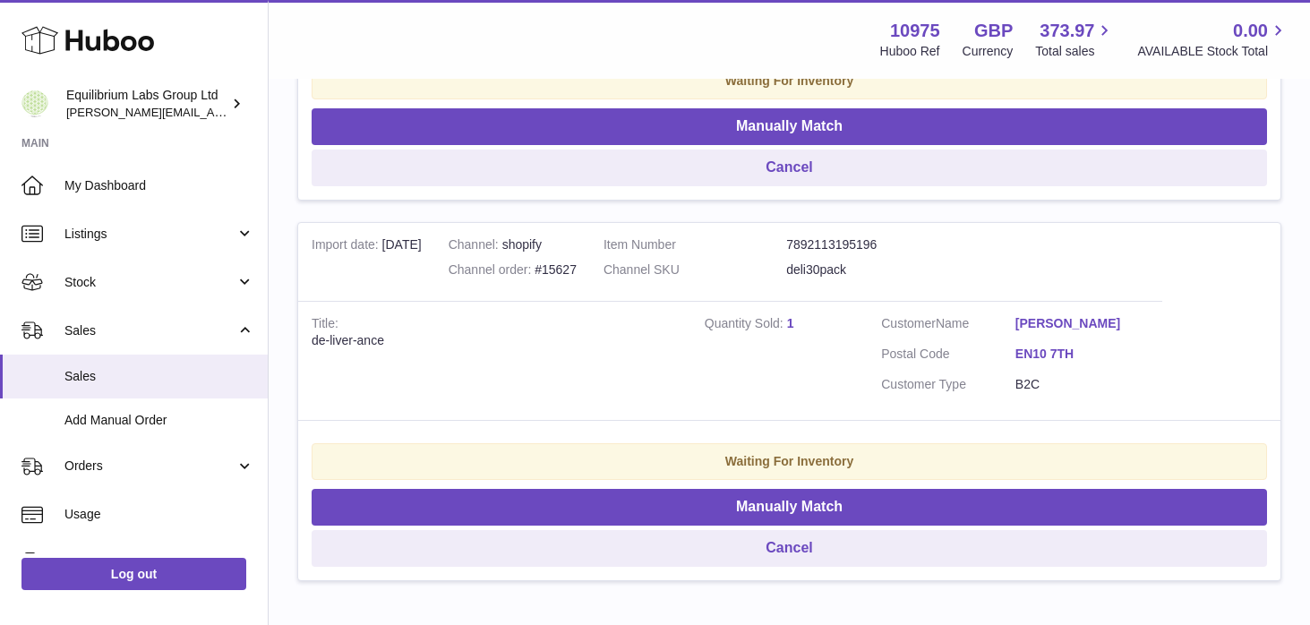
scroll to position [1755, 0]
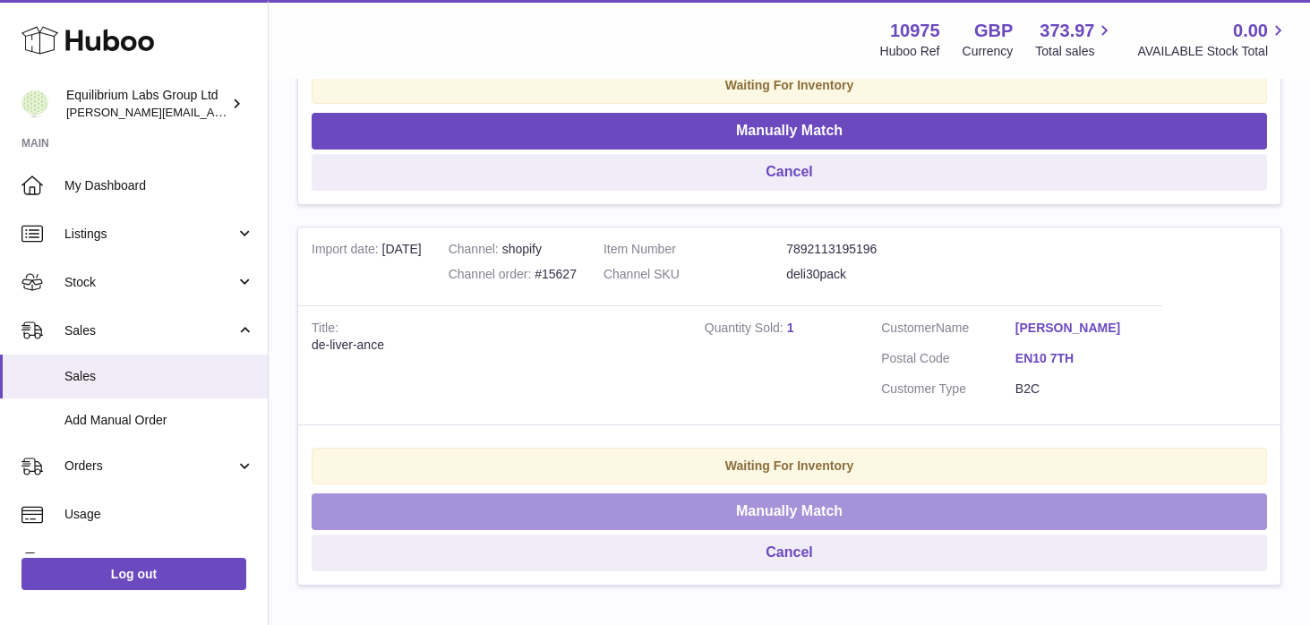
click at [777, 499] on button "Manually Match" at bounding box center [788, 511] width 955 height 37
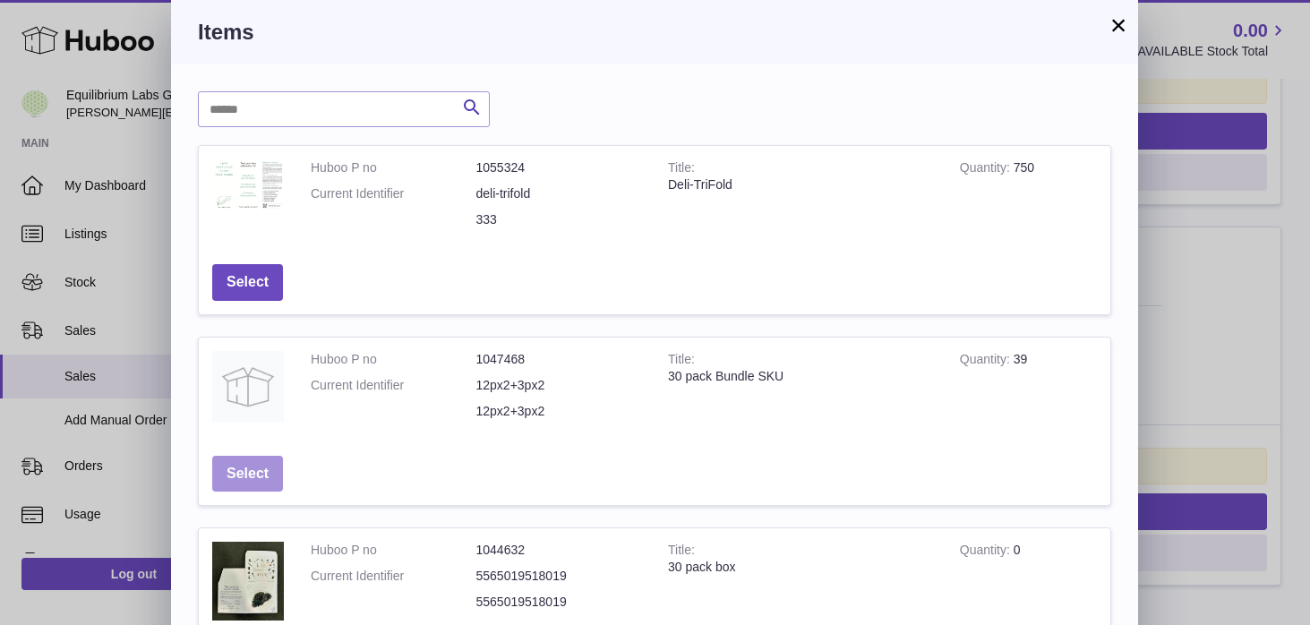
click at [269, 465] on button "Select" at bounding box center [247, 474] width 71 height 37
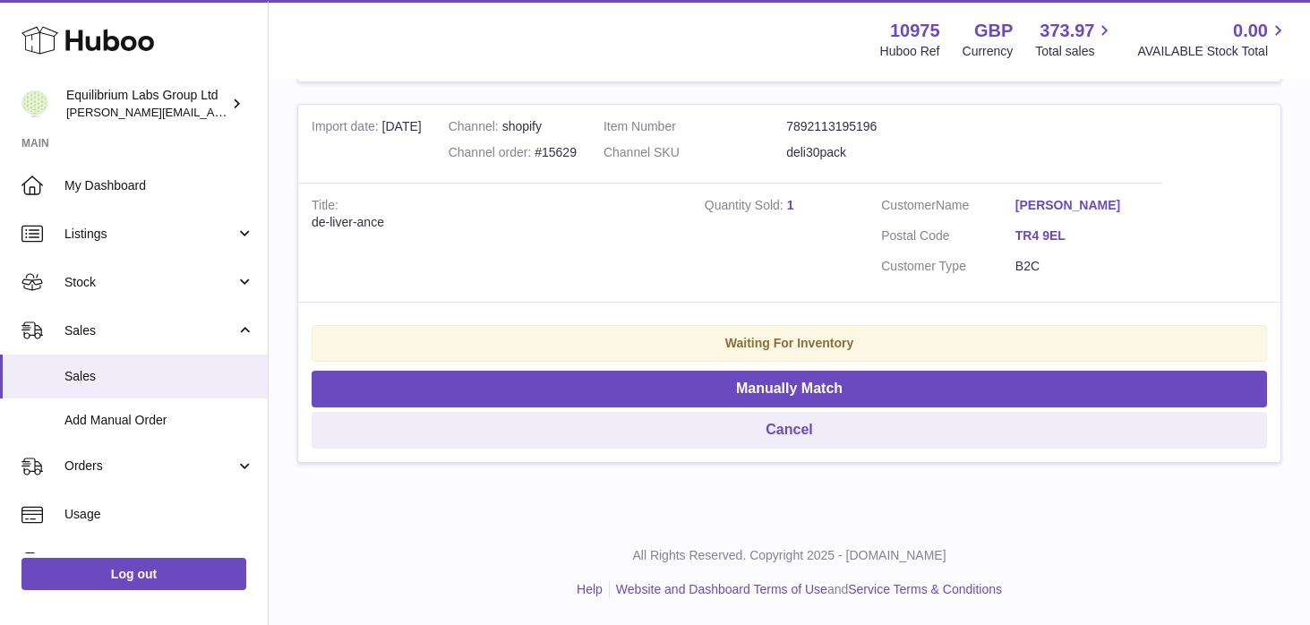
scroll to position [1421, 0]
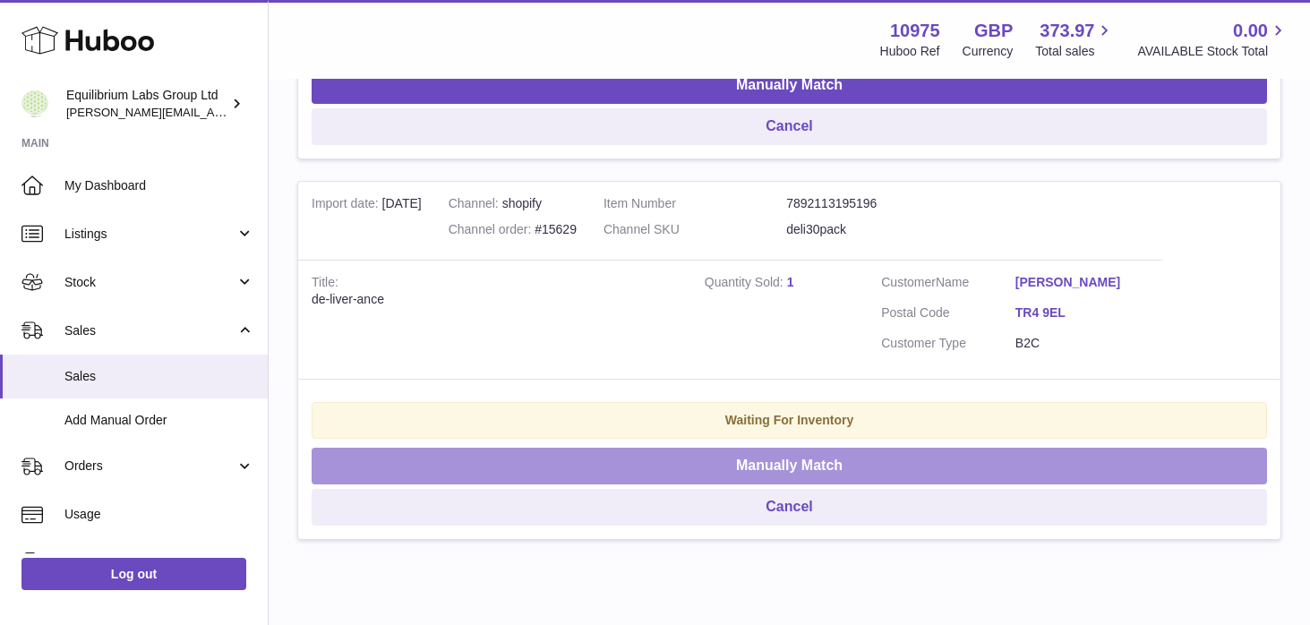
click at [732, 457] on button "Manually Match" at bounding box center [788, 466] width 955 height 37
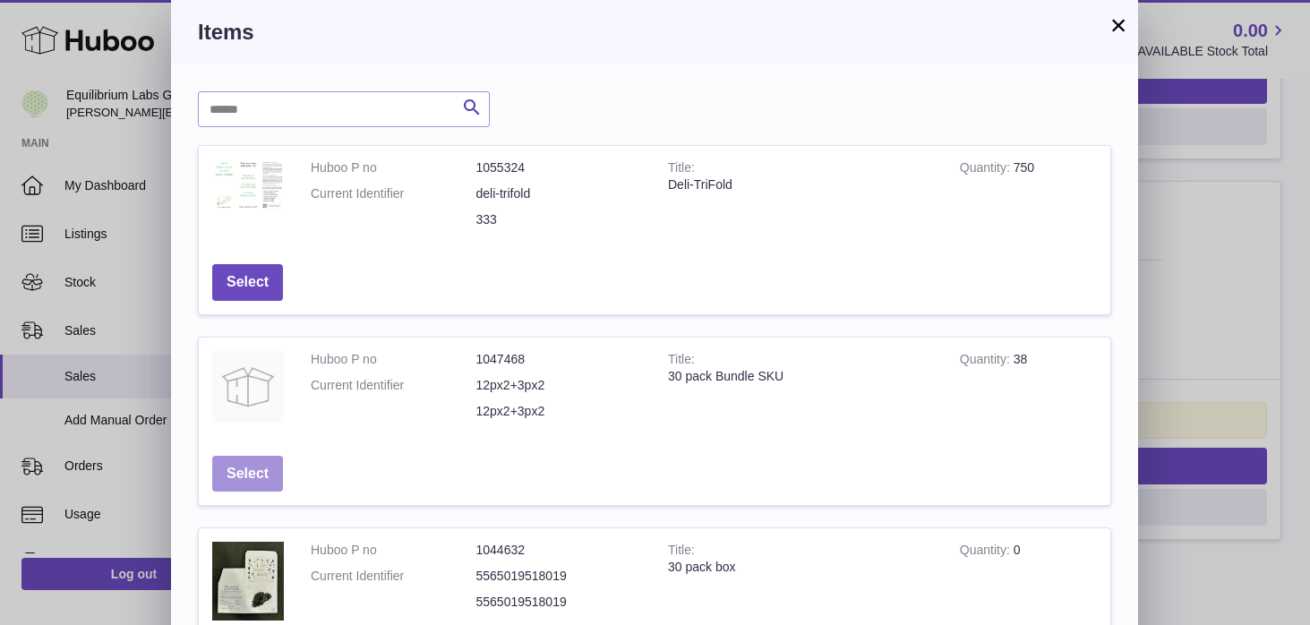
click at [264, 471] on button "Select" at bounding box center [247, 474] width 71 height 37
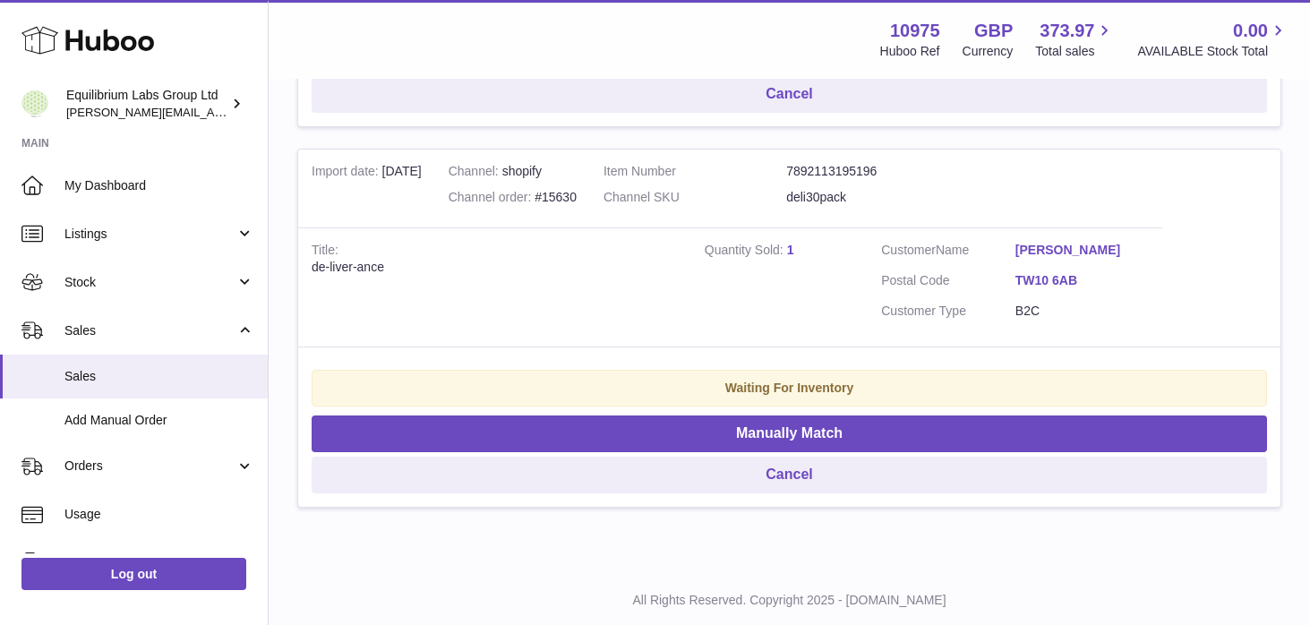
scroll to position [1044, 0]
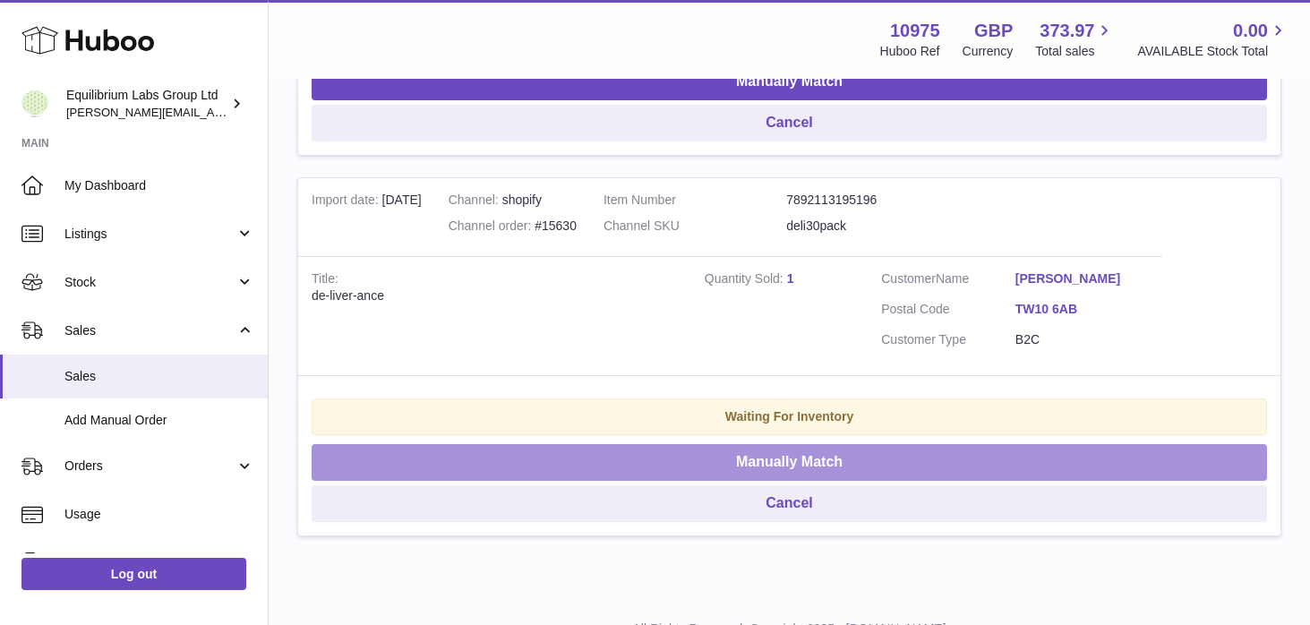
click at [580, 467] on button "Manually Match" at bounding box center [788, 462] width 955 height 37
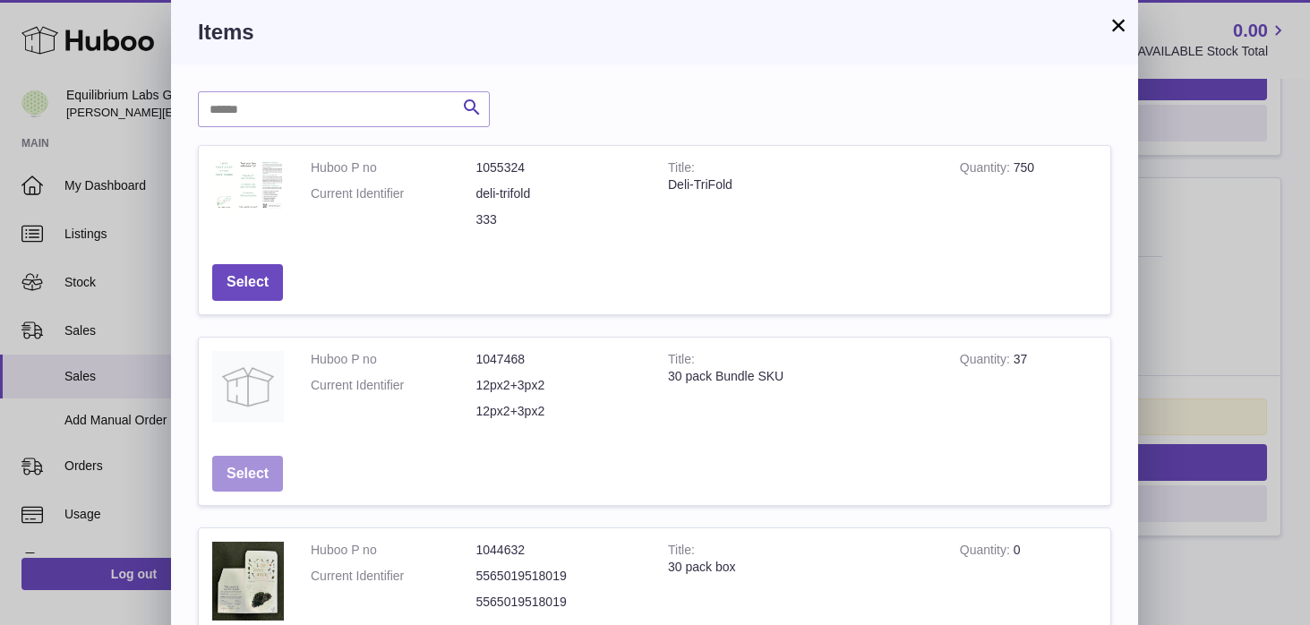
click at [242, 476] on button "Select" at bounding box center [247, 474] width 71 height 37
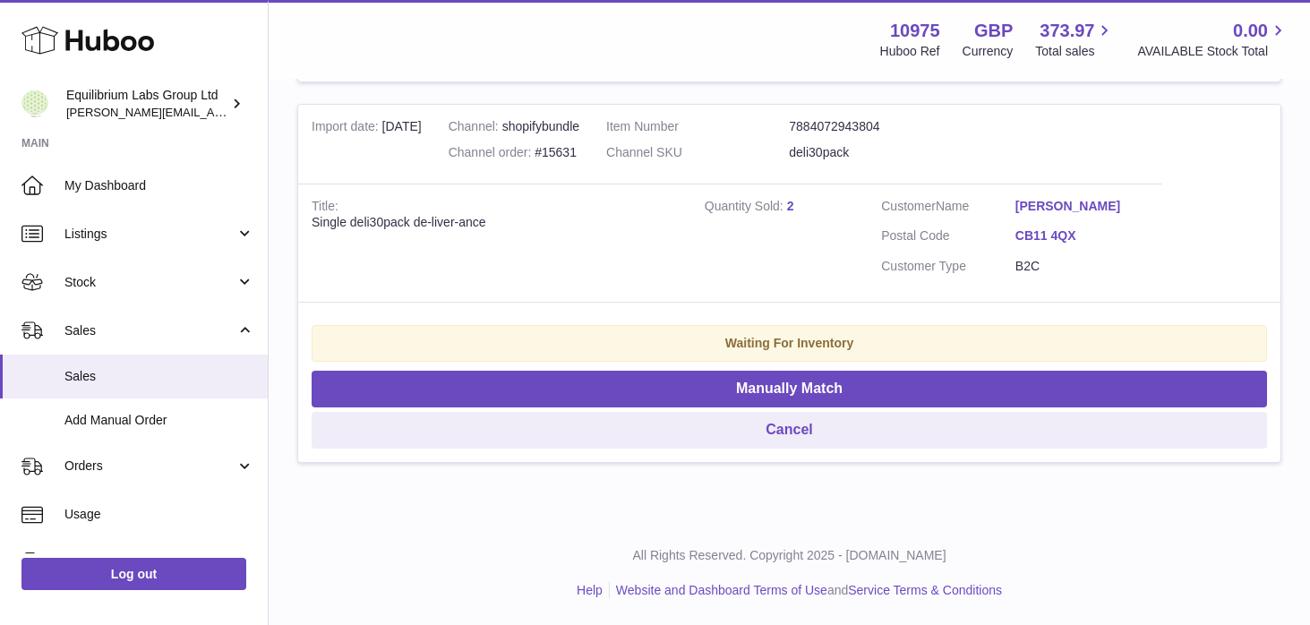
scroll to position [671, 0]
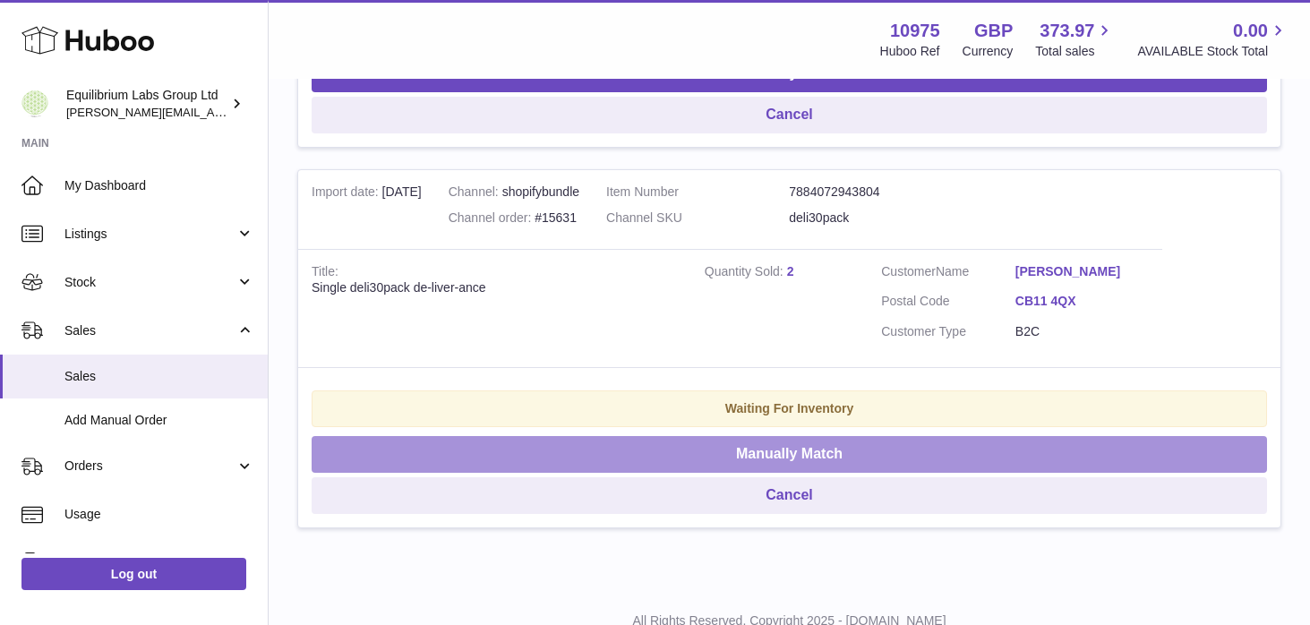
click at [693, 450] on button "Manually Match" at bounding box center [788, 454] width 955 height 37
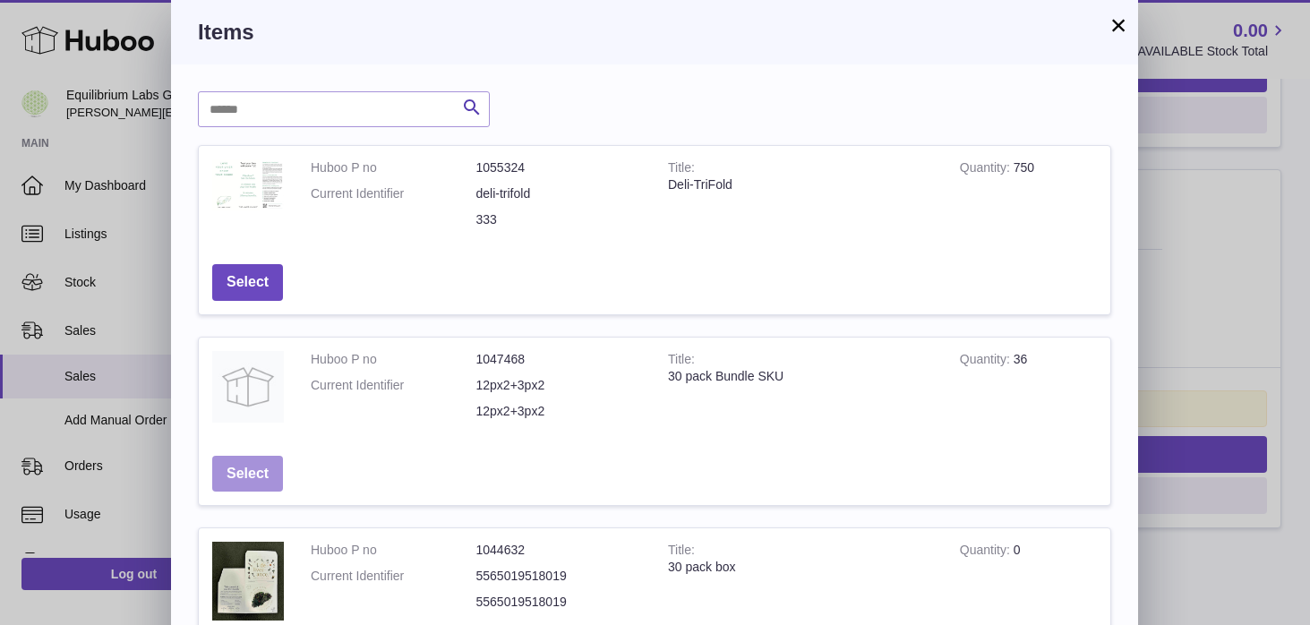
click at [243, 474] on button "Select" at bounding box center [247, 474] width 71 height 37
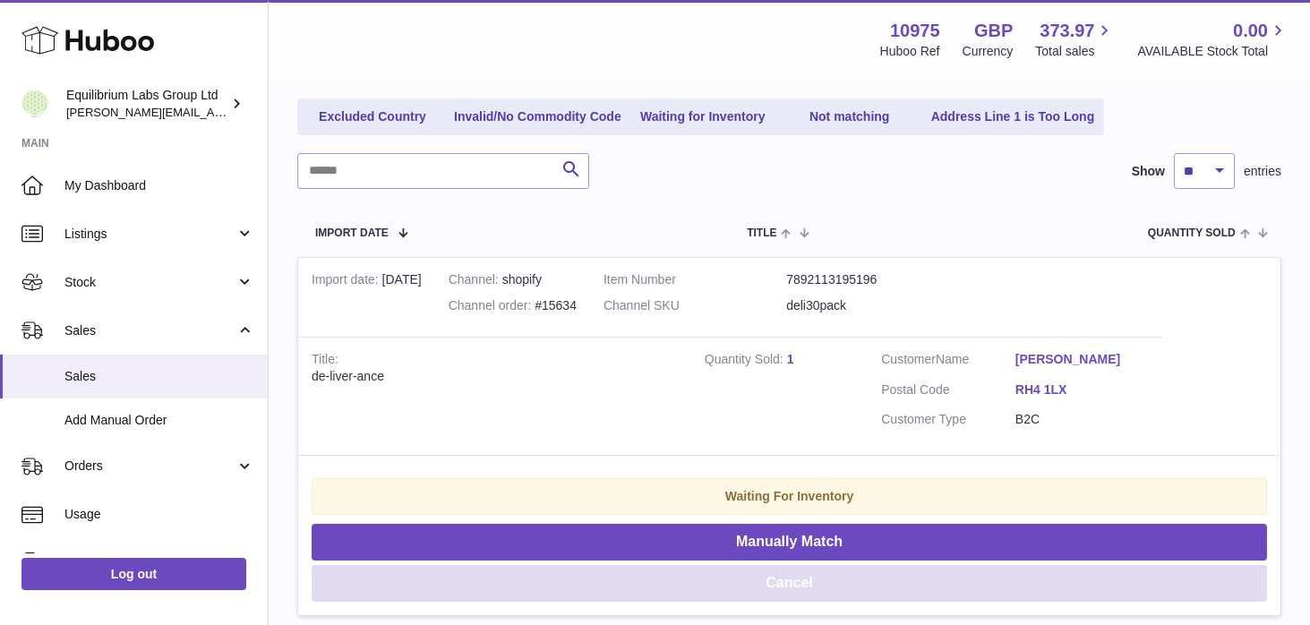
scroll to position [200, 0]
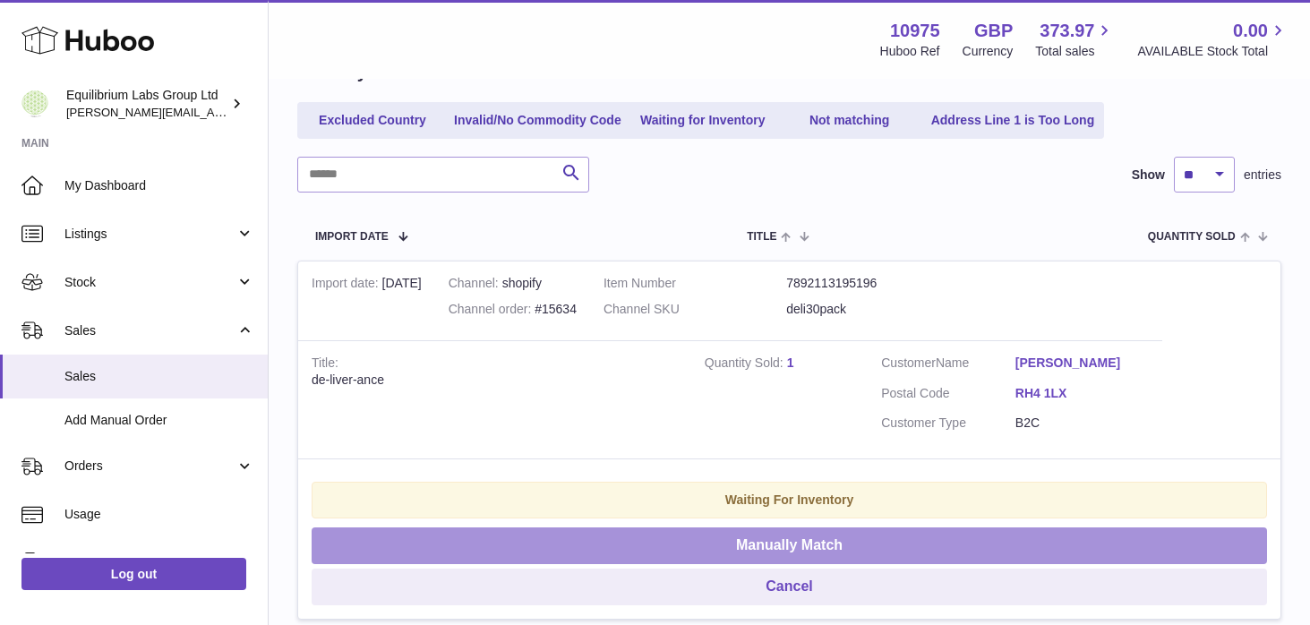
click at [627, 541] on button "Manually Match" at bounding box center [788, 545] width 955 height 37
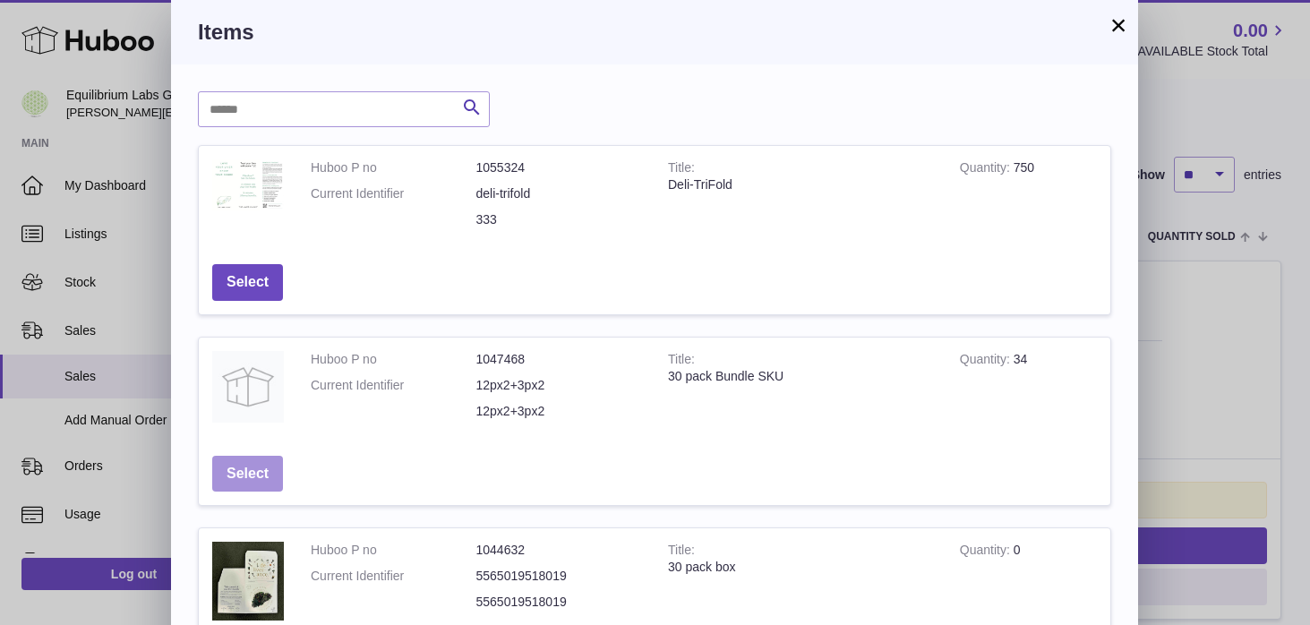
click at [264, 478] on button "Select" at bounding box center [247, 474] width 71 height 37
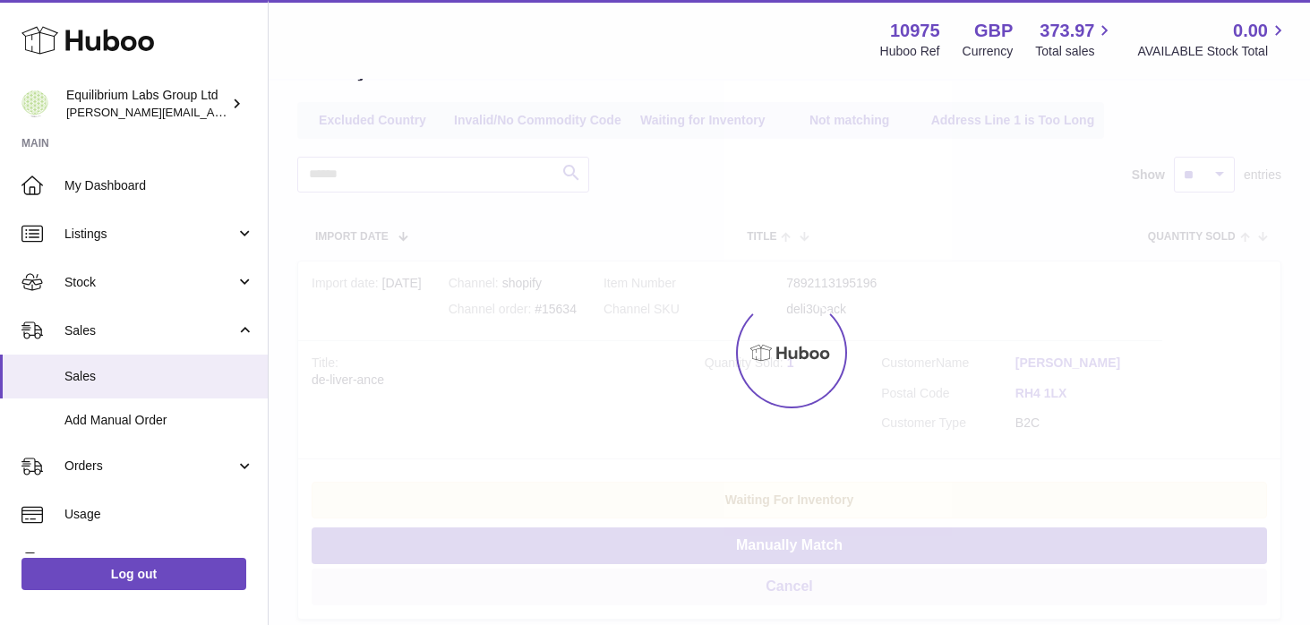
scroll to position [0, 0]
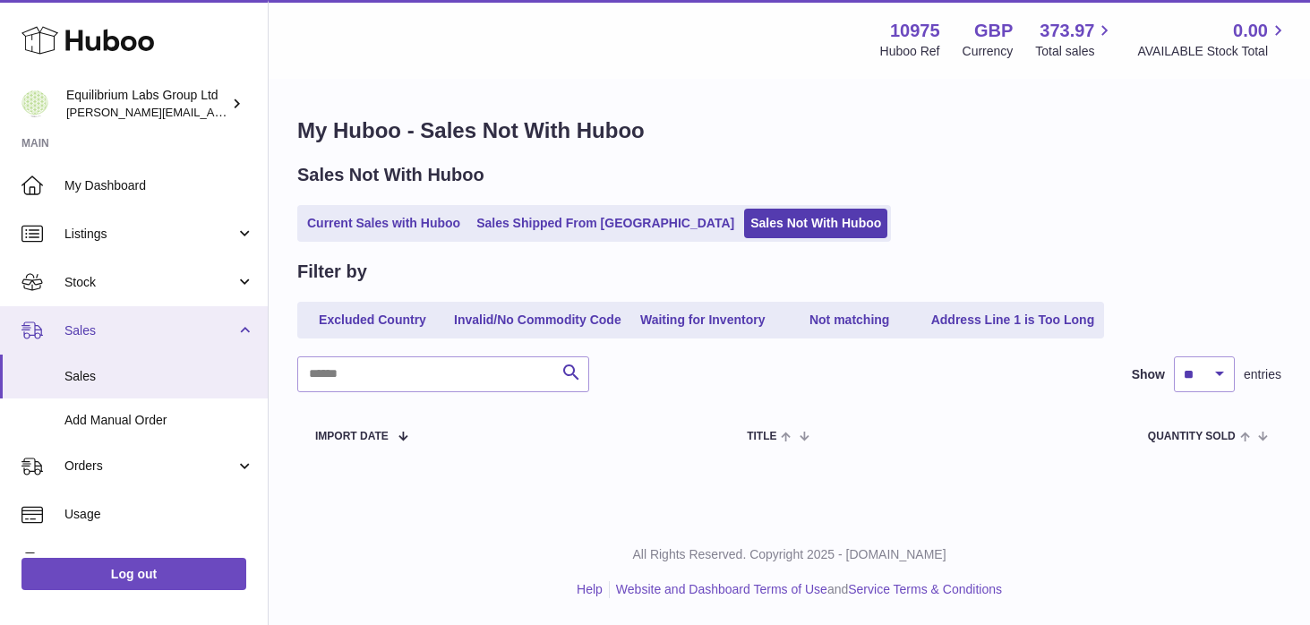
click at [232, 339] on link "Sales" at bounding box center [134, 330] width 268 height 48
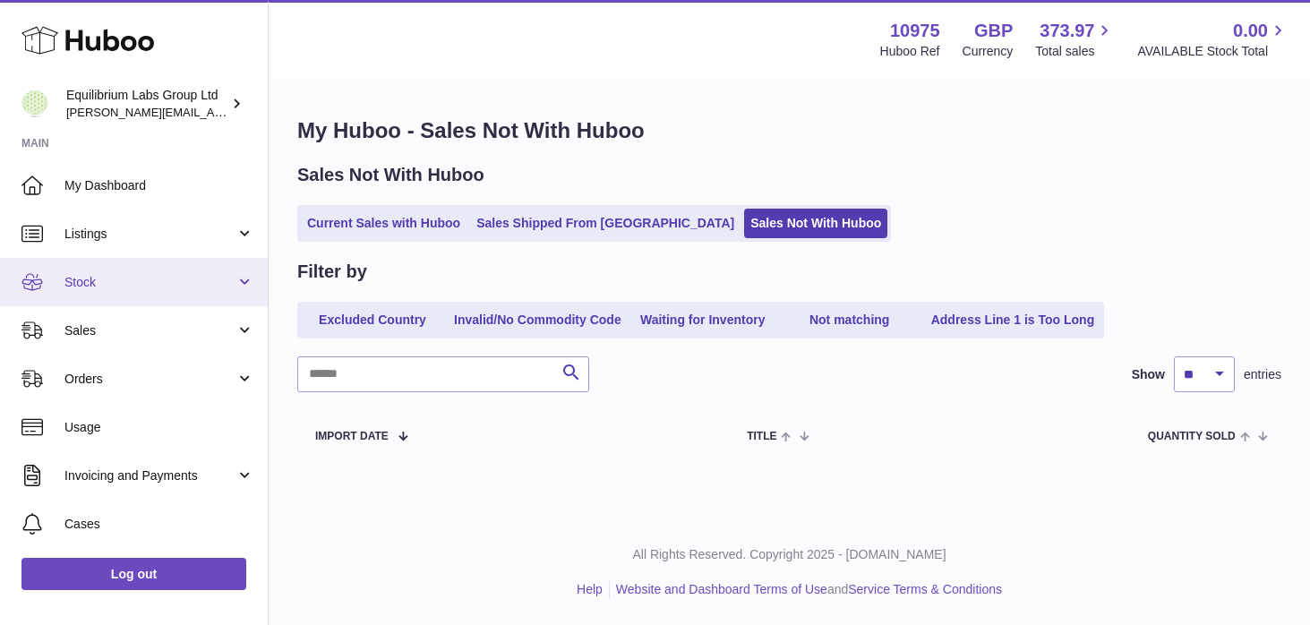
click at [236, 293] on link "Stock" at bounding box center [134, 282] width 268 height 48
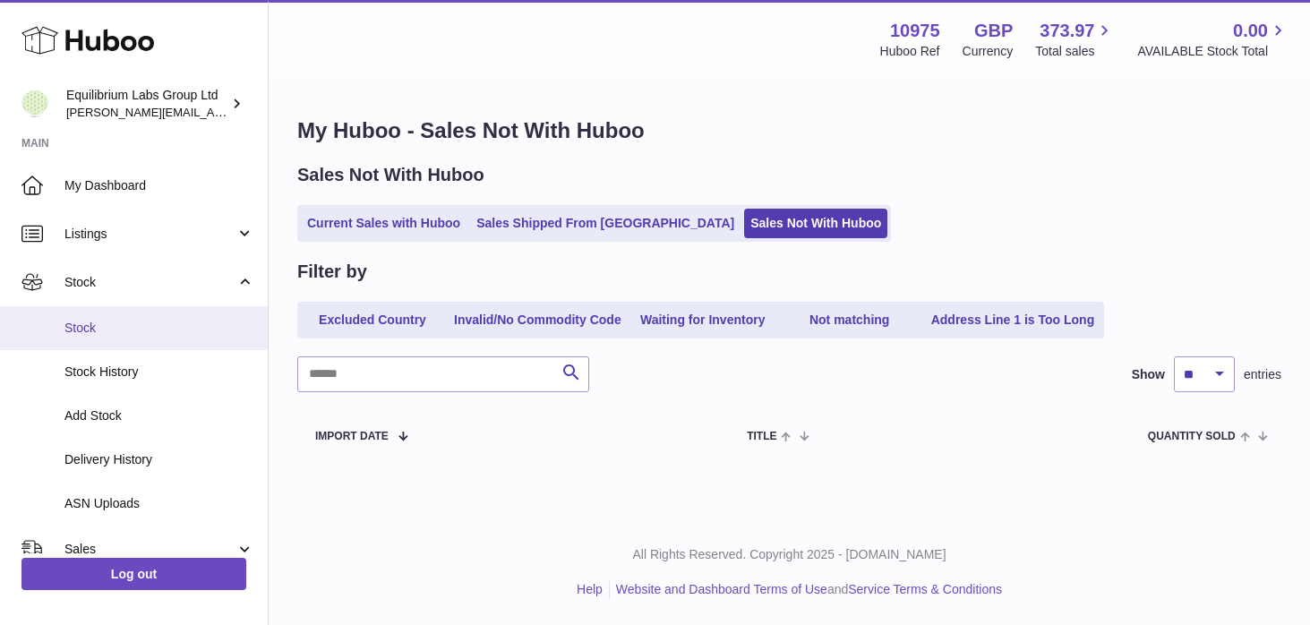
click at [183, 337] on link "Stock" at bounding box center [134, 328] width 268 height 44
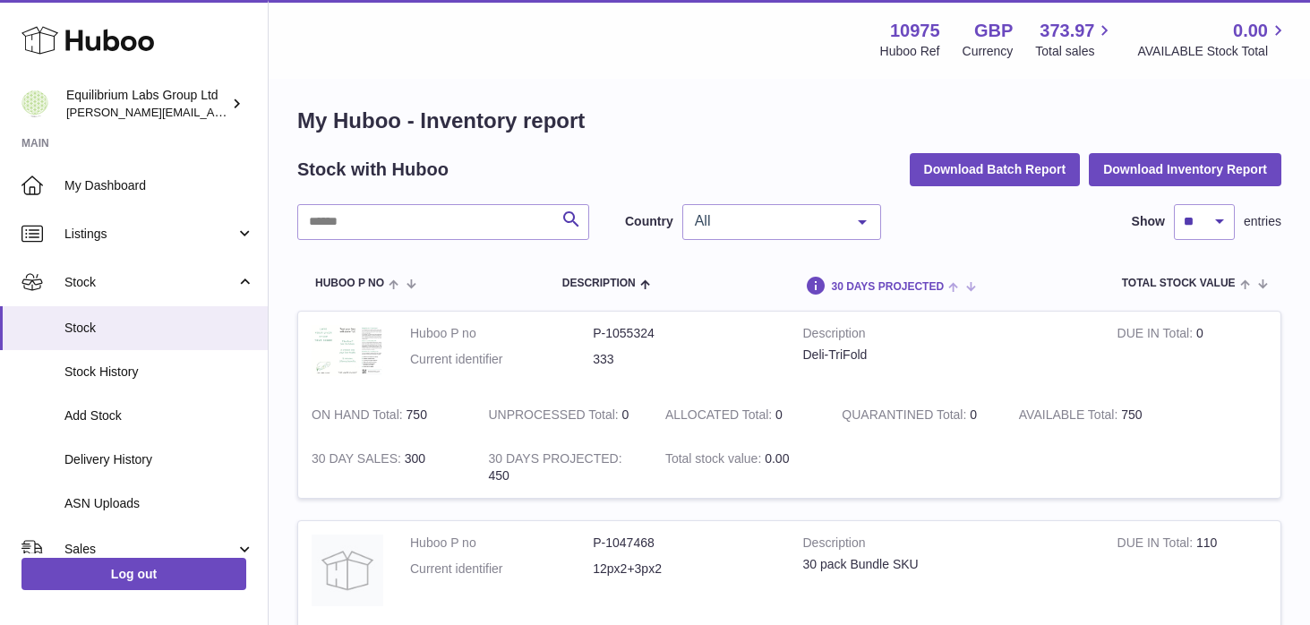
scroll to position [13, 0]
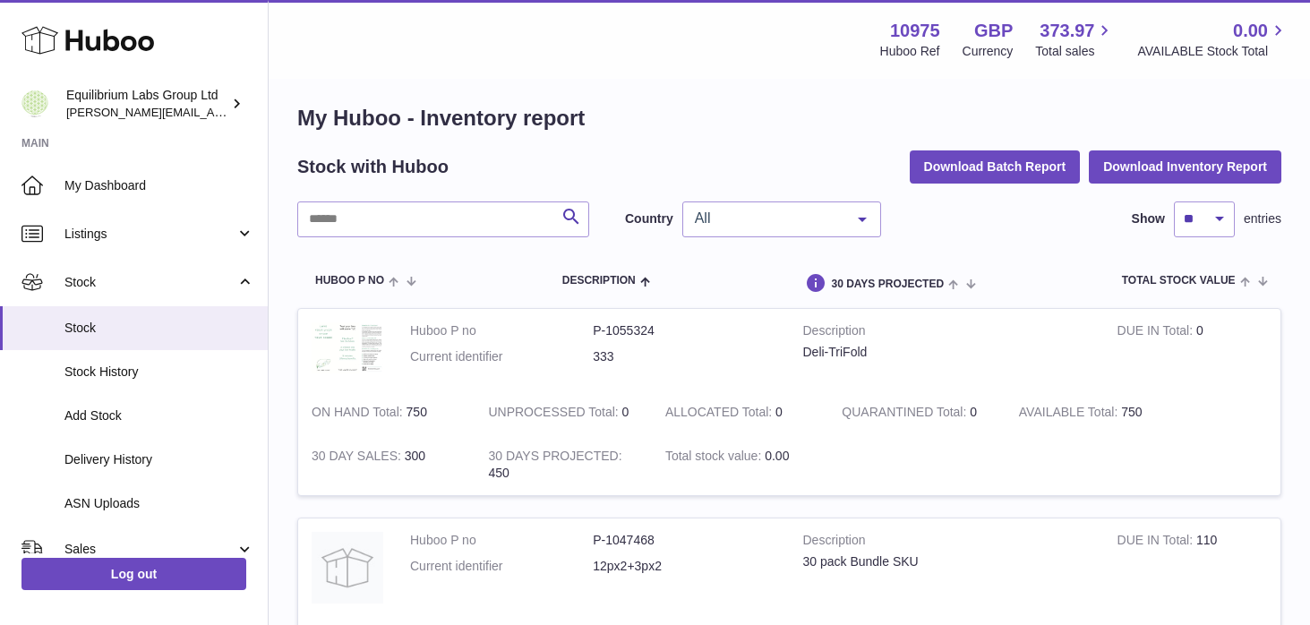
click at [831, 218] on span "All" at bounding box center [767, 218] width 154 height 18
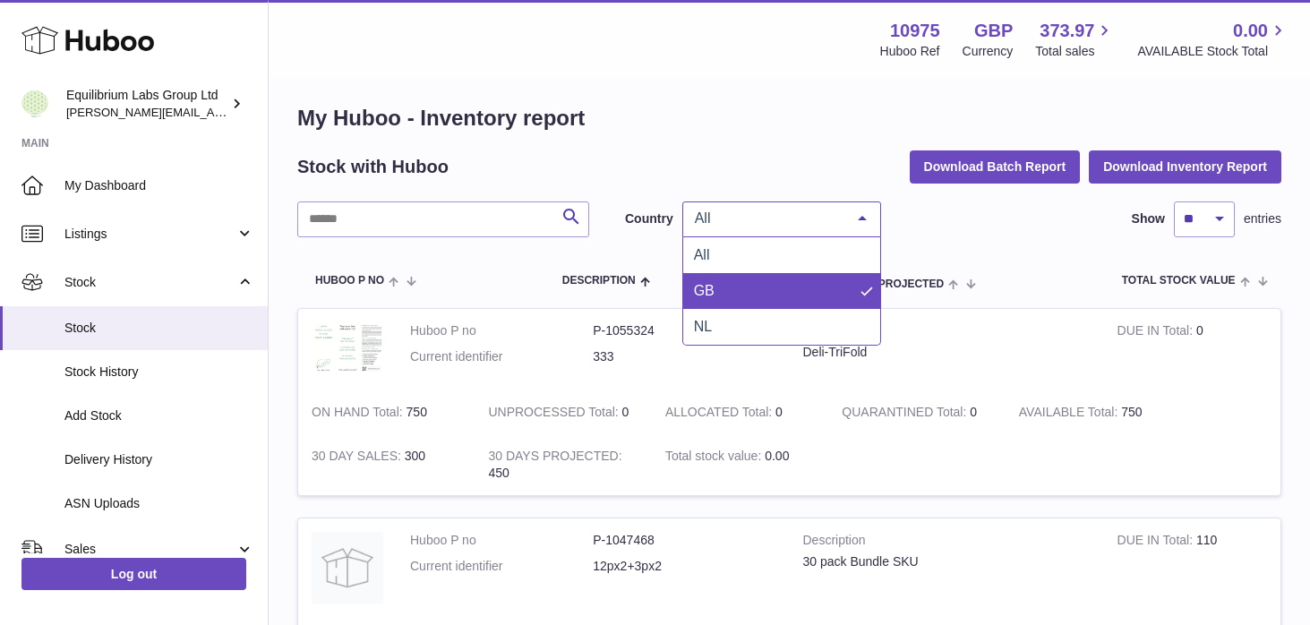
click at [771, 296] on span "GB" at bounding box center [781, 291] width 197 height 36
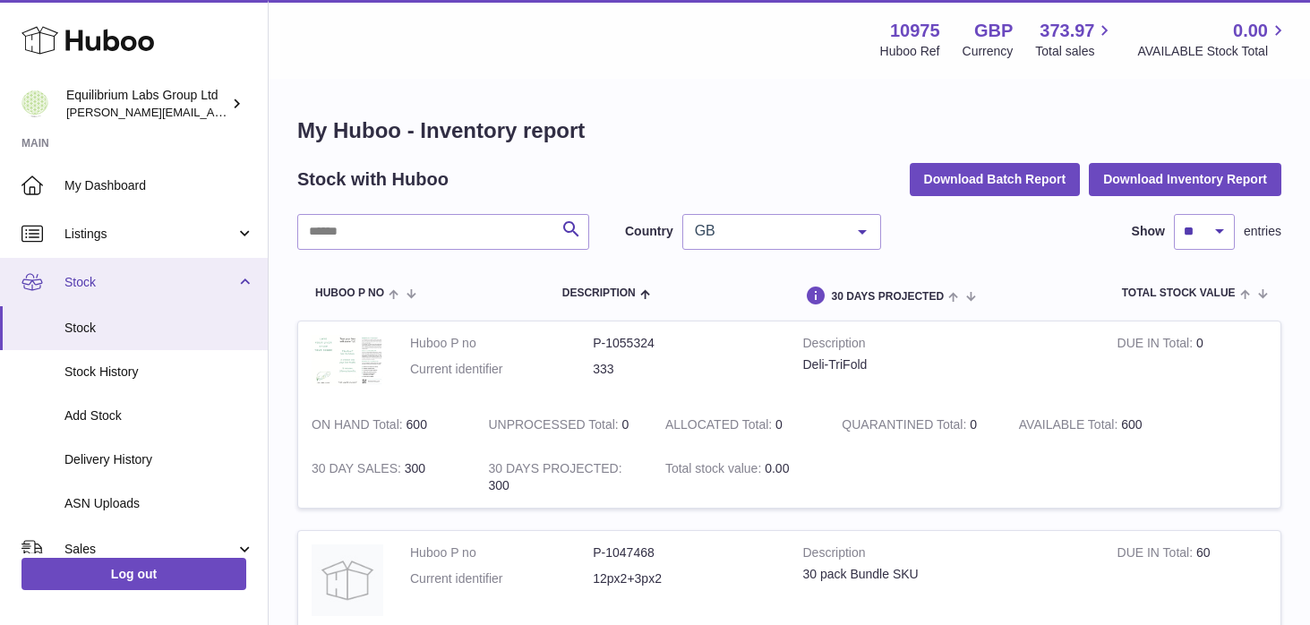
click at [212, 276] on span "Stock" at bounding box center [149, 282] width 171 height 17
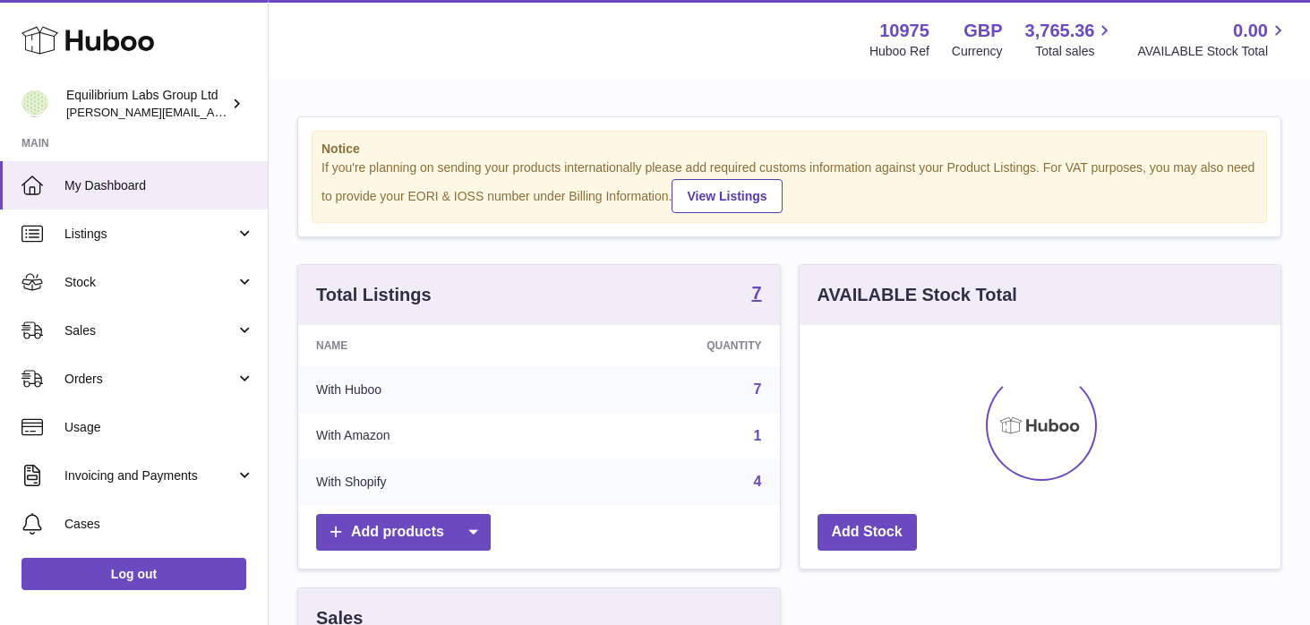
scroll to position [279, 481]
